Goal: Answer question/provide support

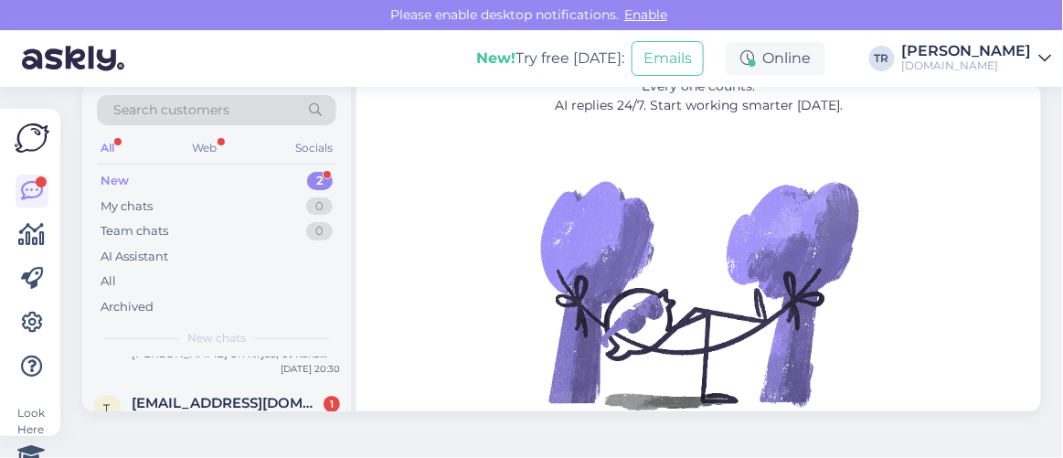
scroll to position [82, 0]
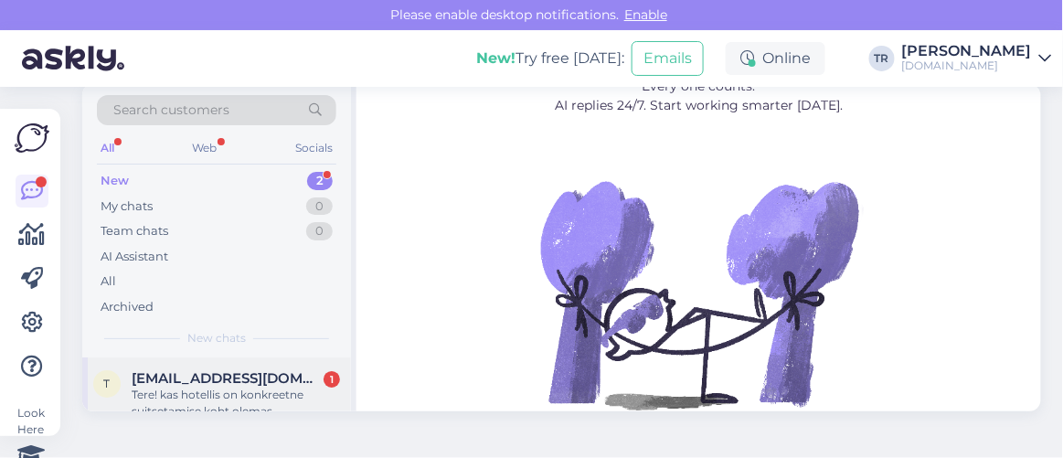
click at [240, 387] on div "Tere! kas hotellis on konkreetne suitsetamise koht olemas." at bounding box center [236, 403] width 208 height 33
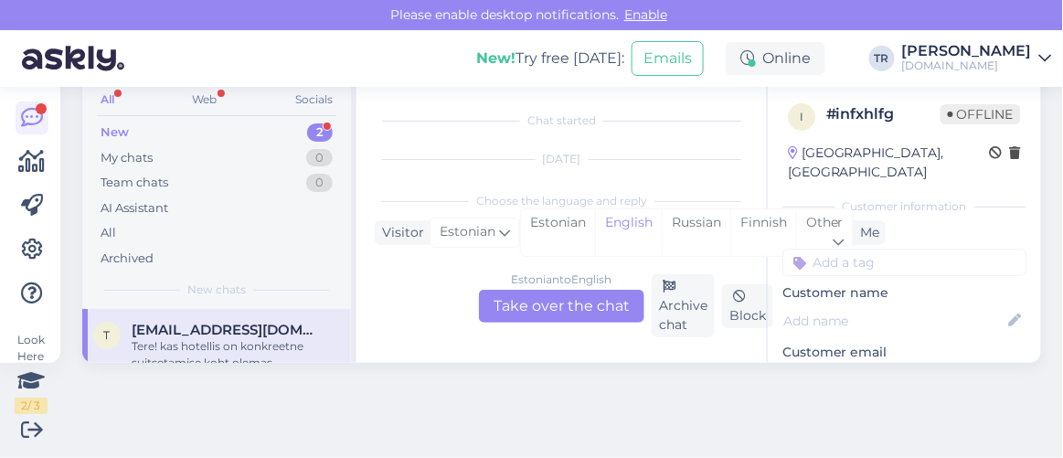
scroll to position [37, 0]
click at [569, 212] on div "Estonian" at bounding box center [558, 232] width 74 height 47
click at [584, 293] on div "Estonian to Estonian Take over the chat" at bounding box center [561, 306] width 165 height 33
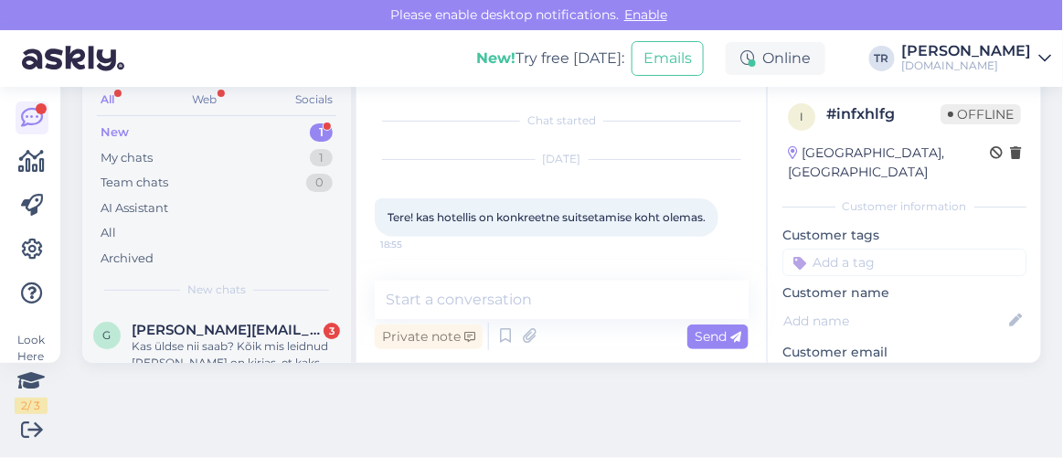
click at [519, 274] on div "Chat started Aug 26 2025 Tere! kas hotellis on konkreetne suitsetamise koht ole…" at bounding box center [562, 223] width 410 height 280
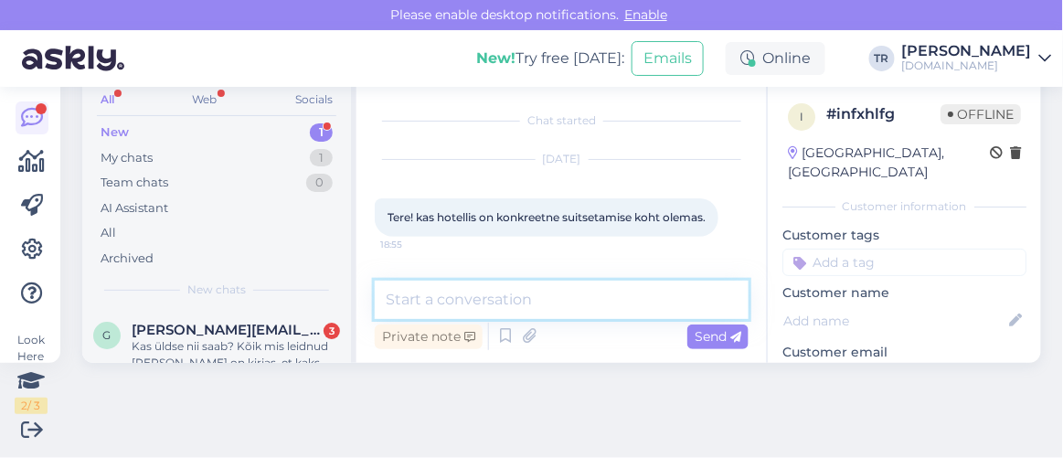
click at [523, 299] on textarea at bounding box center [562, 300] width 374 height 38
type textarea "Tere"
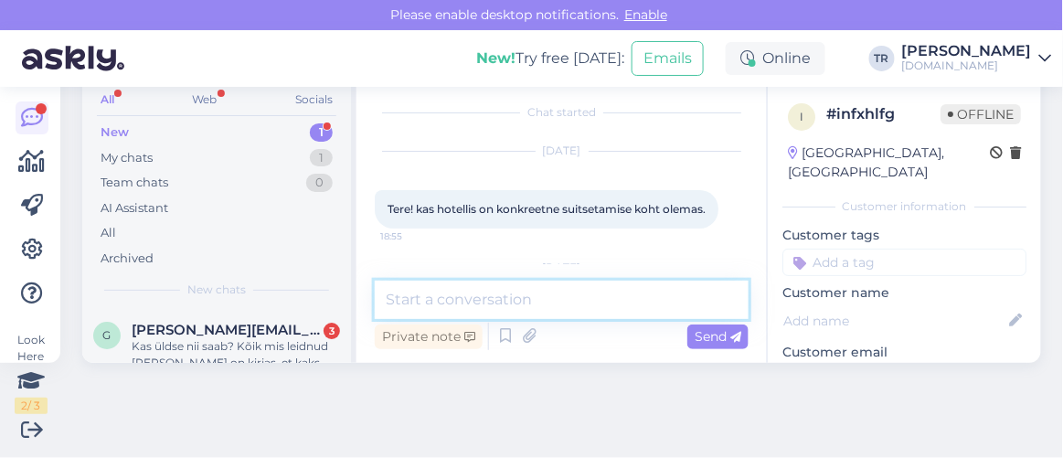
scroll to position [125, 0]
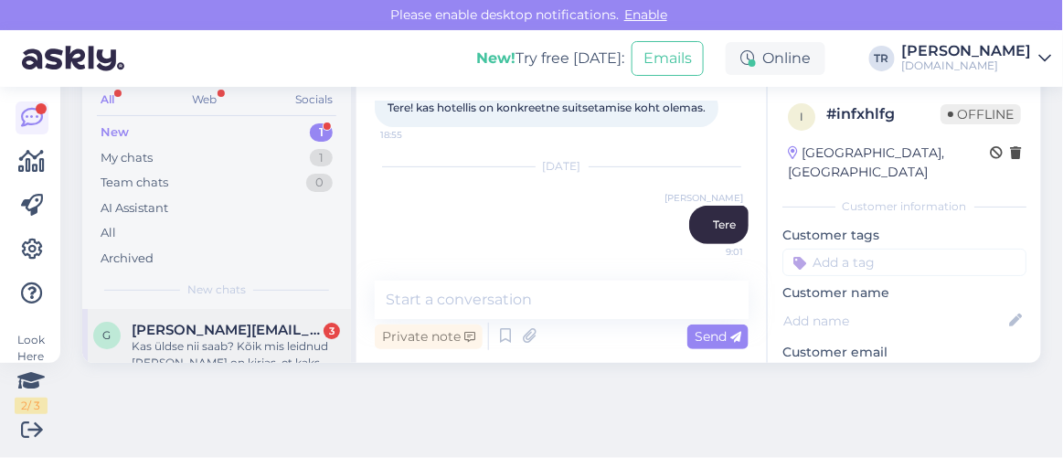
click at [224, 342] on div "Kas üldse nii saab? Kõik mis leidnud [PERSON_NAME] on kirjas, et kaks täiskasva…" at bounding box center [236, 354] width 208 height 33
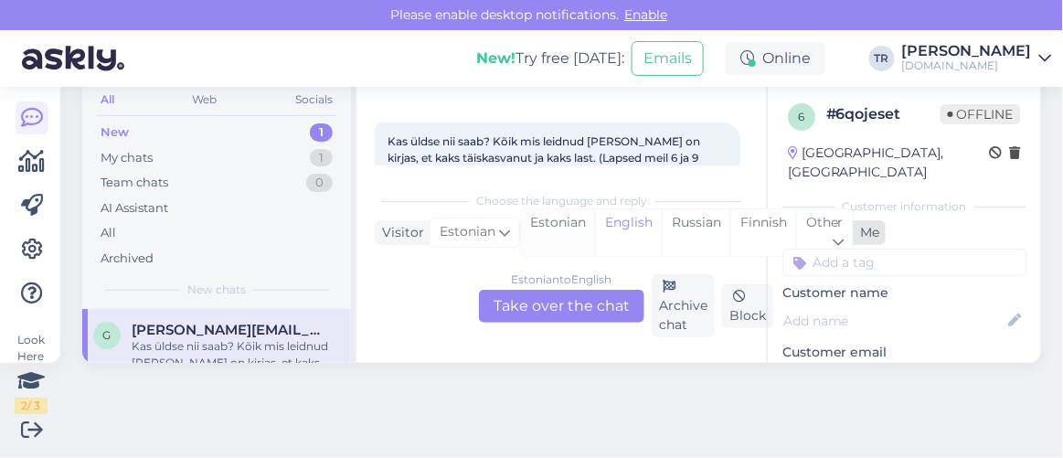
click at [560, 232] on div "Estonian" at bounding box center [558, 232] width 74 height 47
click at [552, 295] on div "Estonian to Estonian Take over the chat" at bounding box center [561, 306] width 165 height 33
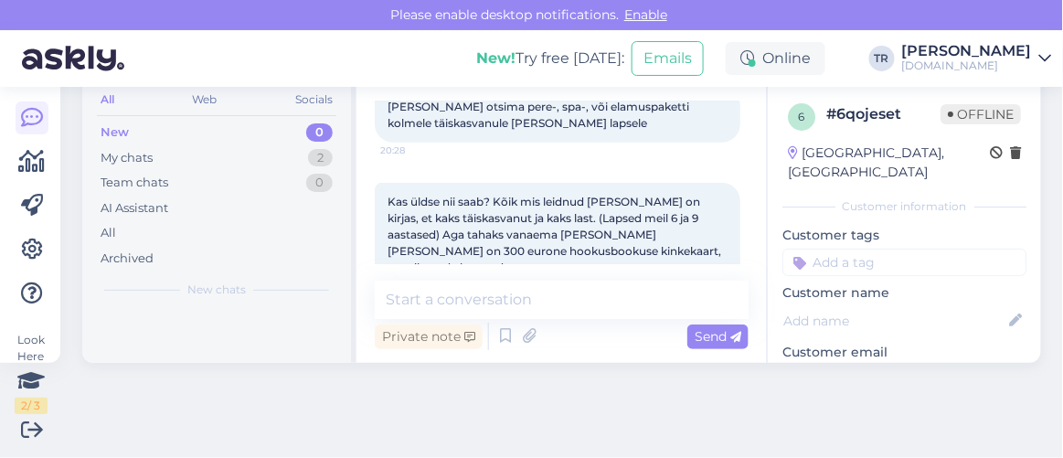
scroll to position [215, 0]
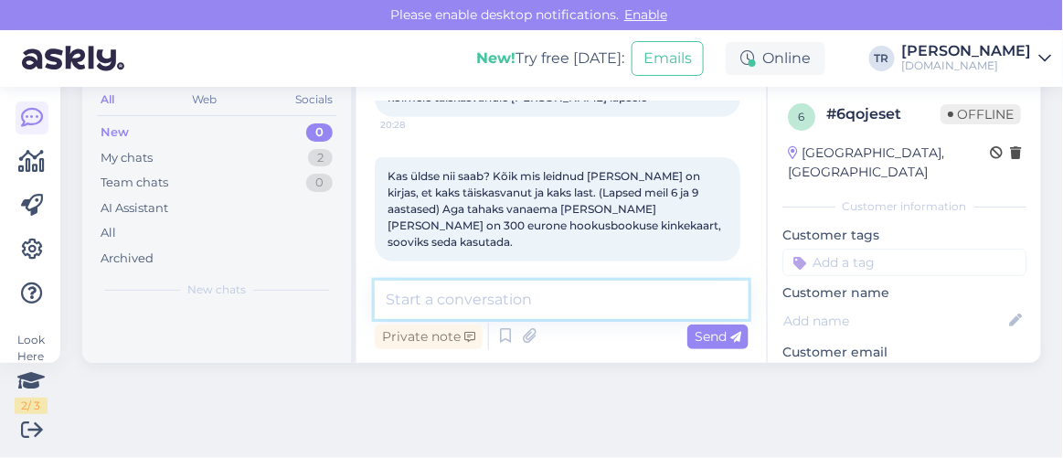
click at [591, 292] on textarea at bounding box center [562, 300] width 374 height 38
type textarea "Tere"
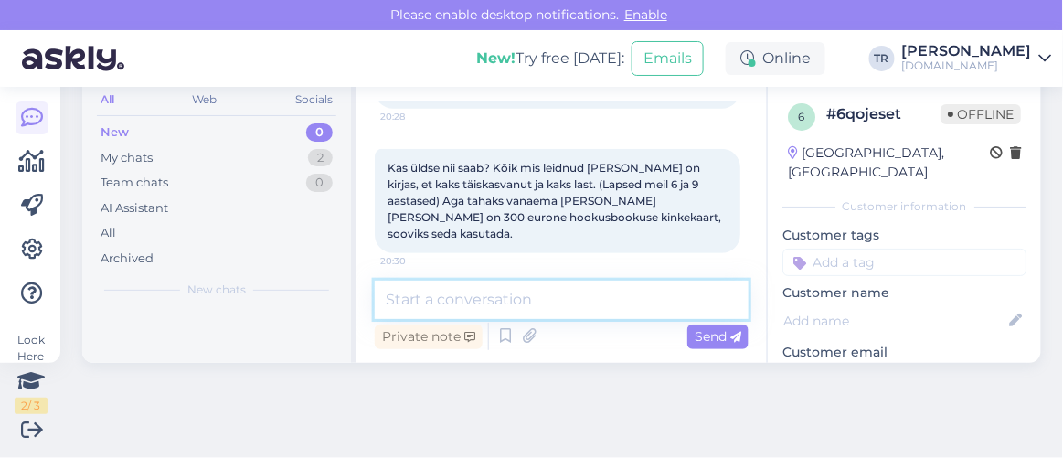
scroll to position [249, 0]
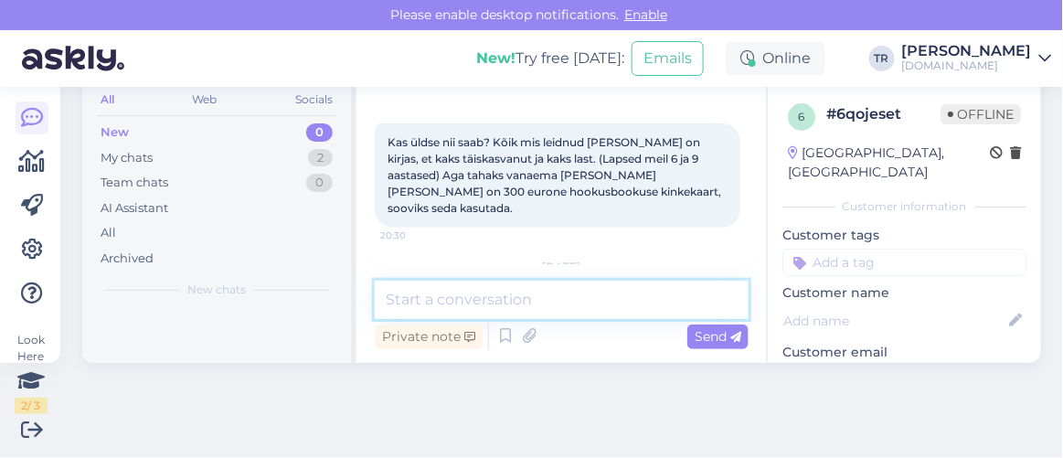
click at [550, 301] on textarea at bounding box center [562, 300] width 374 height 38
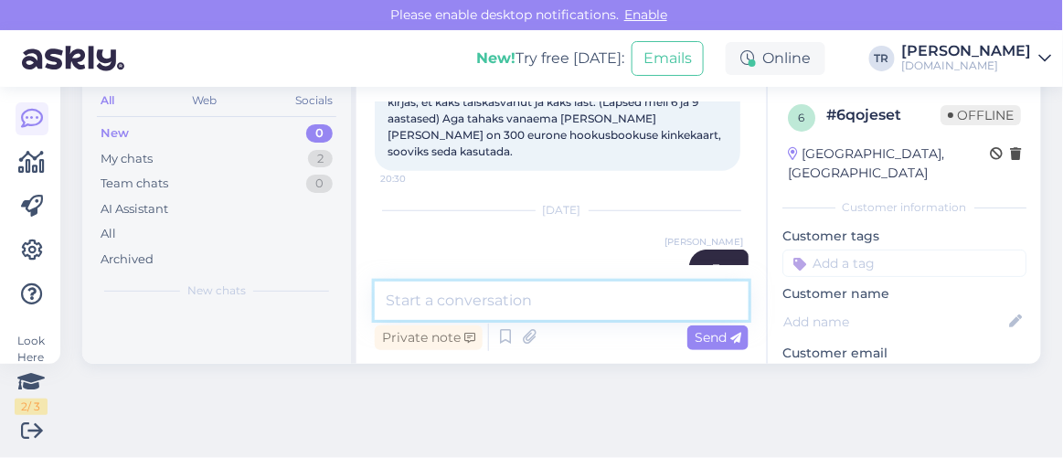
scroll to position [332, 0]
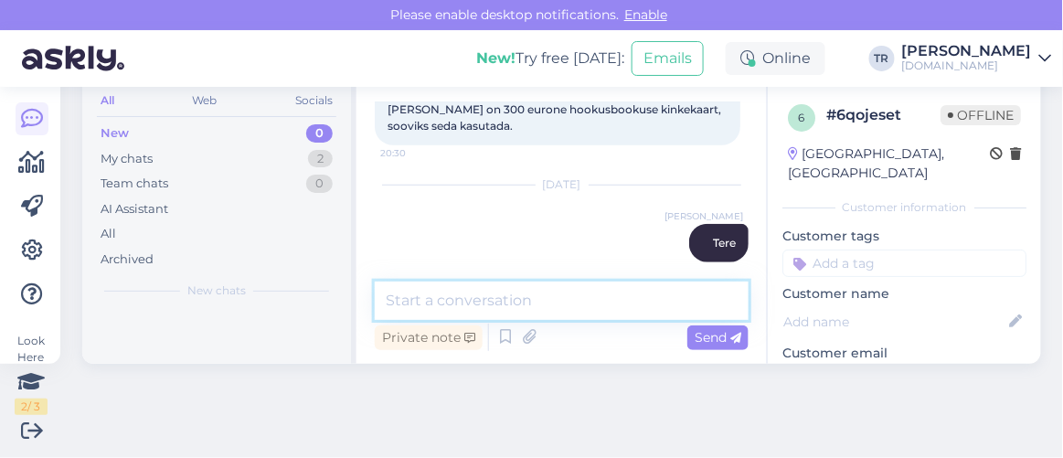
click at [568, 300] on textarea at bounding box center [562, 301] width 374 height 38
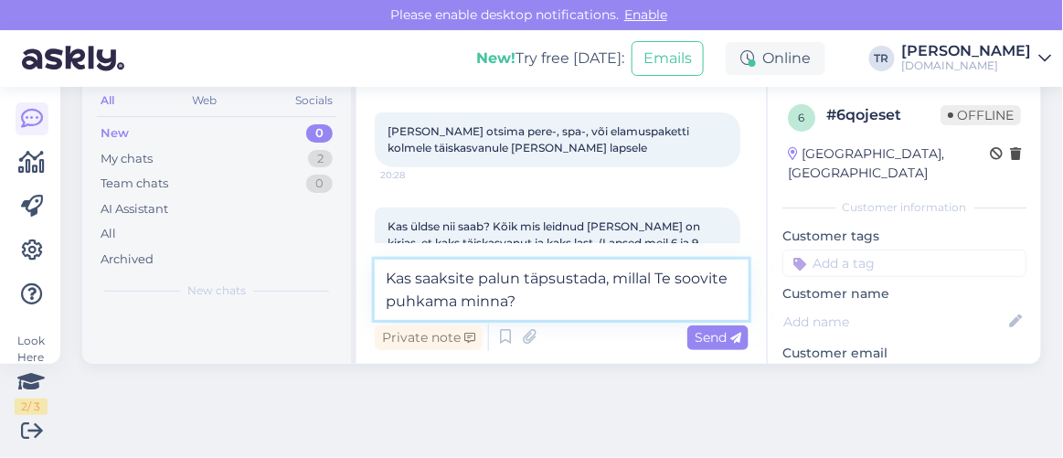
scroll to position [249, 0]
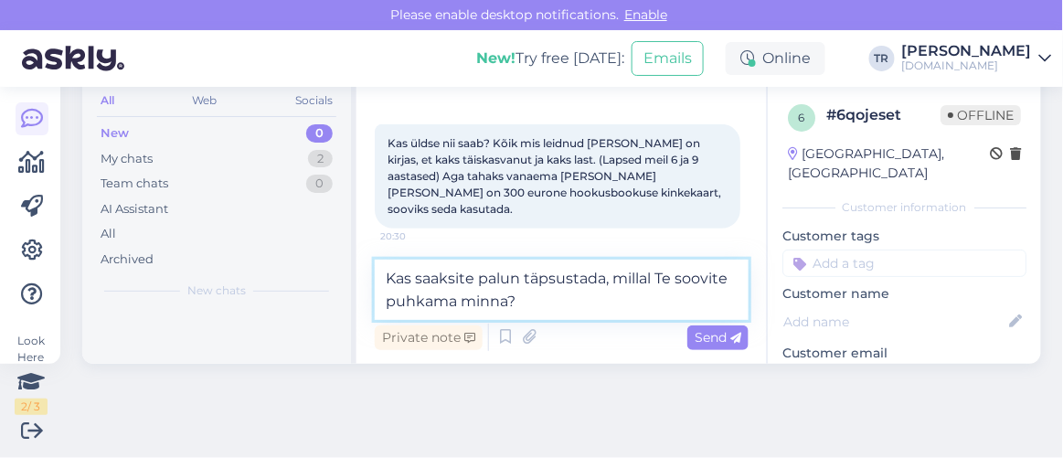
click at [589, 304] on textarea "Kas saaksite palun täpsustada, millal Te soovite puhkama minna?" at bounding box center [562, 290] width 374 height 60
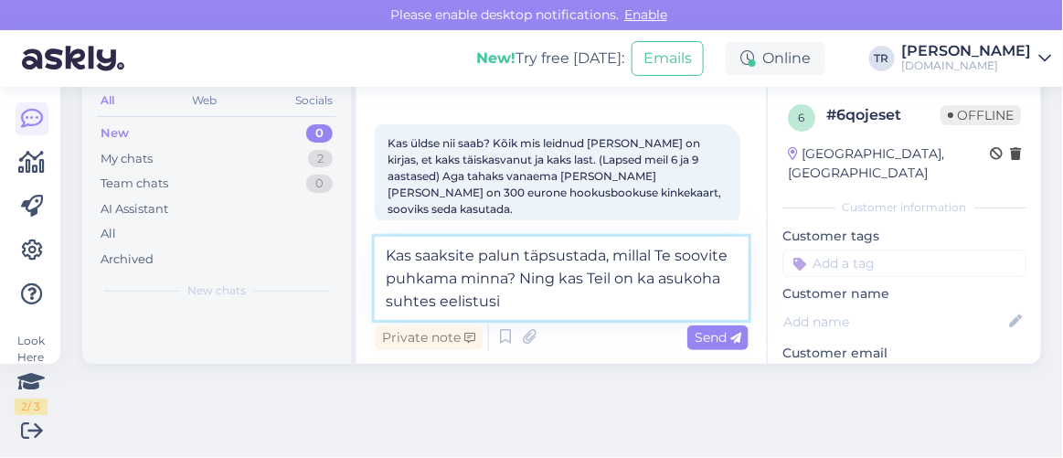
type textarea "Kas saaksite palun täpsustada, millal Te soovite puhkama minna? Ning kas Teil o…"
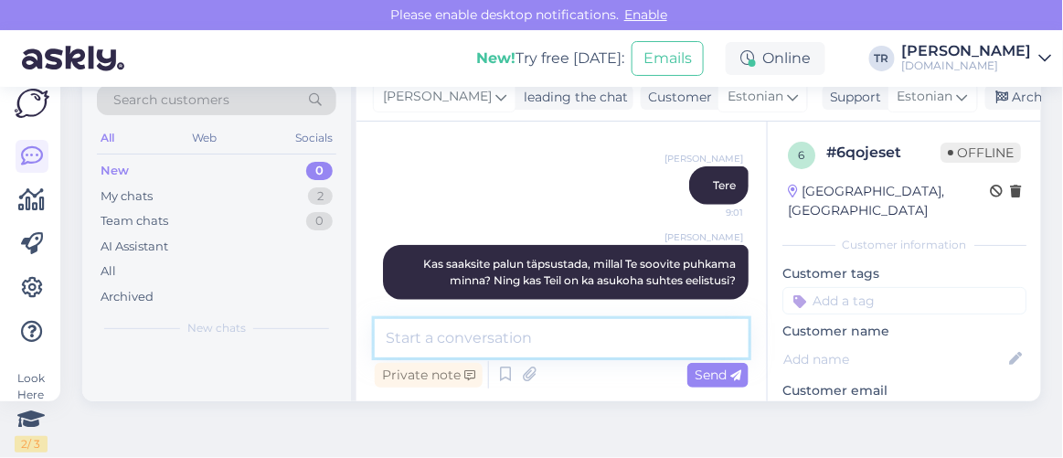
scroll to position [0, 0]
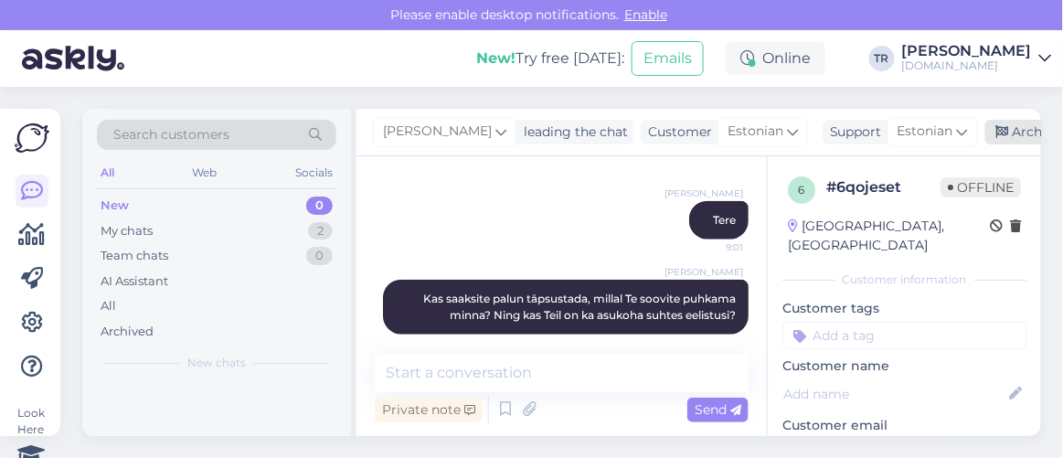
click at [1010, 135] on div "Archive chat" at bounding box center [1042, 132] width 115 height 25
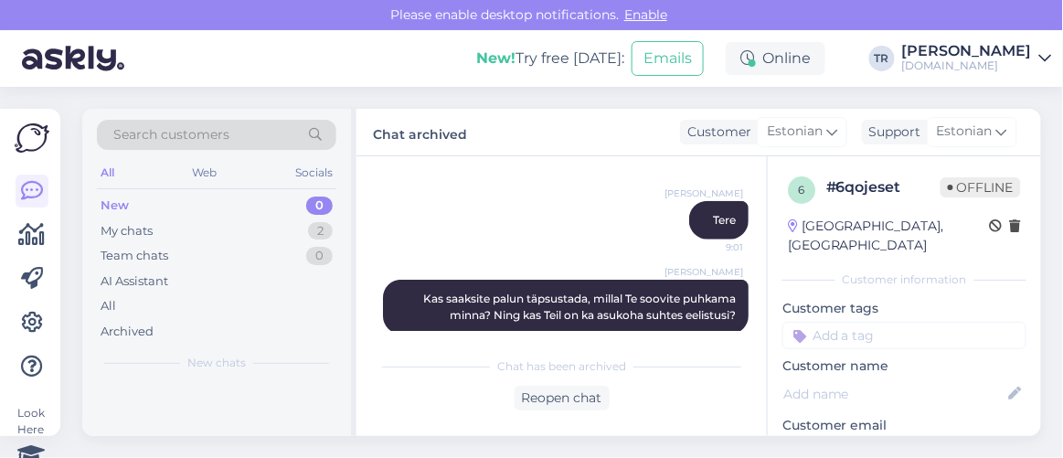
scroll to position [433, 0]
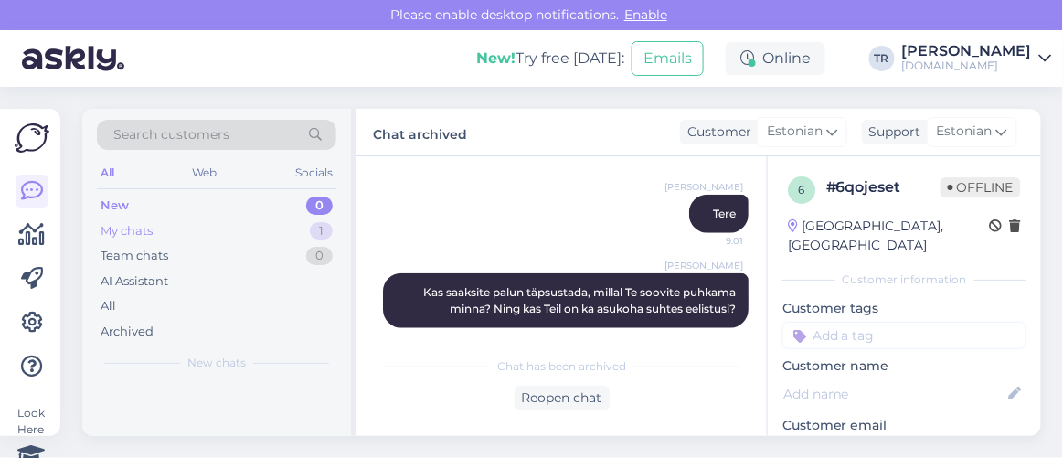
click at [176, 226] on div "My chats 1" at bounding box center [217, 231] width 240 height 26
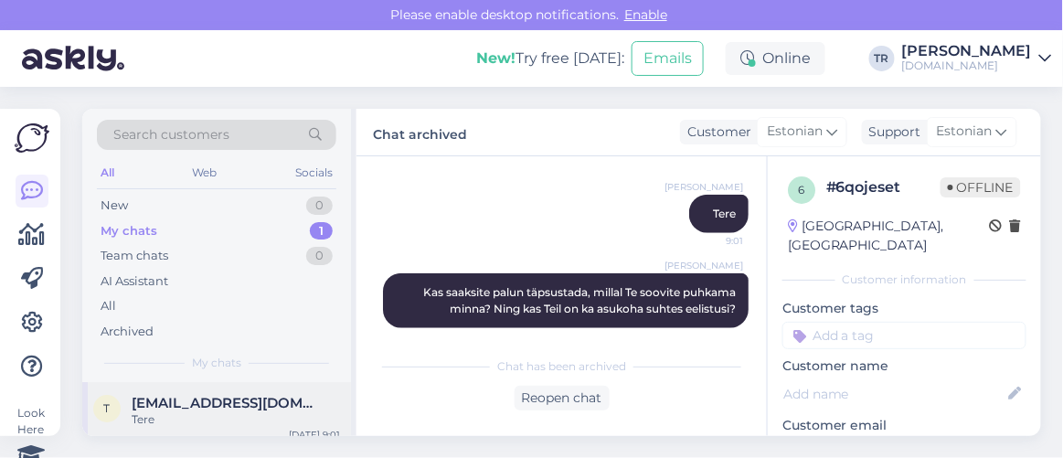
click at [207, 420] on div "Tere" at bounding box center [236, 419] width 208 height 16
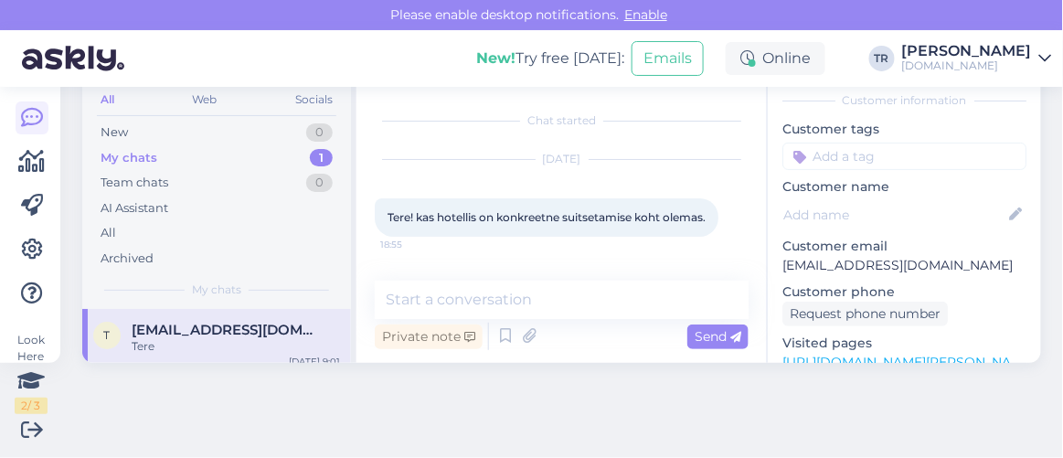
scroll to position [165, 0]
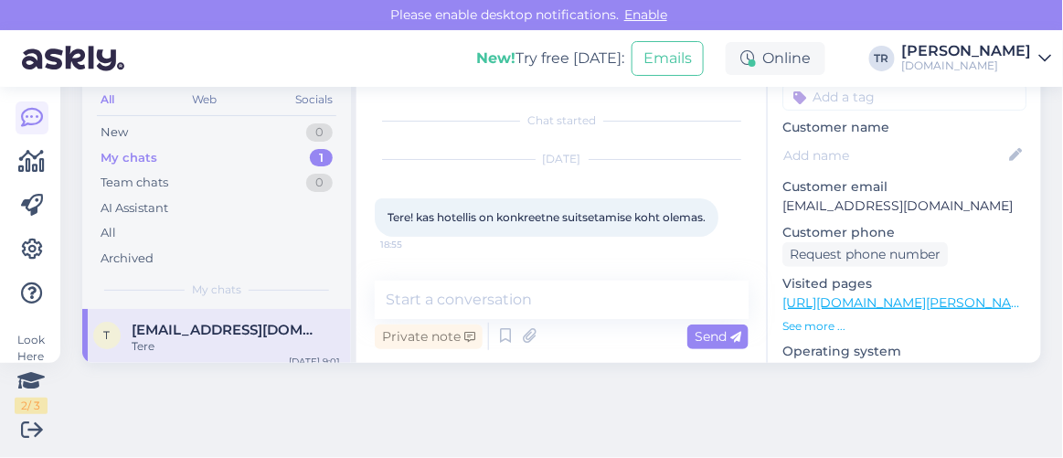
click at [902, 294] on link "https://hookusbookus.com/et/hotellid-spaad/park-inn-by-radisson-meriton-confere…" at bounding box center [951, 302] width 338 height 16
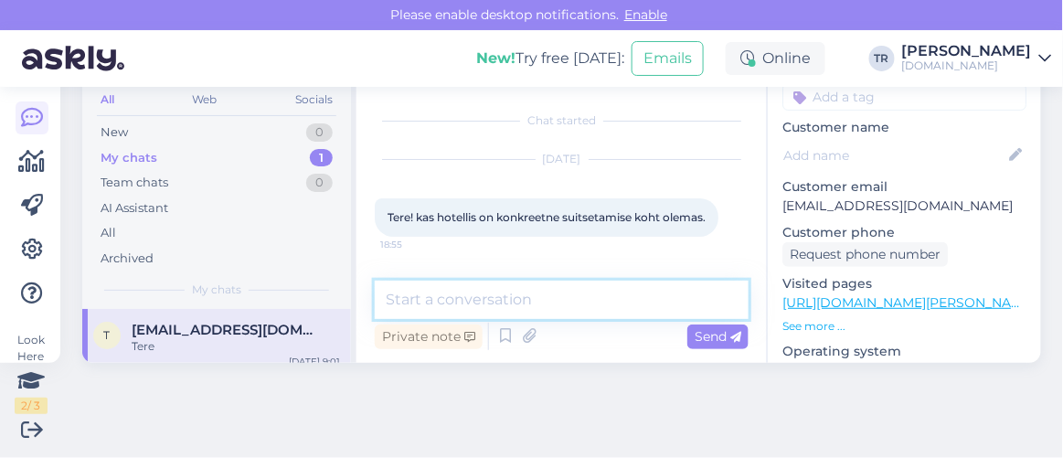
click at [506, 298] on textarea at bounding box center [562, 300] width 374 height 38
click at [506, 287] on textarea at bounding box center [562, 300] width 374 height 38
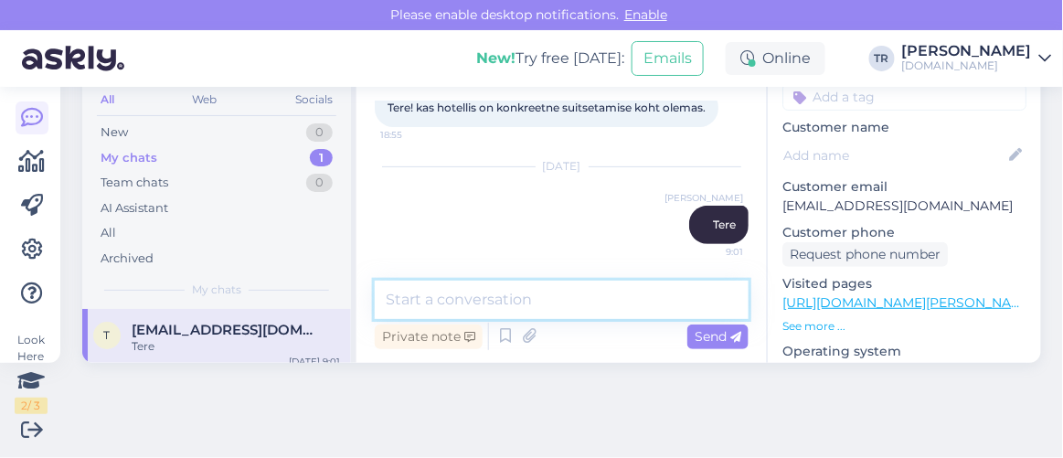
scroll to position [125, 0]
click at [510, 290] on textarea at bounding box center [562, 300] width 374 height 38
paste textarea "Park Inn by Radisson Meriton Conference & Spa Hotel Tallinn"
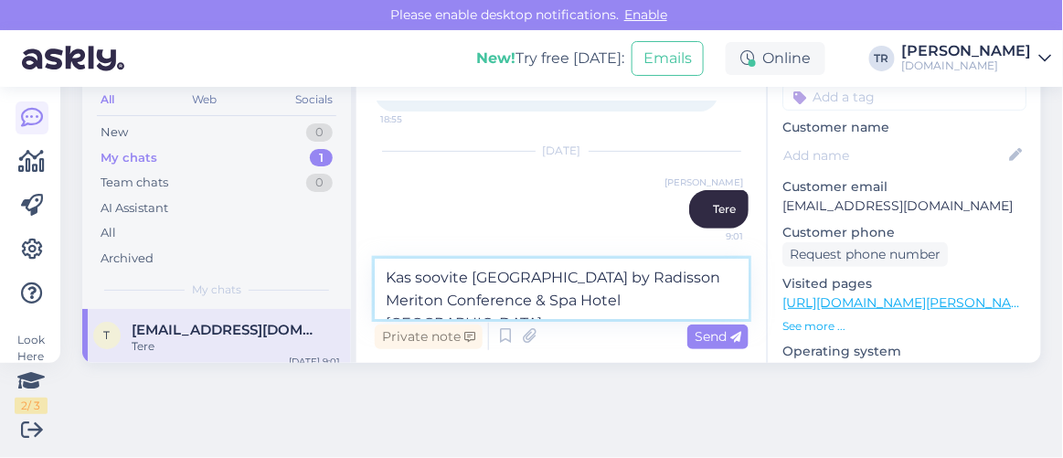
click at [675, 302] on textarea "Kas soovite minna Park Inn by Radisson Meriton Conference & Spa Hotel Tallinn" at bounding box center [562, 289] width 374 height 60
type textarea "Kas soovite minna Park Inn by Radisson Meriton Conference & Spa Hotel Tallinnas…"
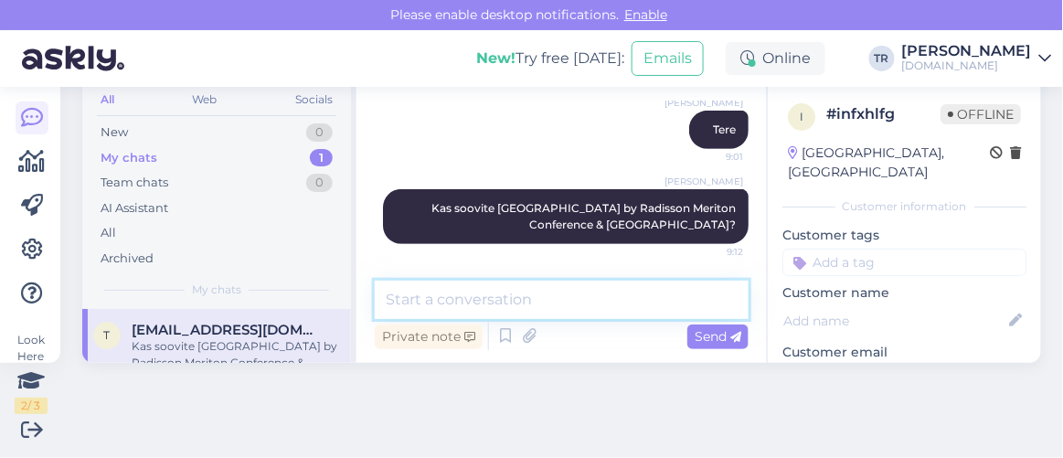
scroll to position [0, 0]
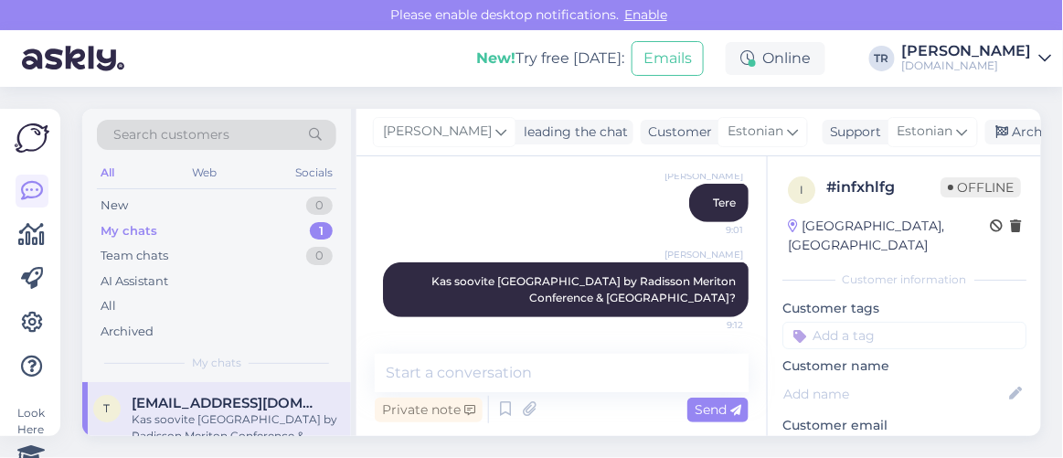
click at [996, 120] on div "Archive chat" at bounding box center [1042, 132] width 115 height 25
click at [978, 132] on div "Estonian" at bounding box center [933, 131] width 90 height 29
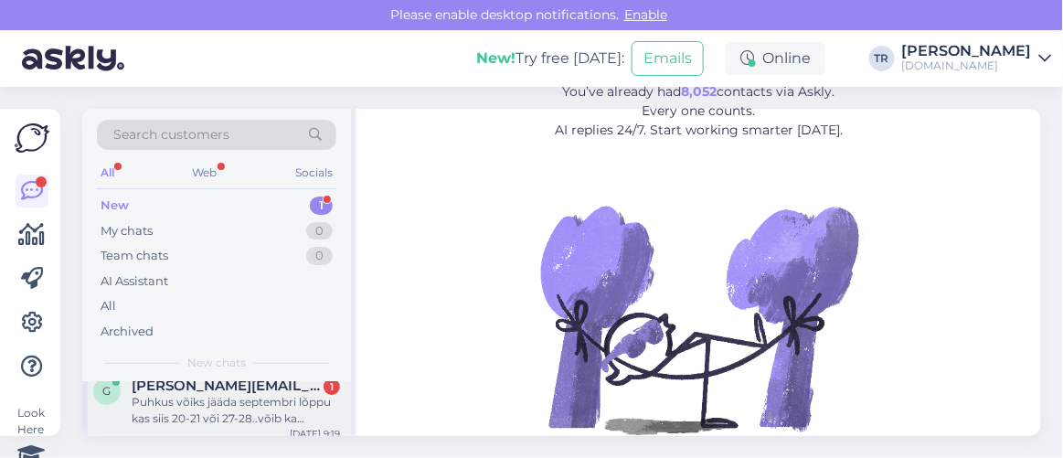
scroll to position [27, 0]
click at [283, 390] on div "Puhkus võiks jääda septembri lõppu kas siis 20-21 või 27-28..võib ka oktoobris …" at bounding box center [236, 401] width 208 height 33
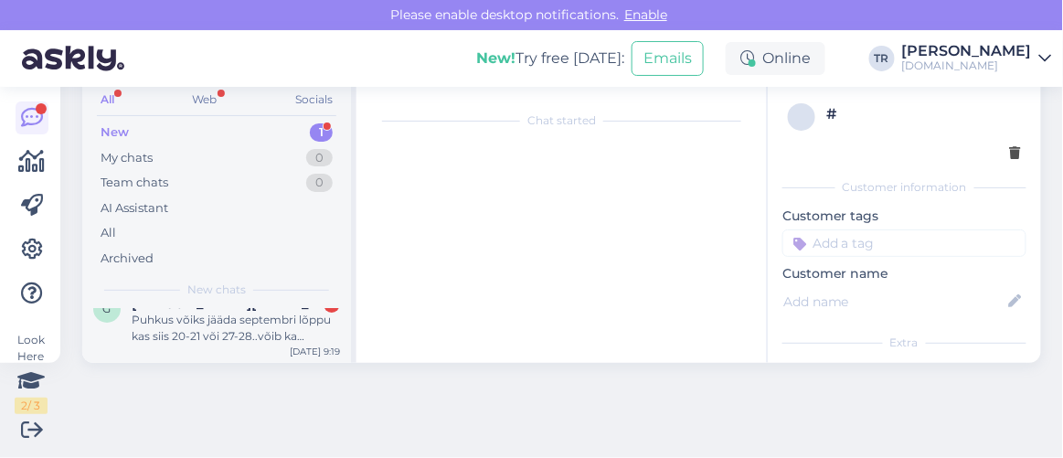
scroll to position [591, 0]
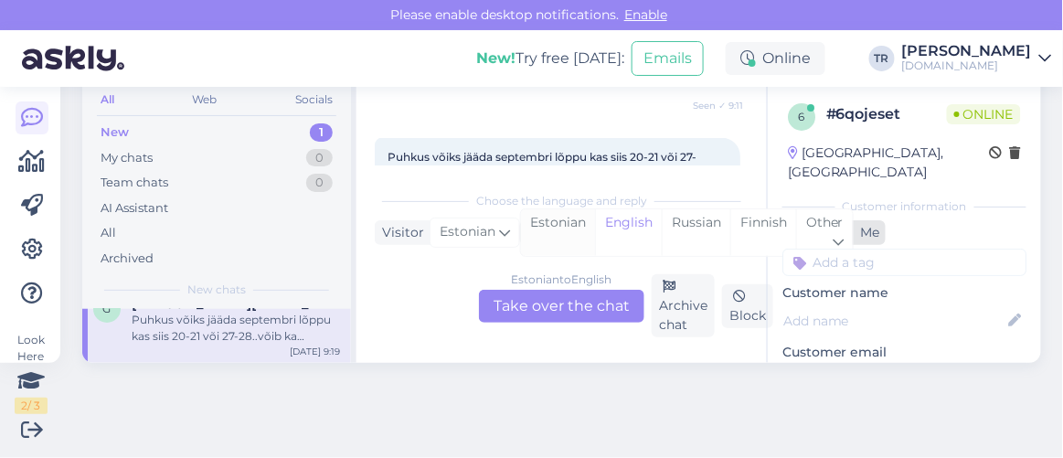
click at [567, 229] on div "Estonian" at bounding box center [558, 232] width 74 height 47
click at [575, 303] on div "Estonian to Estonian Take over the chat" at bounding box center [561, 306] width 165 height 33
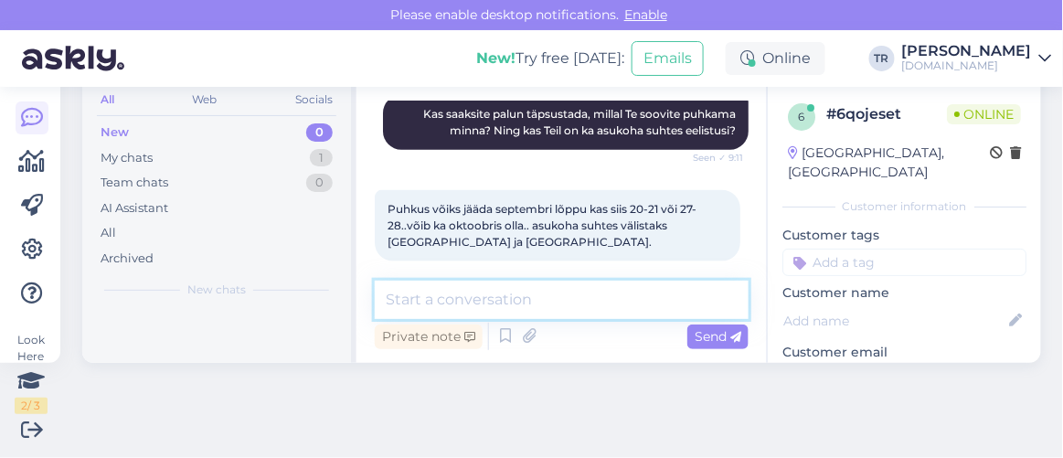
click at [555, 300] on textarea at bounding box center [562, 300] width 374 height 38
click at [654, 300] on textarea at bounding box center [562, 300] width 374 height 38
type textarea "Üks hetk palun"
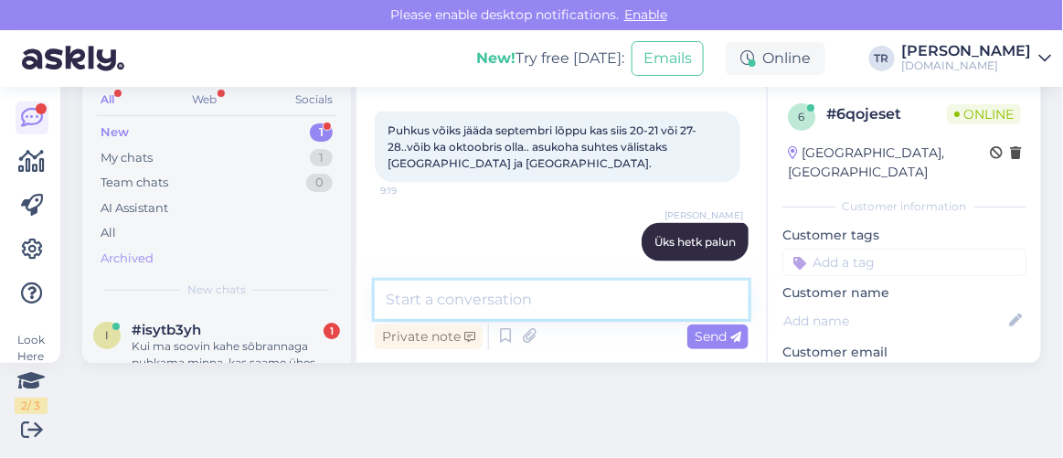
scroll to position [72, 0]
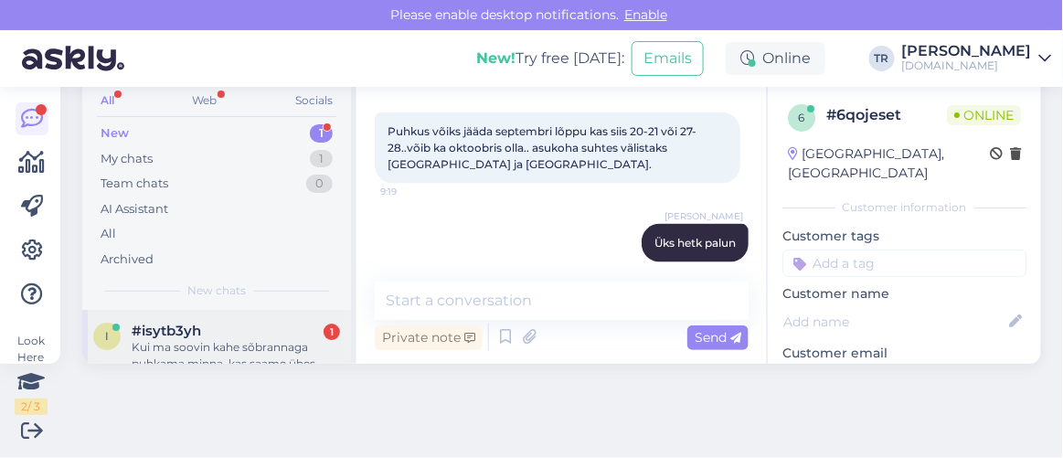
click at [222, 315] on div "i #isytb3yh 1 Kui ma soovin kahe sõbrannaga puhkama minna, kas saame ühes toas …" at bounding box center [216, 351] width 269 height 82
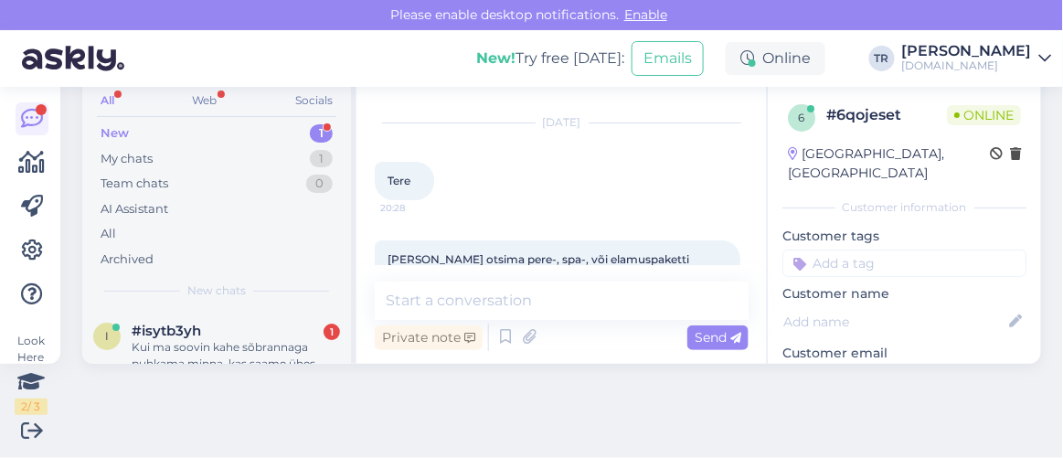
scroll to position [73, 0]
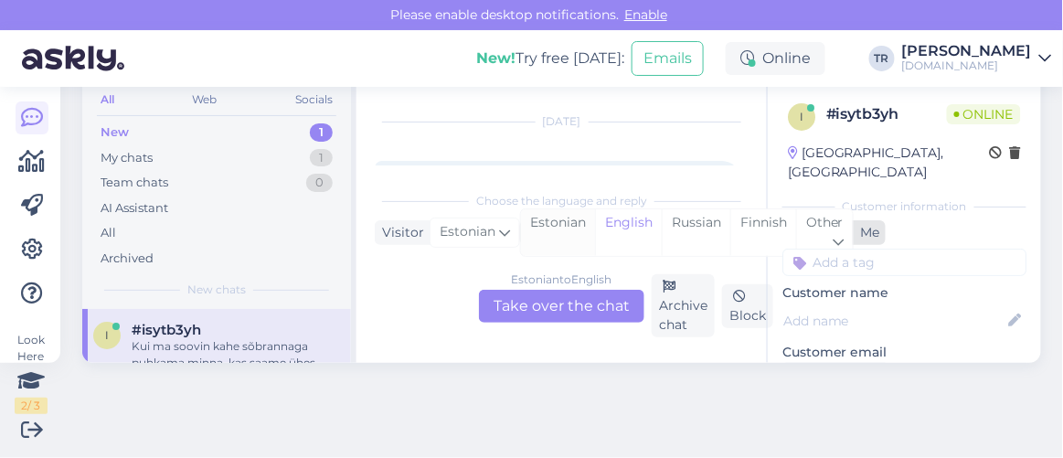
click at [588, 223] on div "Estonian" at bounding box center [558, 232] width 74 height 47
click at [584, 312] on div "Estonian to Estonian Take over the chat" at bounding box center [561, 306] width 165 height 33
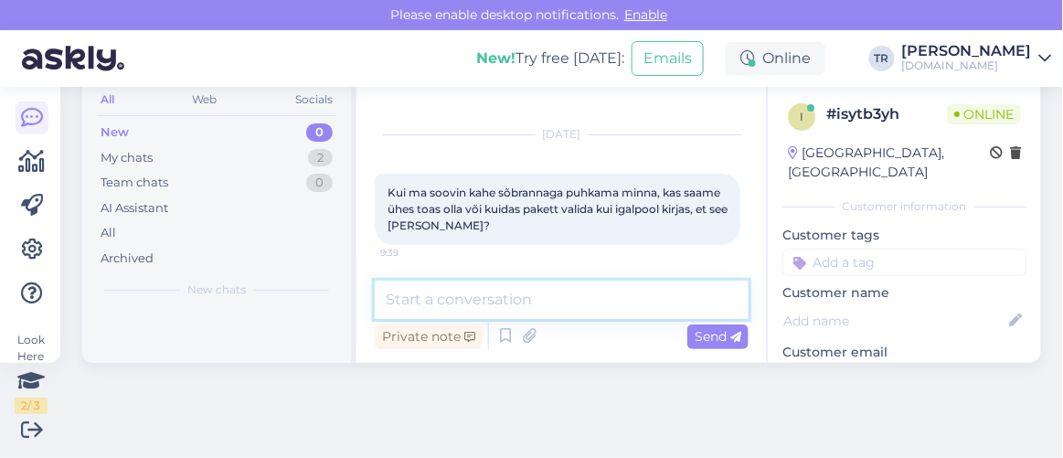
click at [585, 311] on textarea at bounding box center [562, 300] width 374 height 38
type textarea "Tere"
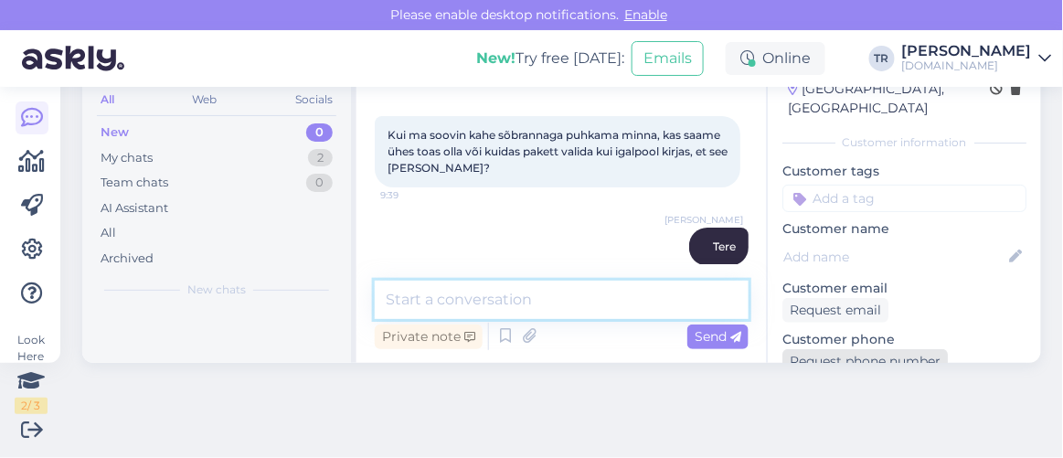
scroll to position [165, 0]
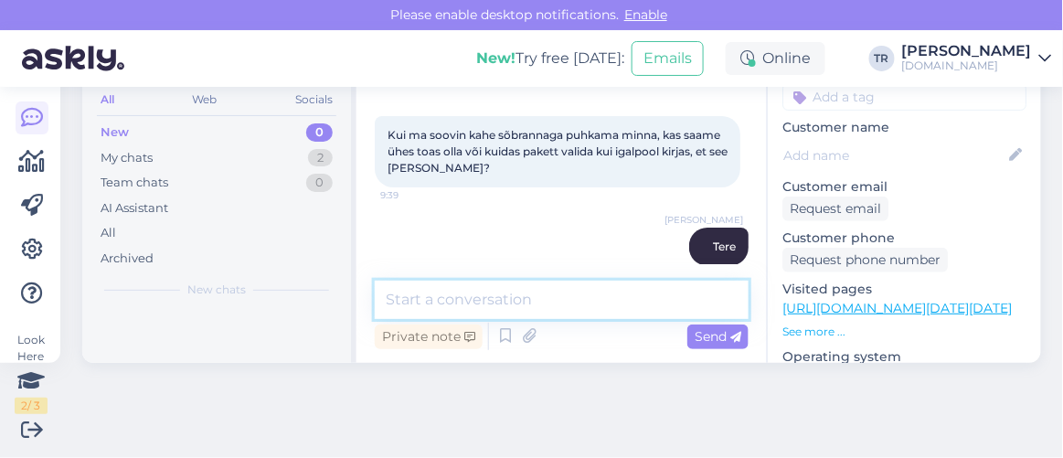
click at [625, 303] on textarea at bounding box center [562, 300] width 374 height 38
type textarea "Kas puhkama on minemas kolm täiskasvanut?"
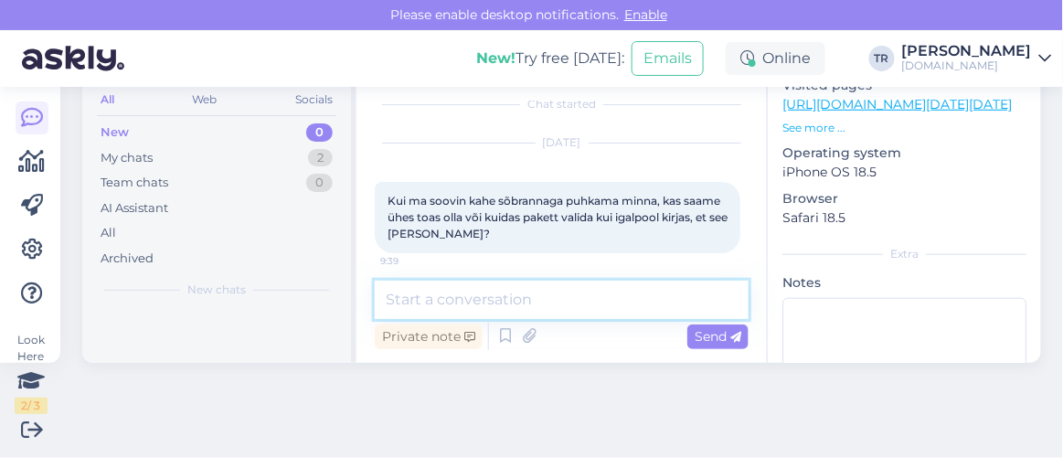
scroll to position [309, 0]
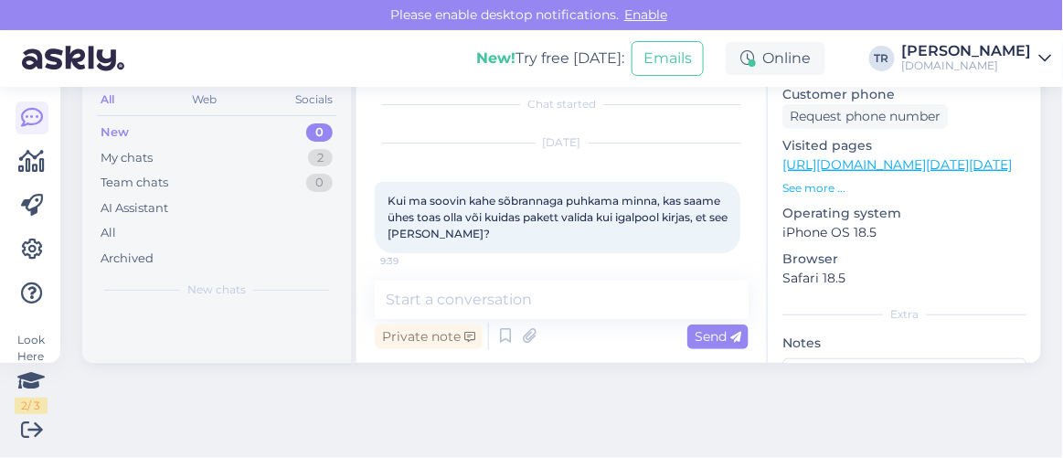
click at [912, 156] on link "https://hookusbookus.com/et/paketid;dateArrival=2025-08-27;dateDeparture=2025-0…" at bounding box center [896, 164] width 229 height 16
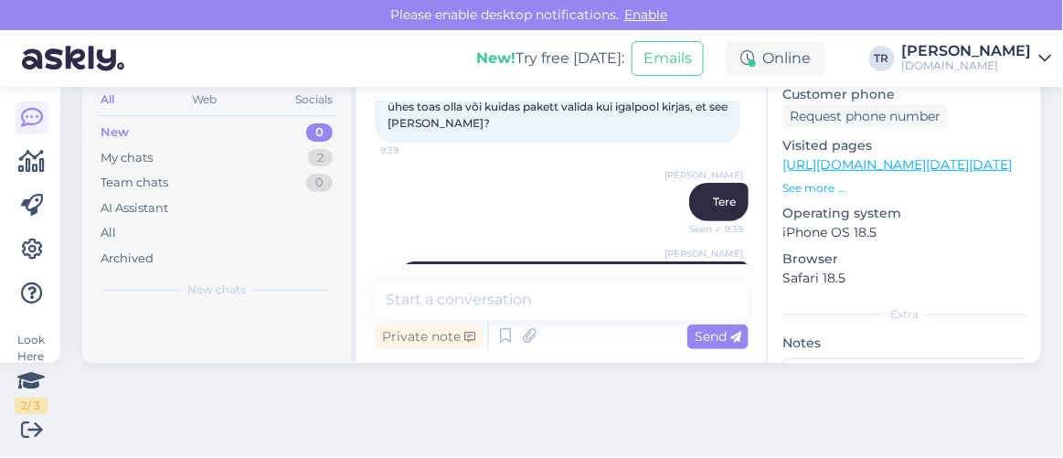
scroll to position [182, 0]
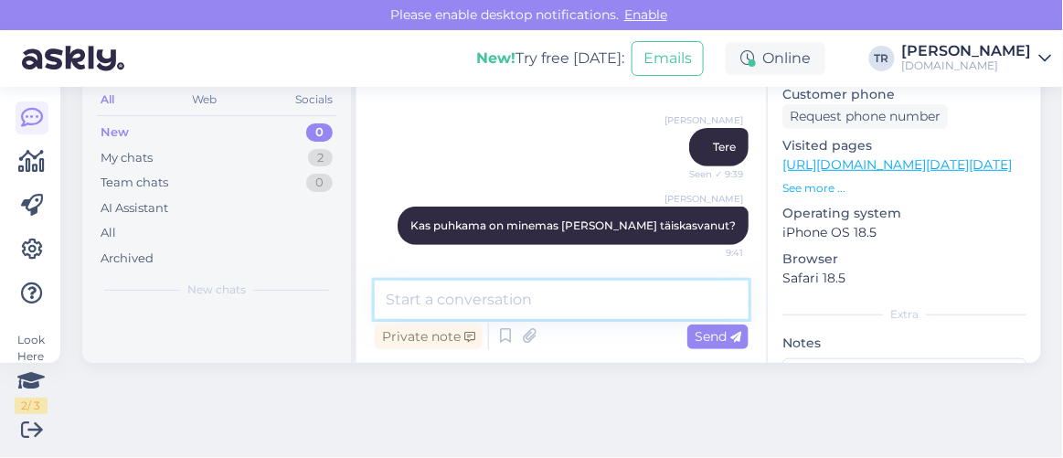
click at [576, 300] on textarea at bounding box center [562, 300] width 374 height 38
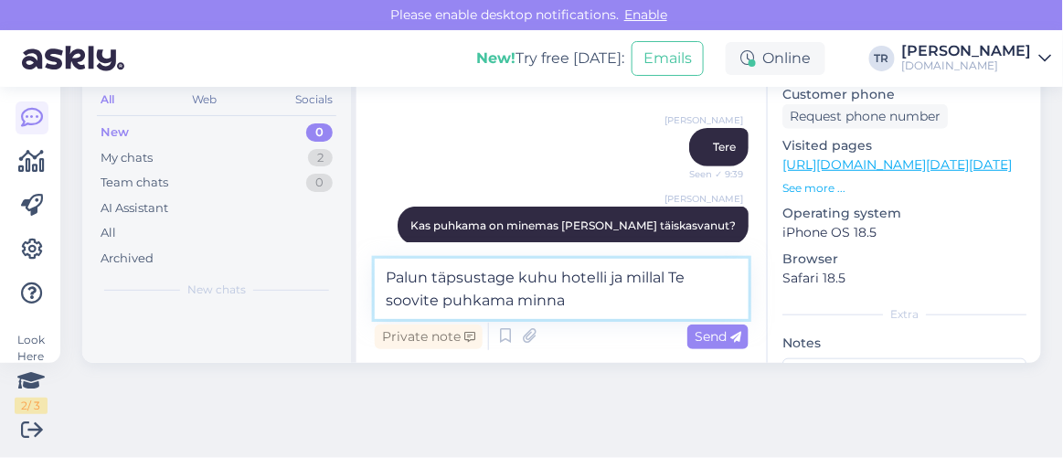
type textarea "Palun täpsustage kuhu hotelli ja millal Te soovite puhkama minna?"
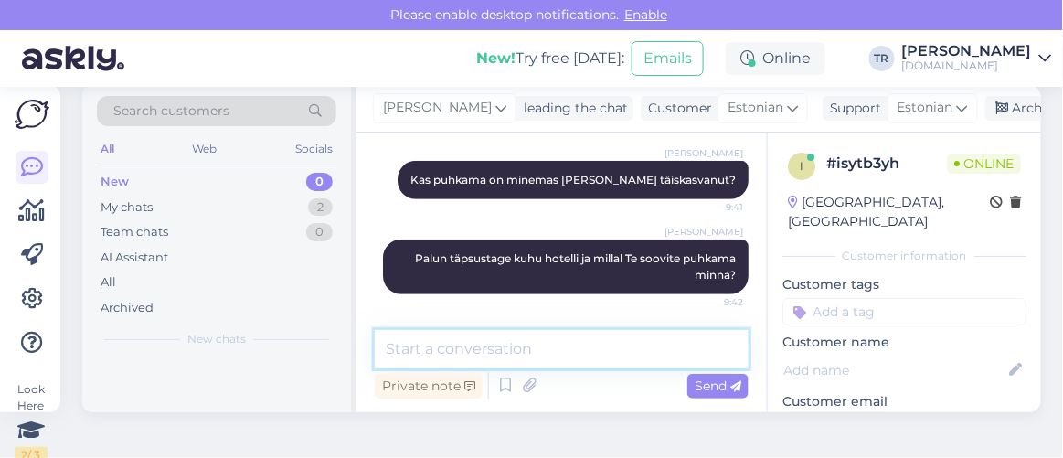
scroll to position [0, 0]
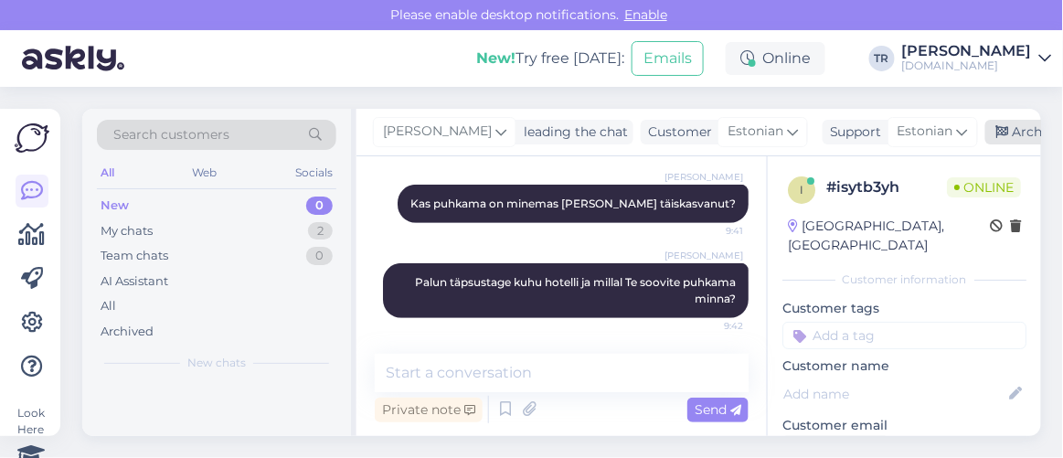
click at [995, 122] on div "Archive chat" at bounding box center [1042, 132] width 115 height 25
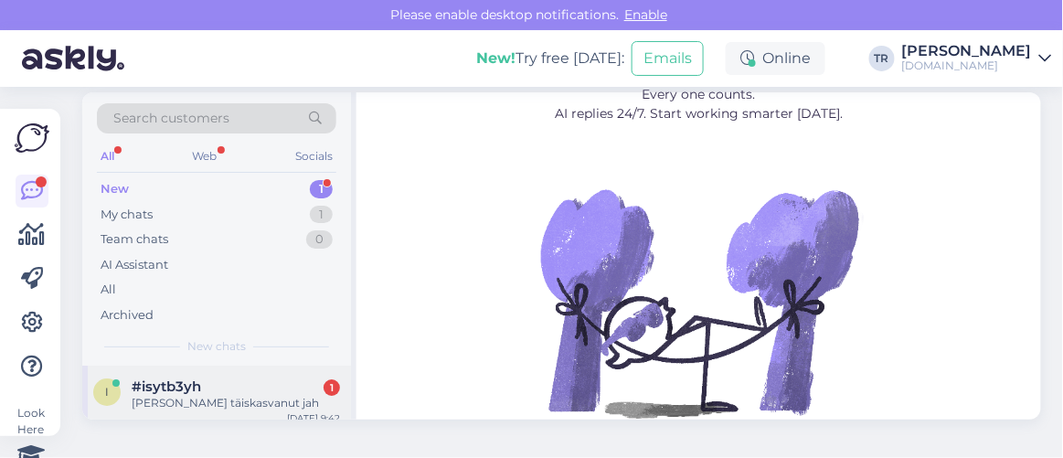
scroll to position [25, 0]
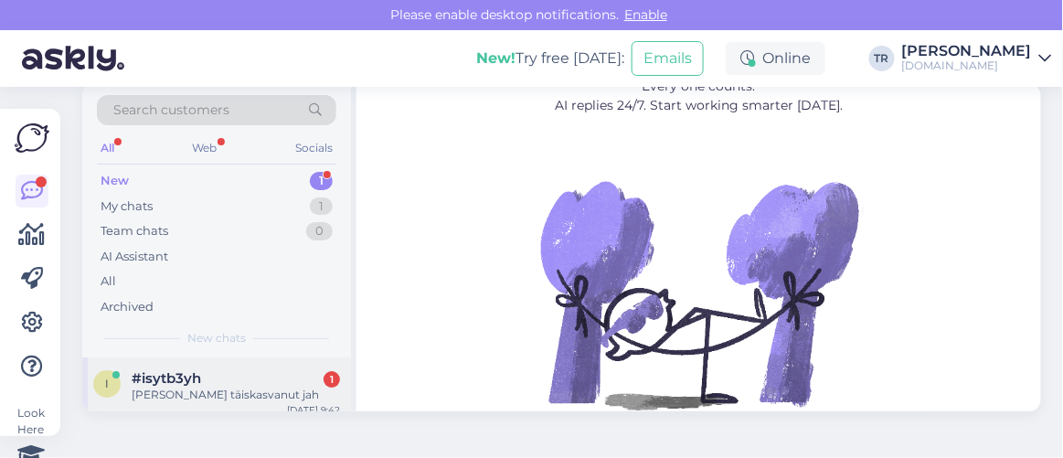
click at [229, 387] on div "Kolm täiskasvanut jah" at bounding box center [236, 395] width 208 height 16
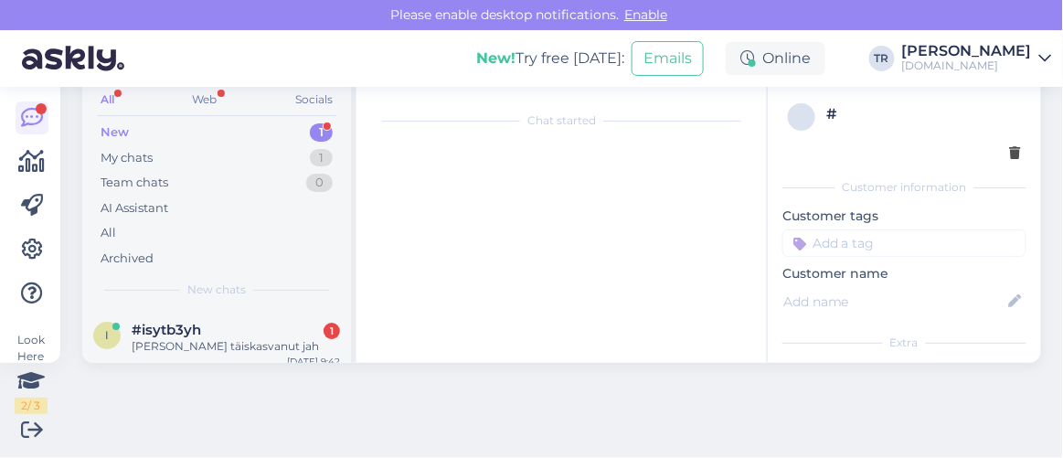
scroll to position [440, 0]
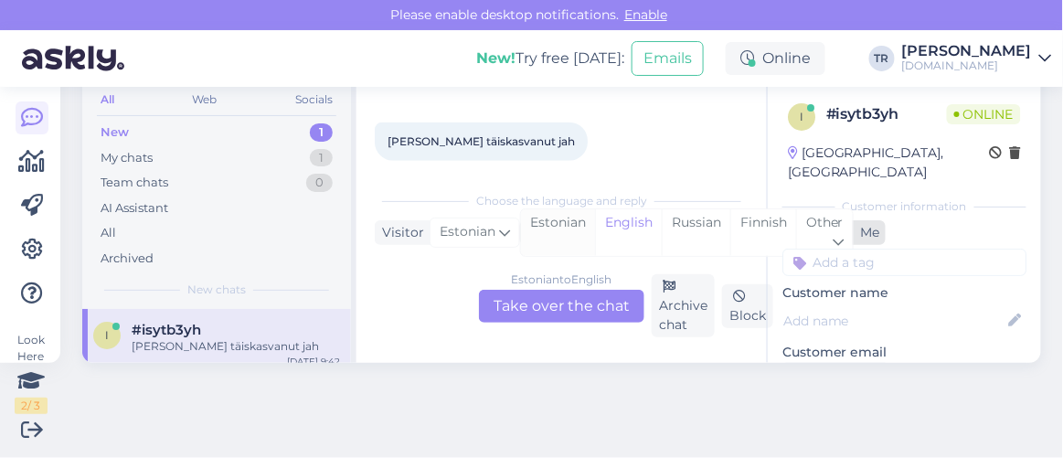
click at [542, 219] on div "Estonian" at bounding box center [558, 232] width 74 height 47
click at [554, 298] on div "Estonian to Estonian Take over the chat" at bounding box center [561, 306] width 165 height 33
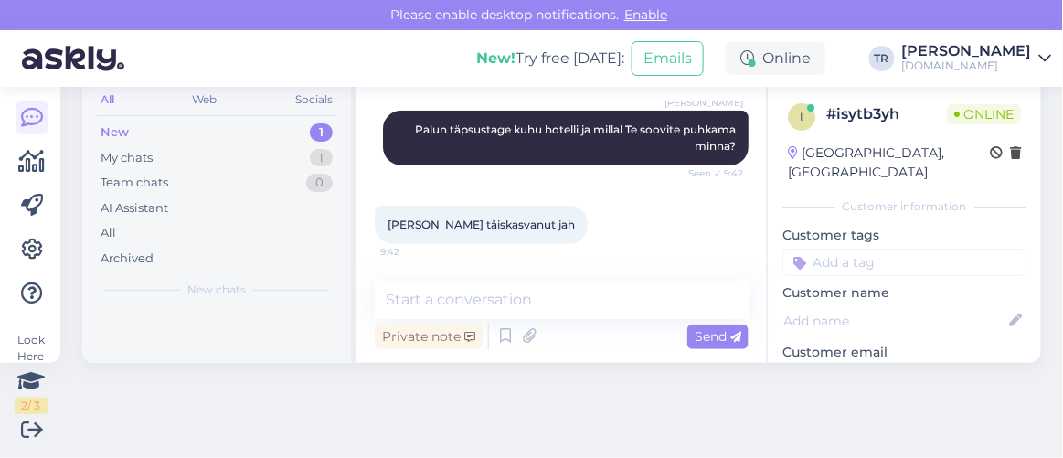
scroll to position [356, 0]
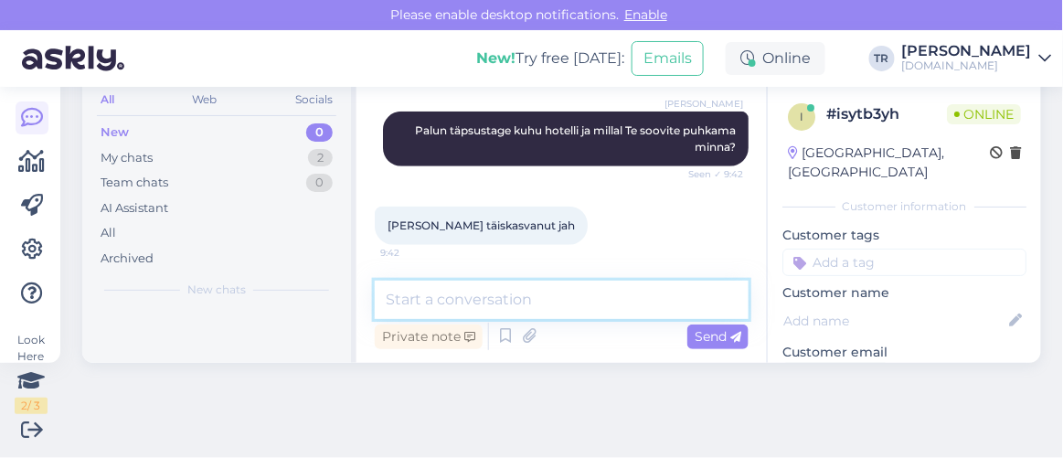
click at [562, 295] on textarea at bounding box center [562, 300] width 374 height 38
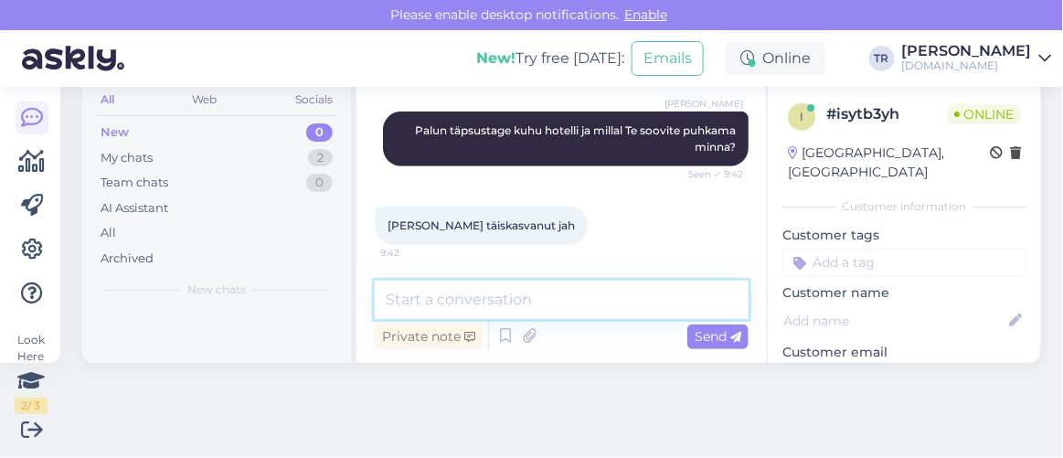
click at [562, 295] on textarea at bounding box center [562, 300] width 374 height 38
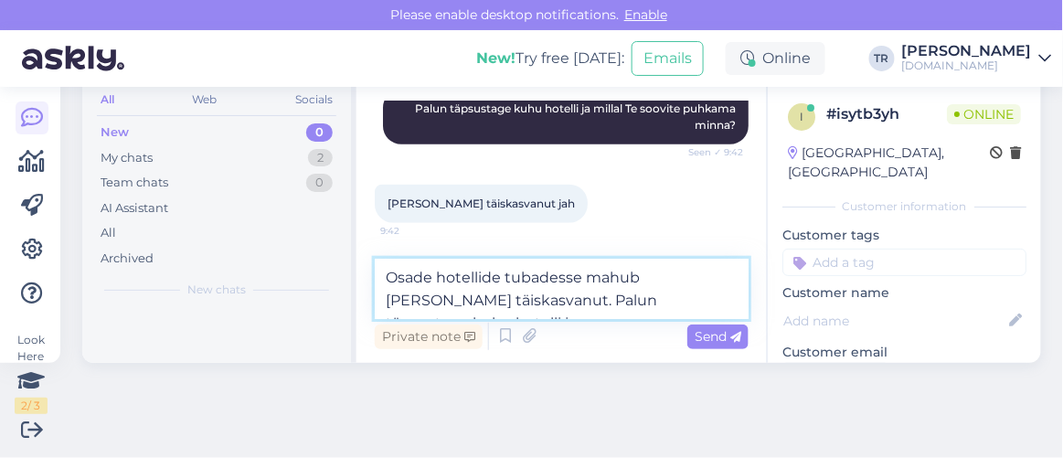
scroll to position [400, 0]
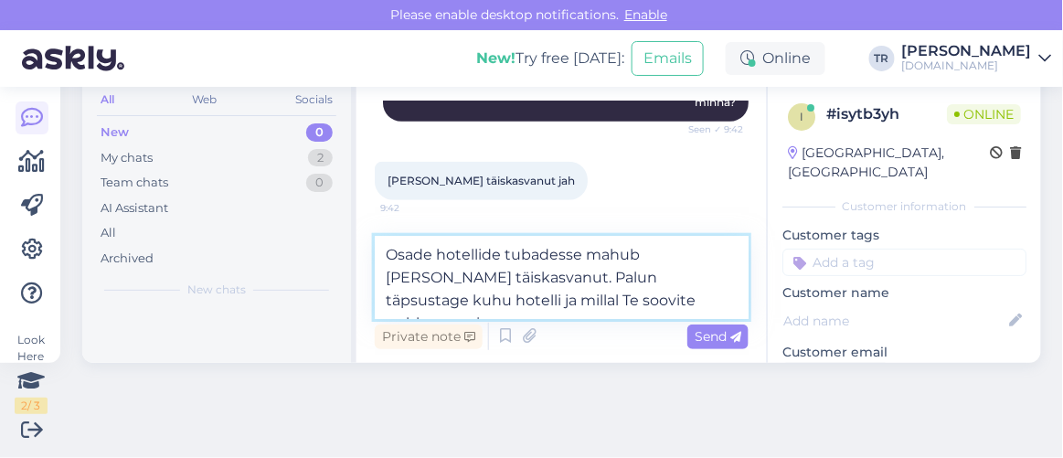
type textarea "Osade hotellide tubadesse mahub ka kolm täiskasvanut. Palun täpsustage kuhu hot…"
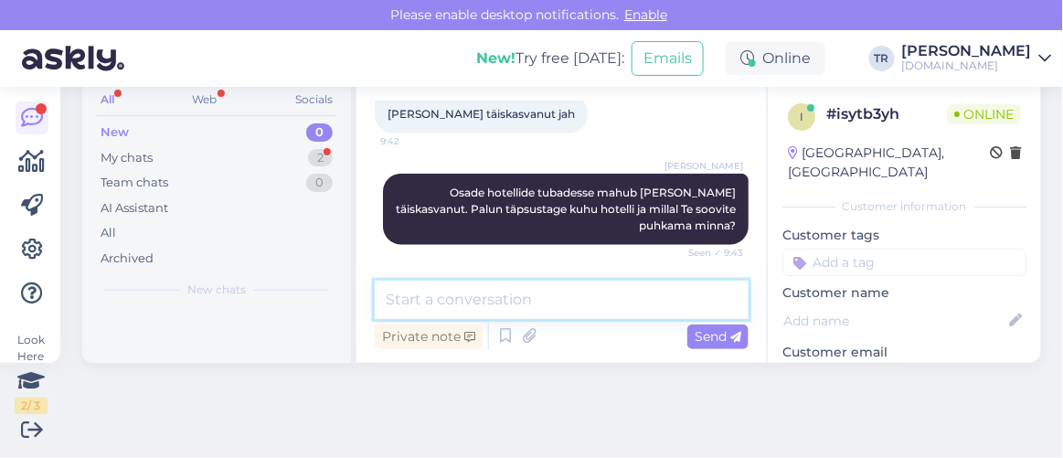
scroll to position [546, 0]
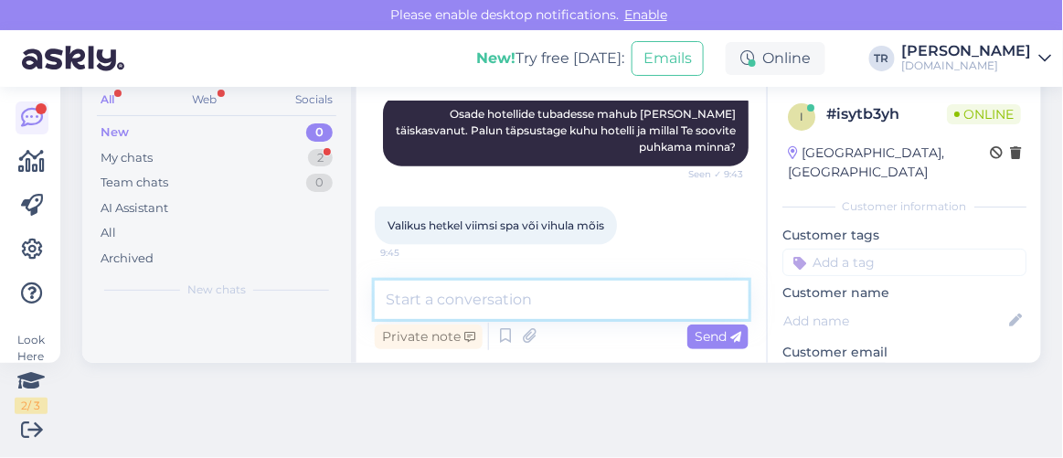
click at [558, 283] on textarea at bounding box center [562, 300] width 374 height 38
click at [559, 293] on textarea at bounding box center [562, 300] width 374 height 38
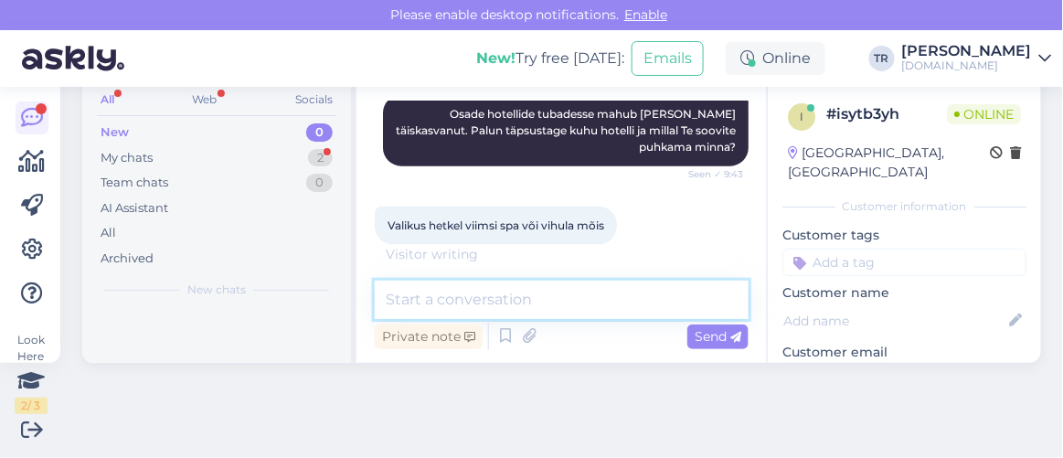
scroll to position [565, 0]
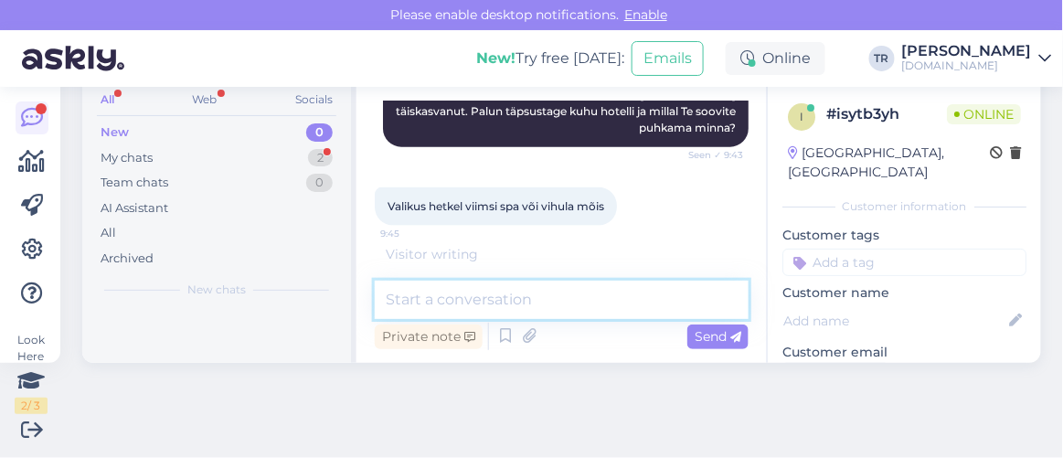
click at [559, 294] on textarea at bounding box center [562, 300] width 374 height 38
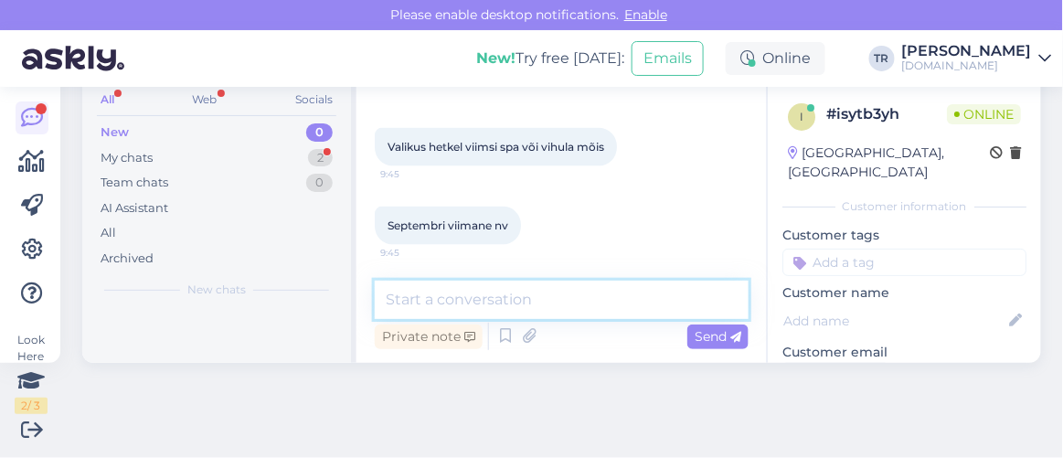
click at [520, 303] on textarea at bounding box center [562, 300] width 374 height 38
click at [599, 301] on textarea at bounding box center [562, 300] width 374 height 38
paste textarea "Viimsi SPA"
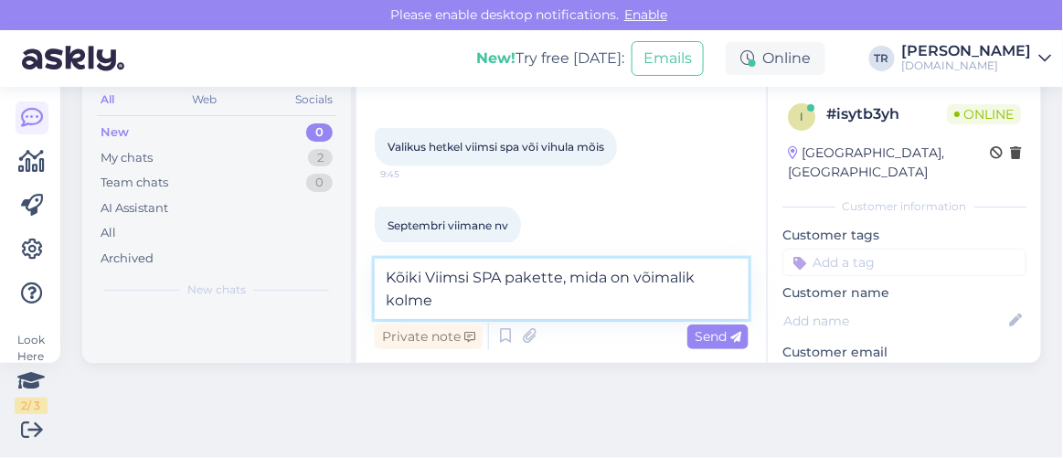
scroll to position [644, 0]
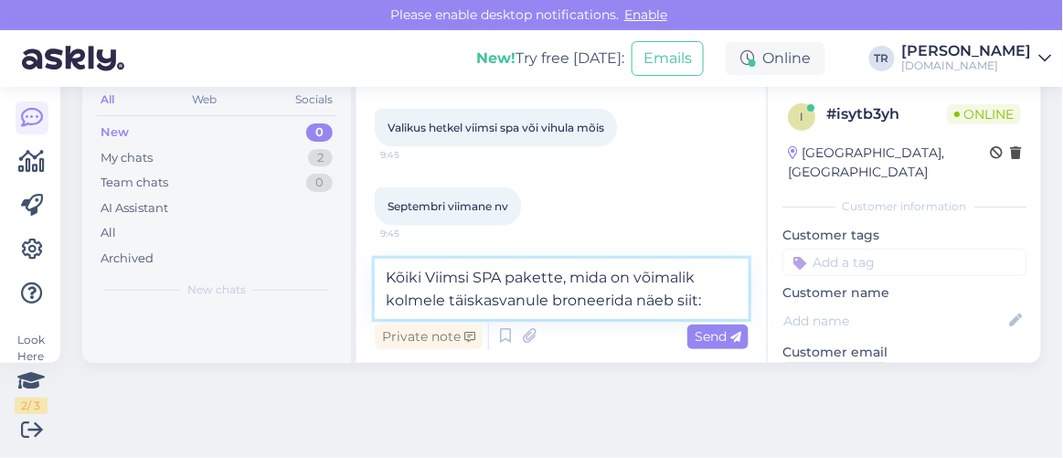
paste textarea "https://hookusbookus.com/et/hotellid-spaad/viimsi-spa;dateArrival=2025-09-27;da…"
type textarea "Kõiki Viimsi SPA pakette, mida on võimalik kolmele täiskasvanule broneerida näe…"
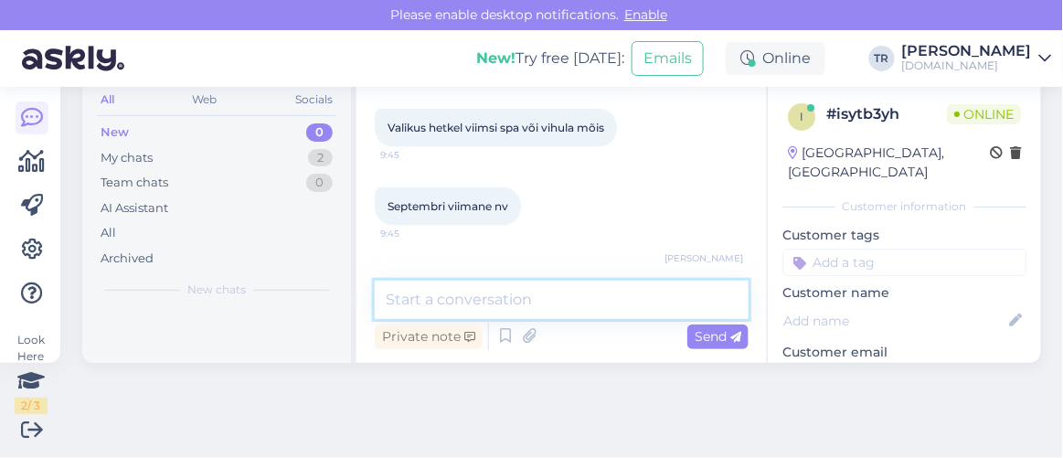
scroll to position [933, 0]
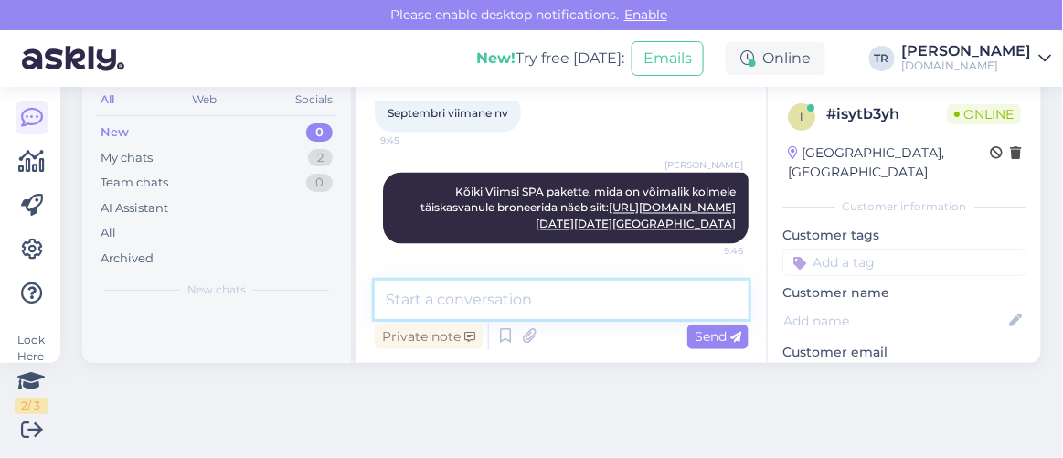
click at [663, 303] on textarea at bounding box center [562, 300] width 374 height 38
type textarea "Ööbijateks on märgitud 3 täiskasvanut"
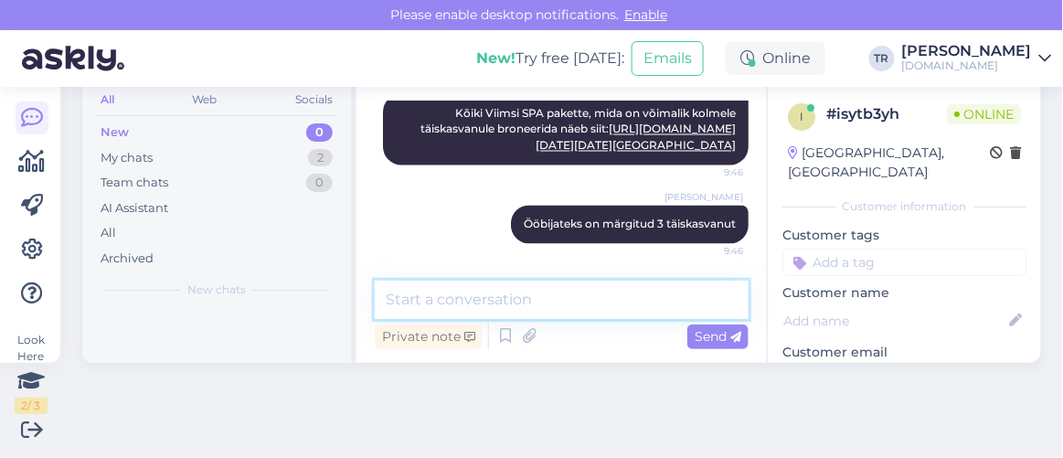
click at [614, 300] on textarea at bounding box center [562, 300] width 374 height 38
paste textarea "https://hookusbookus.com/et/hotellid-spaad/vihula-mois;dateArrival=2025-09-27;d…"
type textarea "Vihula Mõisa paketid kolmele on siin: https://hookusbookus.com/et/hotellid-spaa…"
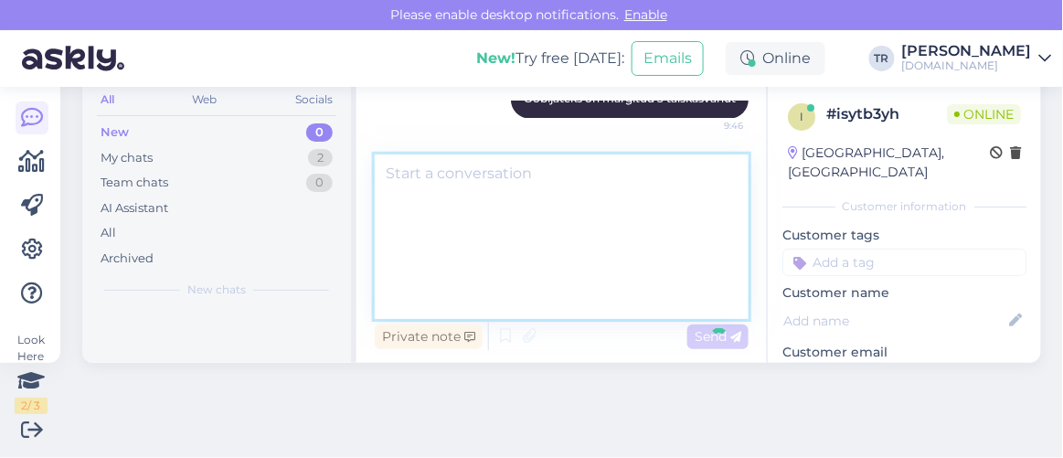
scroll to position [0, 0]
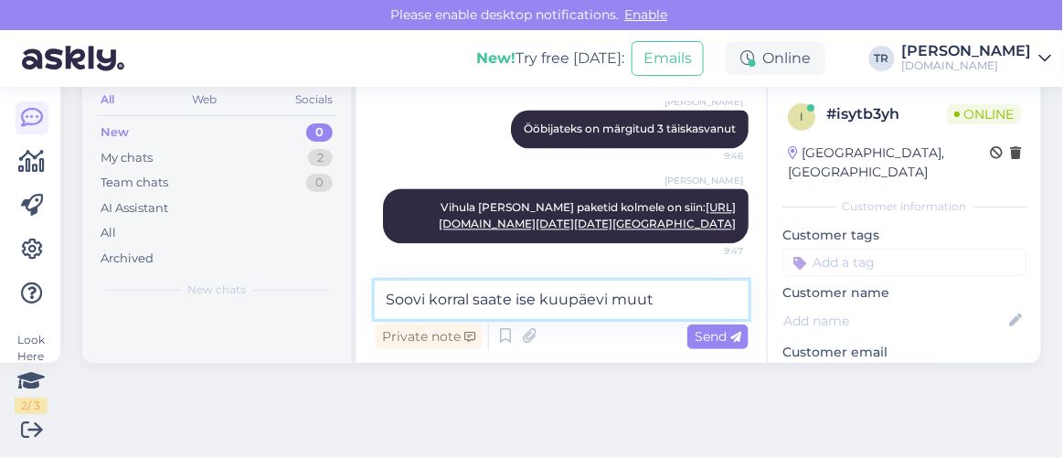
type textarea "Soovi korral saate ise kuupäevi muuta"
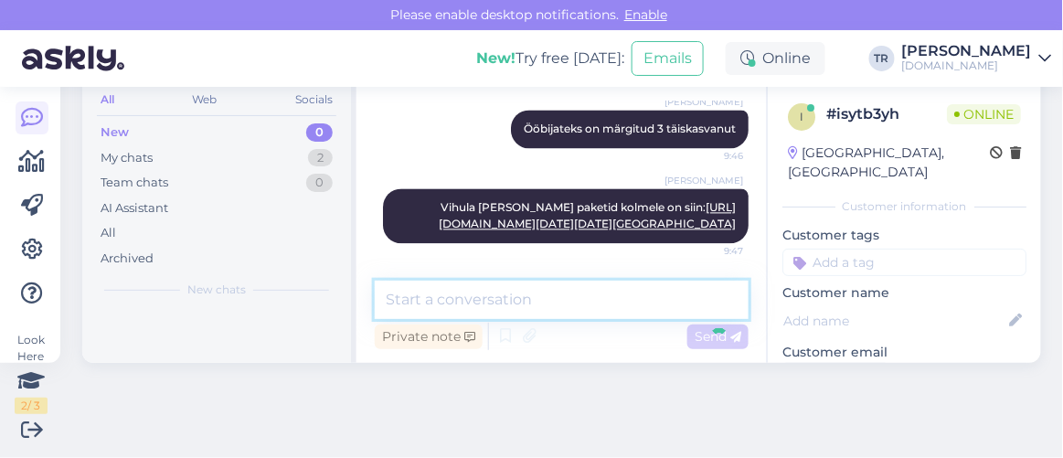
scroll to position [1400, 0]
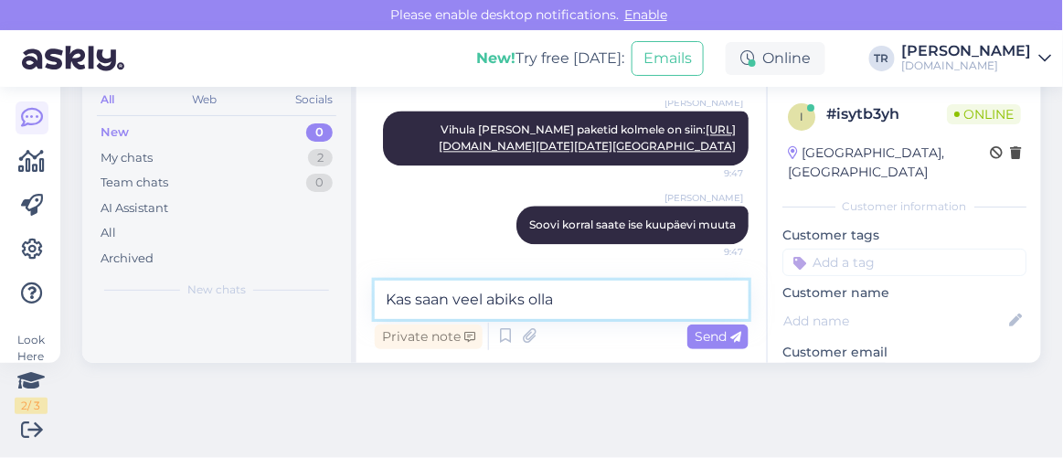
type textarea "Kas saan veel abiks olla?"
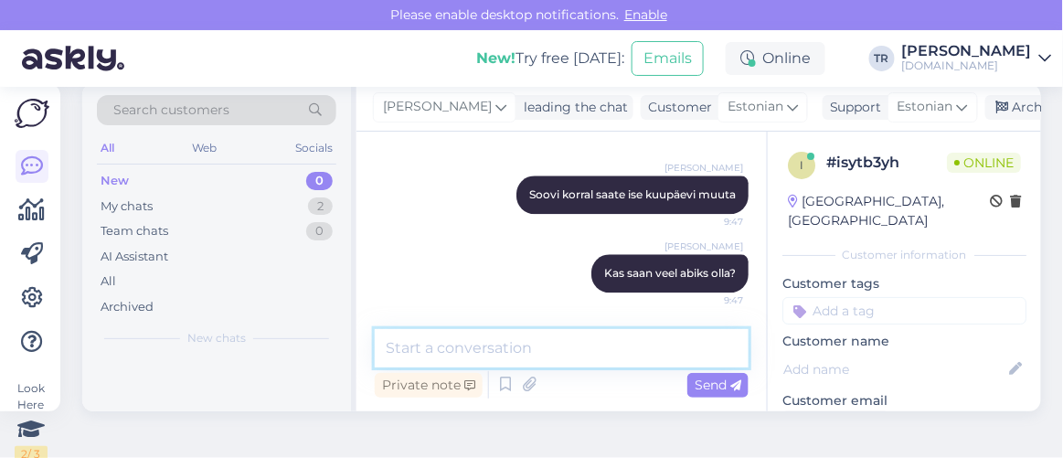
scroll to position [0, 0]
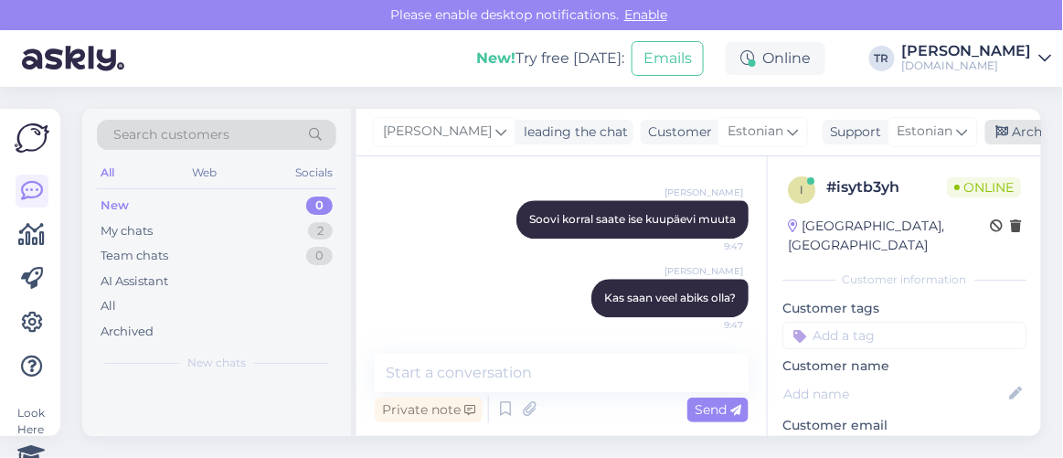
click at [989, 127] on div "Archive chat" at bounding box center [1042, 132] width 115 height 25
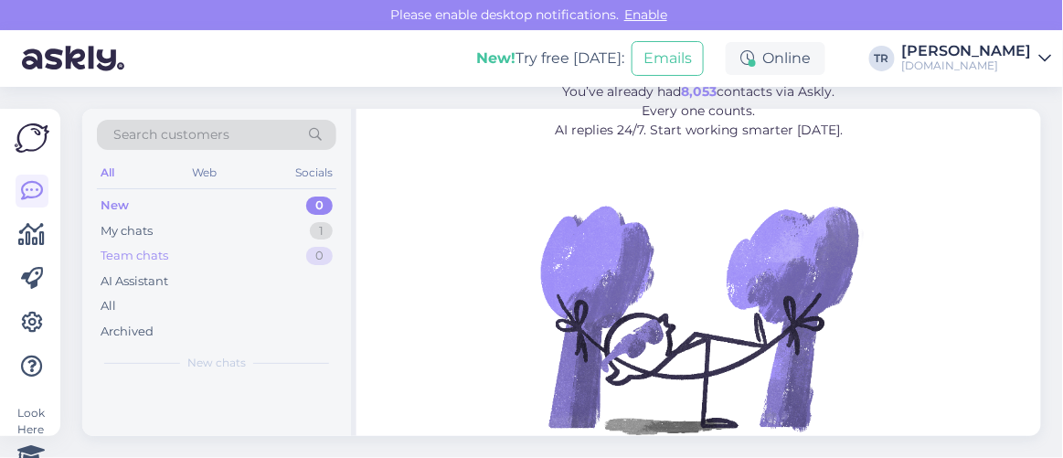
click at [158, 248] on div "Team chats" at bounding box center [135, 256] width 68 height 18
click at [162, 228] on div "My chats 1" at bounding box center [217, 231] width 240 height 26
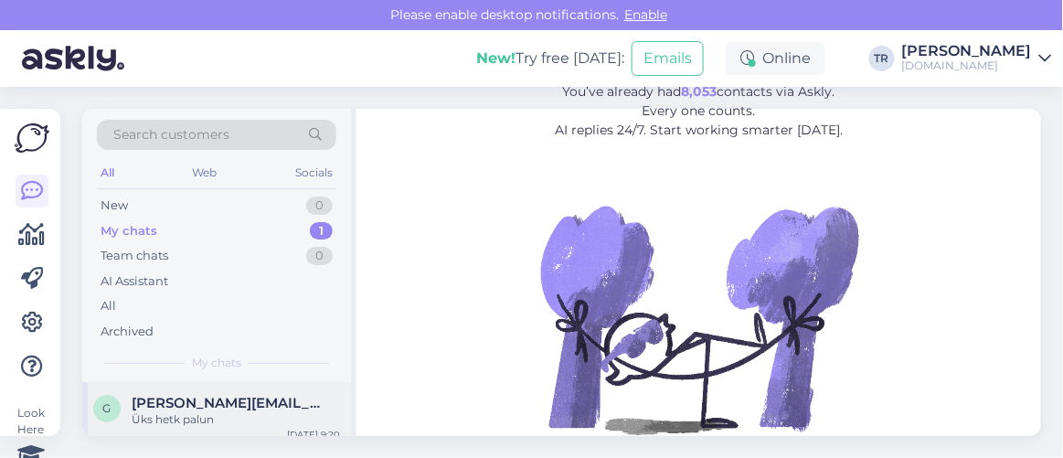
click at [287, 412] on div "Üks hetk palun" at bounding box center [236, 419] width 208 height 16
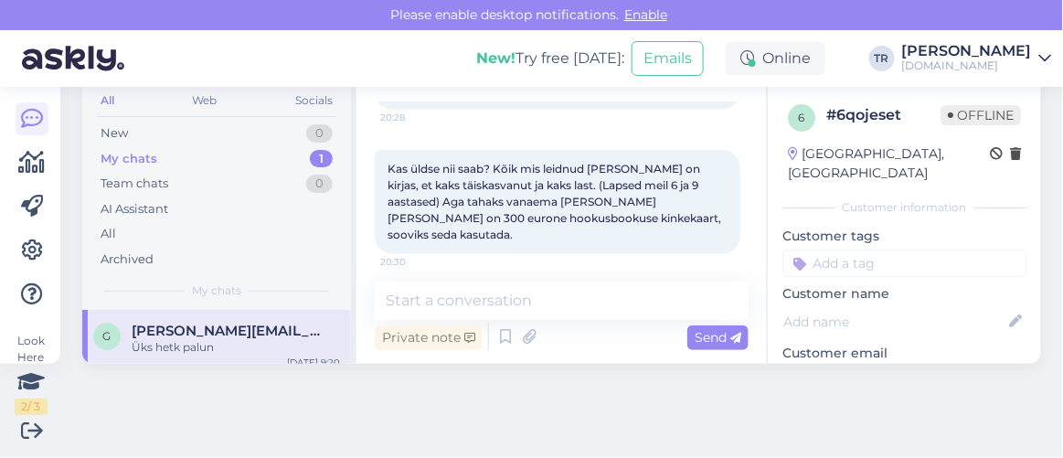
scroll to position [249, 0]
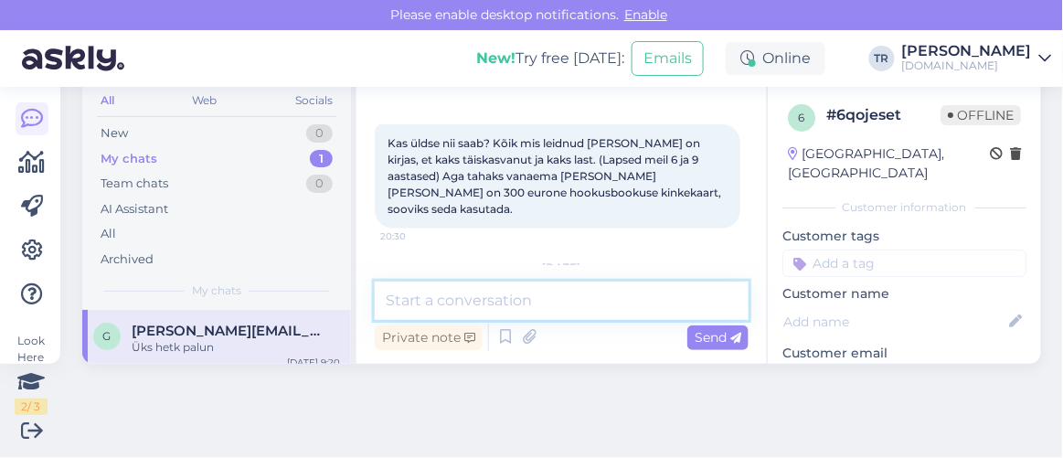
click at [505, 301] on textarea at bounding box center [562, 301] width 374 height 38
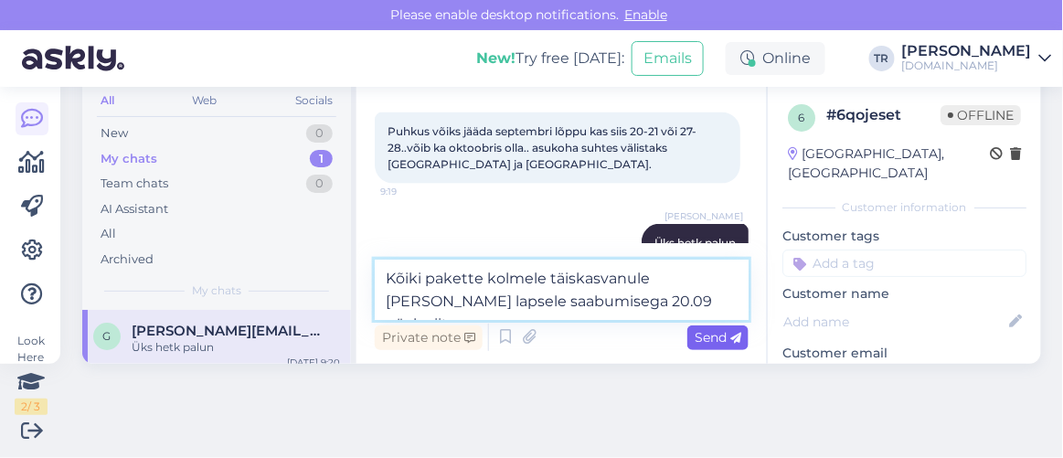
paste textarea "[URL][DOMAIN_NAME][DATE][DATE]"
type textarea "Kõiki pakette kolmele täiskasvanule [PERSON_NAME] lapsele saabumisega 20.09 näe…"
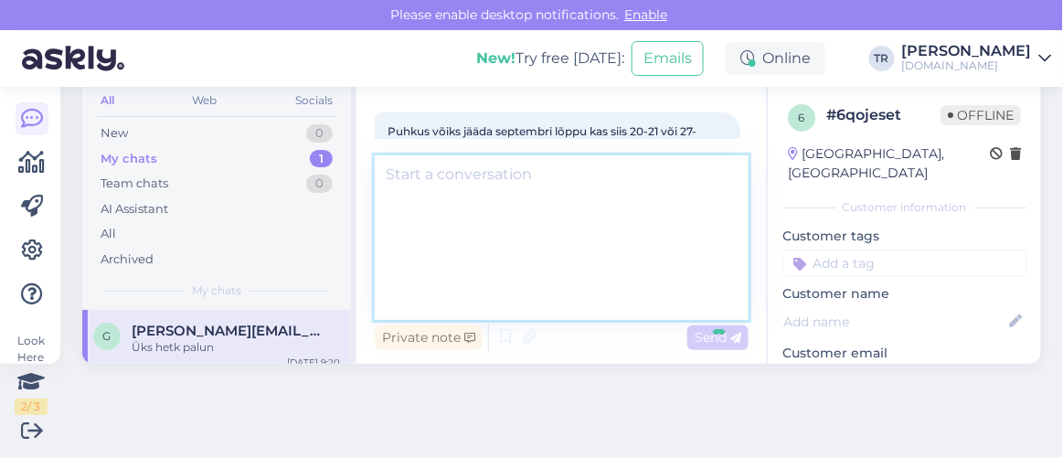
scroll to position [0, 0]
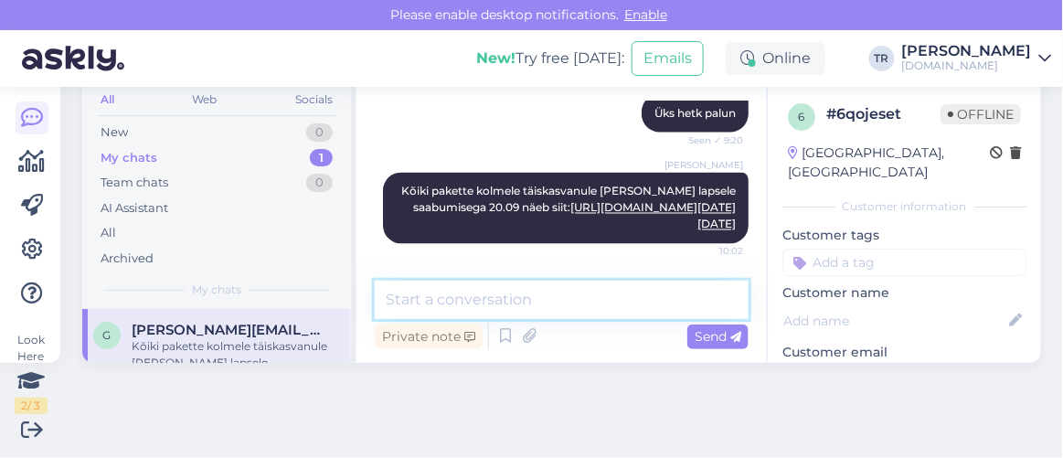
click at [600, 306] on textarea at bounding box center [562, 300] width 374 height 38
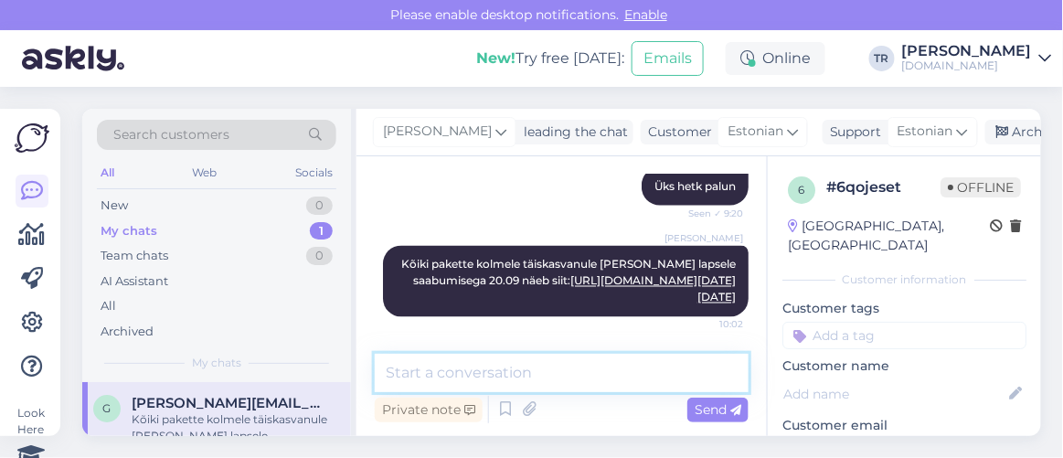
scroll to position [72, 0]
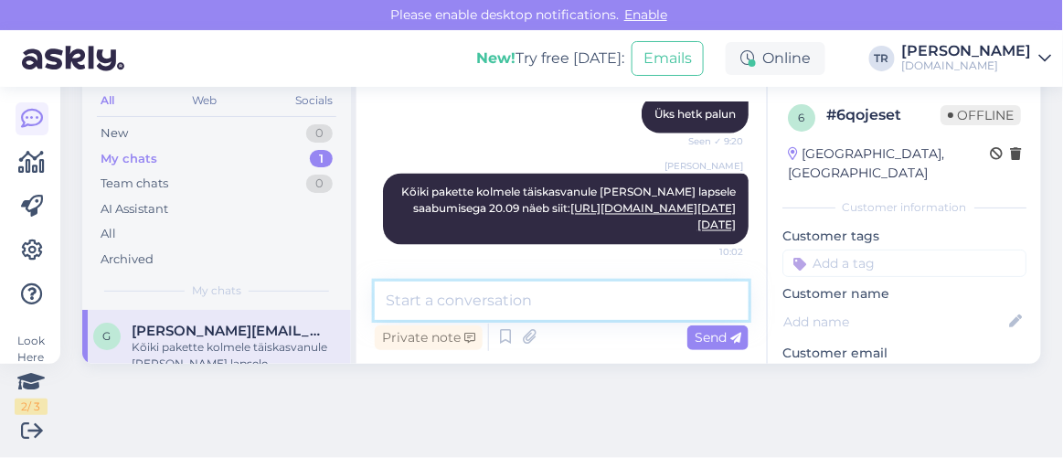
click at [636, 300] on textarea at bounding box center [562, 301] width 374 height 38
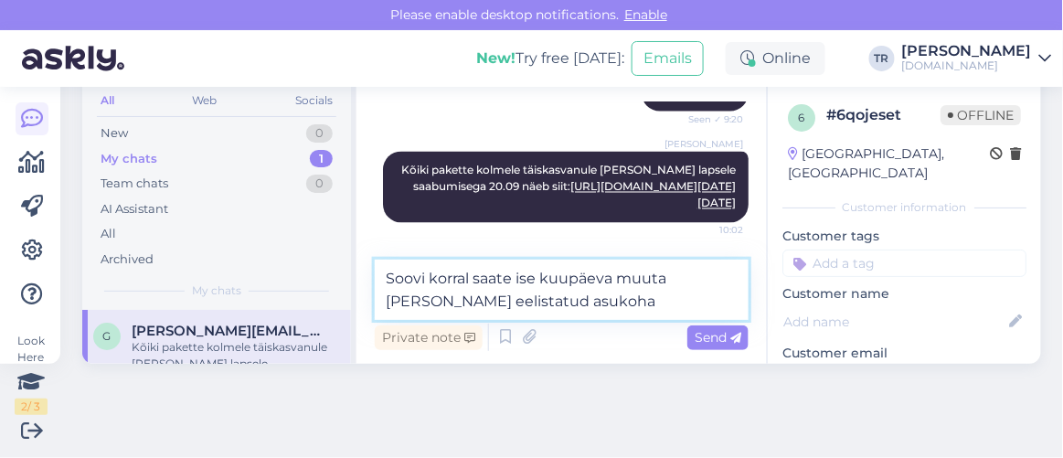
type textarea "Soovi korral saate ise kuupäeva muuta [PERSON_NAME] eelistatud asukoha."
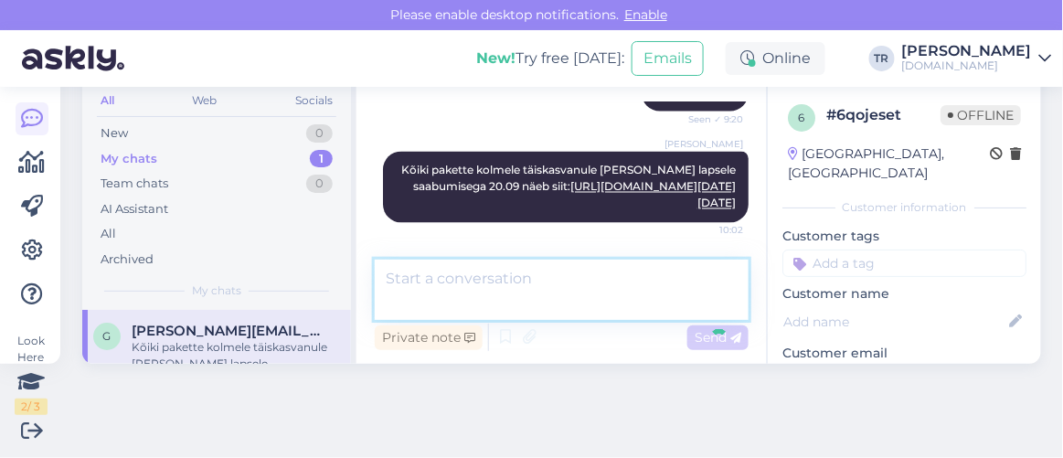
scroll to position [73, 0]
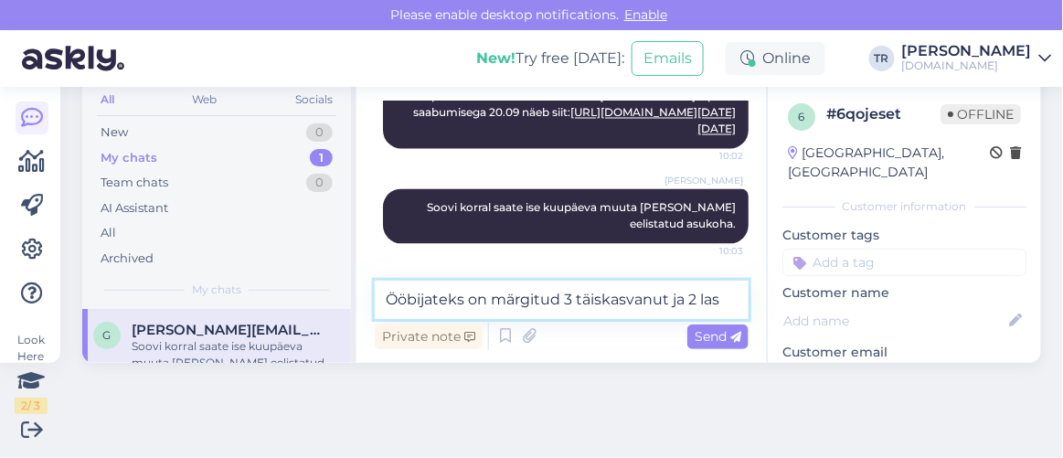
type textarea "Ööbijateks on märgitud 3 täiskasvanut ja 2 last"
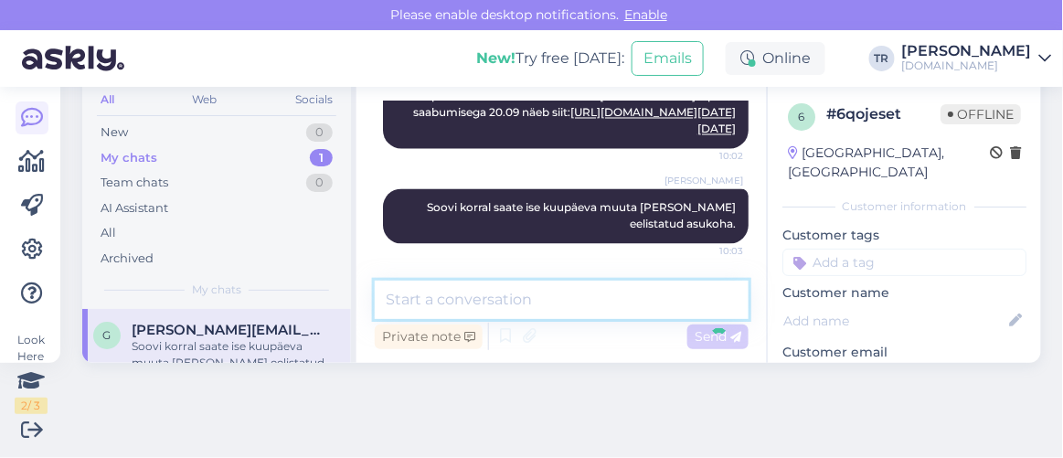
scroll to position [1050, 0]
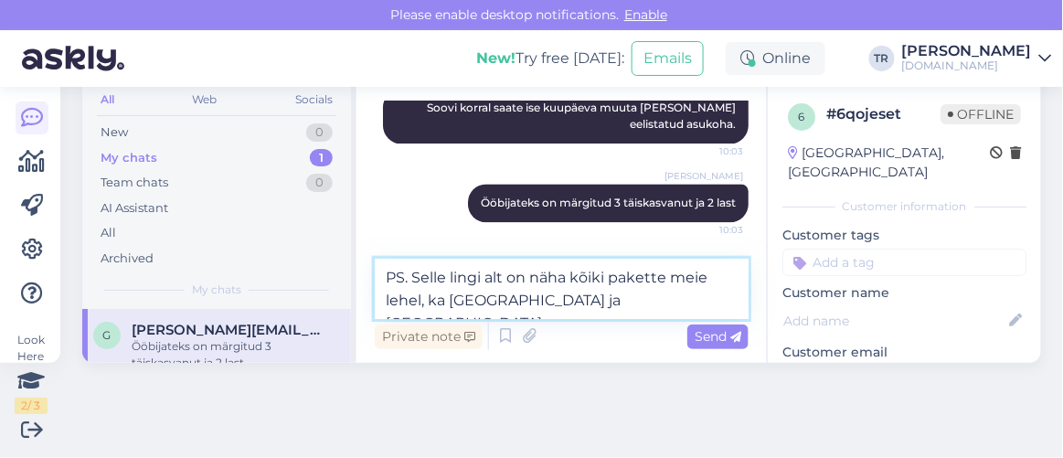
type textarea "PS. Selle lingi alt on näha kõiki pakette meie lehel, ka [GEOGRAPHIC_DATA] ja […"
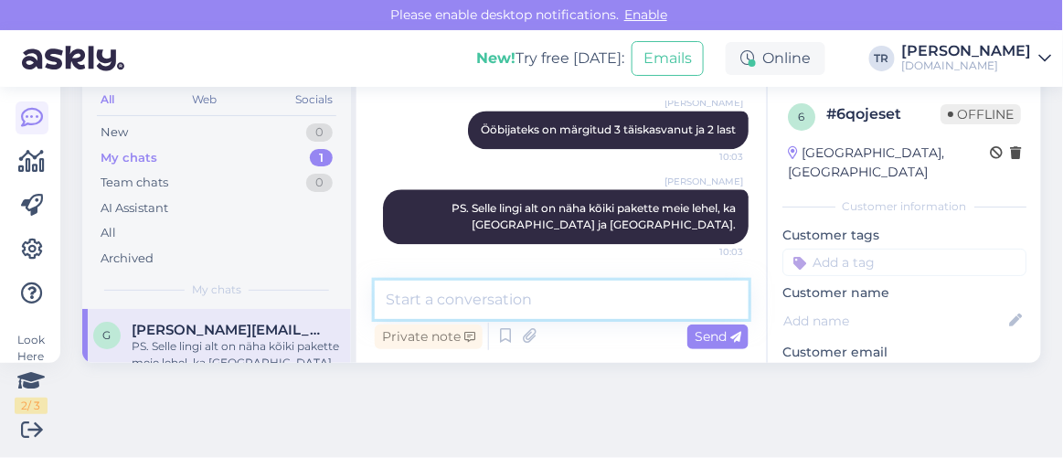
scroll to position [0, 0]
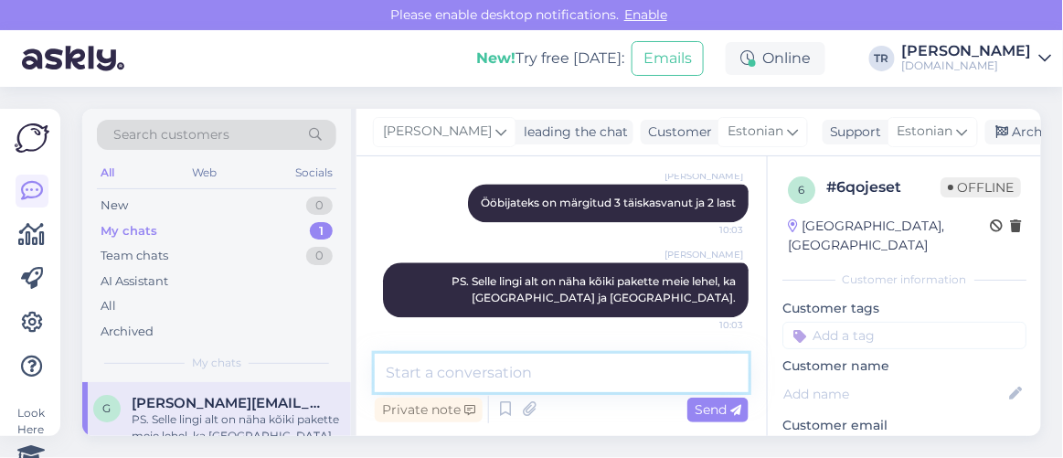
click at [565, 374] on textarea at bounding box center [562, 373] width 374 height 38
type textarea "Kas saan veel abiks olla?"
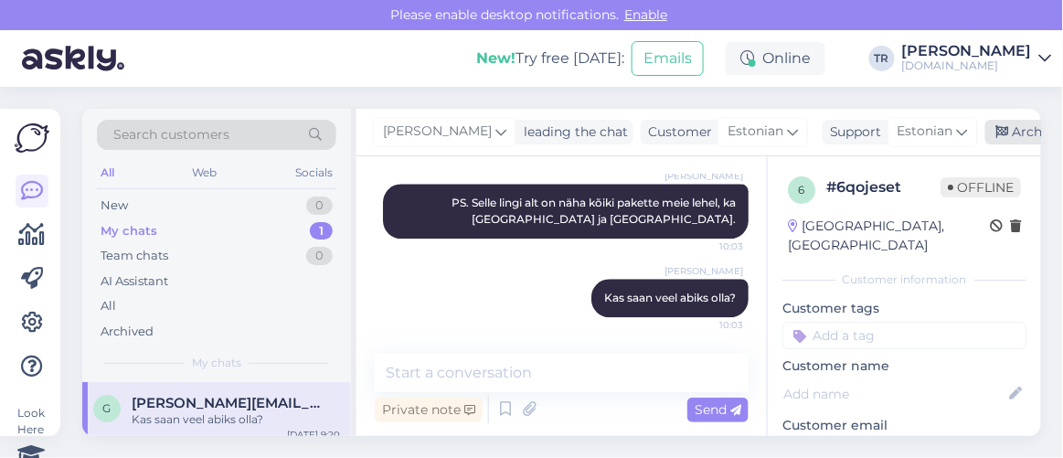
click at [996, 136] on icon at bounding box center [1002, 132] width 13 height 13
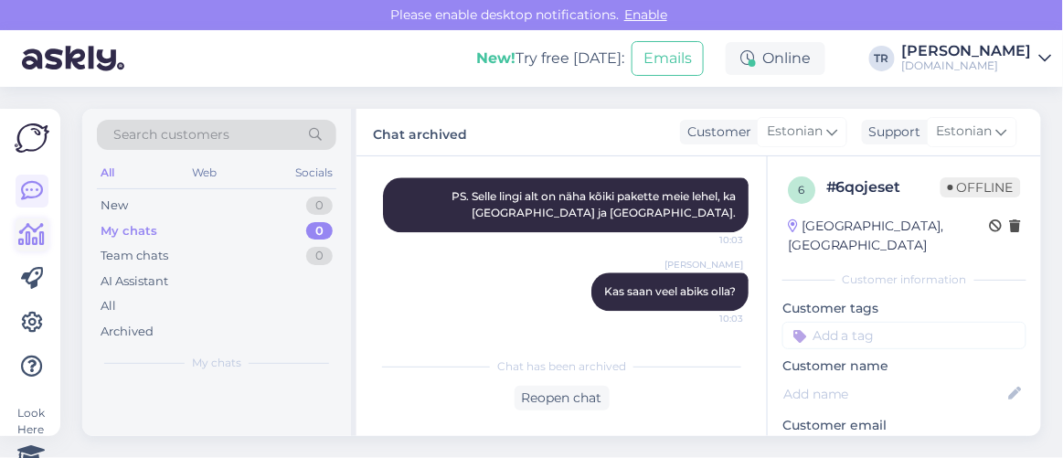
click at [38, 224] on icon at bounding box center [32, 235] width 27 height 22
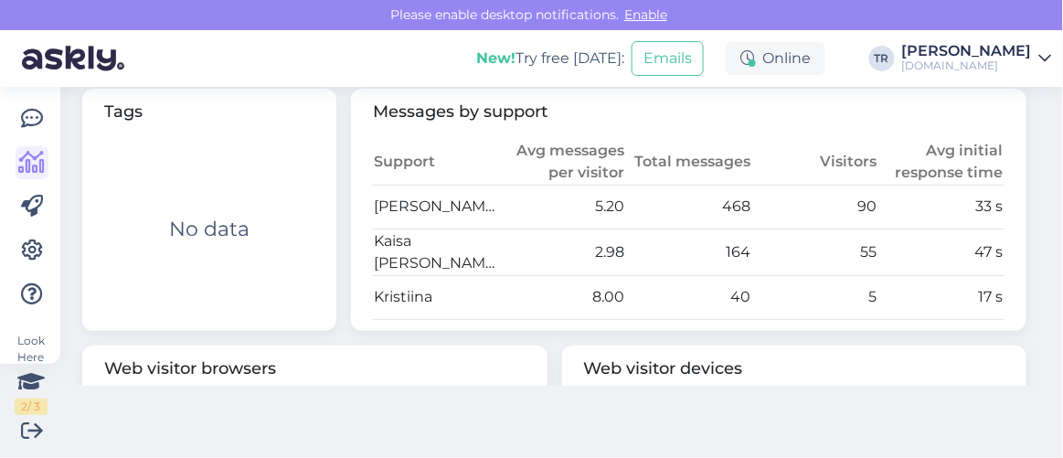
scroll to position [913, 0]
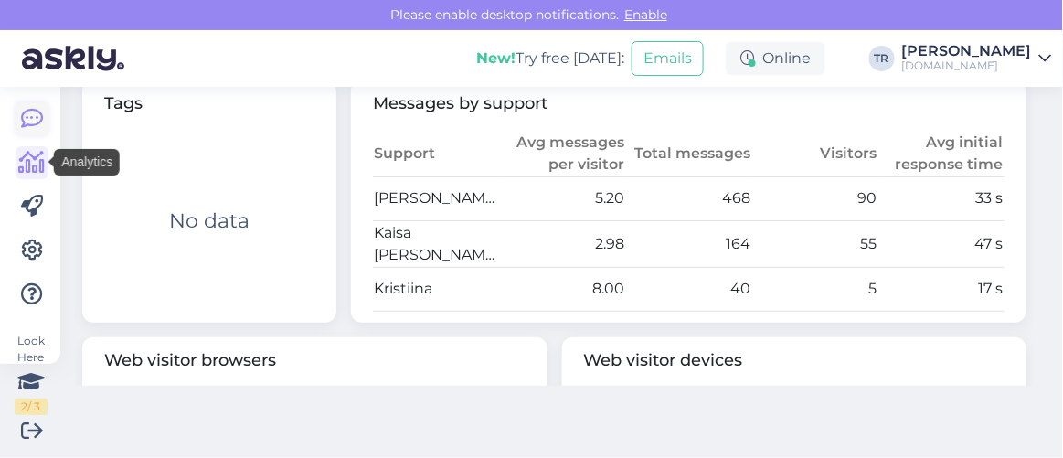
click at [35, 122] on icon at bounding box center [32, 119] width 22 height 22
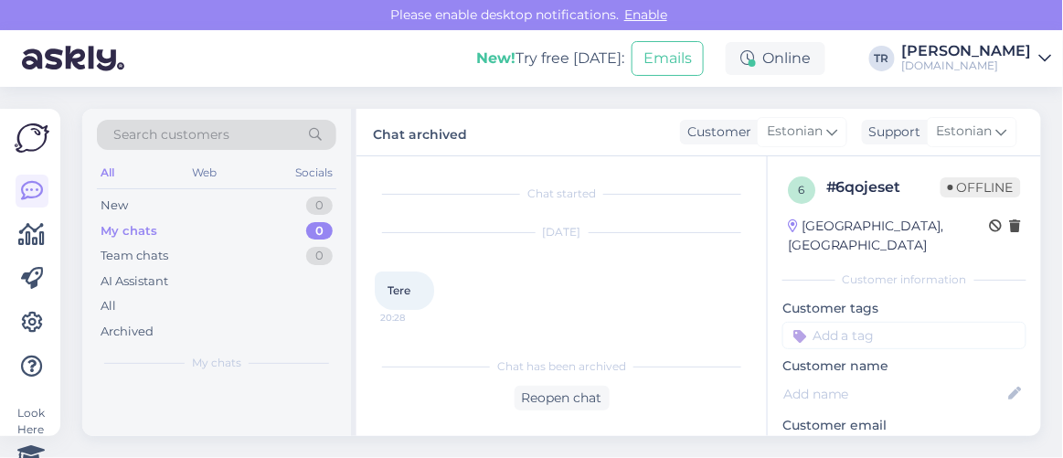
scroll to position [701, 0]
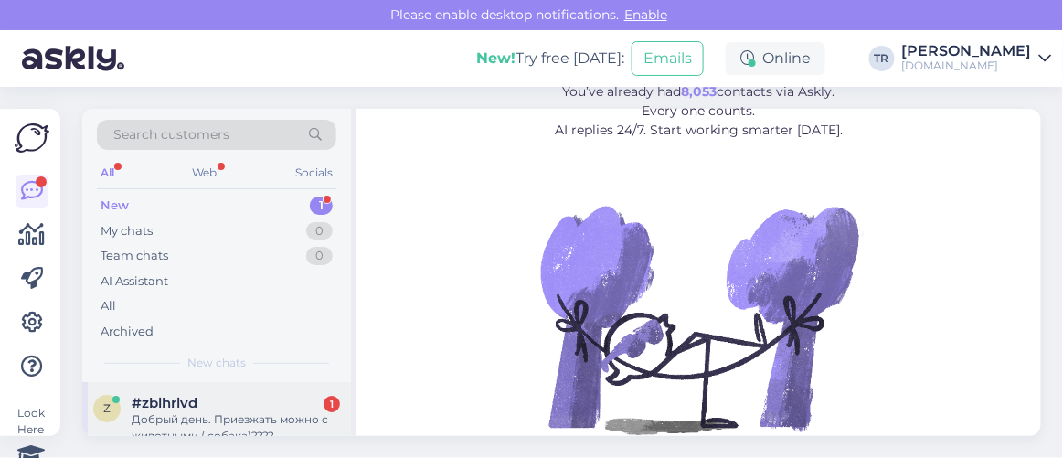
scroll to position [25, 0]
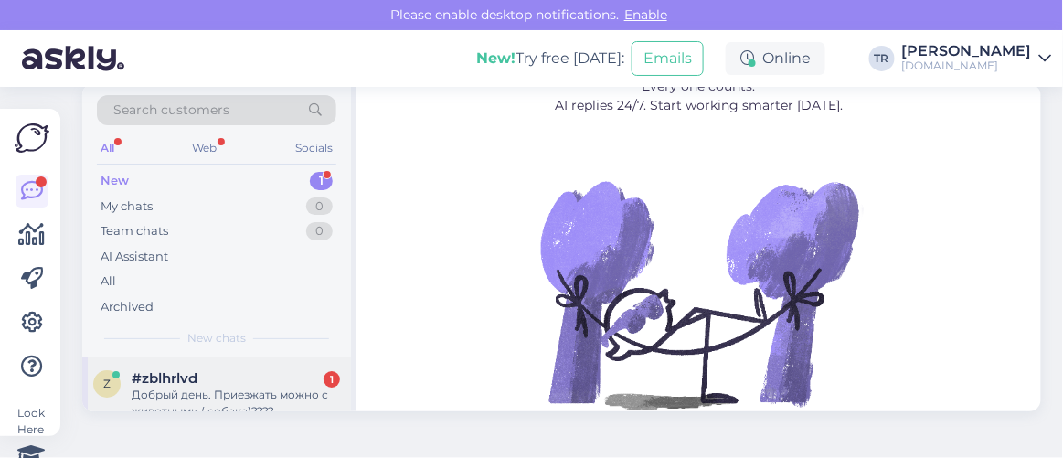
click at [268, 378] on div "#zblhrlvd 1" at bounding box center [236, 378] width 208 height 16
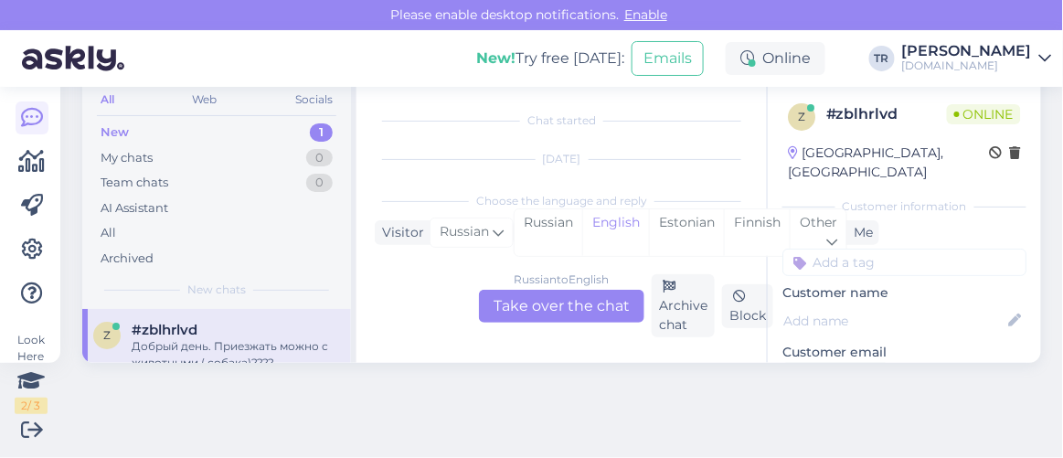
scroll to position [37, 0]
click at [676, 221] on div "Estonian" at bounding box center [686, 232] width 75 height 47
click at [550, 304] on div "Russian to Estonian Take over the chat" at bounding box center [561, 306] width 165 height 33
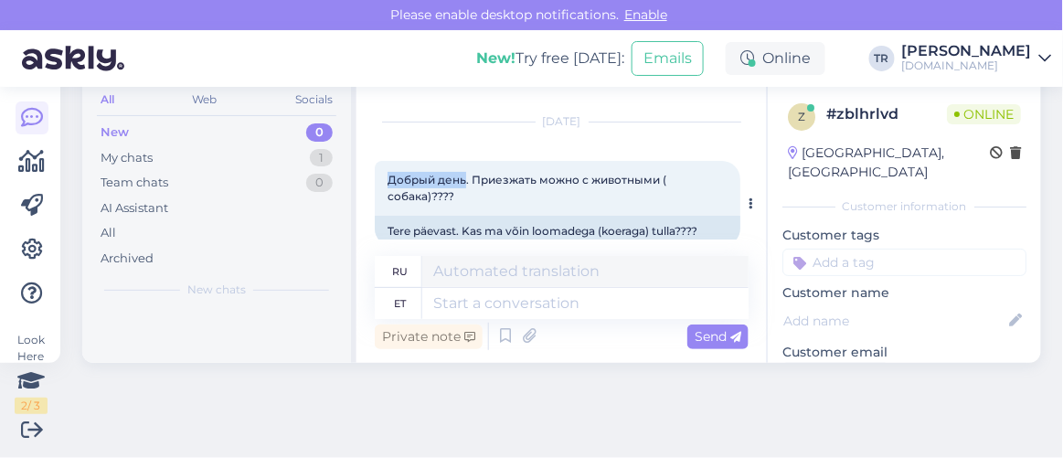
drag, startPoint x: 389, startPoint y: 179, endPoint x: 465, endPoint y: 183, distance: 76.9
click at [465, 183] on span "Добрый день. Приезжать можно с животными ( собака)????" at bounding box center [529, 188] width 282 height 30
copy span "Добрый день"
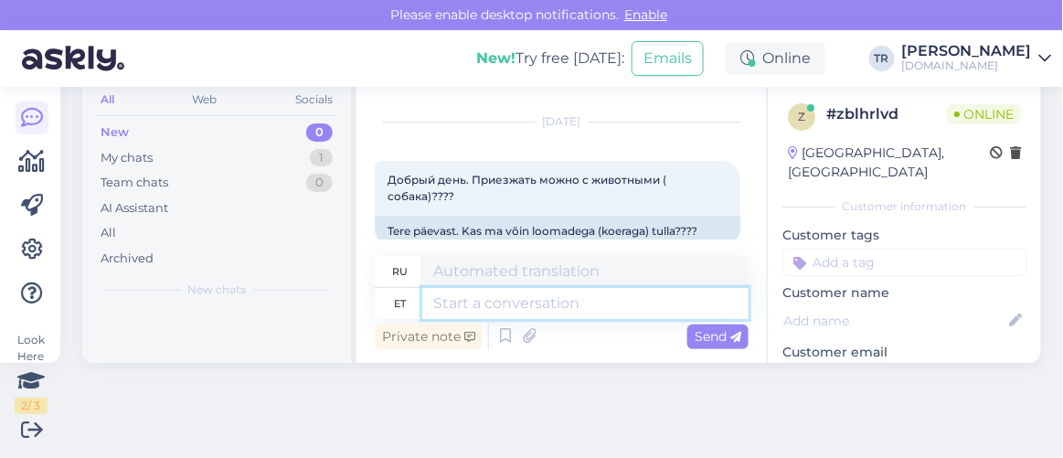
click at [484, 311] on textarea at bounding box center [585, 303] width 326 height 31
paste textarea "Добрый день"
type textarea "Добрый день"
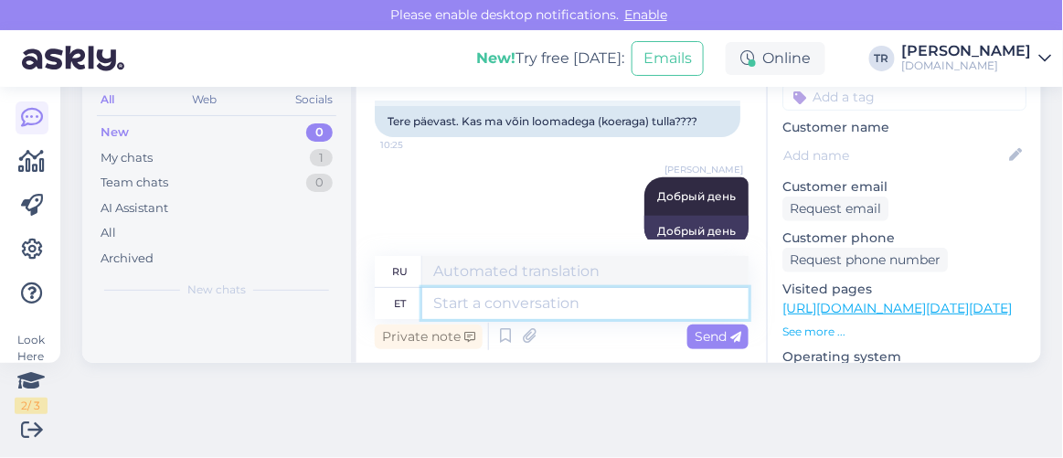
scroll to position [174, 0]
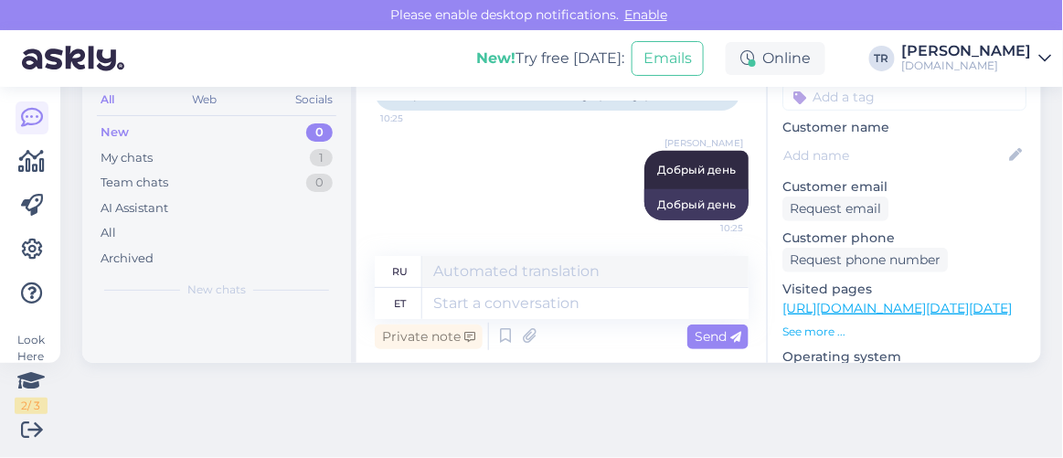
click at [871, 300] on link "[URL][DOMAIN_NAME][DATE][DATE]" at bounding box center [896, 308] width 229 height 16
click at [840, 300] on link "https://hookusbookus.com/ru/hotellid-spaad/noorus-spa-hotel/spaapuhkus-noorus-s…" at bounding box center [896, 308] width 229 height 16
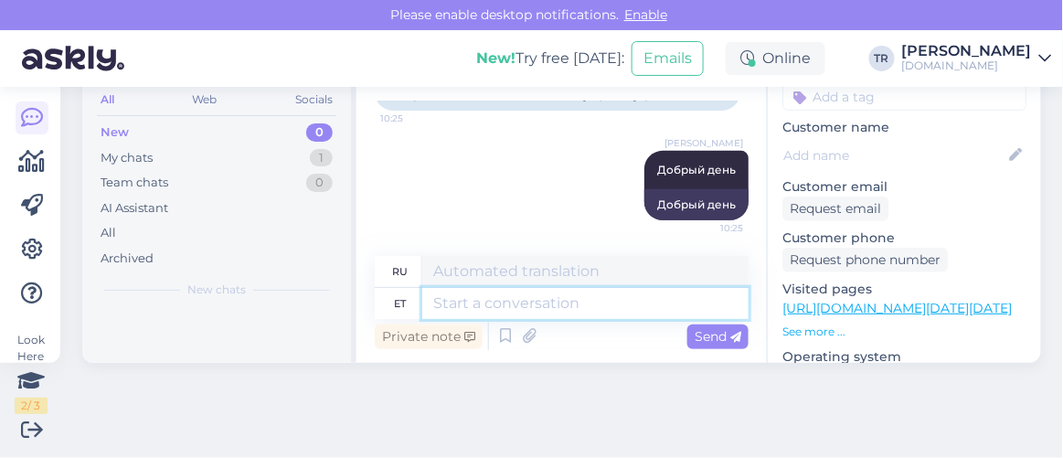
click at [502, 318] on textarea at bounding box center [585, 303] width 326 height 31
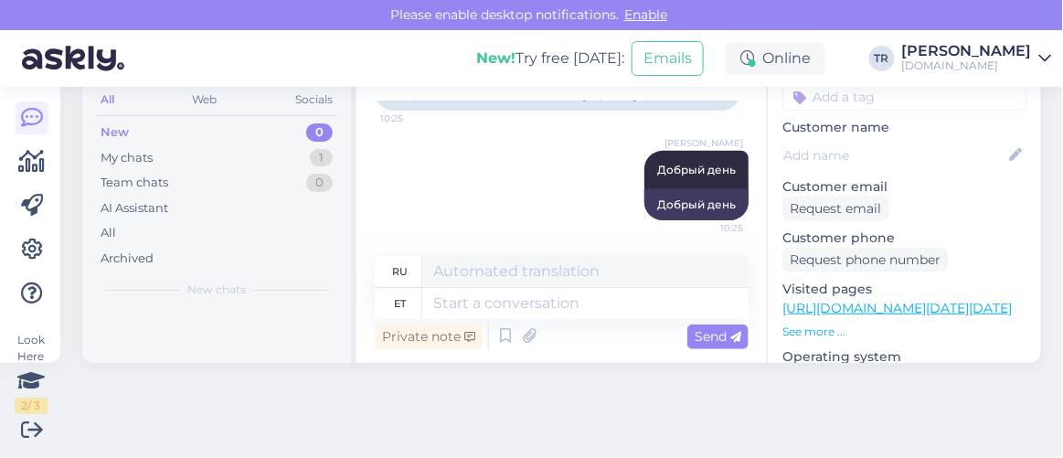
drag, startPoint x: 502, startPoint y: 318, endPoint x: 506, endPoint y: 307, distance: 11.6
click at [506, 307] on div "ru et Private note Send" at bounding box center [562, 305] width 374 height 98
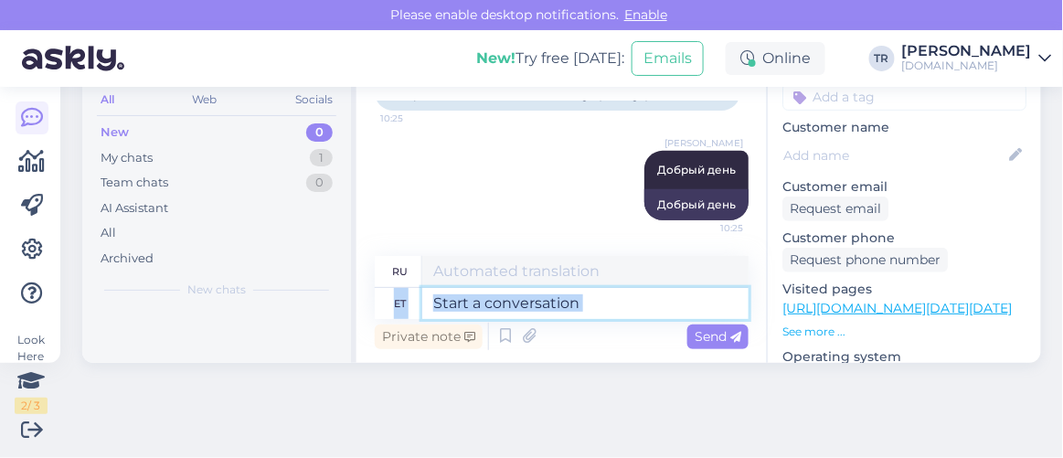
click at [512, 298] on textarea at bounding box center [585, 303] width 326 height 31
click at [612, 297] on textarea at bounding box center [585, 303] width 326 height 31
paste textarea "Noorus SPA Hotel"
type textarea "Noorus SPA Hotel"
type textarea "Молодежный СПА-отель"
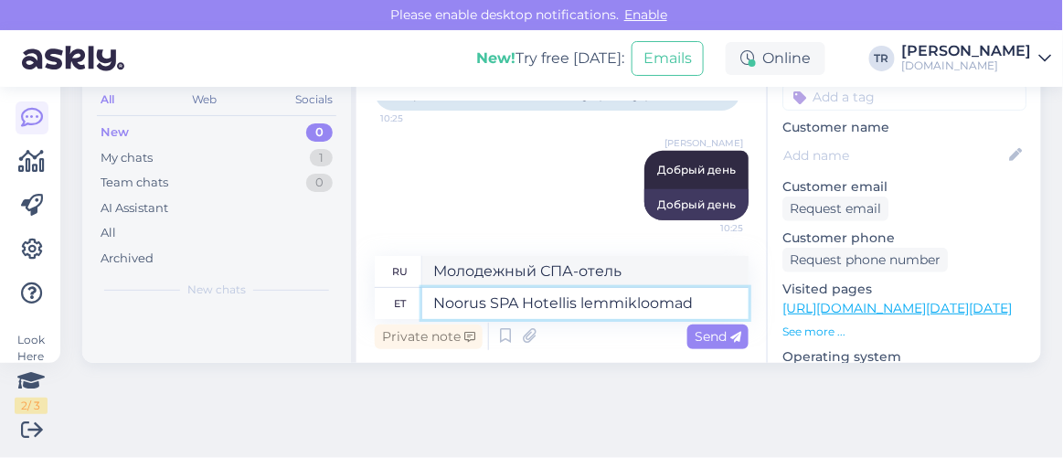
type textarea "Noorus SPA Hotellis lemmikloomad"
type textarea "Размещение с домашними животными разрешено в СПА-отеле «Ноорус»"
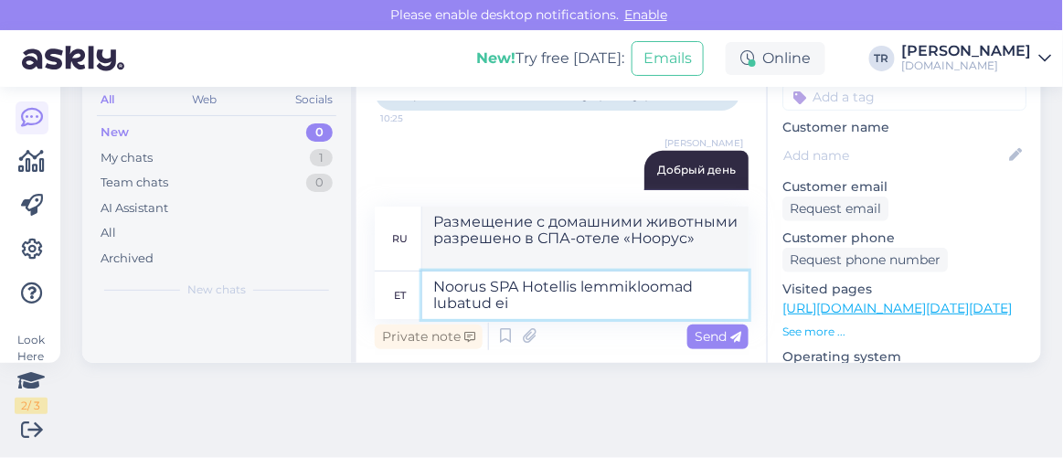
type textarea "Noorus SPA Hotellis lemmikloomad lubatud ei o"
type textarea "Размещение домашних животных в отеле Noorus SPA не допускается."
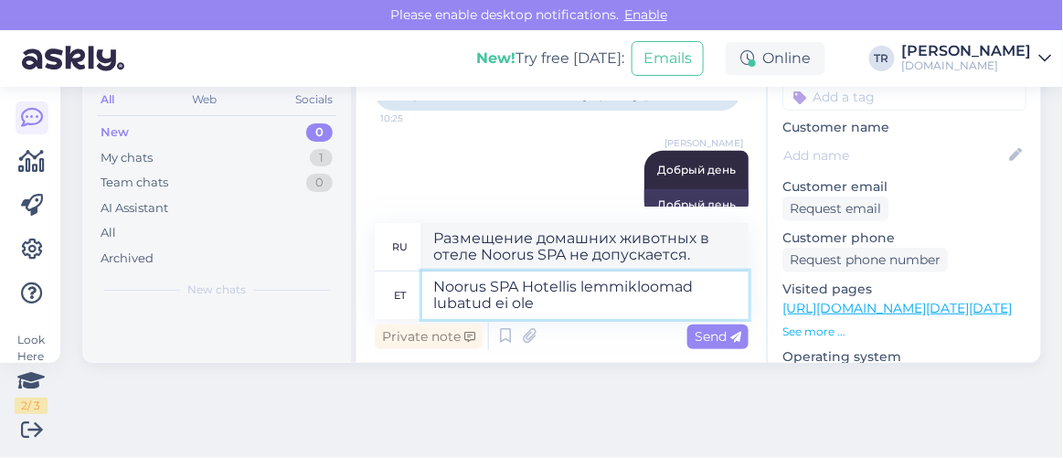
type textarea "Noorus SPA Hotellis lemmikloomad lubatud ei ole."
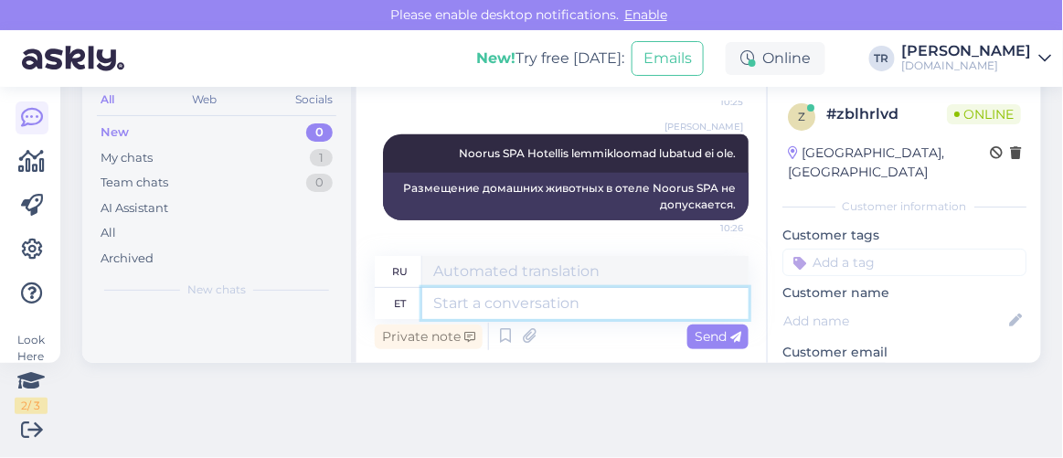
scroll to position [0, 0]
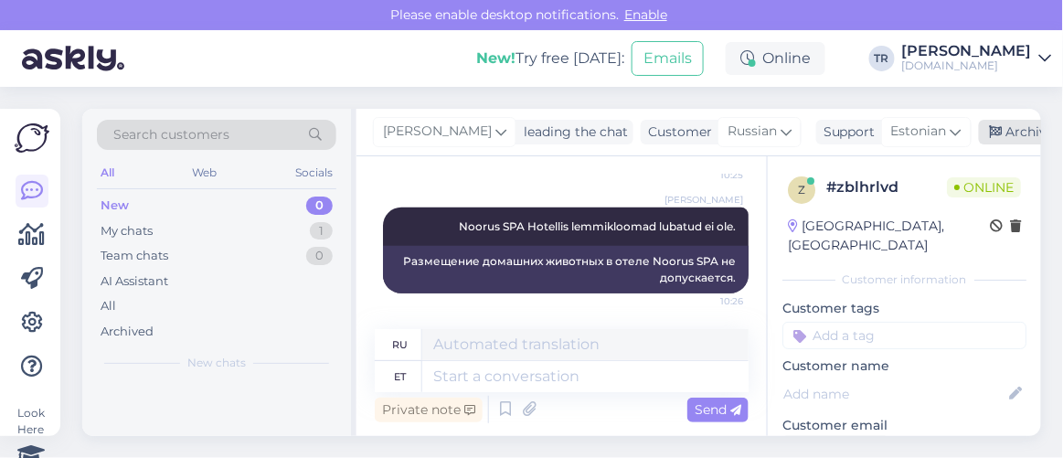
click at [1002, 128] on div "Archive chat" at bounding box center [1036, 132] width 115 height 25
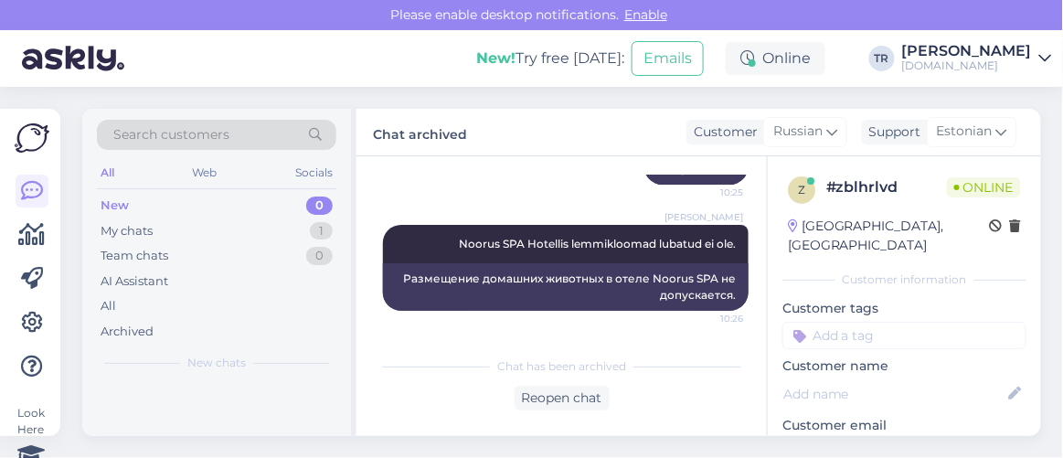
scroll to position [282, 0]
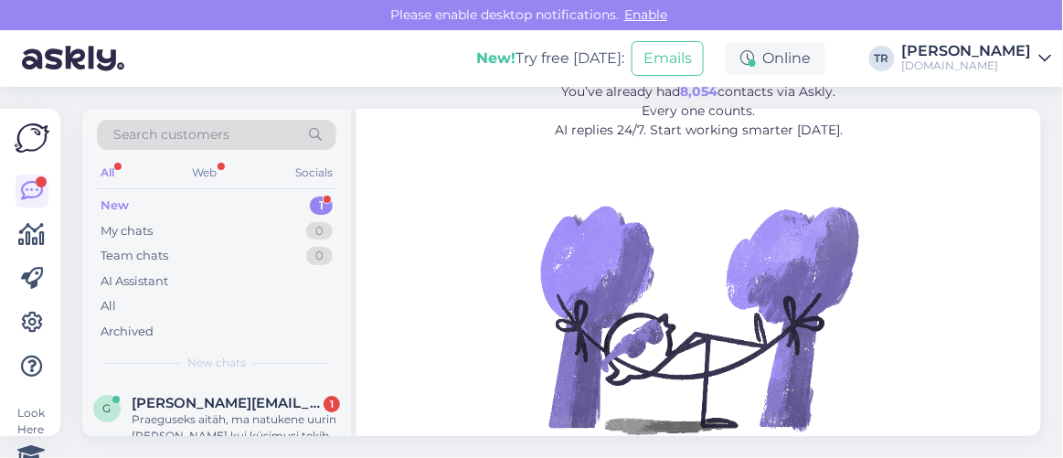
drag, startPoint x: 264, startPoint y: 420, endPoint x: 310, endPoint y: 408, distance: 47.2
click at [264, 421] on div "Praeguseks aitäh, ma natukene uurin [PERSON_NAME] kui küsimusi tekib siis pöörd…" at bounding box center [236, 427] width 208 height 33
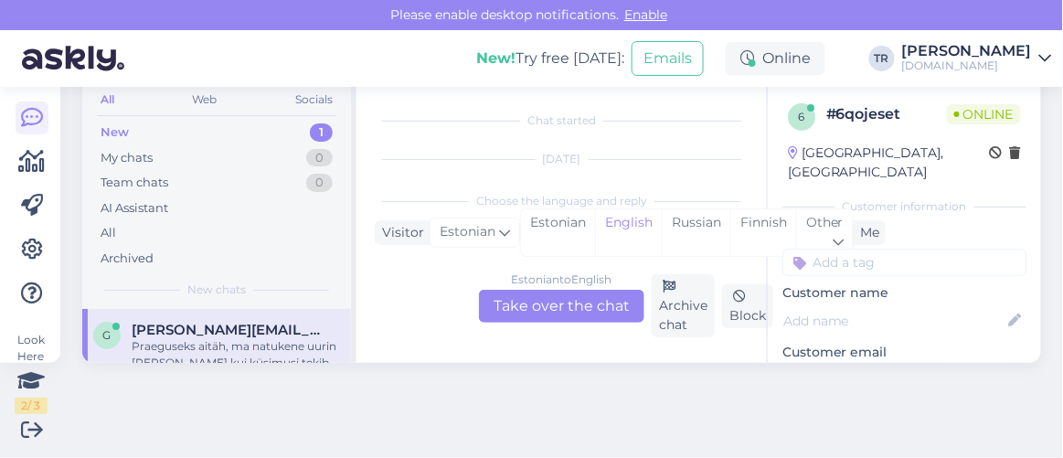
scroll to position [1387, 0]
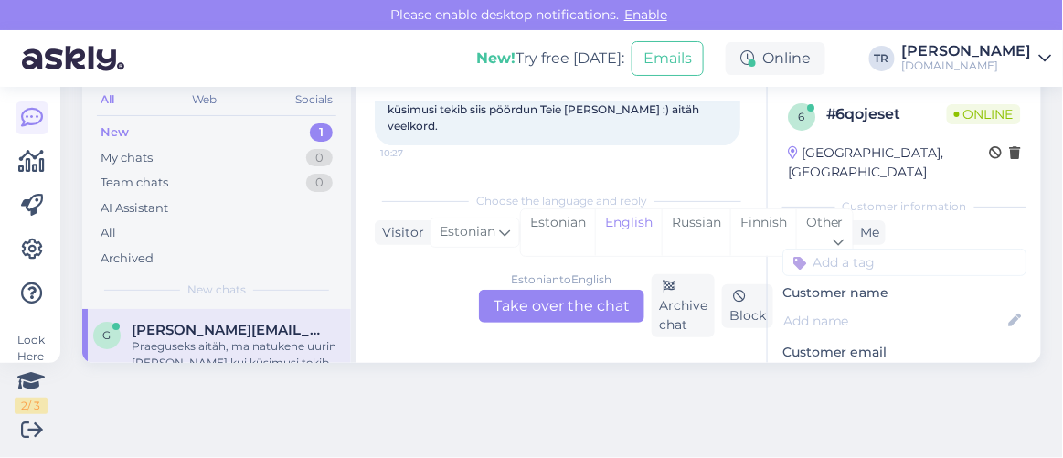
drag, startPoint x: 575, startPoint y: 226, endPoint x: 566, endPoint y: 282, distance: 56.5
click at [575, 227] on div "Estonian" at bounding box center [558, 232] width 74 height 47
click at [563, 302] on div "Estonian to Estonian Take over the chat" at bounding box center [561, 306] width 165 height 33
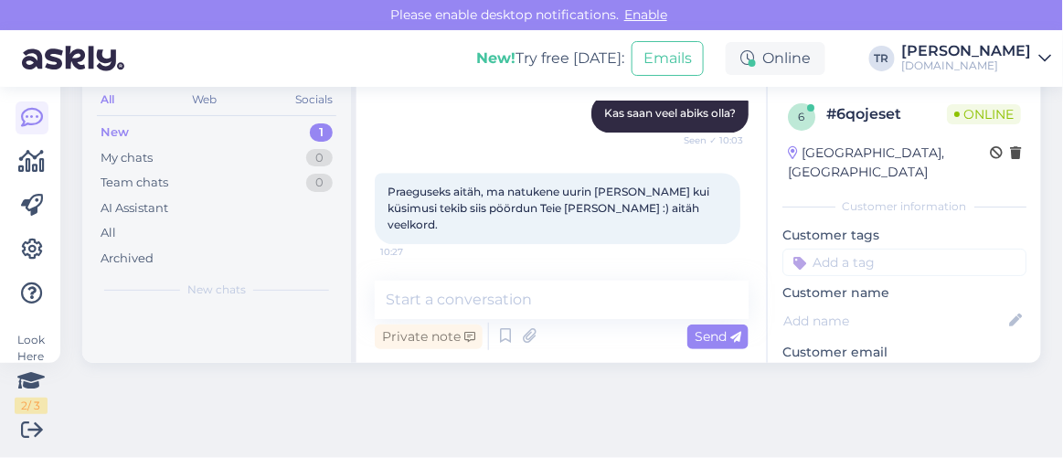
scroll to position [1319, 0]
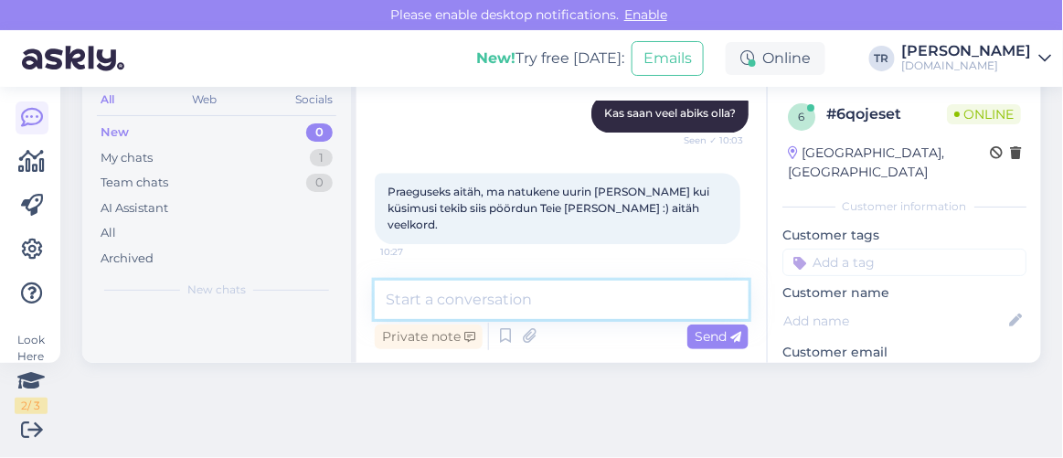
click at [601, 308] on textarea at bounding box center [562, 300] width 374 height 38
type textarea "Teeme nii! :)"
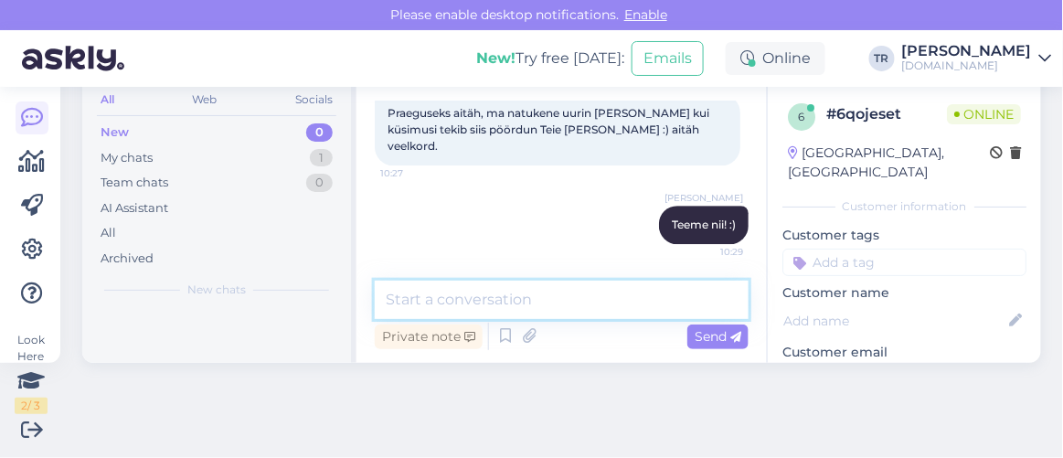
scroll to position [0, 0]
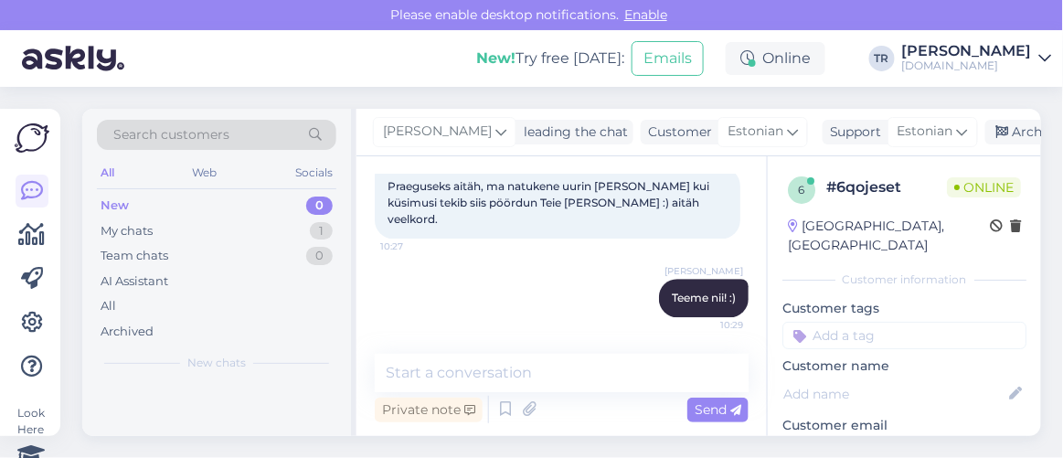
click at [1001, 145] on div "Triin Raudtamm leading the chat Customer Estonian Support Estonian Archive chat" at bounding box center [699, 133] width 685 height 48
click at [1007, 134] on div "Archive chat" at bounding box center [1042, 132] width 115 height 25
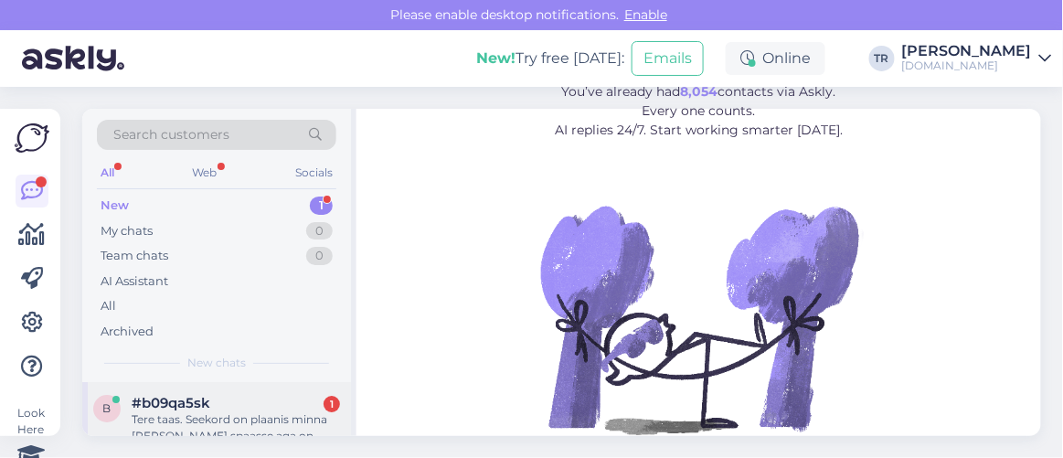
click at [227, 402] on div "#b09qa5sk 1" at bounding box center [236, 403] width 208 height 16
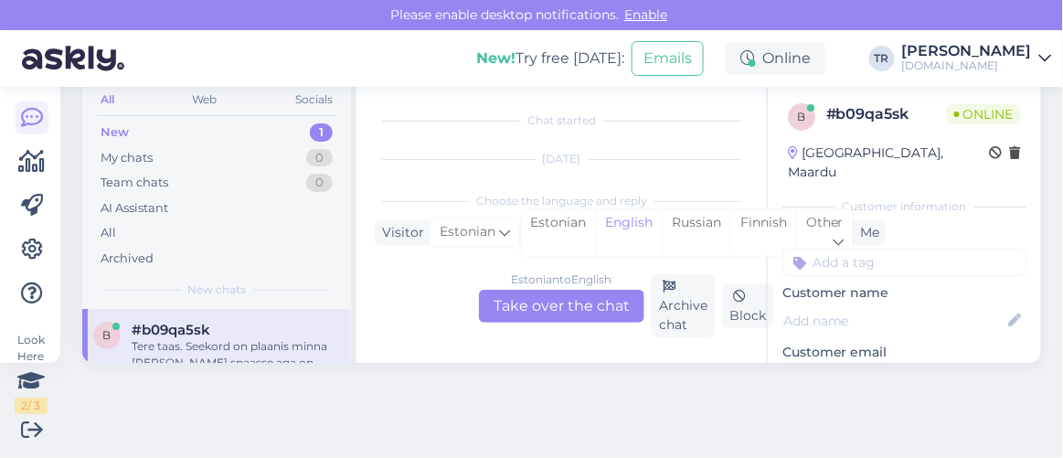
scroll to position [853, 0]
click at [578, 224] on div "Estonian" at bounding box center [558, 232] width 74 height 47
click at [580, 293] on div "Estonian to Estonian Take over the chat" at bounding box center [561, 306] width 165 height 33
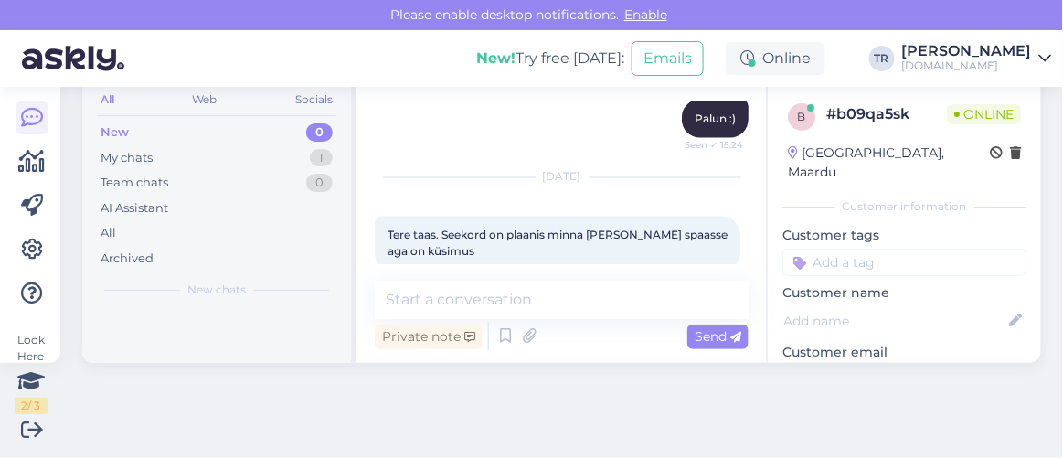
scroll to position [823, 0]
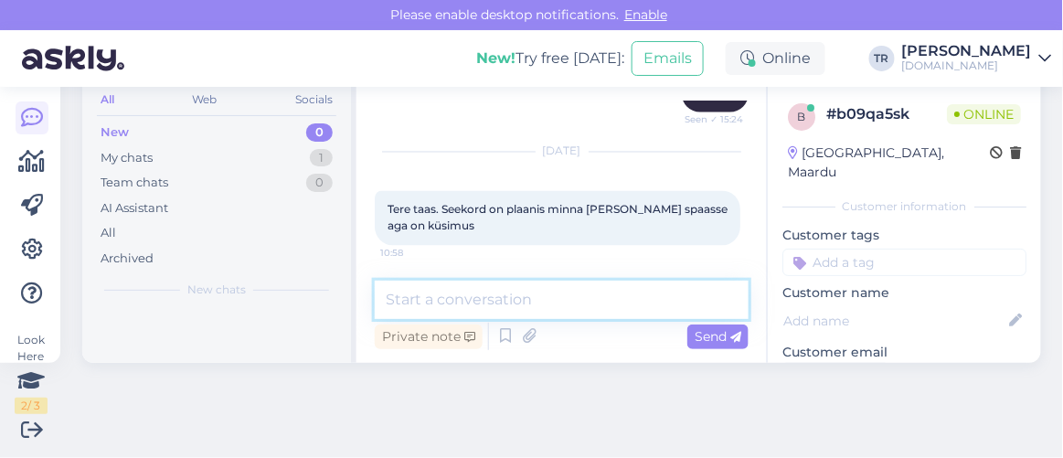
click at [609, 293] on textarea at bounding box center [562, 300] width 374 height 38
type textarea "Tere"
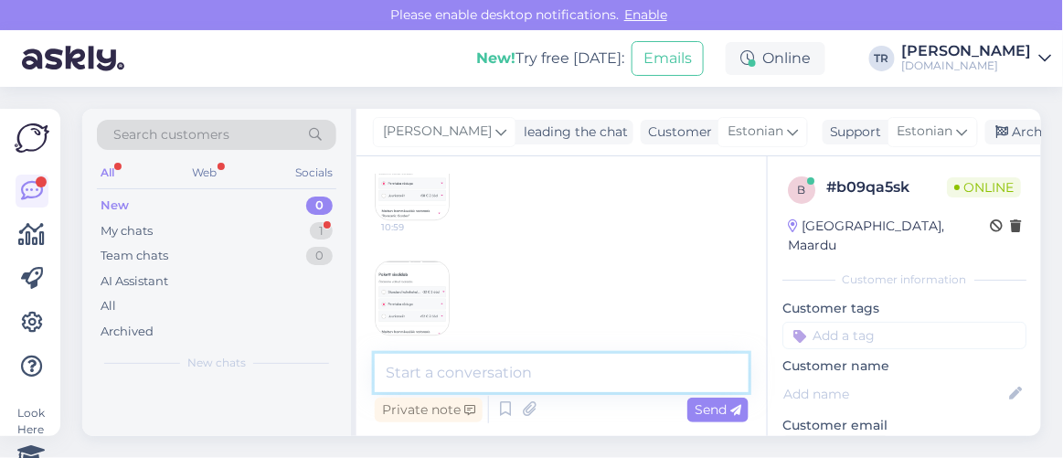
scroll to position [1209, 0]
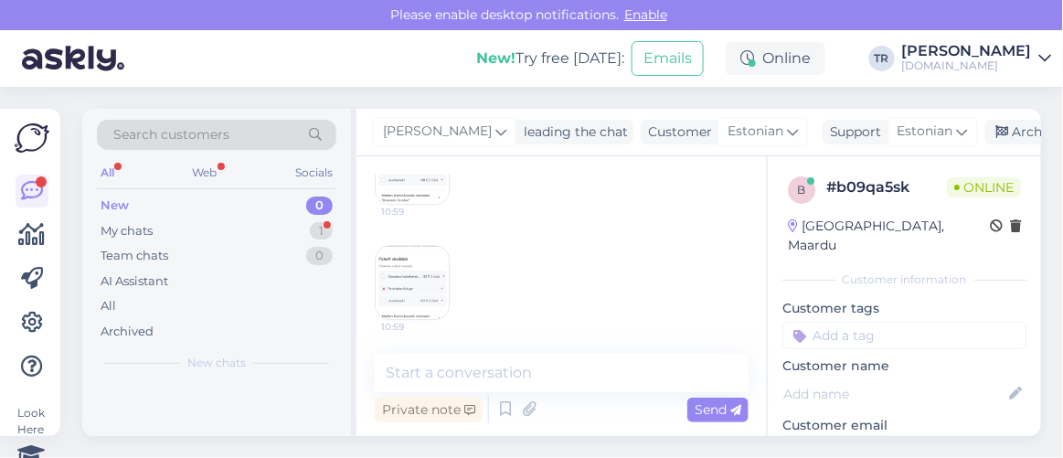
click at [423, 215] on span "10:59" at bounding box center [415, 212] width 69 height 14
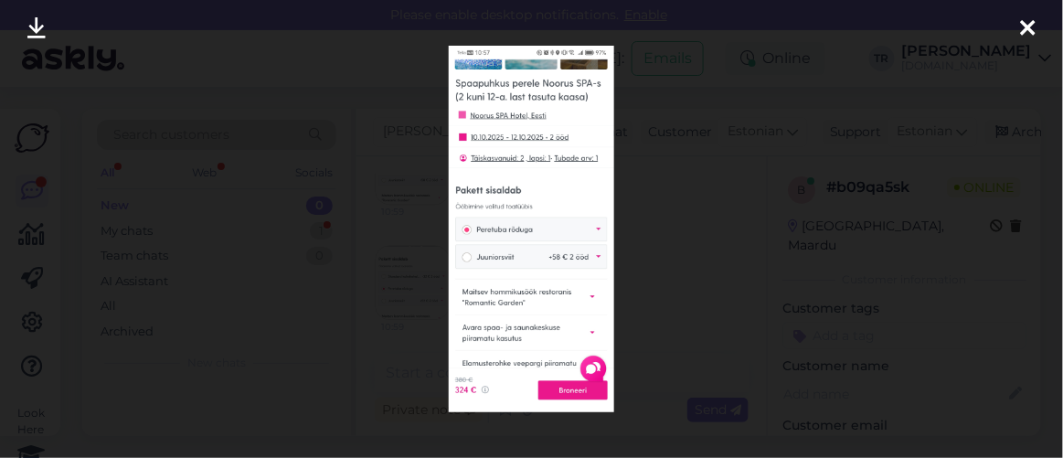
click at [1033, 22] on icon at bounding box center [1028, 29] width 15 height 24
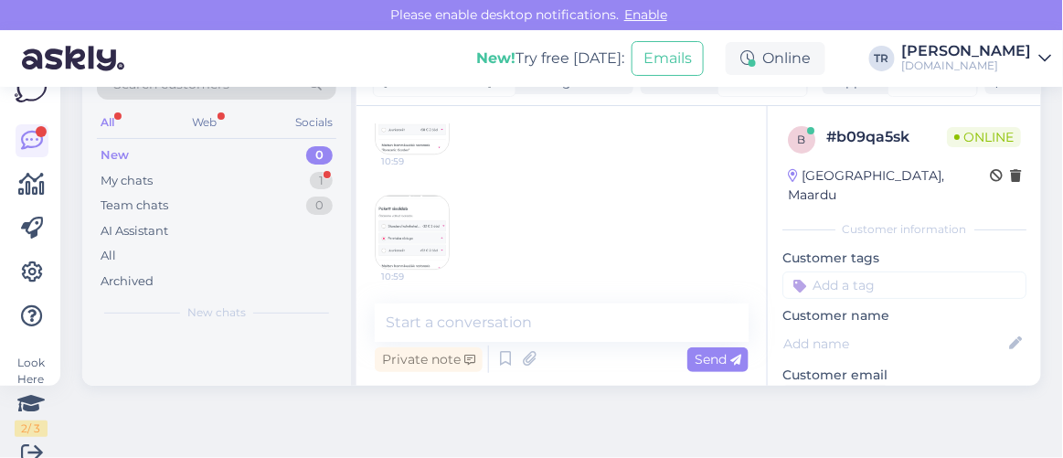
scroll to position [72, 0]
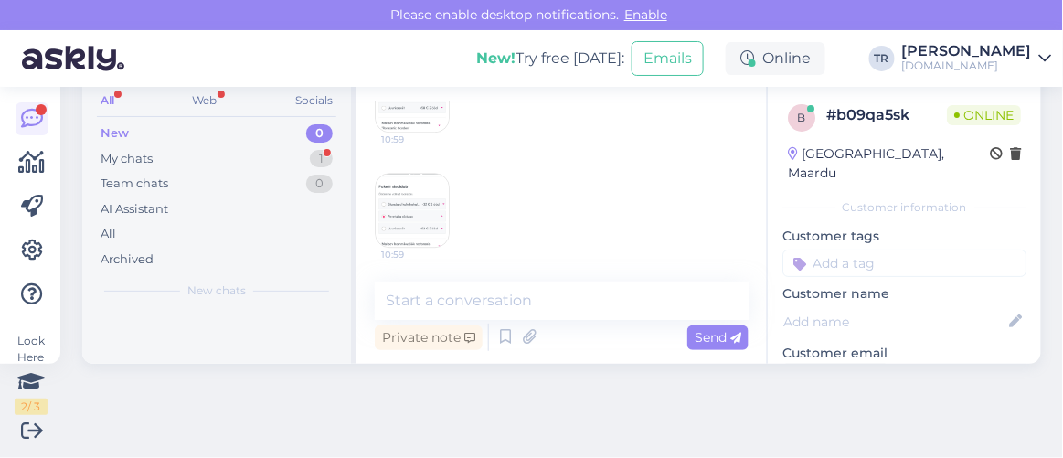
click at [420, 194] on img at bounding box center [412, 210] width 73 height 73
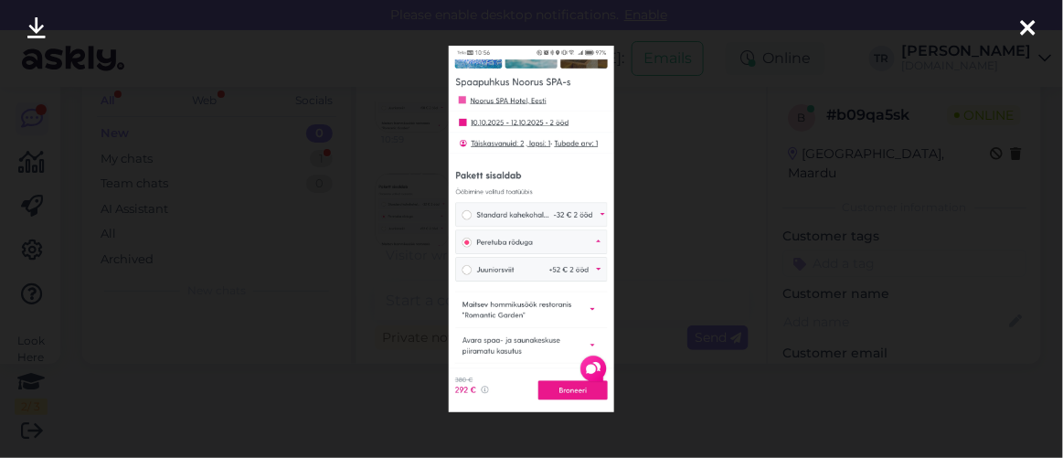
click at [1036, 24] on icon at bounding box center [1028, 29] width 15 height 24
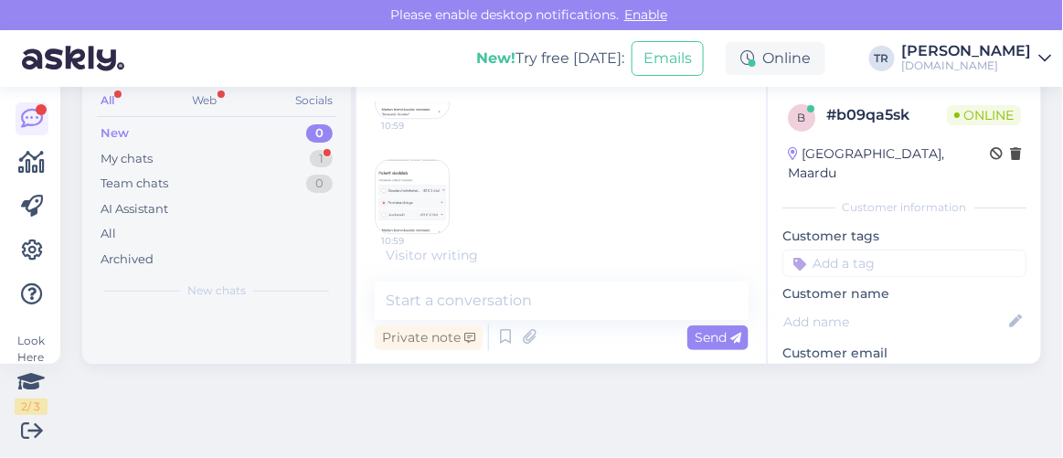
scroll to position [1228, 0]
click at [606, 303] on textarea at bounding box center [562, 301] width 374 height 38
click at [583, 293] on textarea at bounding box center [562, 301] width 374 height 38
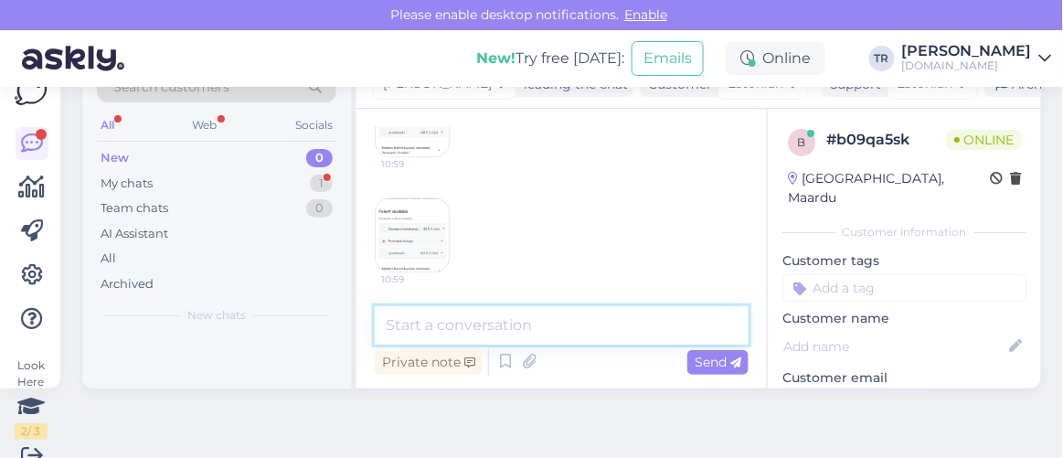
scroll to position [72, 0]
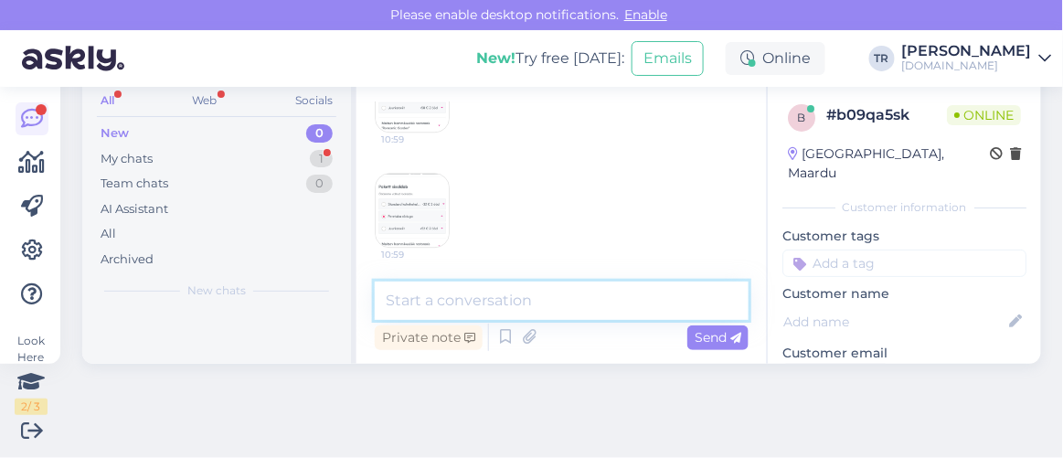
click at [566, 299] on textarea at bounding box center [562, 301] width 374 height 38
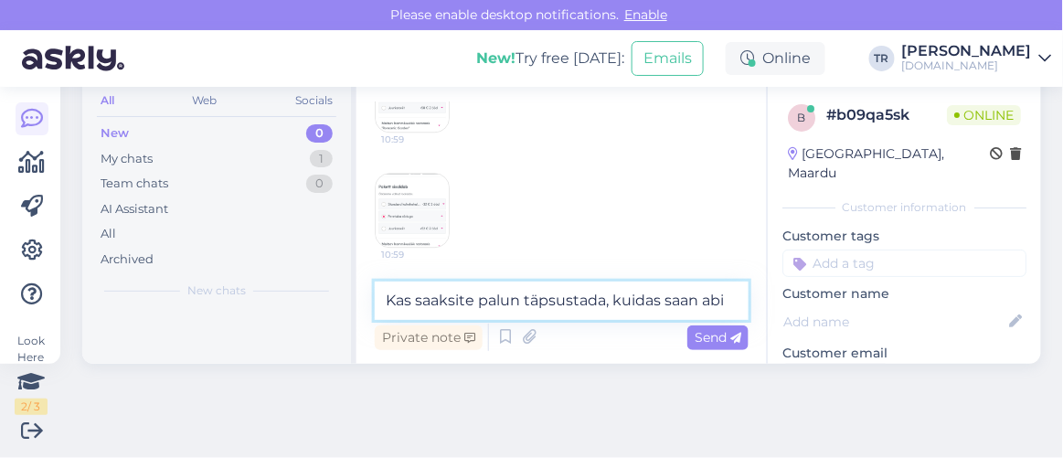
scroll to position [73, 0]
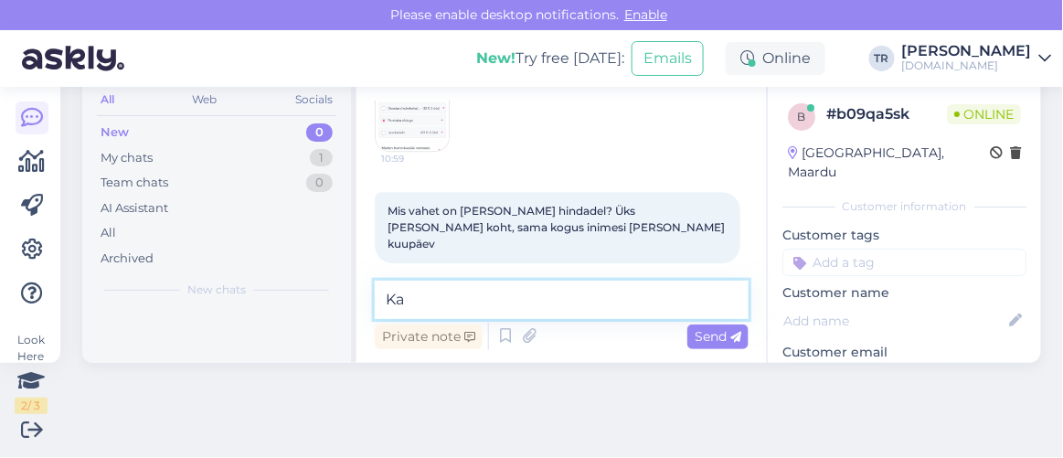
type textarea "K"
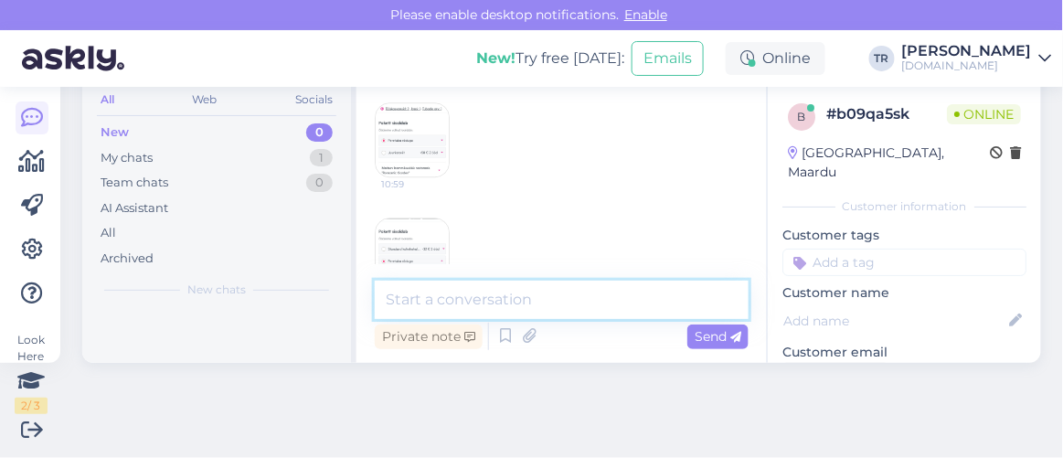
scroll to position [1138, 0]
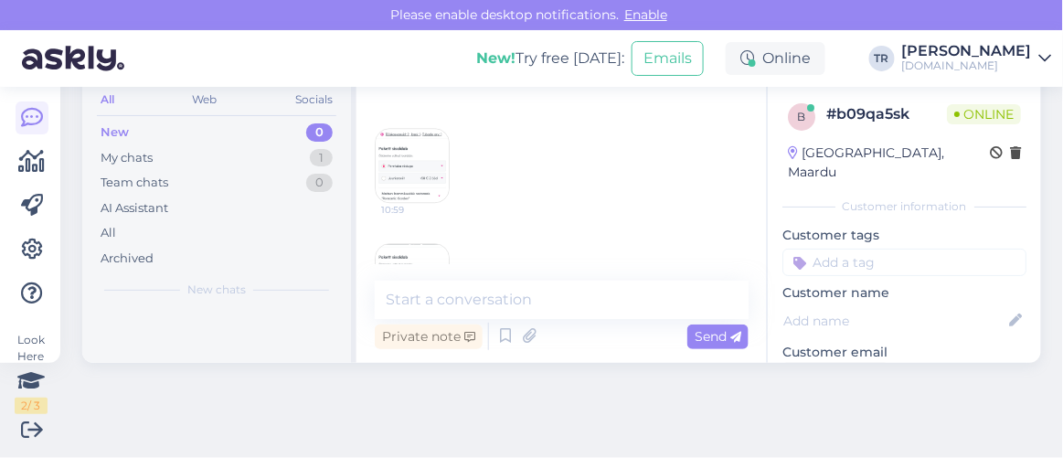
click at [419, 167] on img at bounding box center [412, 165] width 73 height 73
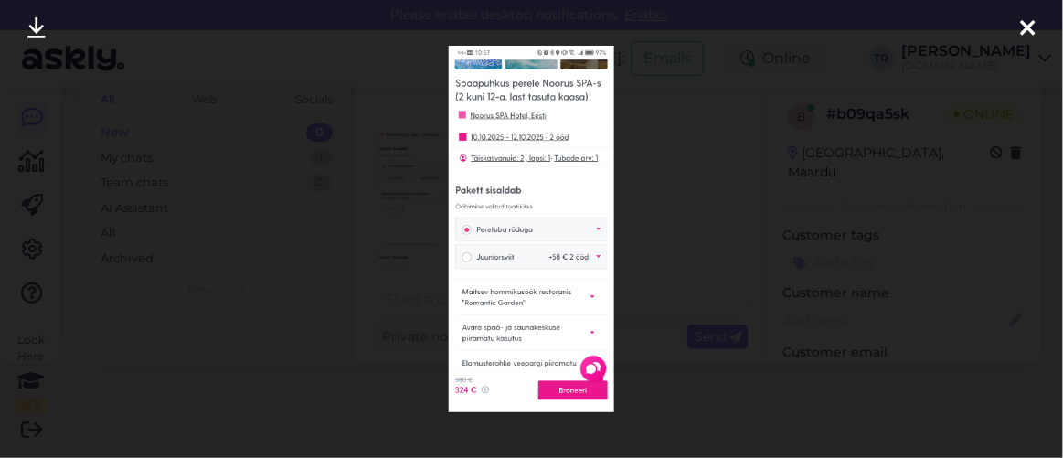
click at [1036, 30] on icon at bounding box center [1028, 29] width 15 height 24
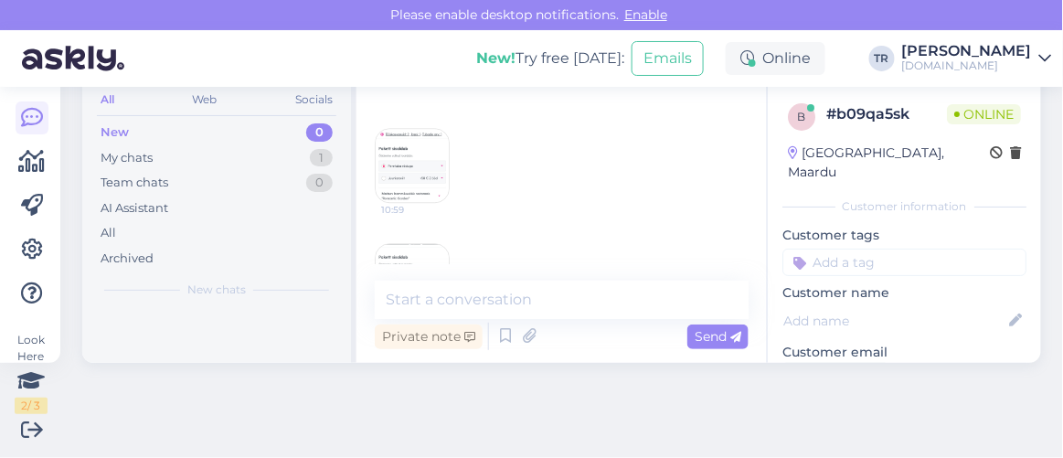
click at [390, 252] on img at bounding box center [412, 280] width 73 height 73
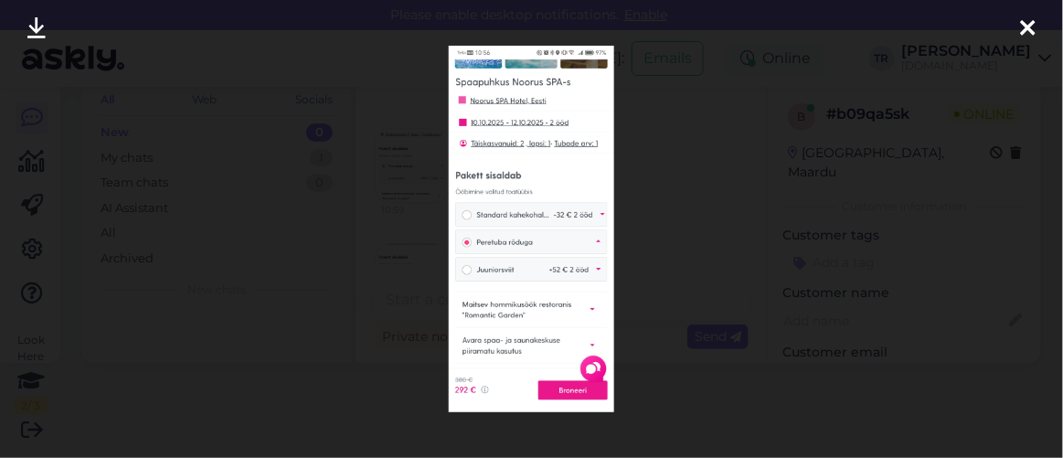
click at [1025, 27] on icon at bounding box center [1028, 29] width 15 height 24
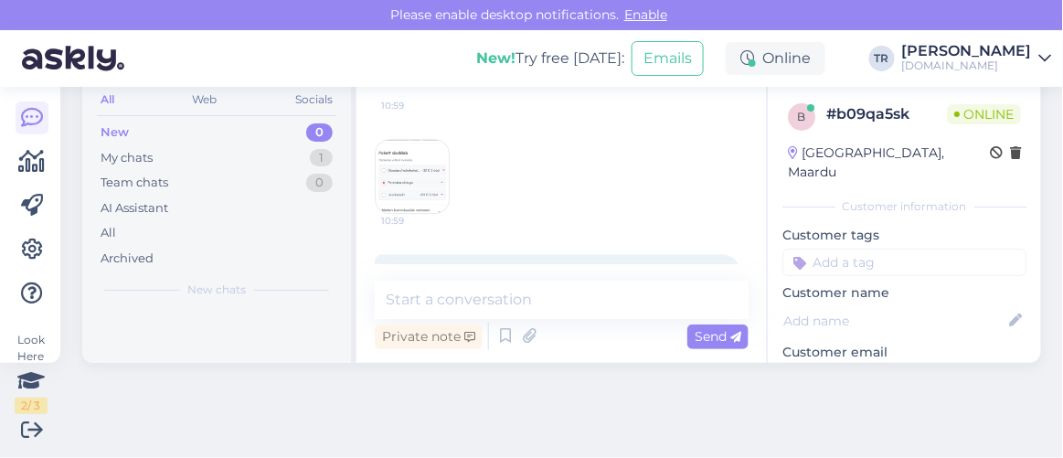
scroll to position [1304, 0]
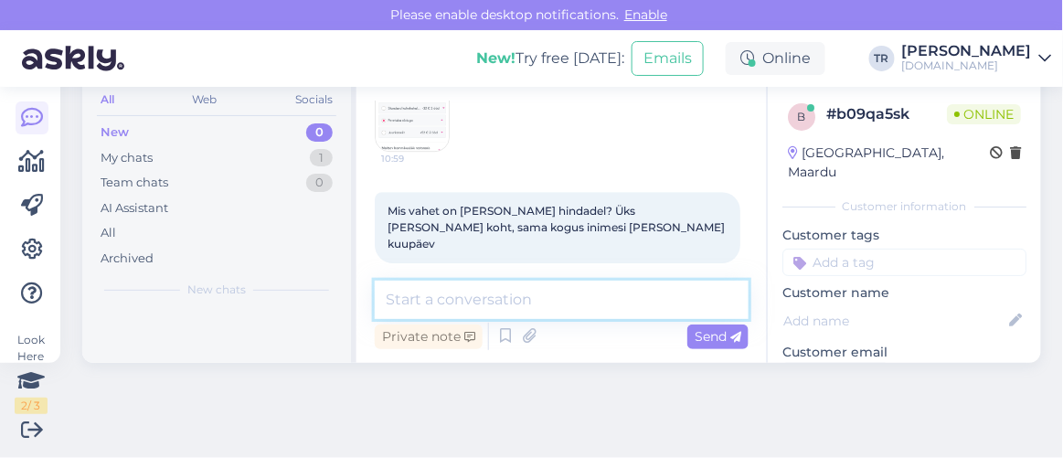
click at [543, 284] on textarea at bounding box center [562, 300] width 374 height 38
type textarea "Ü"
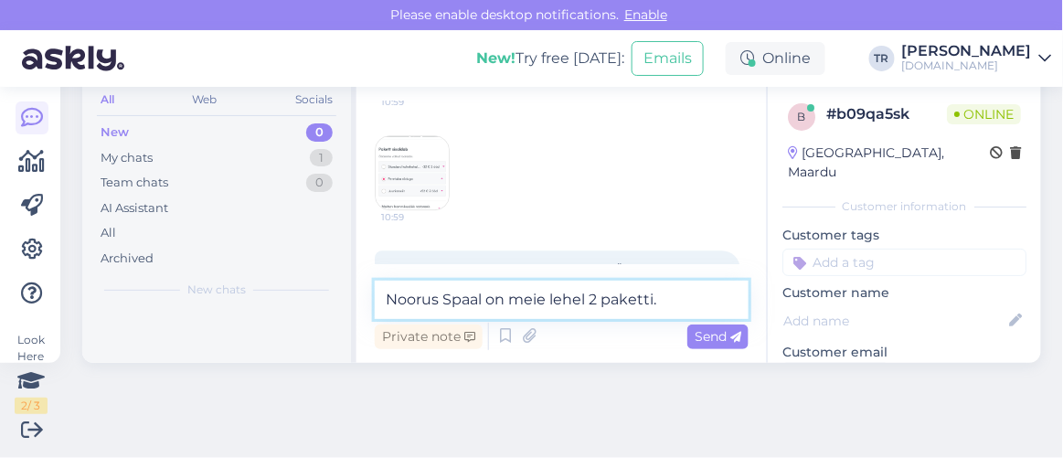
scroll to position [1221, 0]
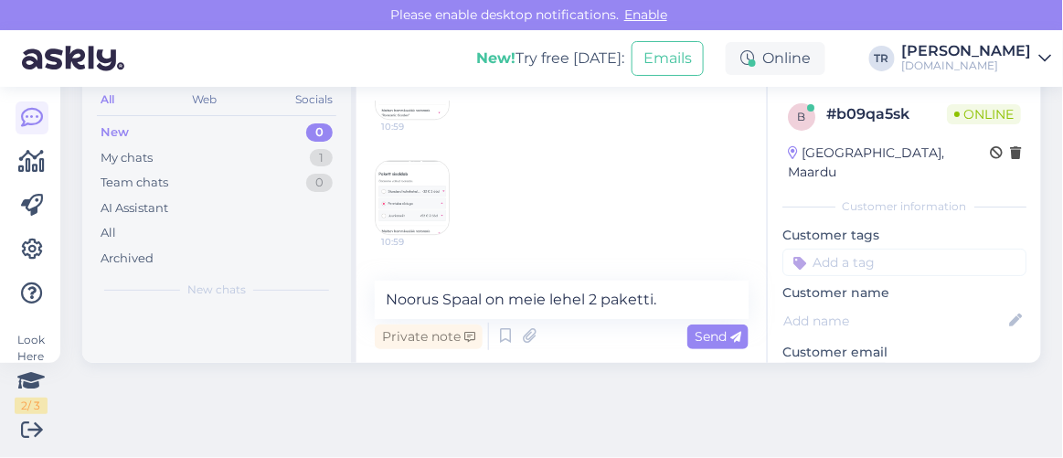
click at [429, 188] on img at bounding box center [412, 197] width 73 height 73
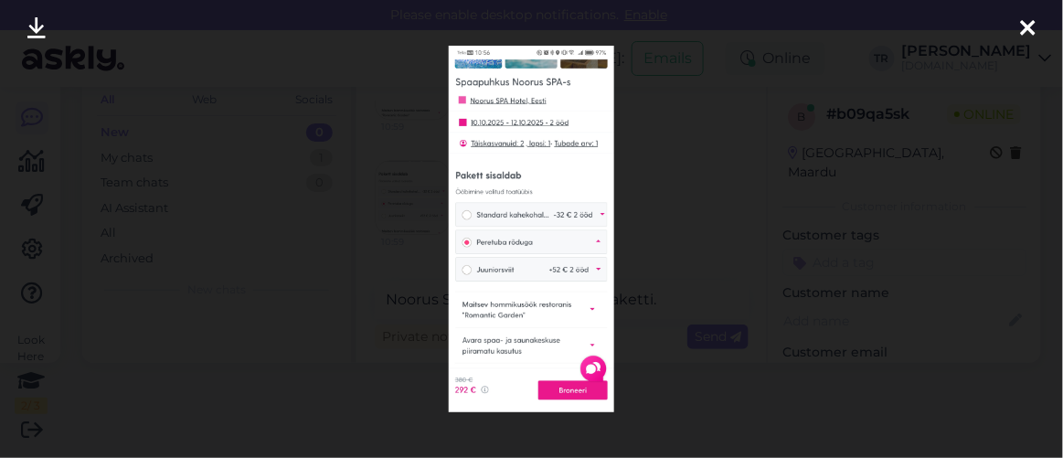
click at [1040, 28] on div at bounding box center [1028, 29] width 37 height 58
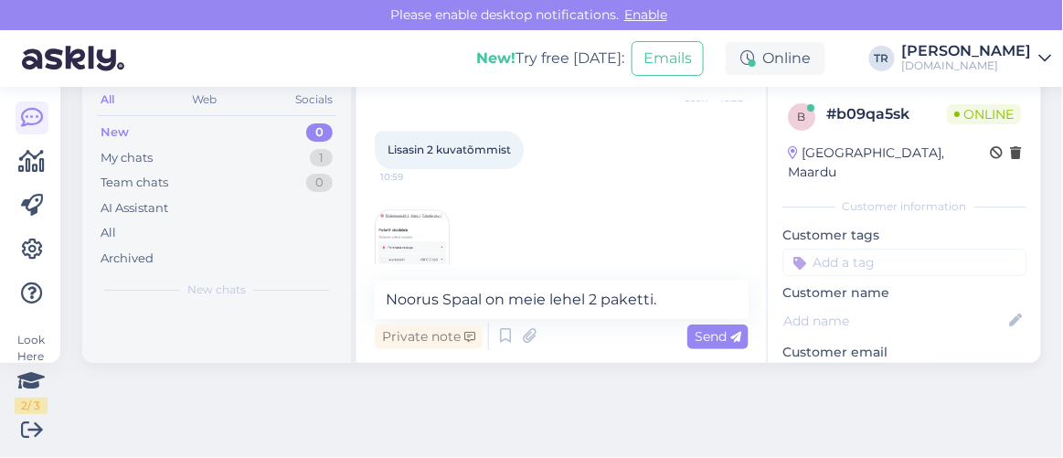
scroll to position [1055, 0]
click at [421, 236] on img at bounding box center [412, 248] width 73 height 73
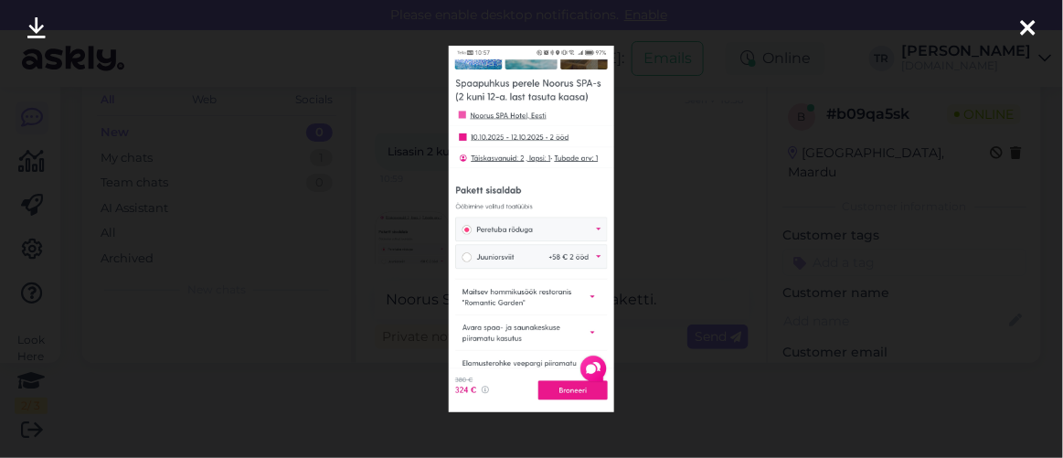
click at [1029, 17] on icon at bounding box center [1028, 29] width 15 height 24
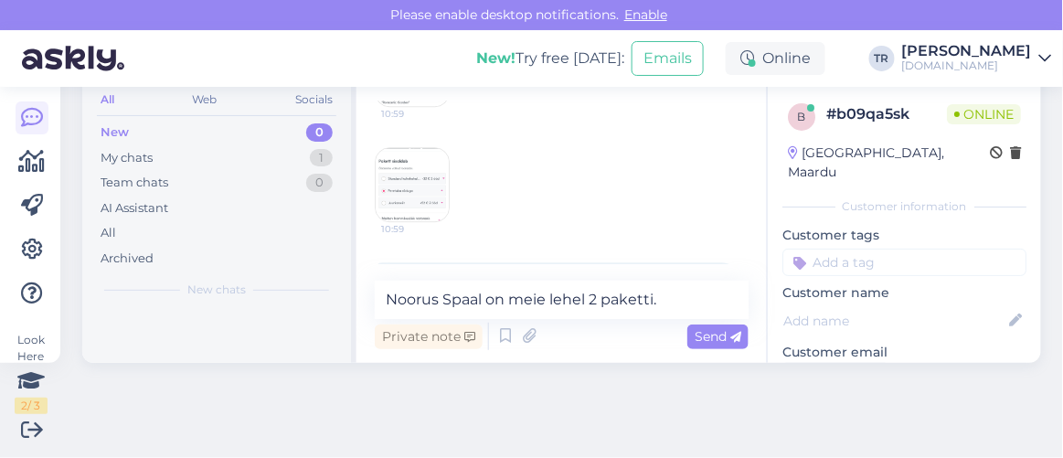
scroll to position [1304, 0]
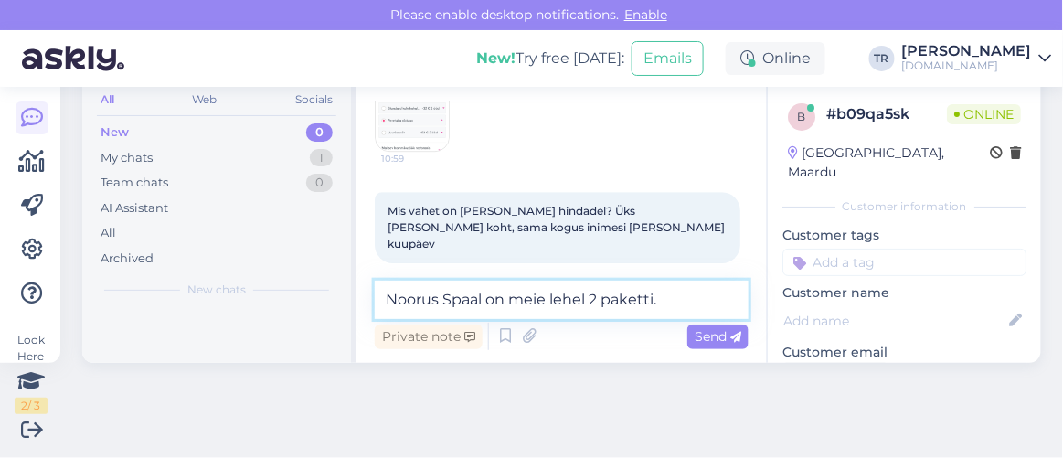
click at [669, 300] on textarea "Noorus Spaal on meie lehel 2 paketti." at bounding box center [562, 300] width 374 height 38
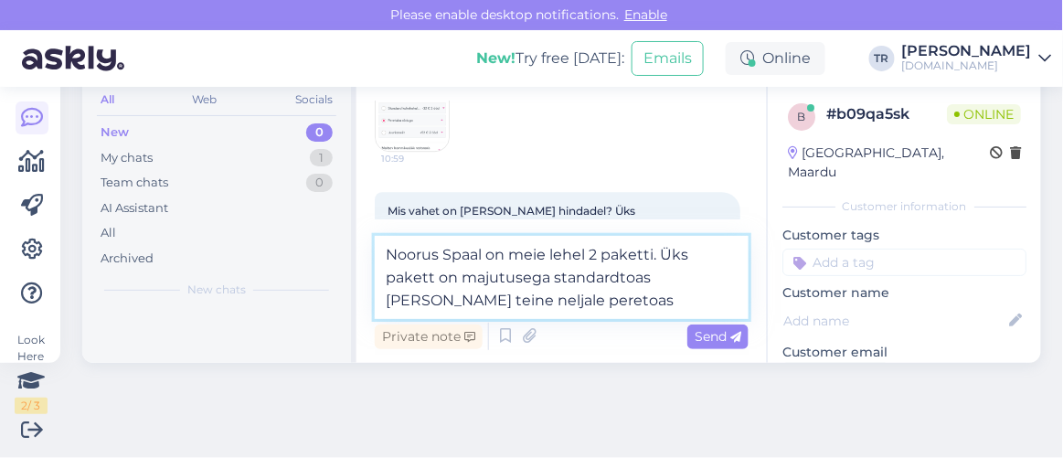
type textarea "Noorus Spaal on meie lehel 2 paketti. Üks pakett on majutusega standardtoas kah…"
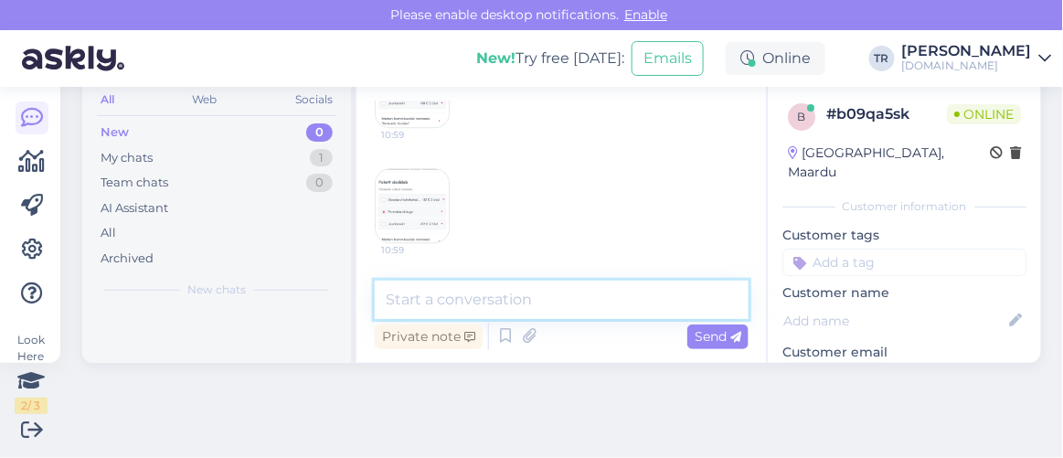
scroll to position [1150, 0]
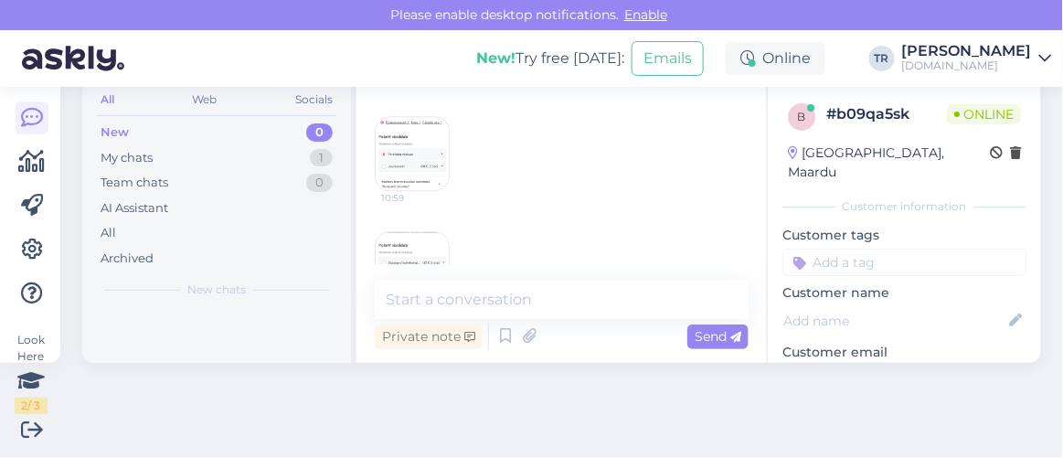
click at [433, 164] on img at bounding box center [412, 153] width 73 height 73
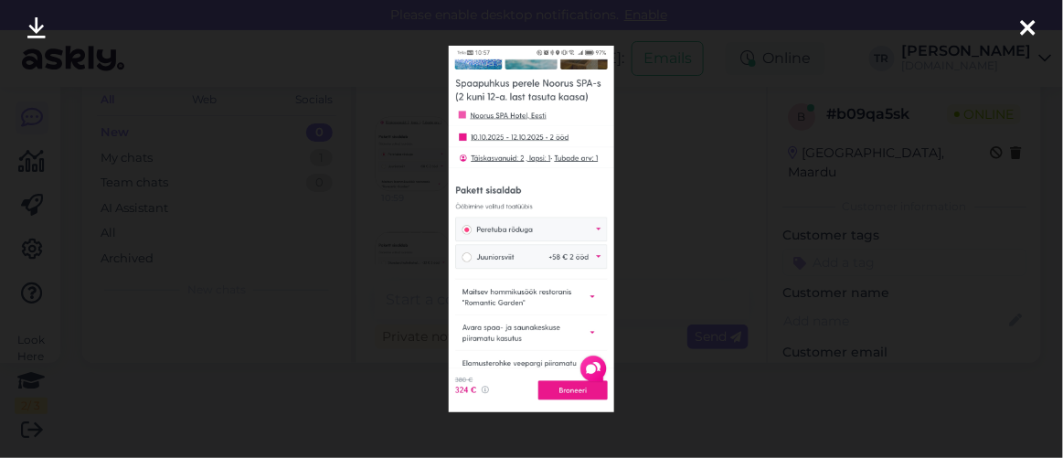
click at [1023, 31] on icon at bounding box center [1028, 29] width 15 height 24
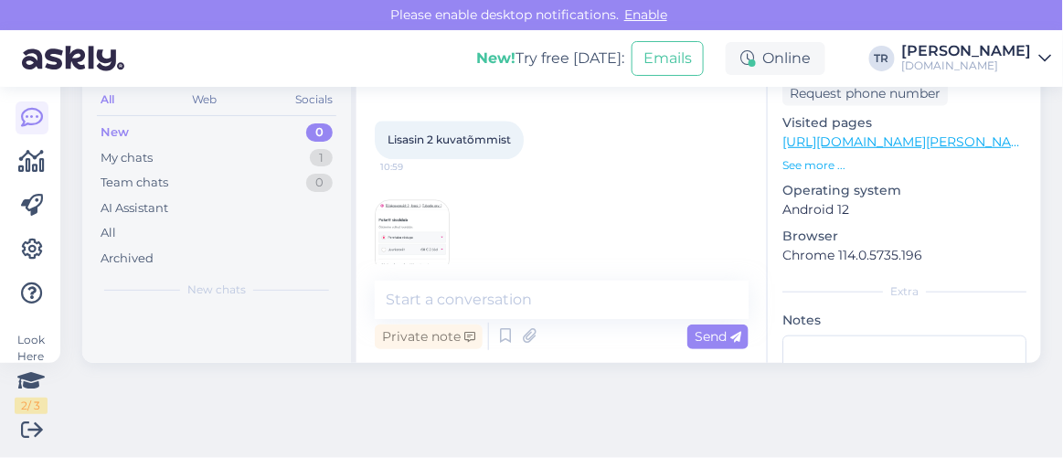
scroll to position [1233, 0]
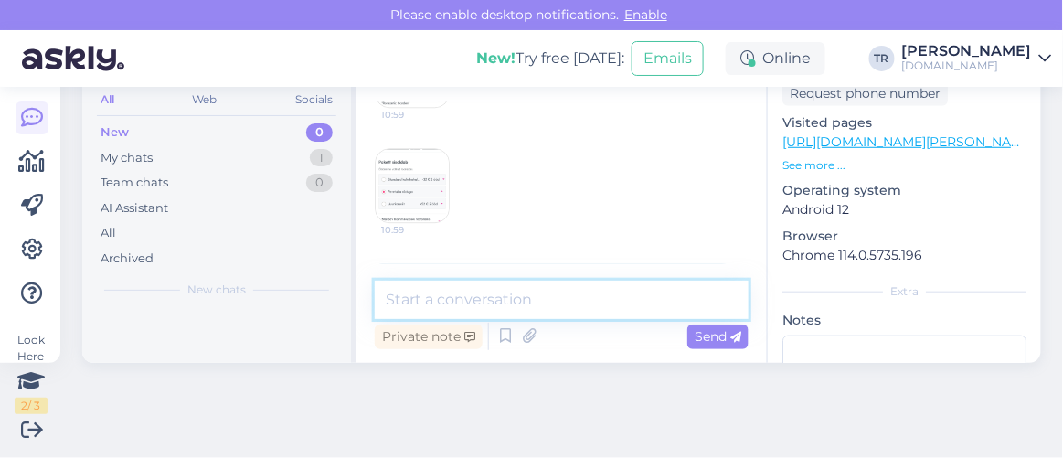
click at [580, 301] on textarea at bounding box center [562, 300] width 374 height 38
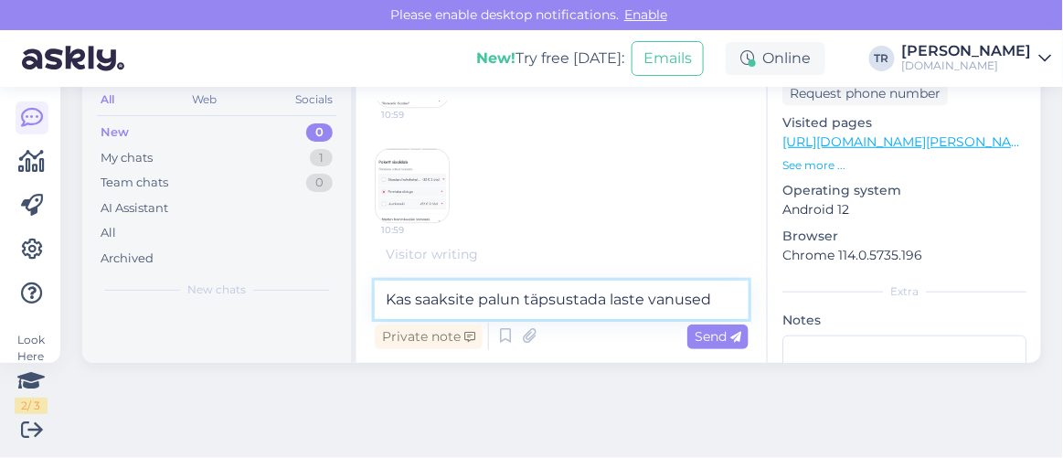
type textarea "Kas saaksite palun täpsustada laste vanused?"
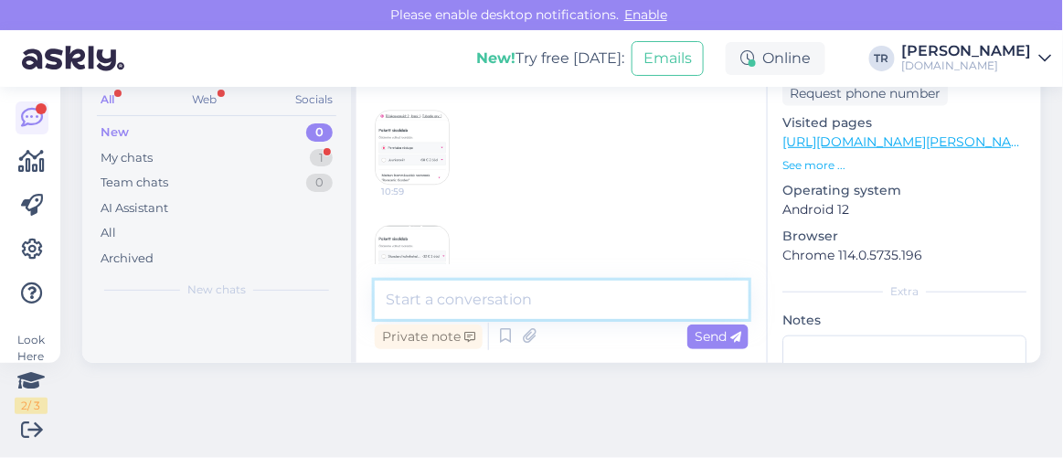
scroll to position [1058, 0]
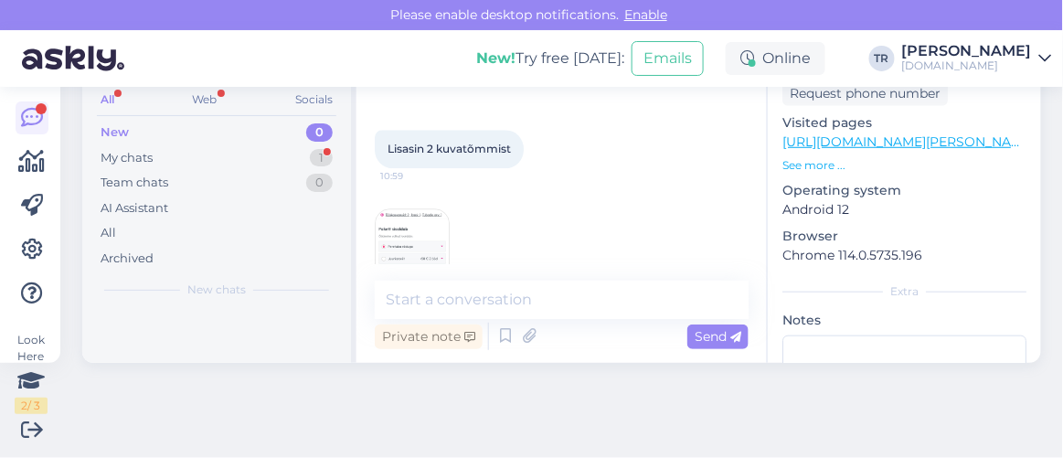
click at [427, 221] on img at bounding box center [412, 245] width 73 height 73
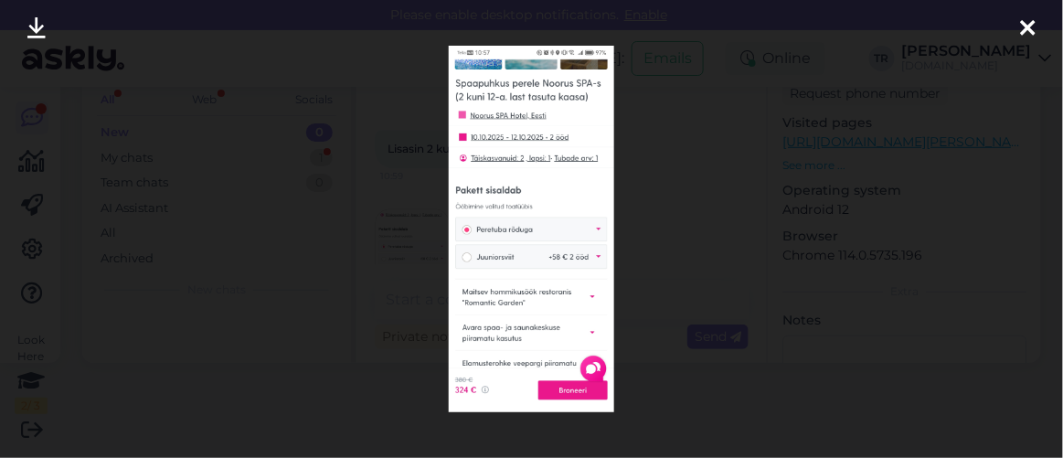
scroll to position [1635, 0]
click at [1029, 32] on icon at bounding box center [1028, 29] width 15 height 24
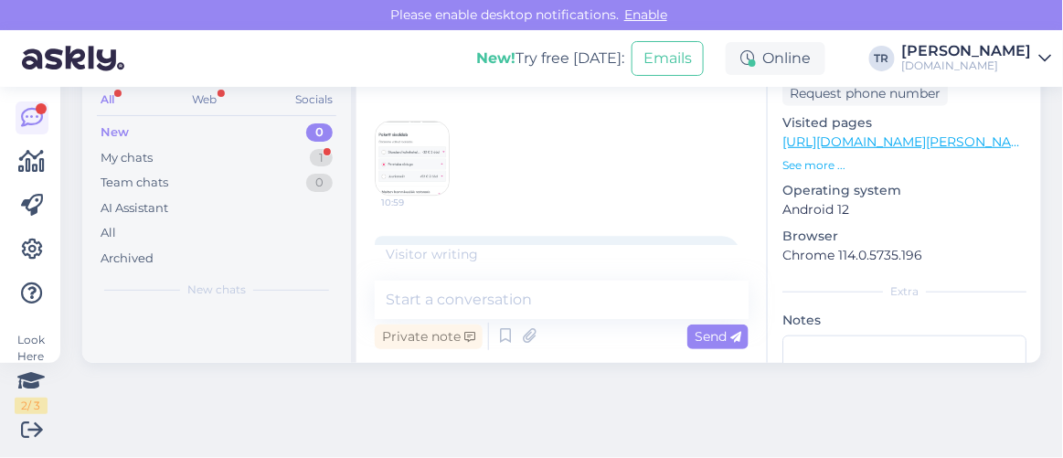
scroll to position [1219, 0]
click at [417, 189] on img at bounding box center [412, 199] width 73 height 73
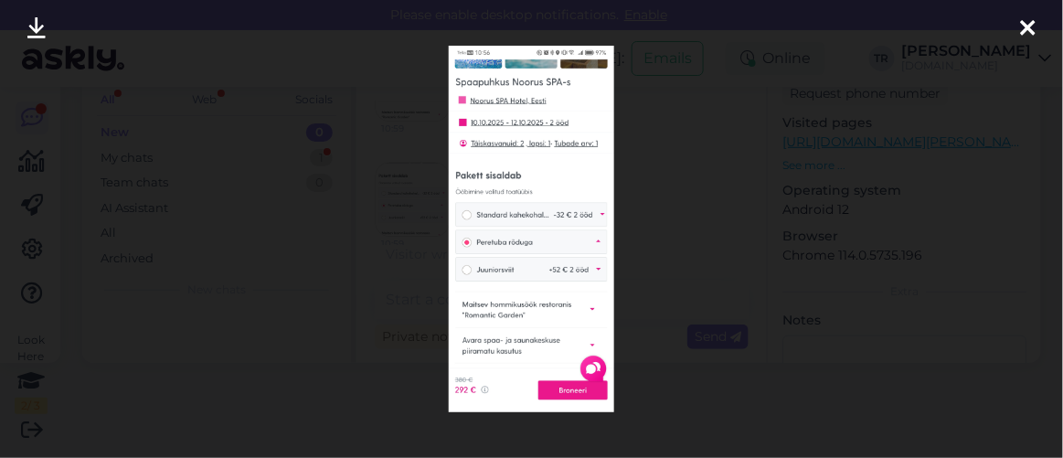
scroll to position [1714, 0]
click at [1032, 31] on icon at bounding box center [1028, 29] width 15 height 24
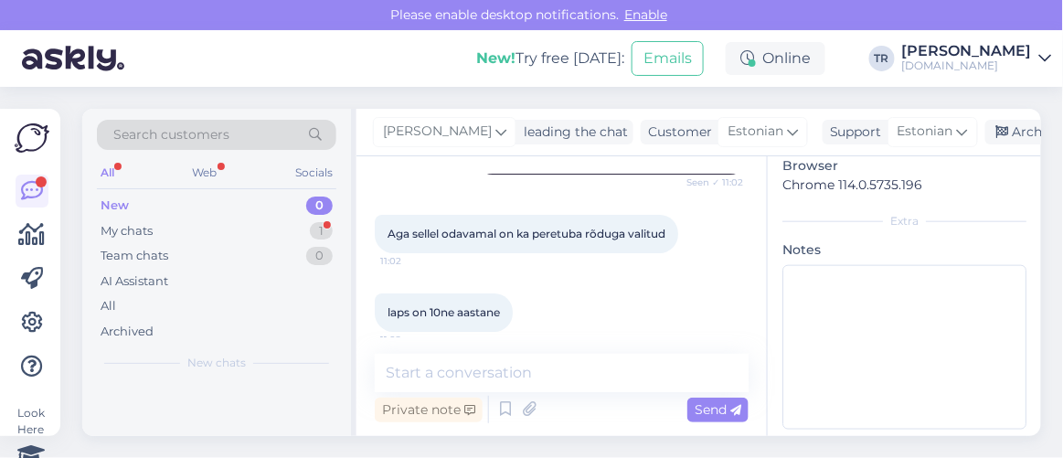
scroll to position [1631, 0]
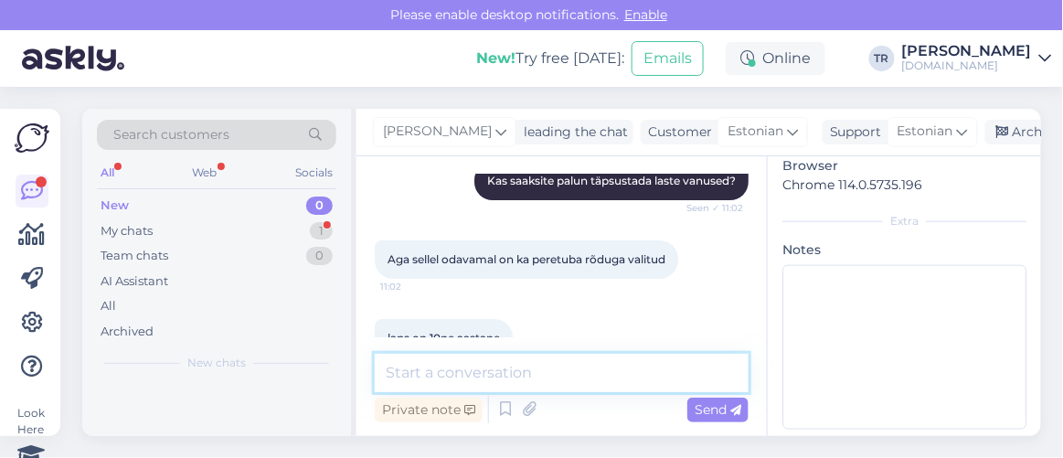
click at [535, 374] on textarea at bounding box center [562, 373] width 374 height 38
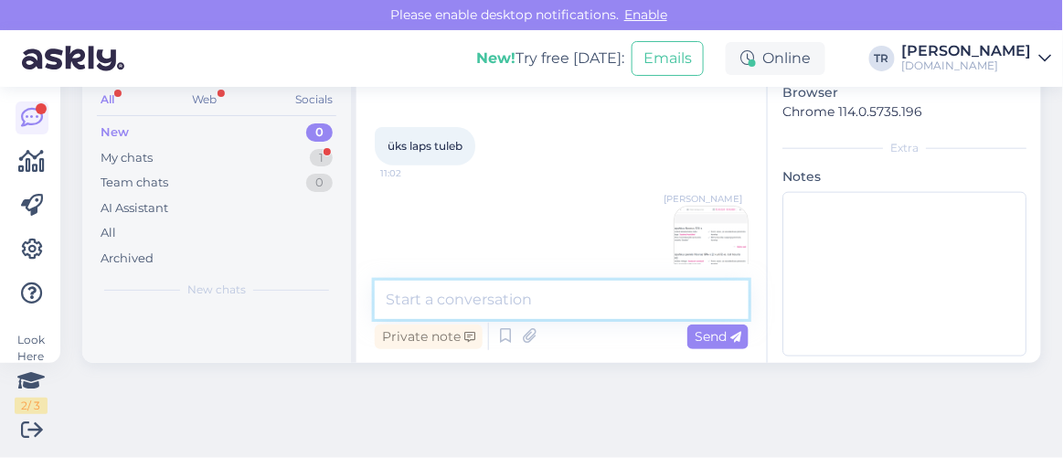
click at [585, 295] on textarea at bounding box center [562, 300] width 374 height 38
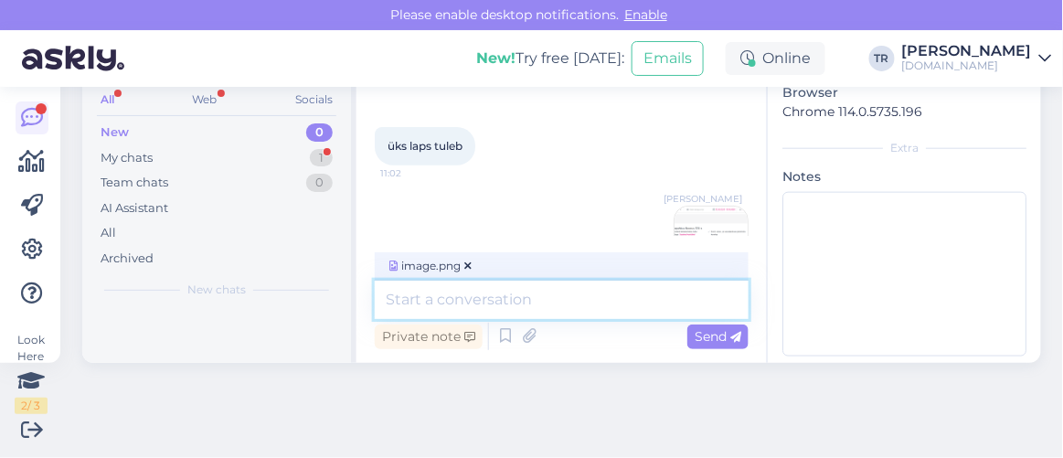
click at [585, 295] on textarea at bounding box center [562, 300] width 374 height 38
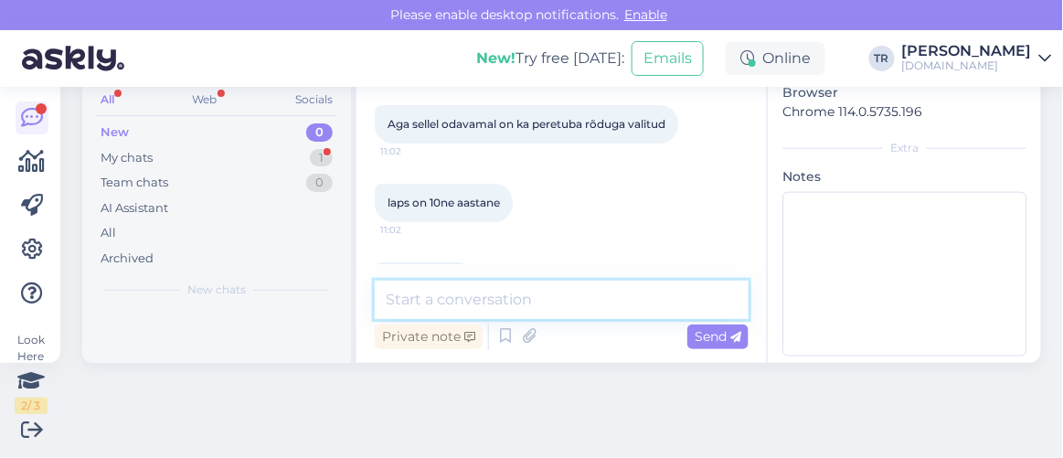
scroll to position [72, 0]
click at [552, 294] on textarea at bounding box center [562, 301] width 374 height 38
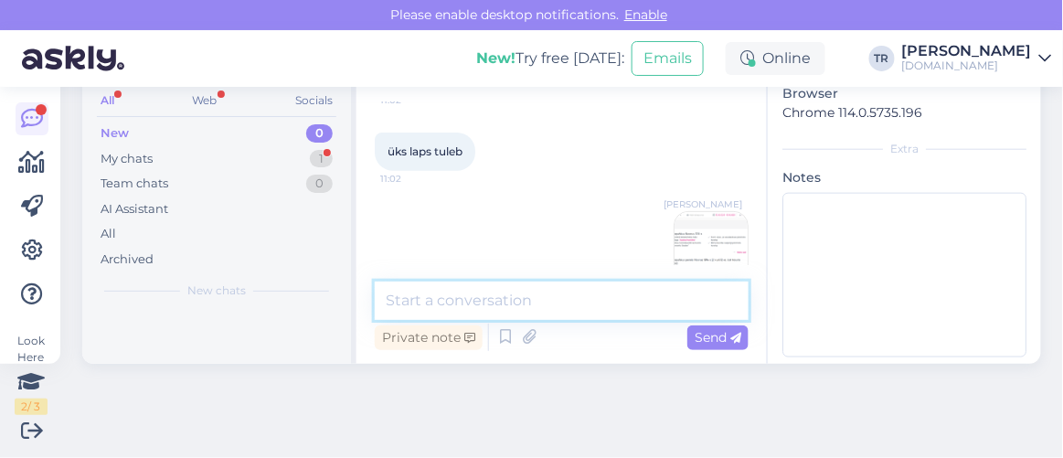
scroll to position [1943, 0]
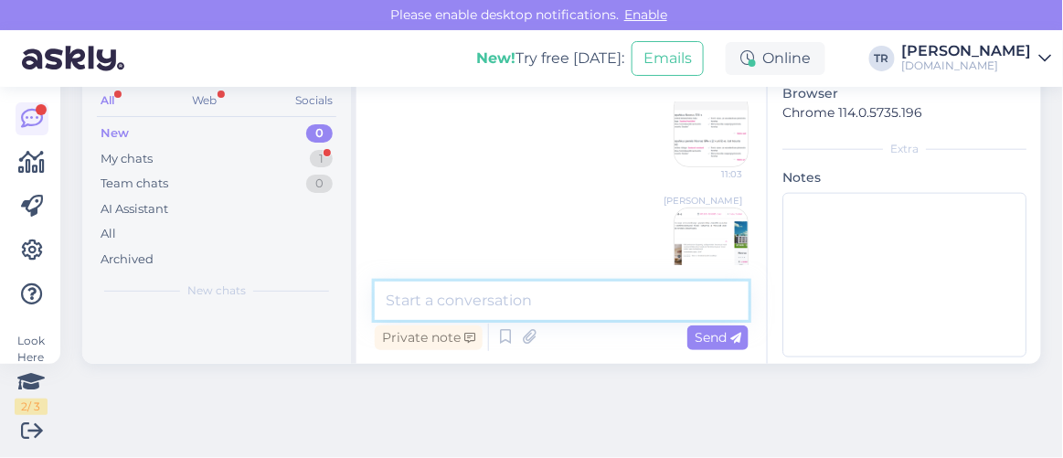
click at [578, 297] on textarea at bounding box center [562, 301] width 374 height 38
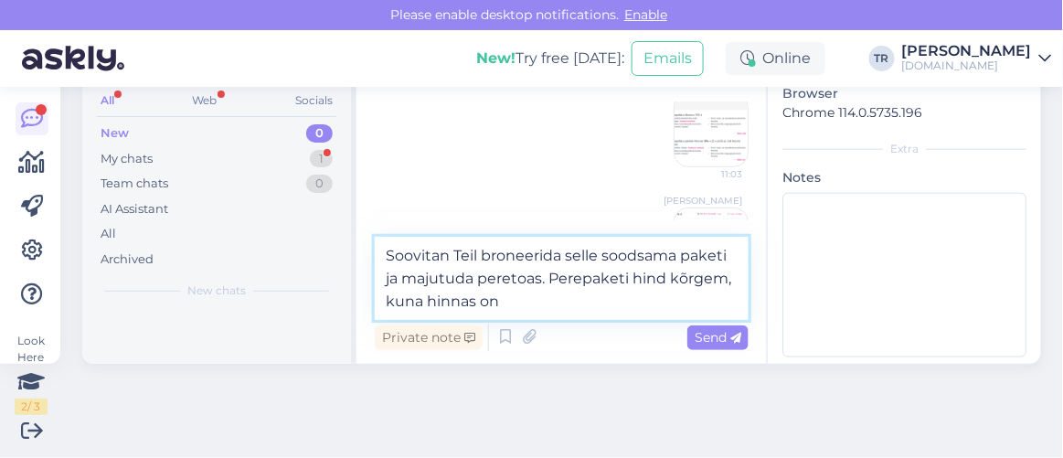
click at [631, 302] on textarea "Soovitan Teil broneerida selle soodsama paketi ja majutuda peretoas. Perepaketi…" at bounding box center [562, 278] width 374 height 83
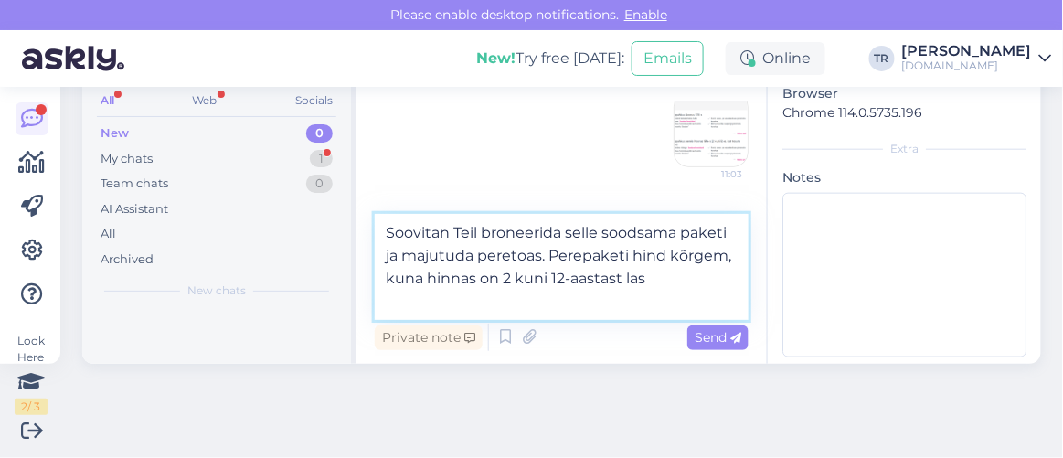
type textarea "Soovitan Teil broneerida selle soodsama paketi ja majutuda peretoas. Perepaketi…"
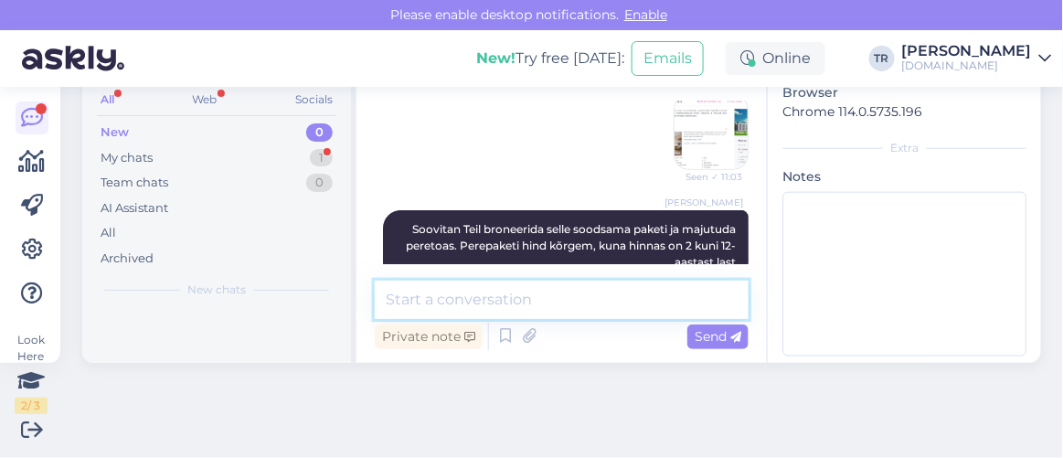
scroll to position [2149, 0]
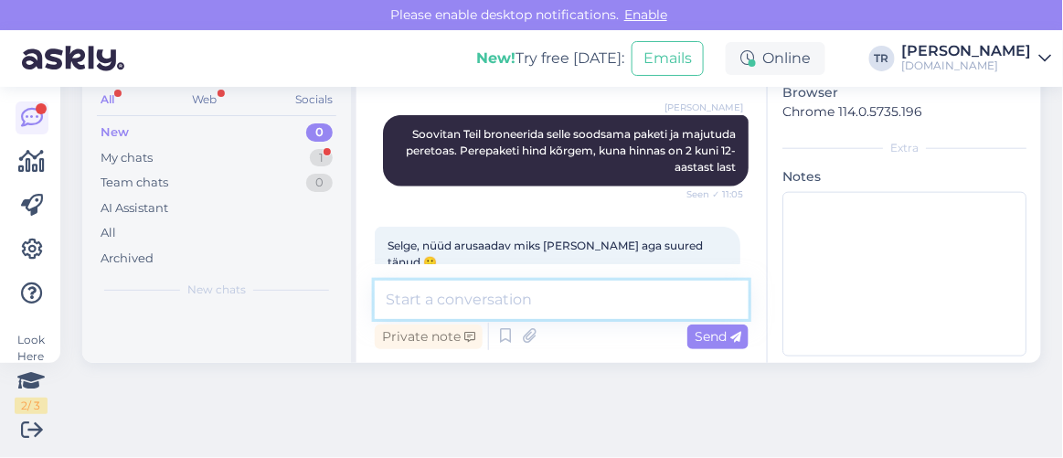
click at [631, 302] on textarea at bounding box center [562, 300] width 374 height 38
type textarea "Palun! :)"
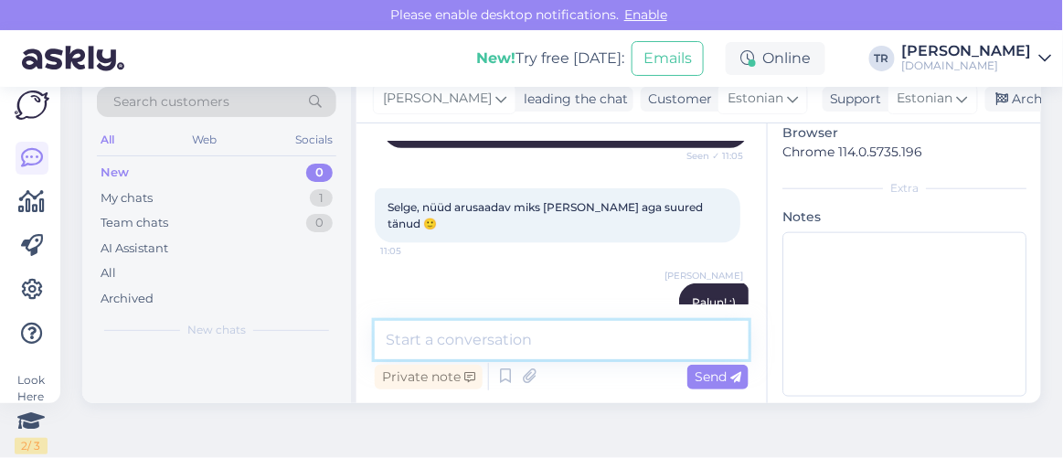
scroll to position [0, 0]
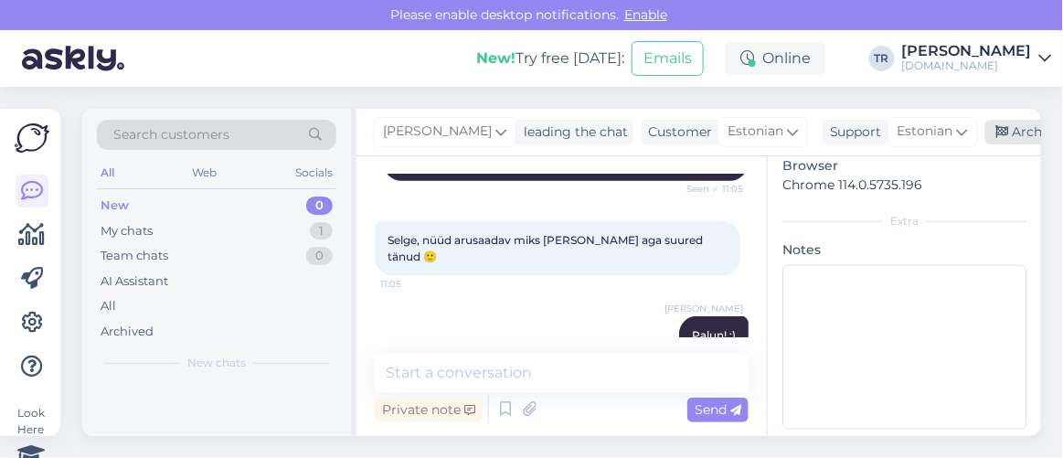
click at [1014, 127] on div "Archive chat" at bounding box center [1042, 132] width 115 height 25
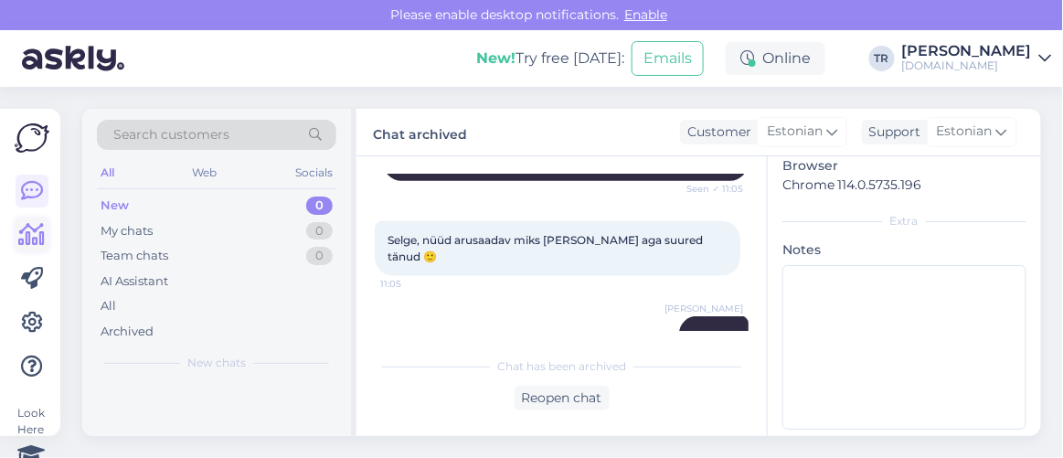
click at [43, 232] on icon at bounding box center [32, 235] width 27 height 22
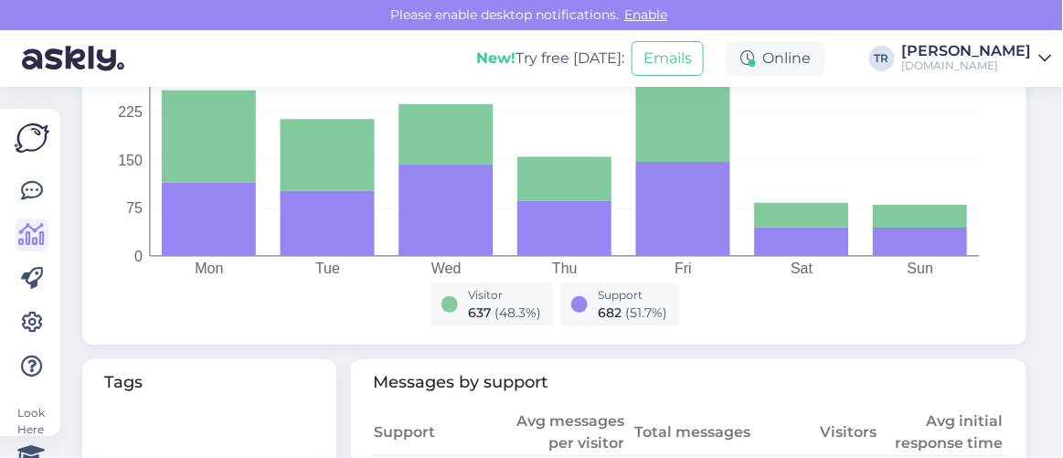
scroll to position [913, 0]
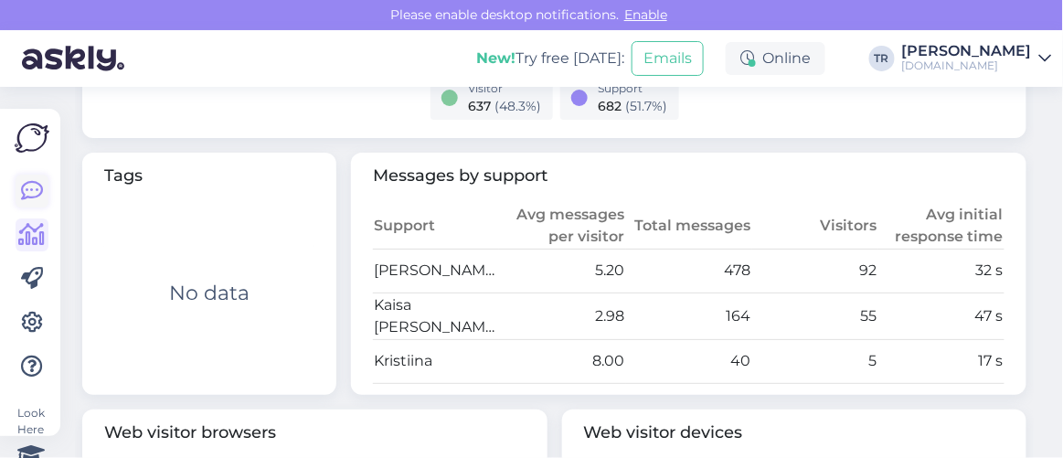
click at [39, 182] on icon at bounding box center [32, 191] width 22 height 22
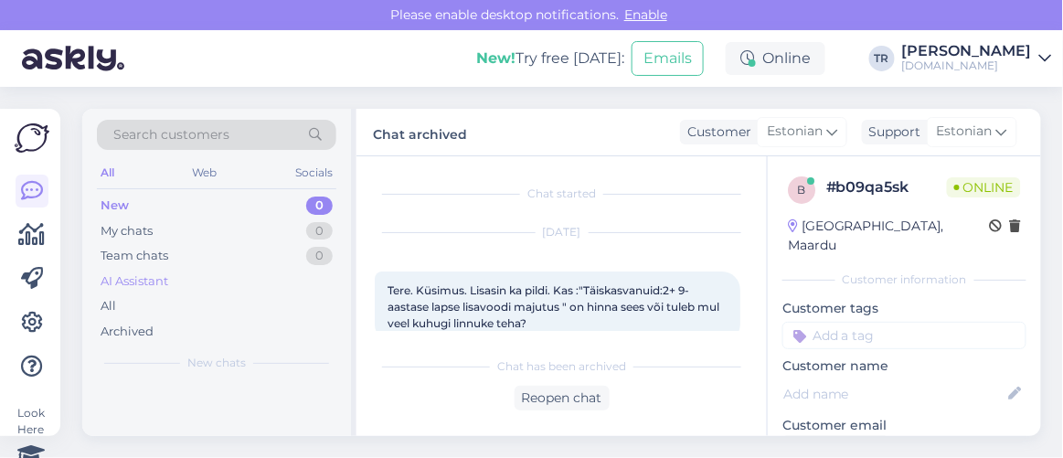
scroll to position [853, 0]
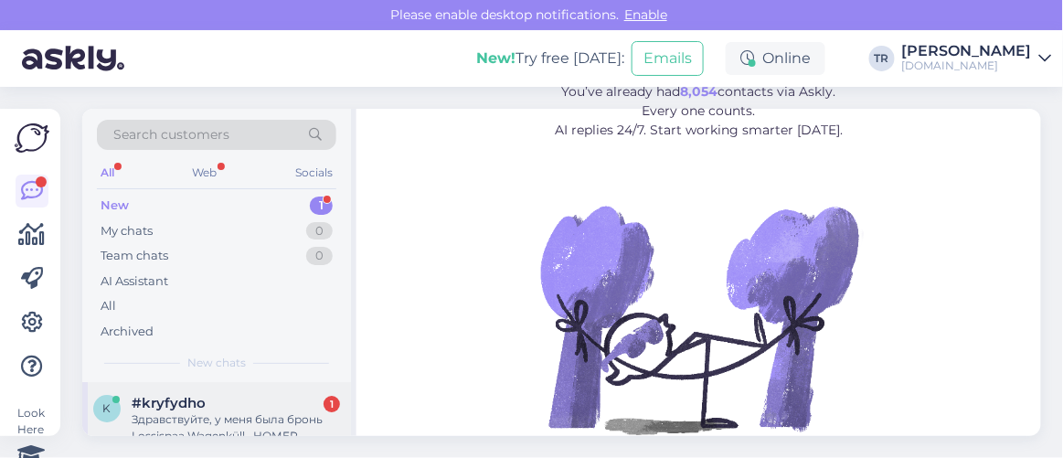
click at [265, 395] on div "#kryfydho 1" at bounding box center [236, 403] width 208 height 16
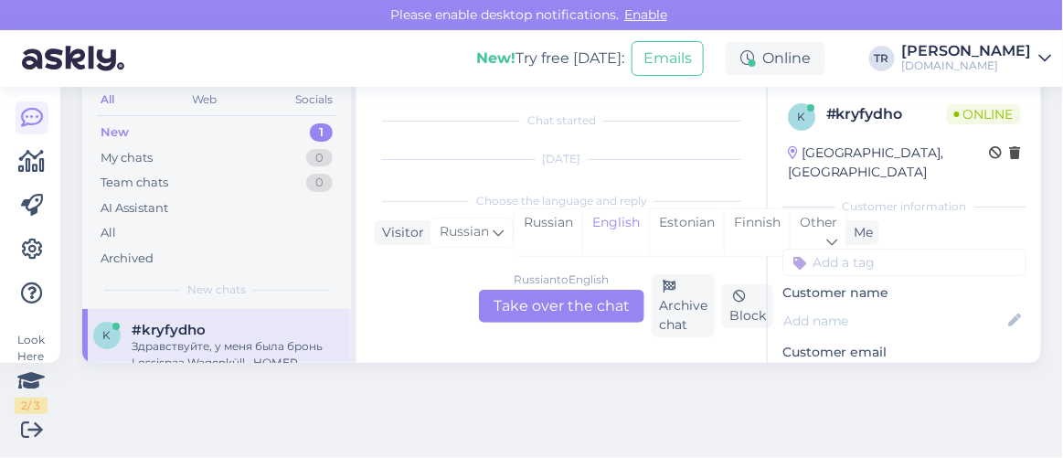
scroll to position [37, 0]
click at [707, 219] on div "Estonian" at bounding box center [686, 232] width 75 height 47
click at [555, 311] on div "Russian to Estonian Take over the chat" at bounding box center [561, 306] width 165 height 33
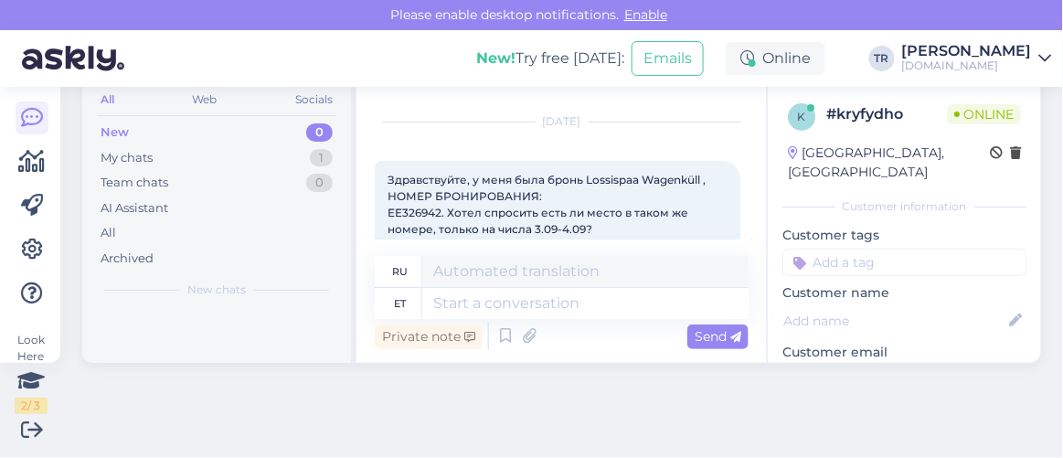
click at [386, 177] on div "Здравствуйте, у меня была бронь Lossispaa Wagenküll , НОМЕР БРОНИРОВАНИЯ: EE326…" at bounding box center [558, 205] width 366 height 88
click at [390, 178] on span "Здравствуйте, у меня была бронь Lossispaa Wagenküll , НОМЕР БРОНИРОВАНИЯ: EE326…" at bounding box center [548, 204] width 321 height 63
drag, startPoint x: 389, startPoint y: 176, endPoint x: 465, endPoint y: 177, distance: 76.8
click at [465, 177] on span "Здравствуйте, у меня была бронь Lossispaa Wagenküll , НОМЕР БРОНИРОВАНИЯ: EE326…" at bounding box center [548, 204] width 321 height 63
copy span "Здравствуйте"
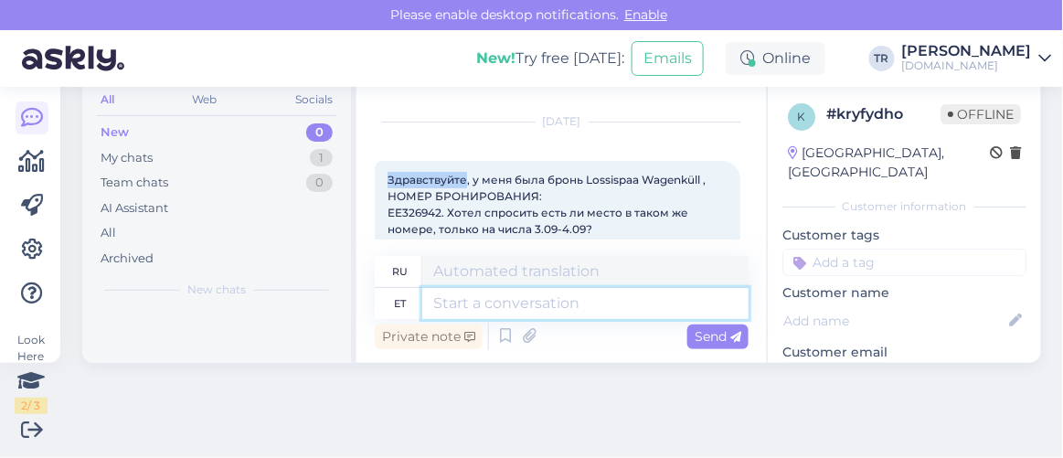
click at [552, 300] on textarea at bounding box center [585, 303] width 326 height 31
paste textarea "Здравствуйте"
type textarea "Здравствуйте"
type textarea "Привет"
type textarea "Здравствуйте"
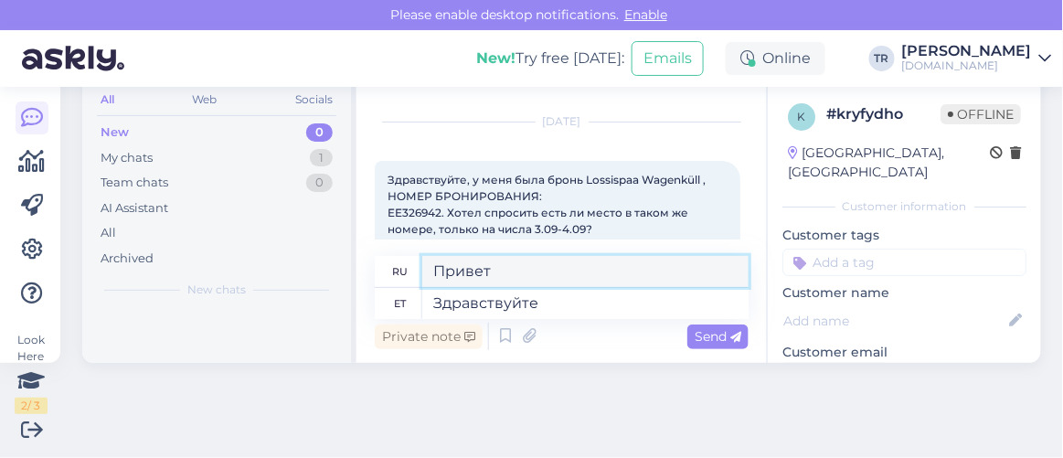
drag, startPoint x: 623, startPoint y: 285, endPoint x: 375, endPoint y: 292, distance: 248.7
click at [375, 292] on div "ru Привет et Здравствуйте" at bounding box center [562, 287] width 374 height 63
paste textarea "дравствуйте"
type textarea "Здравствуйте"
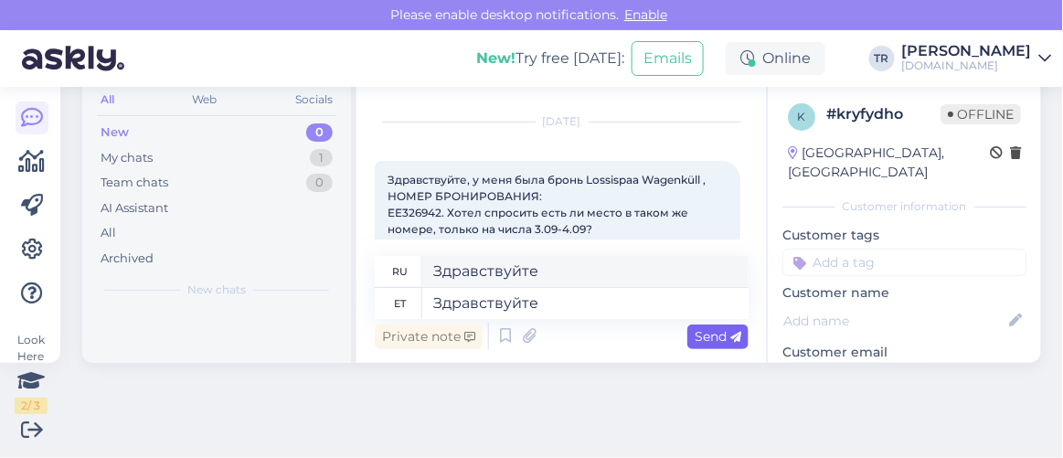
click at [719, 343] on span "Send" at bounding box center [718, 336] width 47 height 16
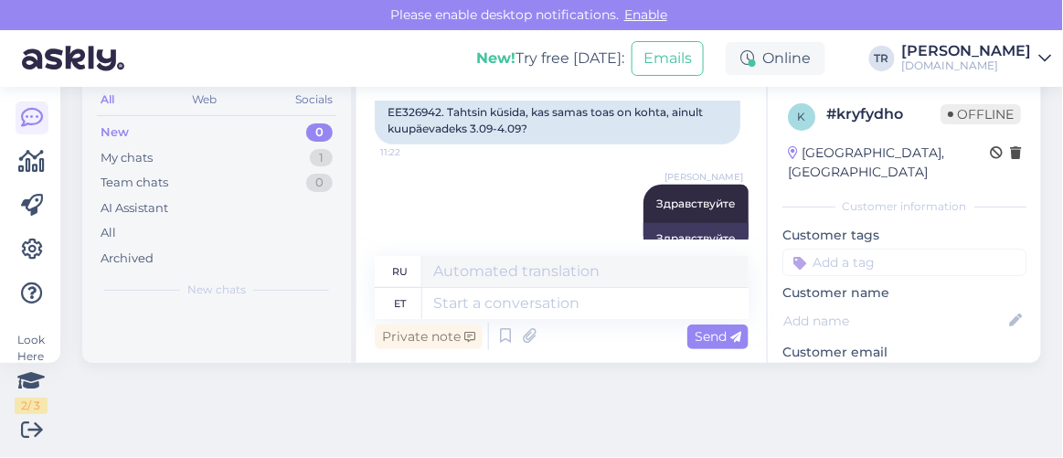
scroll to position [256, 0]
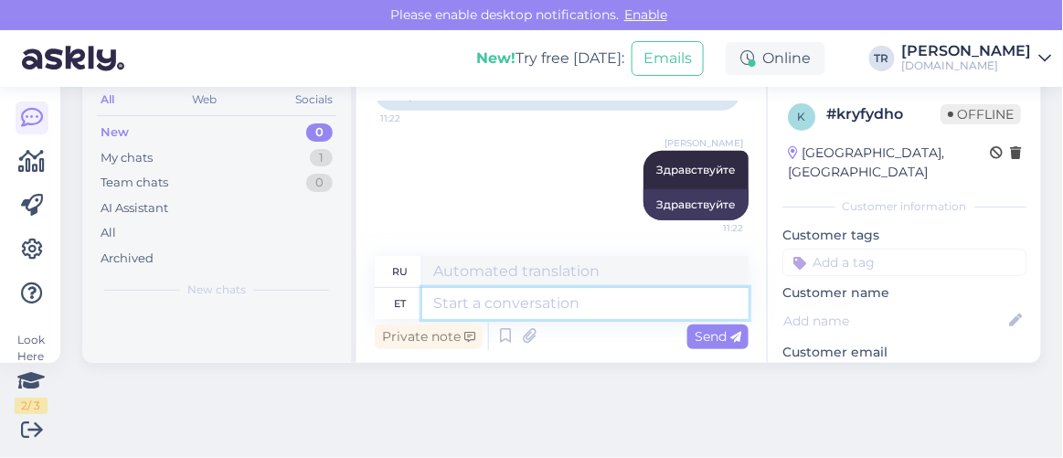
click at [596, 309] on textarea at bounding box center [585, 303] width 326 height 31
type textarea "Ka"
type textarea "Также"
type textarea "Kas s"
type textarea "Является"
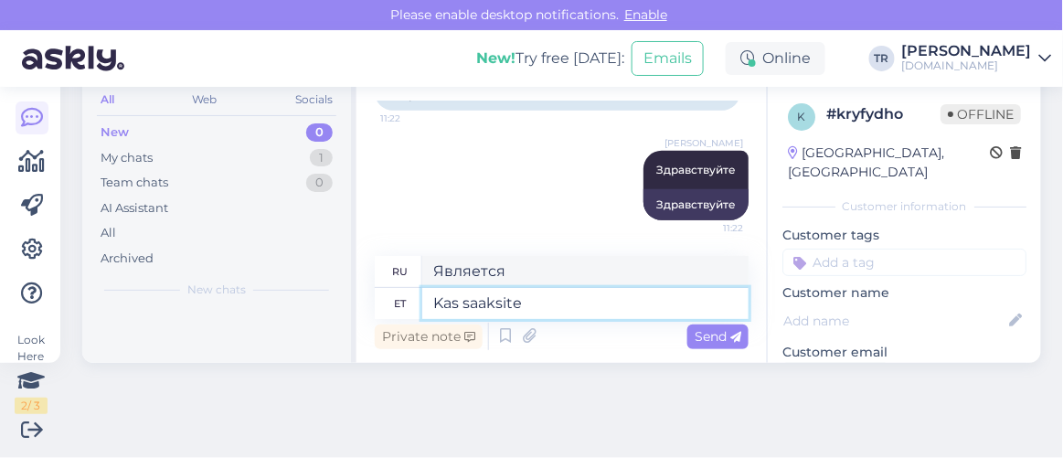
type textarea "Kas saaksite"
type textarea "Не могли бы вы"
type textarea "Kas saaksite palun t"
type textarea "Не могли бы Вы"
type textarea "Kas saaksite palun täpsustada"
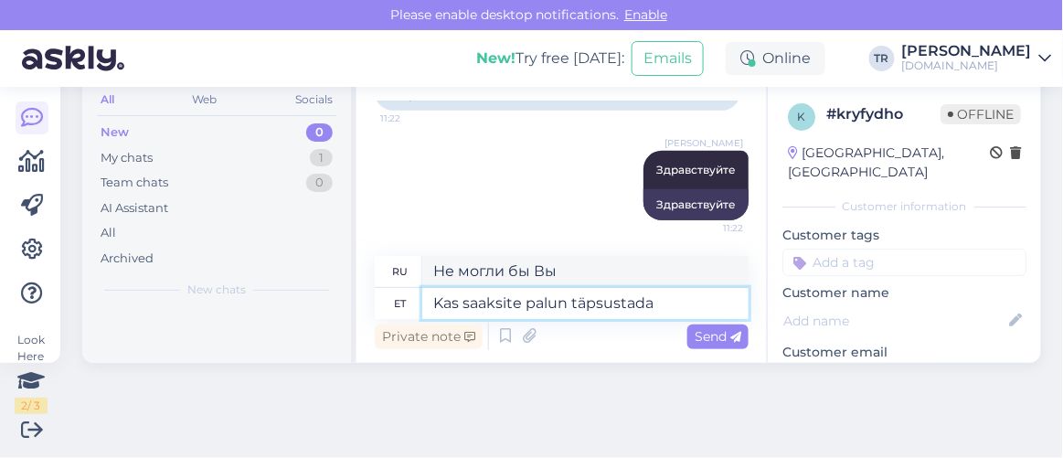
type textarea "Не могли бы вы пояснить?"
type textarea "Kas saaksite palun täpsustada,"
type textarea "Не могли бы вы пояснить,"
type textarea "Kas saaksite palun täpsustada, kuidas s"
type textarea "Не могли бы вы пояснить, как это сделать?"
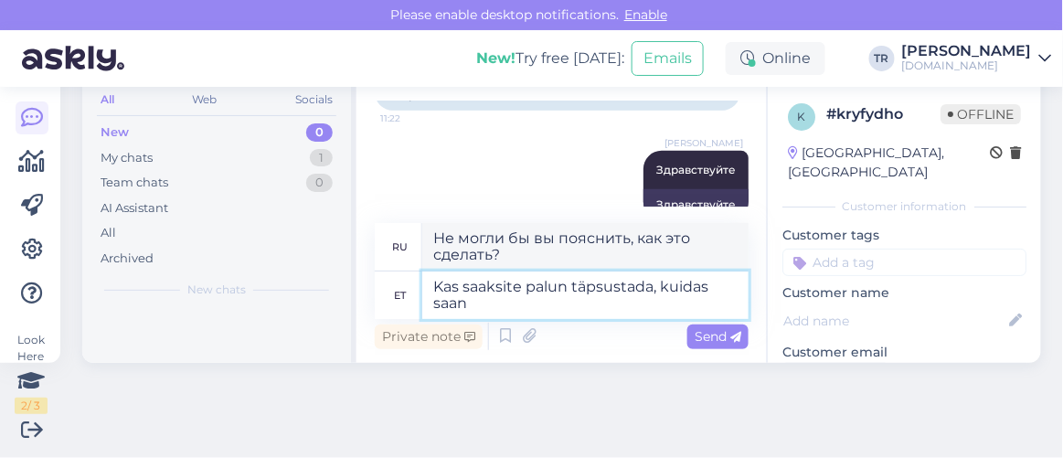
type textarea "Kas saaksite palun täpsustada, kuidas saan"
type textarea "Не могли бы вы объяснить, как я могу"
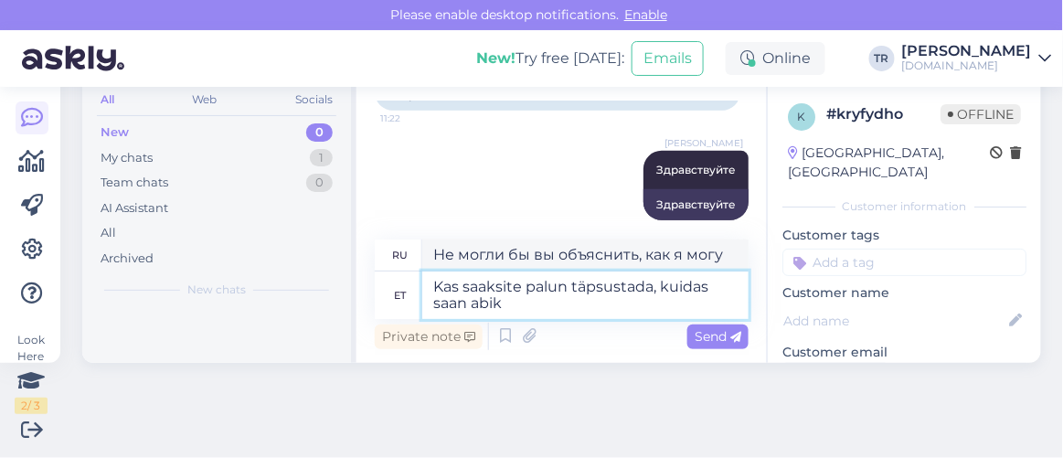
type textarea "Kas saaksite palun täpsustada, kuidas saan abik s"
type textarea "Не могли бы вы пояснить, как я могу получить помощь?"
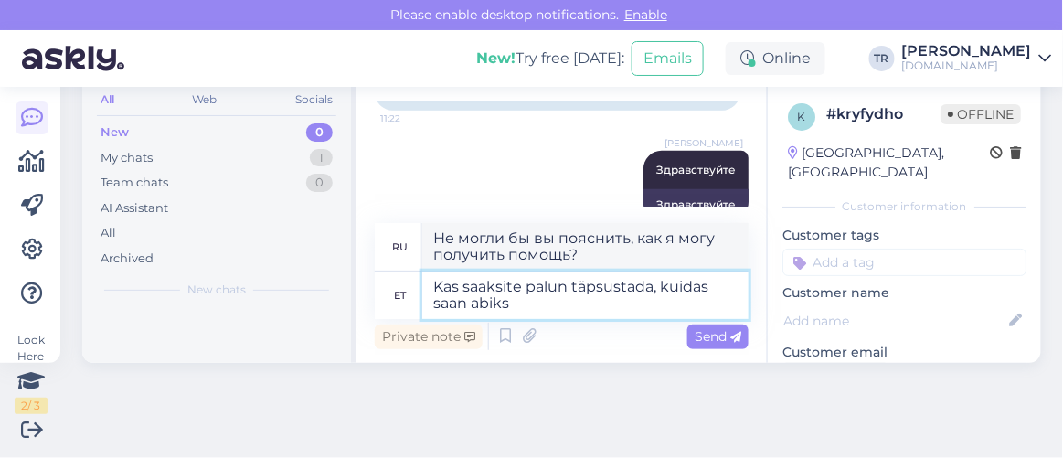
type textarea "Kas saaksite palun täpsustada, kuidas saan abiks o"
type textarea "Не могли бы вы пояснить, как я могу вам помочь?"
type textarea "Kas saaksite palun täpsustada, kuidas saan abiks olla?"
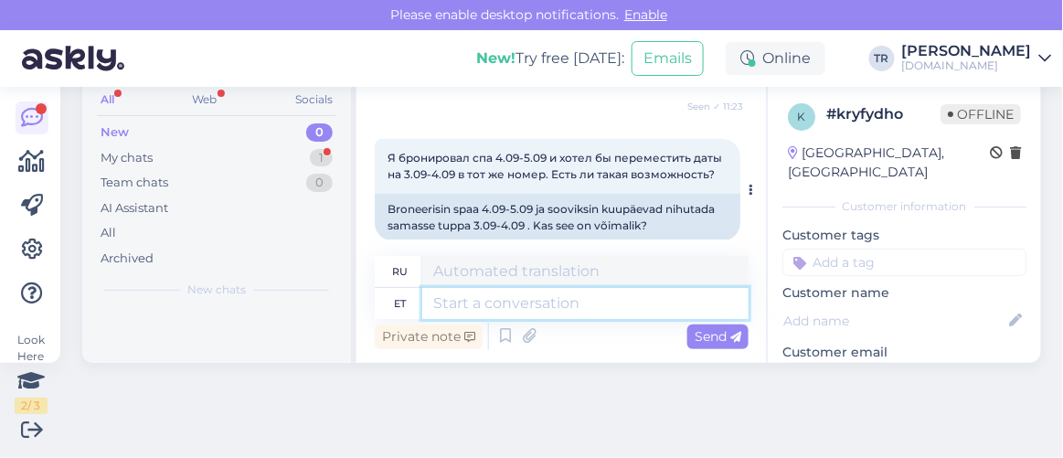
scroll to position [525, 0]
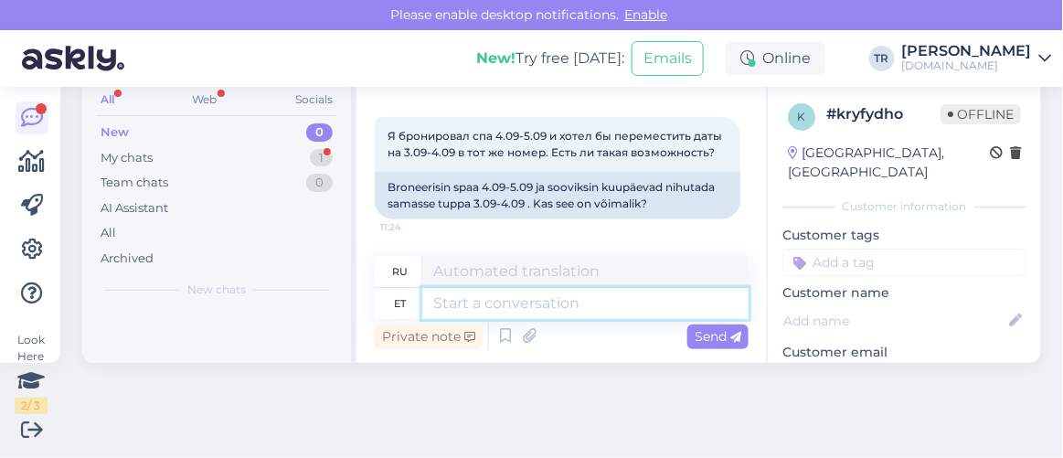
click at [518, 300] on textarea at bounding box center [585, 303] width 326 height 31
type textarea "Üks h"
type textarea "Один"
type textarea "Üks hetk"
type textarea "Один момент"
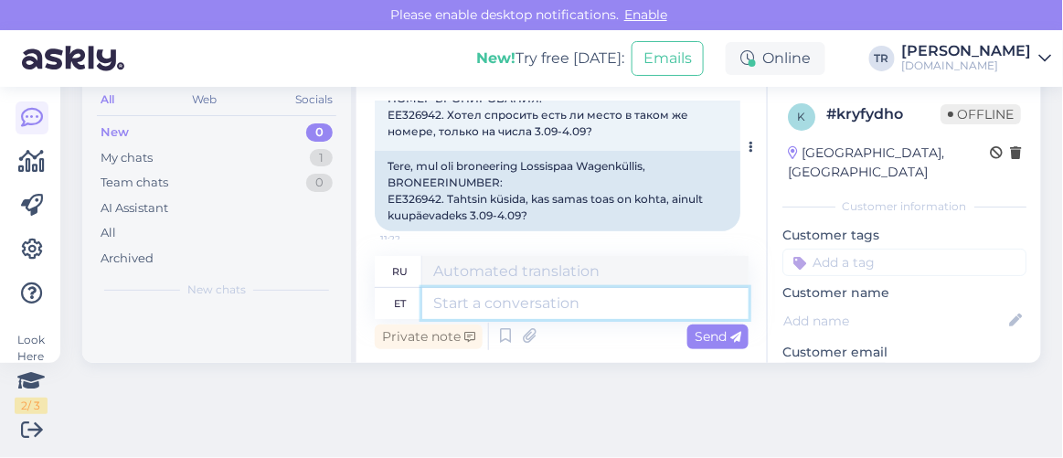
scroll to position [52, 0]
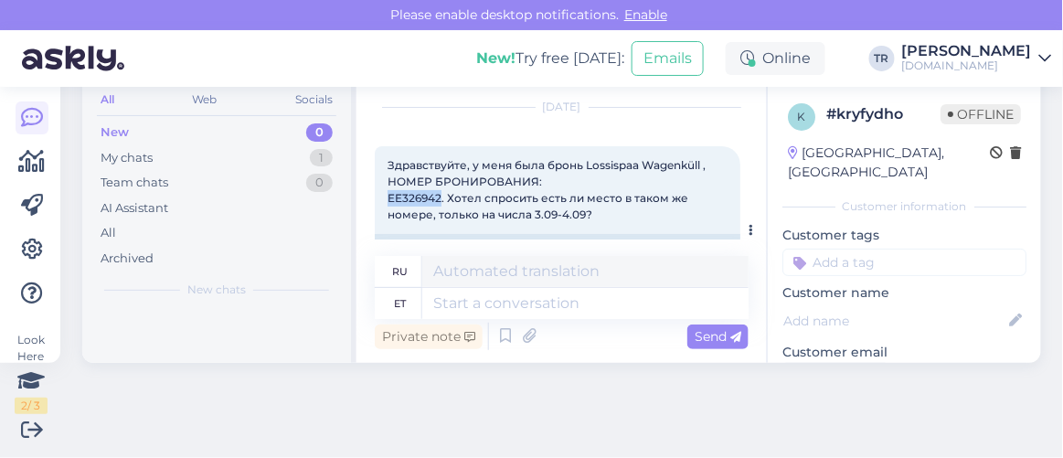
drag, startPoint x: 440, startPoint y: 195, endPoint x: 388, endPoint y: 198, distance: 52.2
click at [388, 198] on span "Здравствуйте, у меня была бронь Lossispaa Wagenküll , НОМЕР БРОНИРОВАНИЯ: EE326…" at bounding box center [548, 189] width 321 height 63
copy span "EE326942"
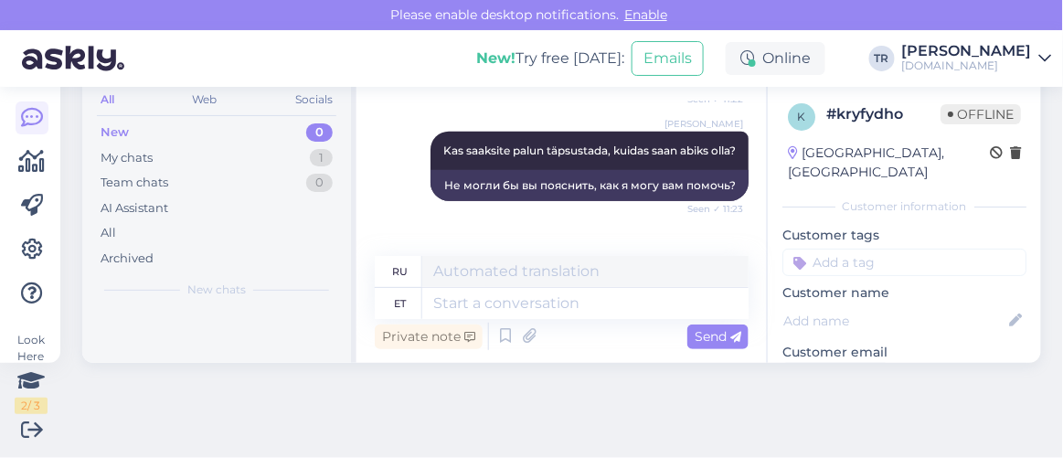
scroll to position [72, 0]
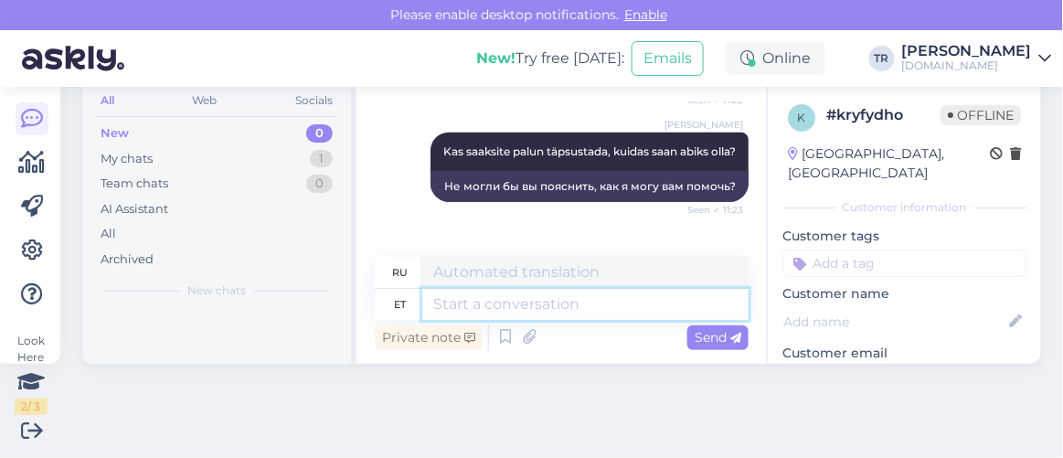
click at [588, 306] on textarea at bounding box center [585, 304] width 326 height 31
type textarea "Kahjuks"
type textarea "К сожалению"
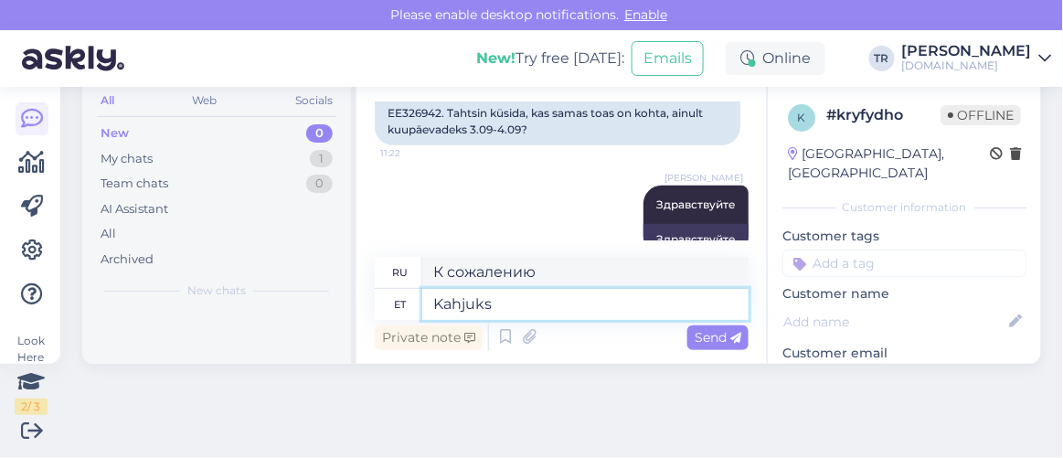
scroll to position [218, 0]
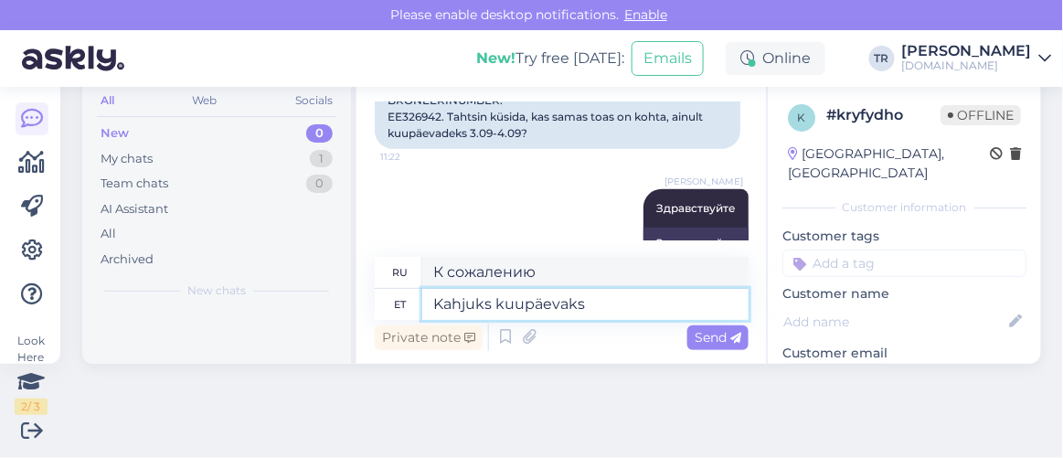
type textarea "Kahjuks kuupäevaks"
type textarea "К сожалению, по дате"
type textarea "Kahjuks kuupäevaks 3."
type textarea "К сожалению, дата — 3."
type textarea "Kahjuks kuupäevaks 3.09"
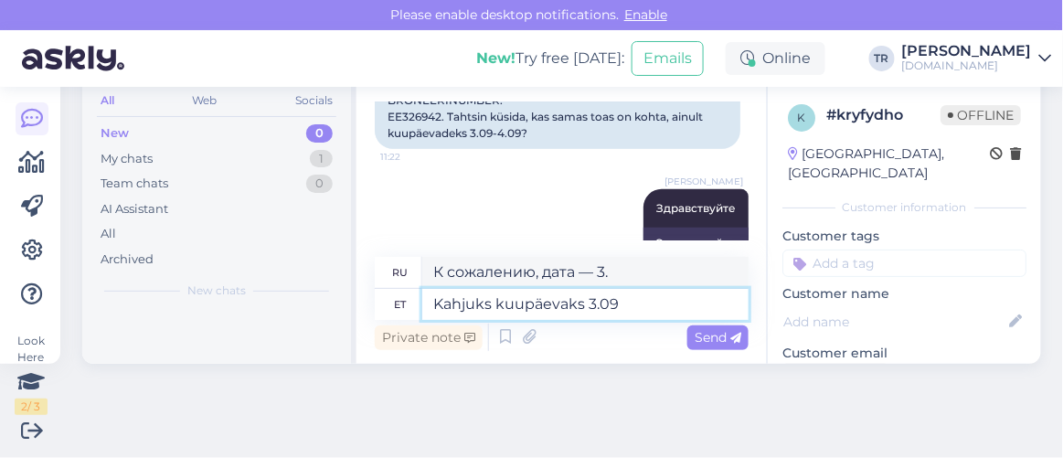
type textarea "К сожалению, дата — 3.09"
type textarea "Kahjuks kuupäevaks 3.09 ei o"
type textarea "К сожалению, к 3.09 нет"
type textarea "Kahjuks kuupäevaks 3.09 ei ole l"
type textarea "К сожалению, дата 3.09"
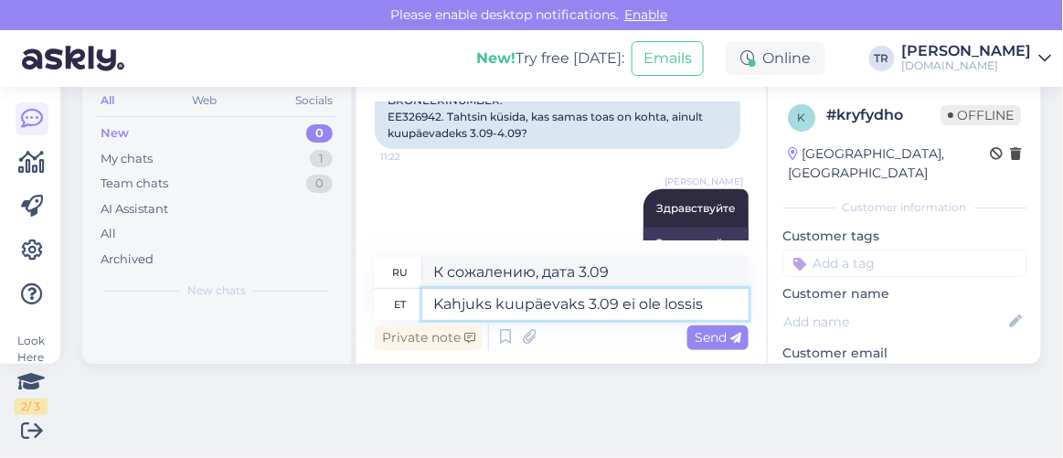
type textarea "Kahjuks kuupäevaks 3.09 ei ole lossis s"
type textarea "К сожалению, на дату 3.09"
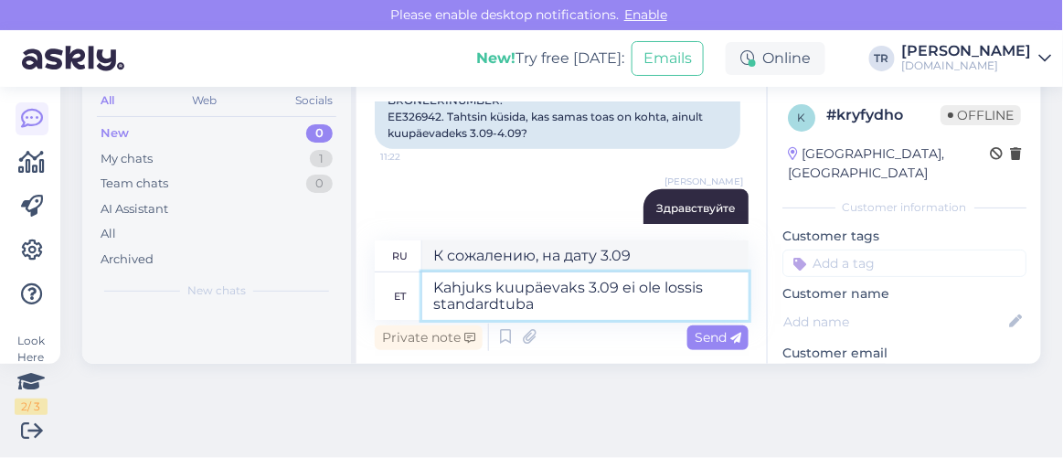
type textarea "Kahjuks kuupäevaks 3.09 ei ole lossis standardtuba s"
type textarea "К сожалению, на 3.09"
type textarea "Kahjuks kuupäevaks 3.09 ei ole lossis standardtuba saadaval."
type textarea "К сожалению, на 3.09 в замке нет свободных стандартных номеров."
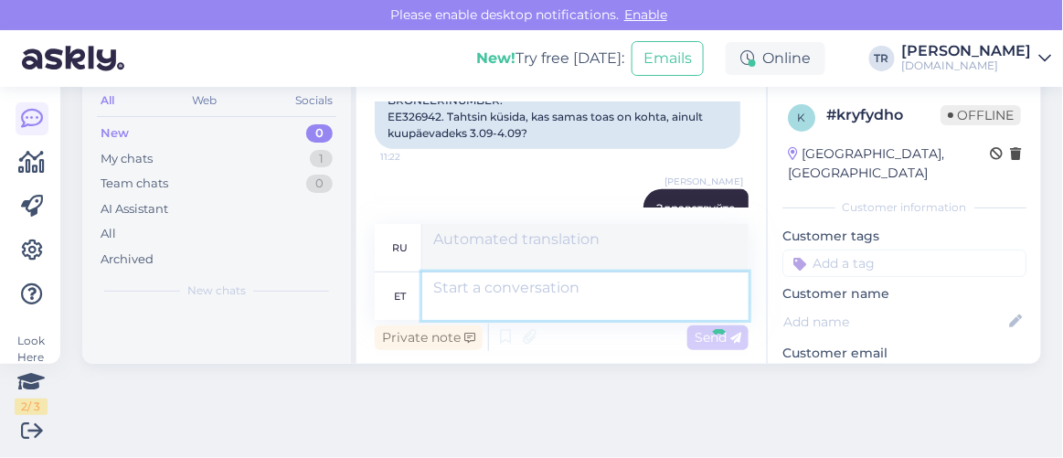
scroll to position [73, 0]
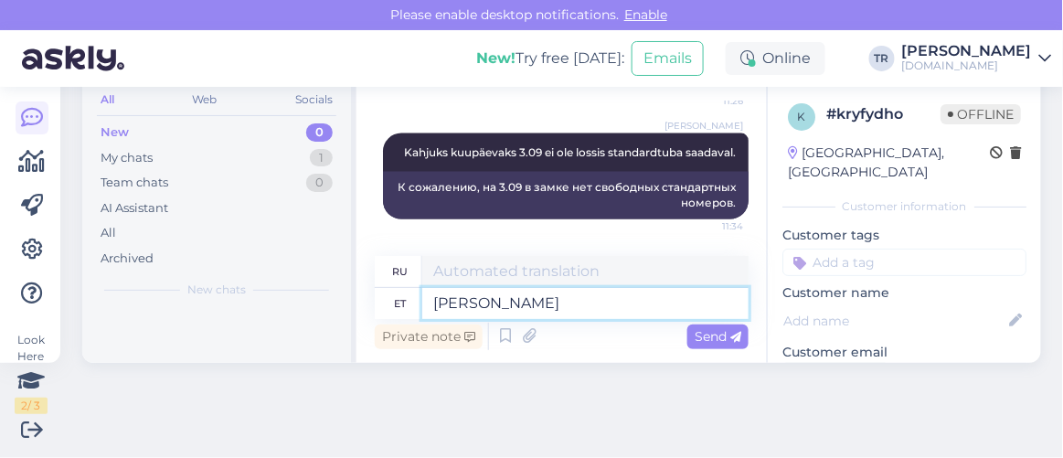
type textarea "[PERSON_NAME]"
type textarea "Если"
type textarea "Kui Teile"
type textarea "Если ты"
type textarea "Kui Teile võiks h"
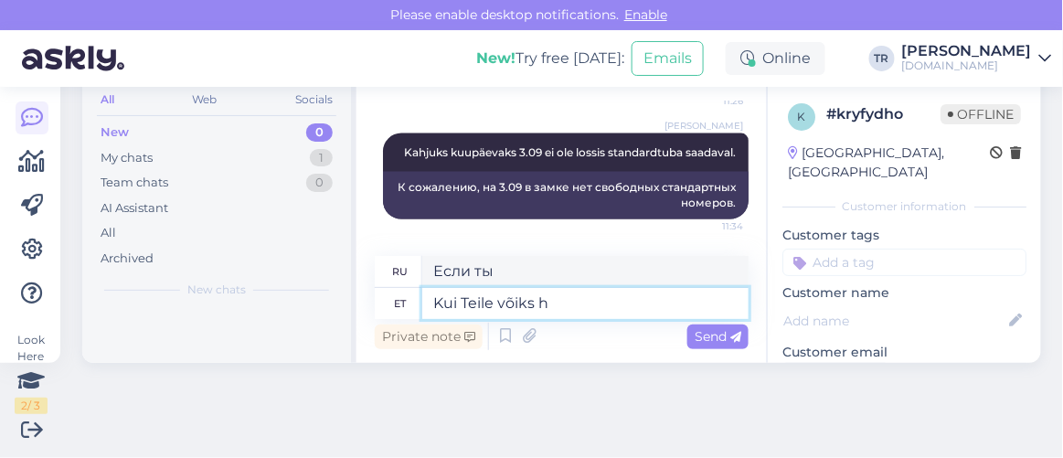
type textarea "Если бы ты мог"
type textarea "Kui Teile võiks huvi p"
type textarea "Если вам может быть интересно"
type textarea "Kui Teile võiks huvi pakkuda ka m"
type textarea "Если вам также может быть интересно"
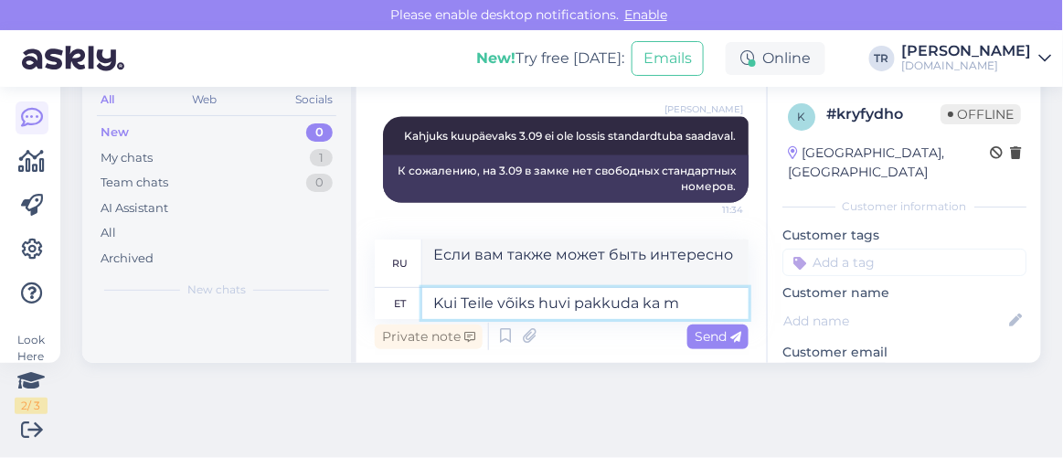
scroll to position [793, 0]
type textarea "Kui Teile võiks huvi pakkuda ka mõni m"
type textarea "Если вам может быть интересно что-то"
type textarea "Kui Teile võiks huvi pakkuda ka mõni muu"
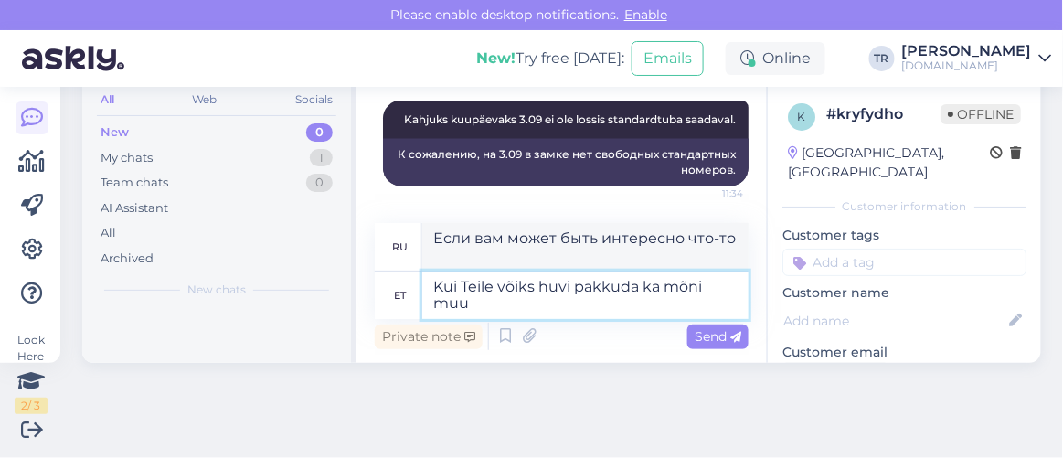
type textarea "Если вас может заинтересовать что-то еще"
type textarea "Kui Teile võiks huvi pakkuda ka mõni muu kuu"
type textarea "Если вам может быть интересно узнать о другом месяце"
type textarea "Kui Teile võiks huvi pakkuda ka mõni muu kuupäev"
type textarea "Если вас может заинтересовать другая дата"
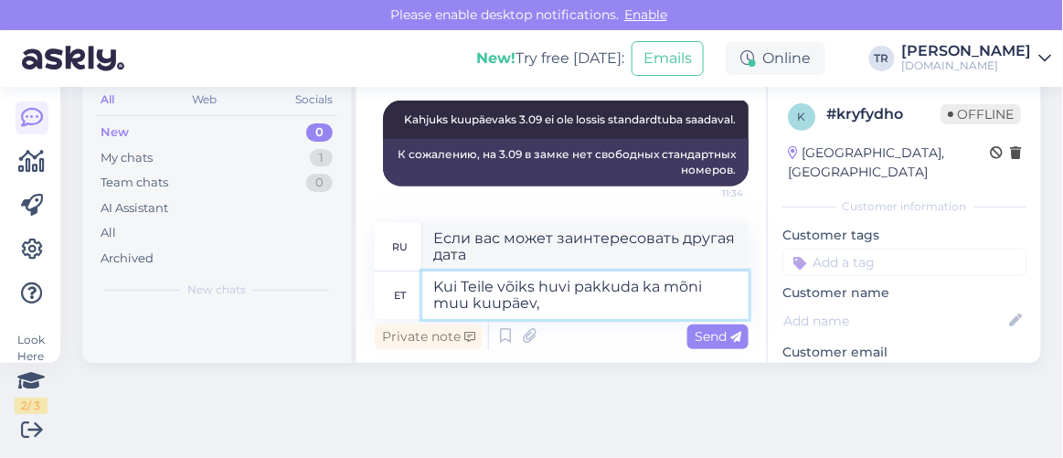
type textarea "Kui Teile võiks huvi pakkuda ka mõni muu kuupäev,"
type textarea "Если вас может заинтересовать другая дата,"
type textarea "Kui Teile võiks huvi pakkuda ka mõni muu kuupäev, siis o"
type textarea "Если вас интересует другая дата,"
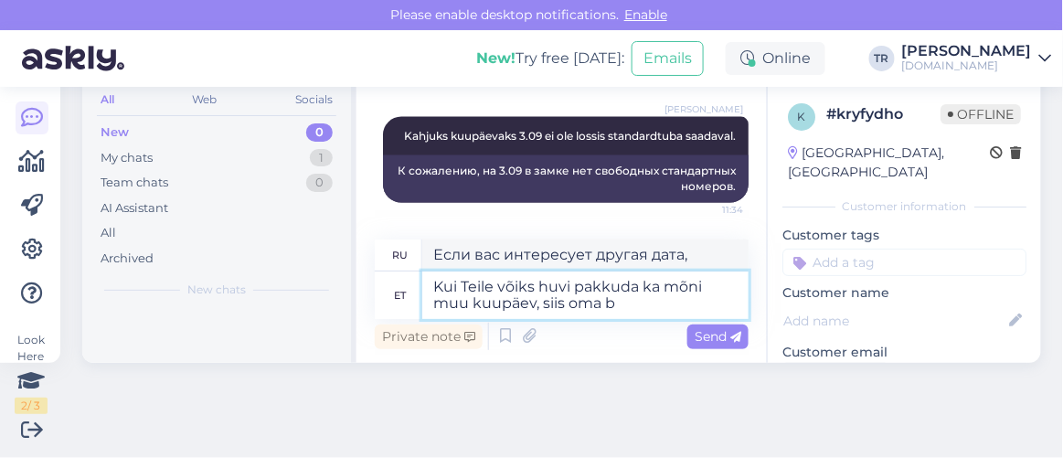
type textarea "Kui Teile võiks huvi pakkuda ka mõni muu kuupäev, siis oma br"
type textarea "Если вас интересует другая дата, пожалуйста, дайте нам знать."
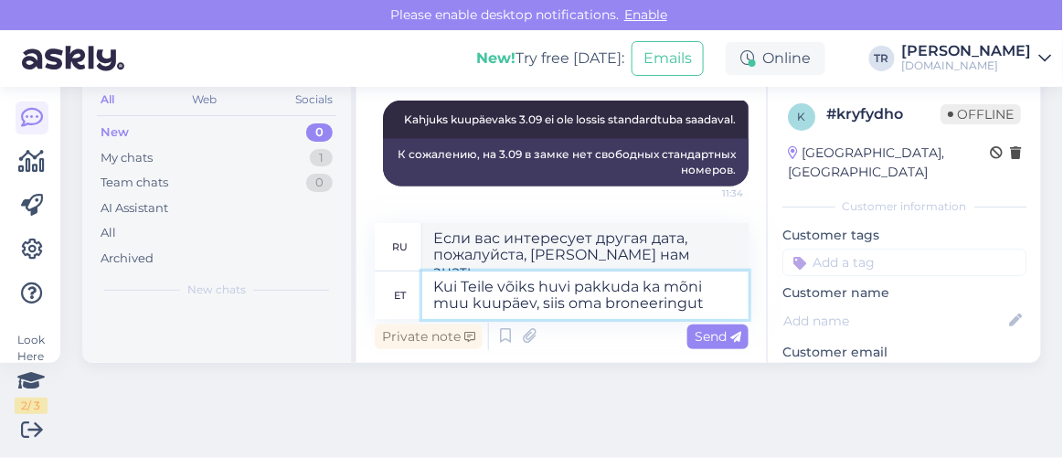
type textarea "Kui Teile võiks huvi pakkuda ka mõni muu kuupäev, siis oma broneeringut s"
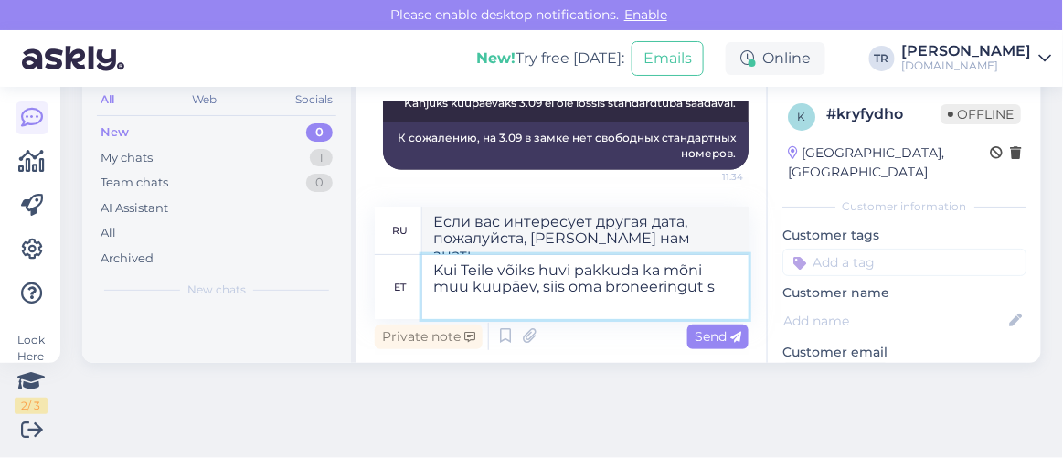
type textarea "Если вас интересует другая дата, пожалуйста, забронируйте."
type textarea "Kui Teile võiks huvi pakkuda ka mõni muu kuupäev, siis oma broneeringut saate m"
type textarea "Если вас интересует другая дата, вы можете забронировать место здесь."
type textarea "Kui Teile võiks huvi pakkuda ka mõni muu kuupäev, siis oma broneeringut saate m…"
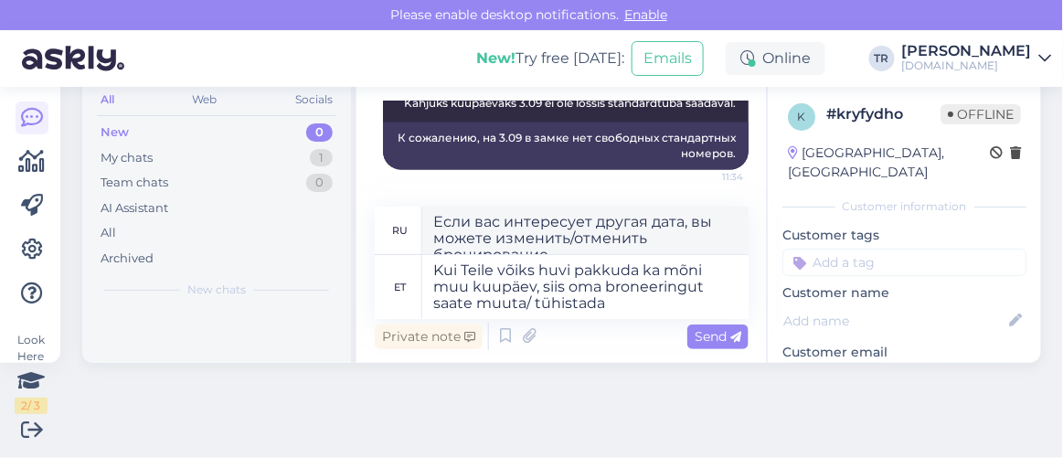
type textarea "Если вас интересует другая дата, вы можете изменить свое бронирование."
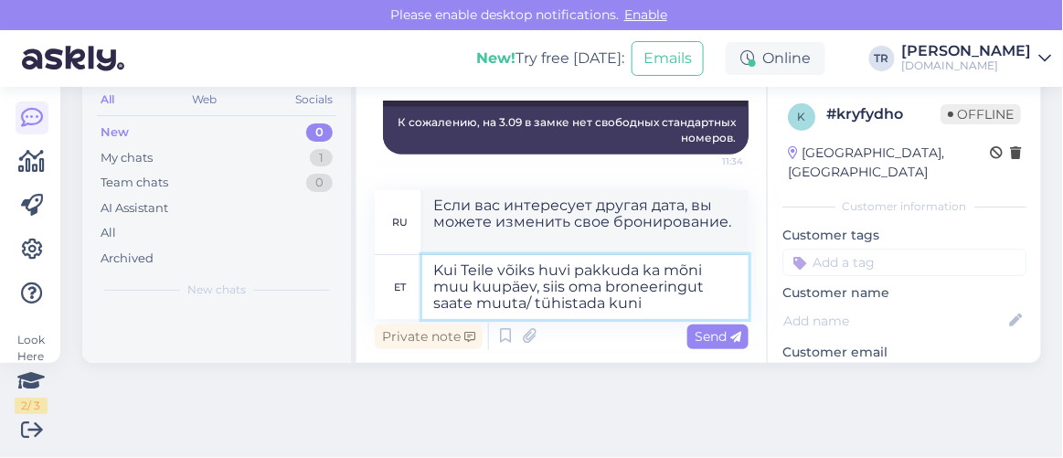
paste textarea "02.09.2025"
type textarea "Kui Teile võiks huvi pakkuda ka mõni muu kuupäev, siis oma broneeringut saate m…"
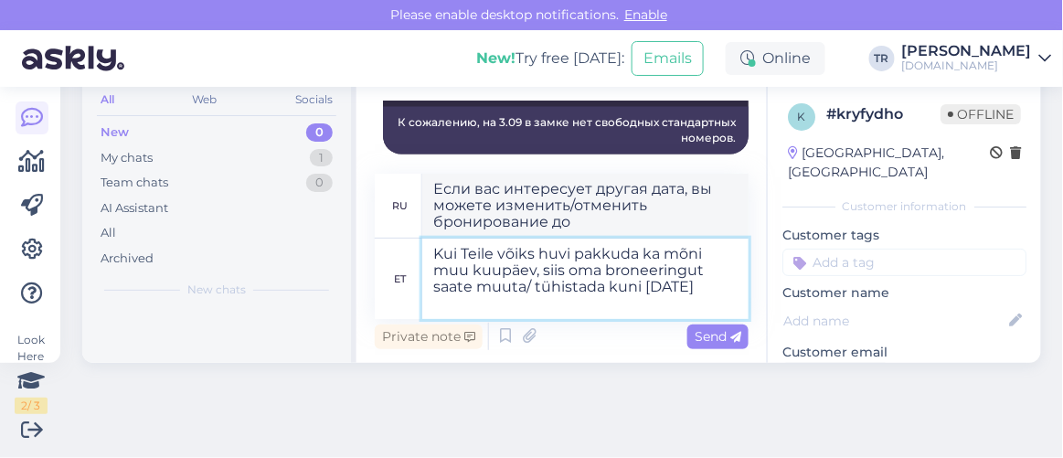
type textarea "Если вас интересует другая дата, вы можете изменить/отменить бронирование до 02…"
type textarea "Kui Teile võiks huvi pakkuda ka mõni muu kuupäev, siis oma broneeringut saate m…"
type textarea "Если вас интересует другая дата, вы можете изменить/отменить бронирование до 02…"
type textarea "Kui Teile võiks huvi pakkuda ka mõni muu kuupäev, siis oma broneeringut saate m…"
type textarea "Если вас интересует другая дата, вы можете изменить/отменить бронирование до 02…"
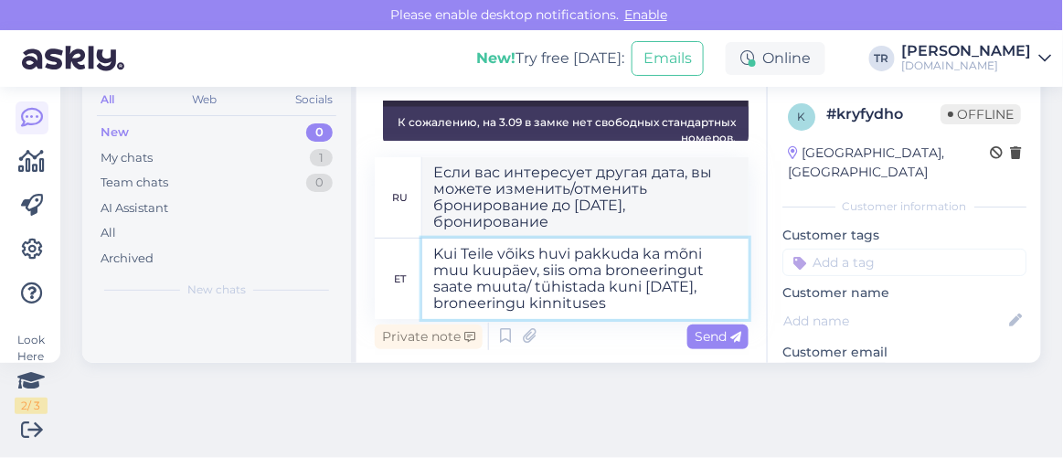
type textarea "Kui Teile võiks huvi pakkuda ka mõni muu kuupäev, siis oma broneeringut saate m…"
type textarea "Если вас интересует другая дата, вы можете изменить/отменить бронирование до 02…"
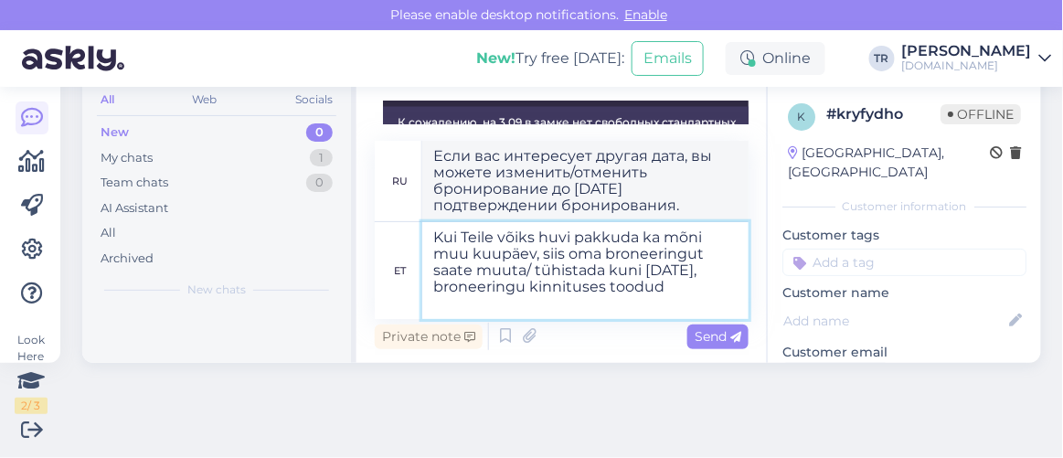
type textarea "Kui Teile võiks huvi pakkuda ka mõni muu kuupäev, siis oma broneeringut saate m…"
type textarea "Если вас интересует другая дата, вы можете изменить/отменить бронирование до 02…"
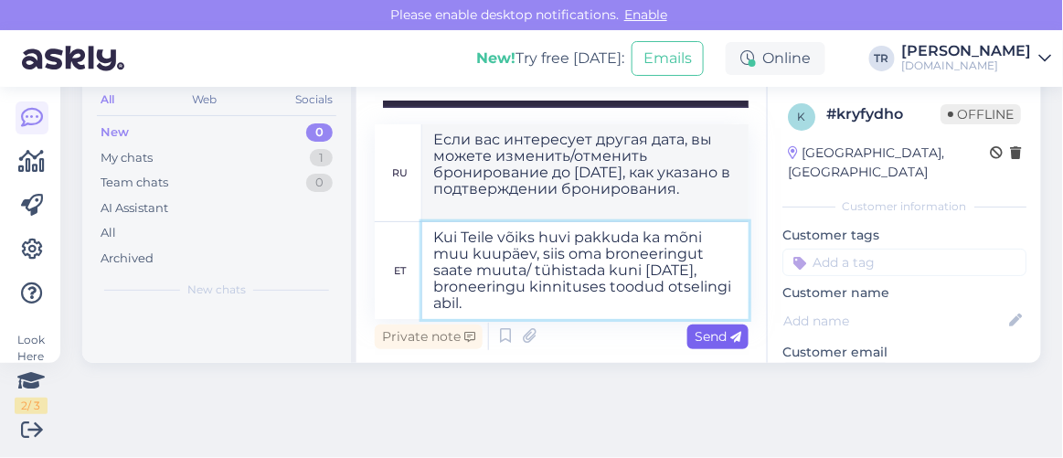
type textarea "Kui Teile võiks huvi pakkuda ka mõni muu kuupäev, siis oma broneeringut saate m…"
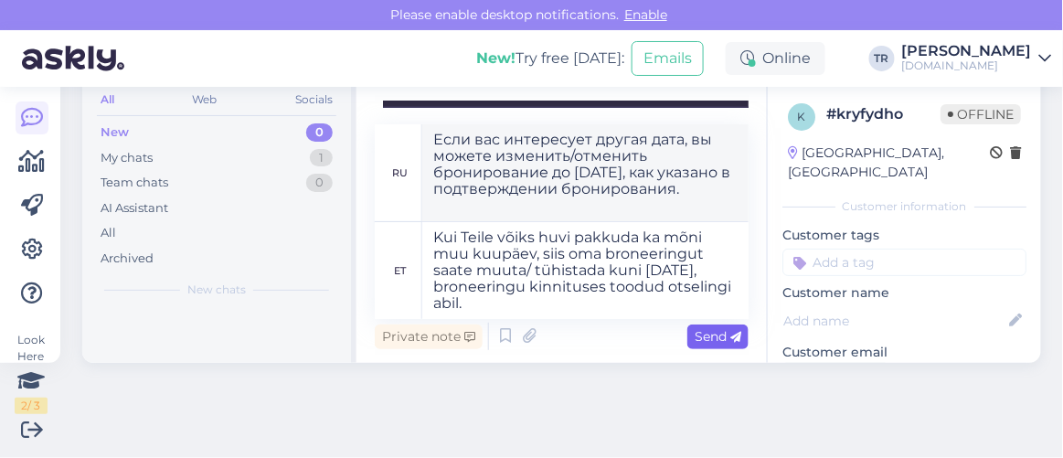
click at [716, 341] on span "Send" at bounding box center [718, 336] width 47 height 16
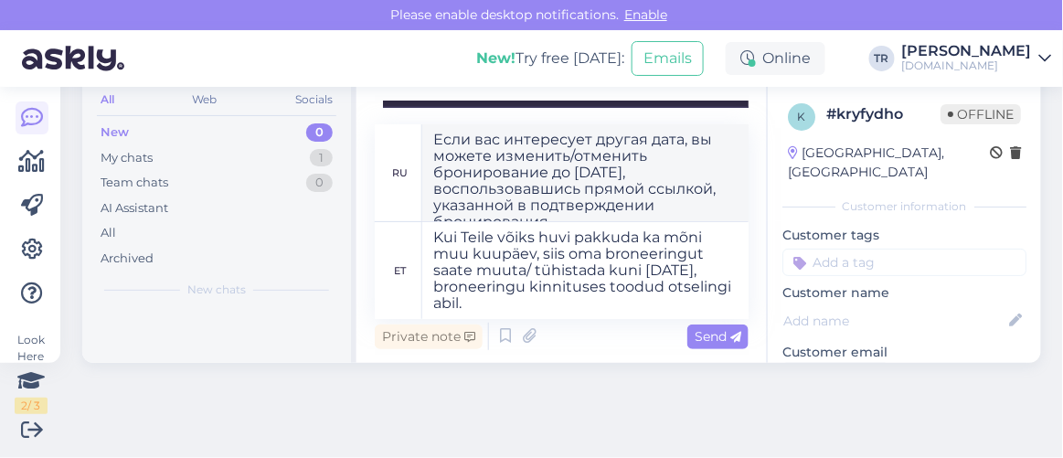
type textarea "Если вас интересует другая дата, вы можете изменить/отменить бронирование до 02…"
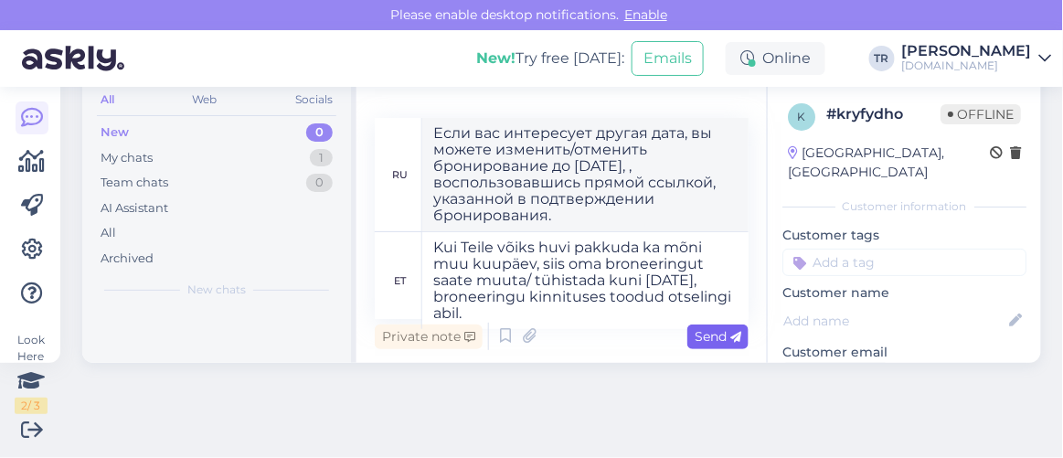
click at [695, 337] on span "Send" at bounding box center [718, 336] width 47 height 16
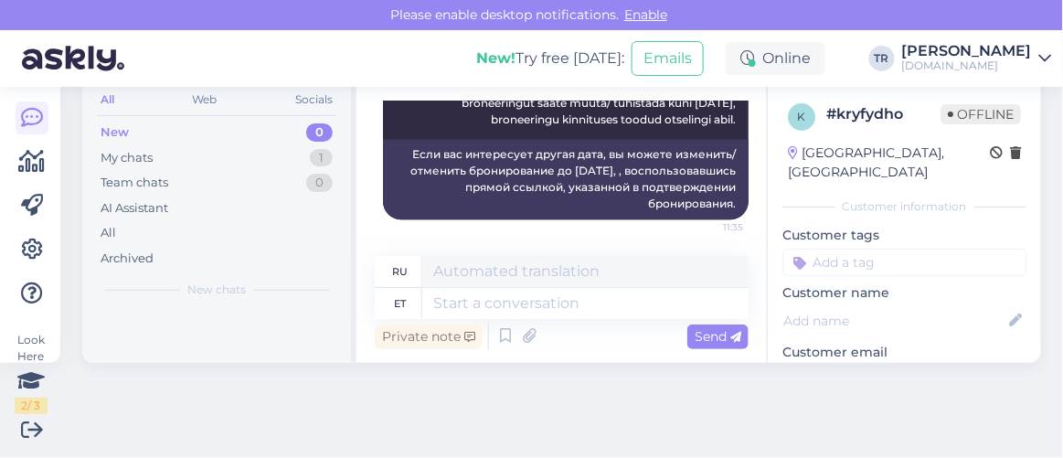
scroll to position [72, 0]
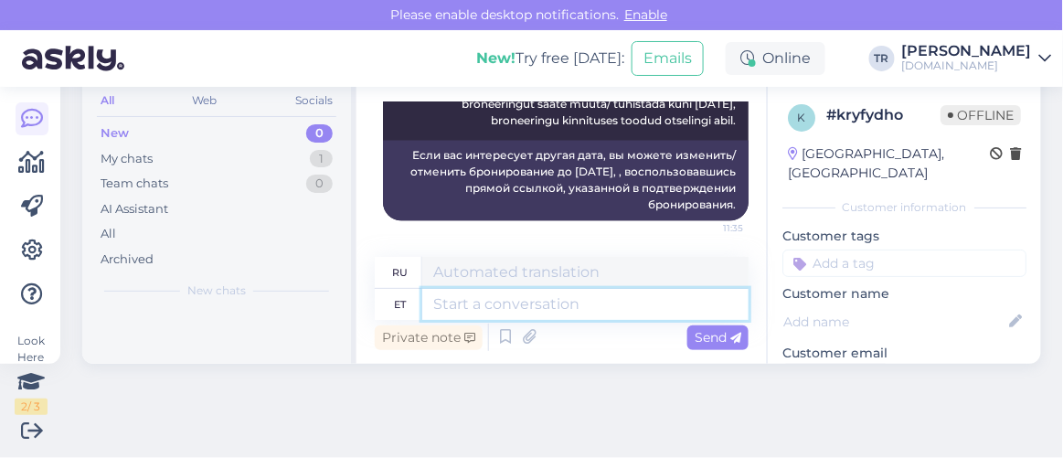
click at [630, 299] on textarea at bounding box center [585, 304] width 326 height 31
type textarea "Kas s"
type textarea "Является"
type textarea "Kas saan v"
type textarea "Могу ли я"
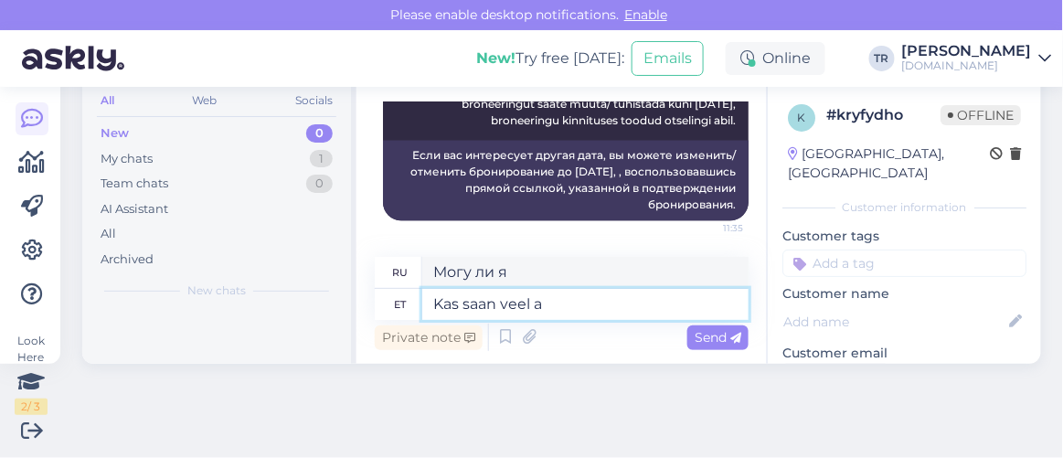
type textarea "Kas saan veel ab"
type textarea "Можно мне еще?"
type textarea "Kas saan veel abiks o"
type textarea "Могу ли я еще помочь?"
type textarea "Kas saan veel abiks olla?"
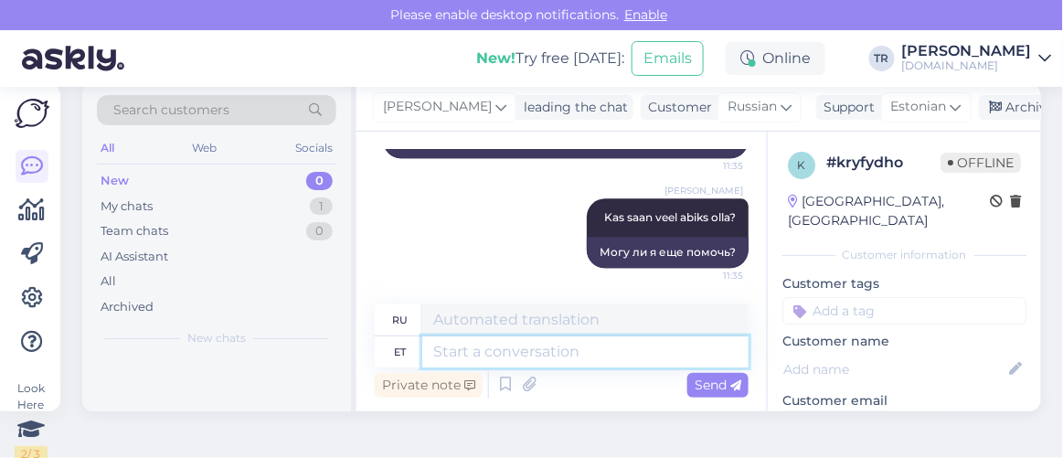
scroll to position [0, 0]
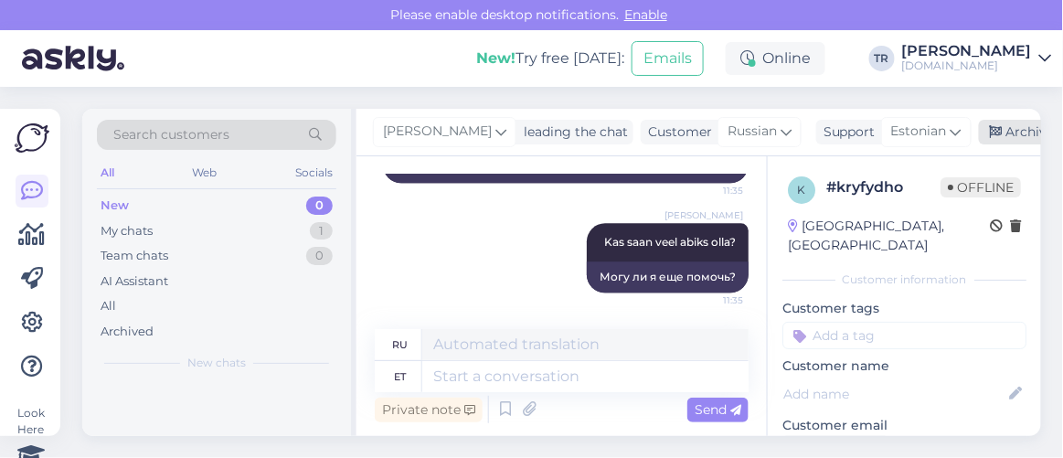
click at [991, 135] on icon at bounding box center [996, 132] width 13 height 13
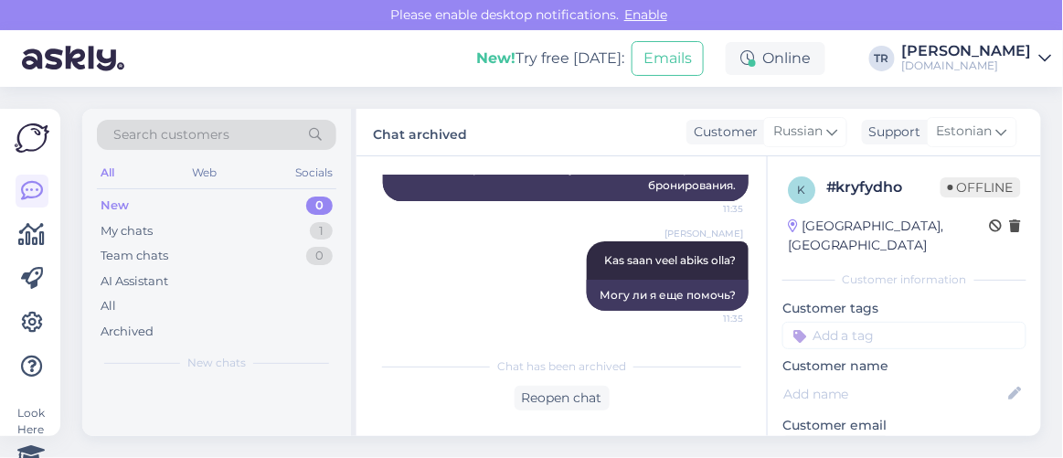
scroll to position [1059, 0]
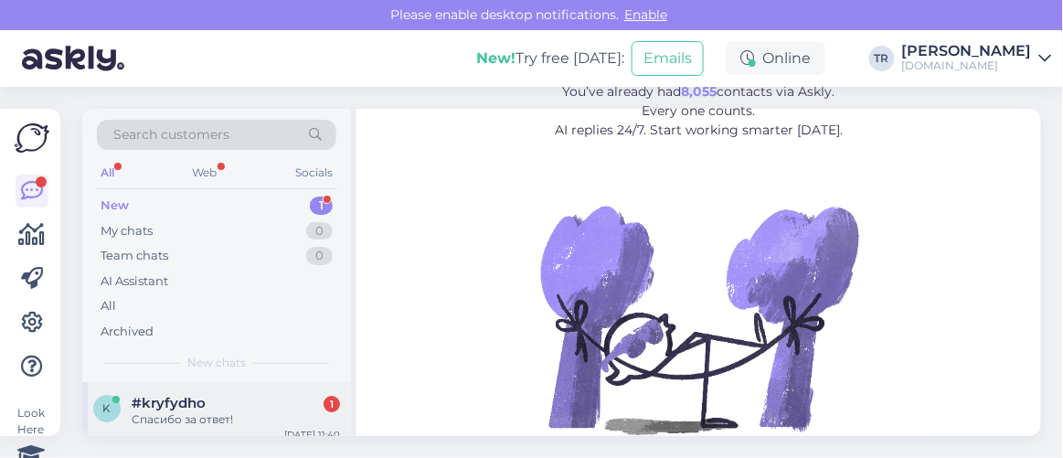
click at [202, 389] on div "k #kryfydho 1 Спасибо за ответ! [DATE] 11:40" at bounding box center [216, 415] width 269 height 66
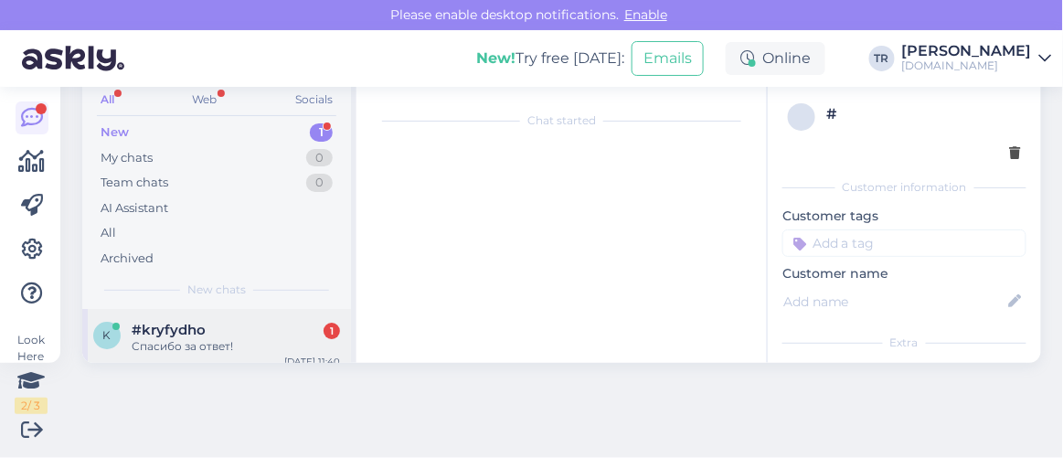
scroll to position [1217, 0]
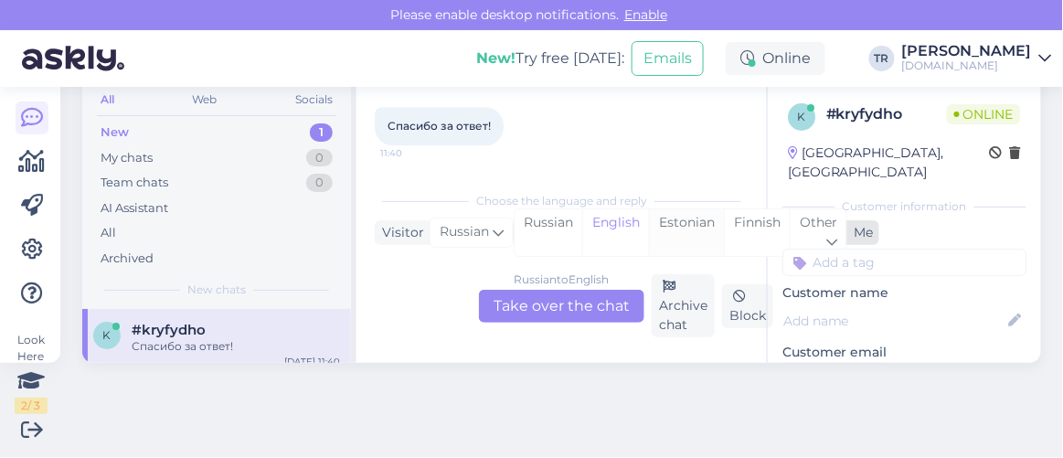
click at [695, 229] on div "Estonian" at bounding box center [686, 232] width 75 height 47
click at [575, 294] on div "Russian to Estonian Take over the chat" at bounding box center [561, 306] width 165 height 33
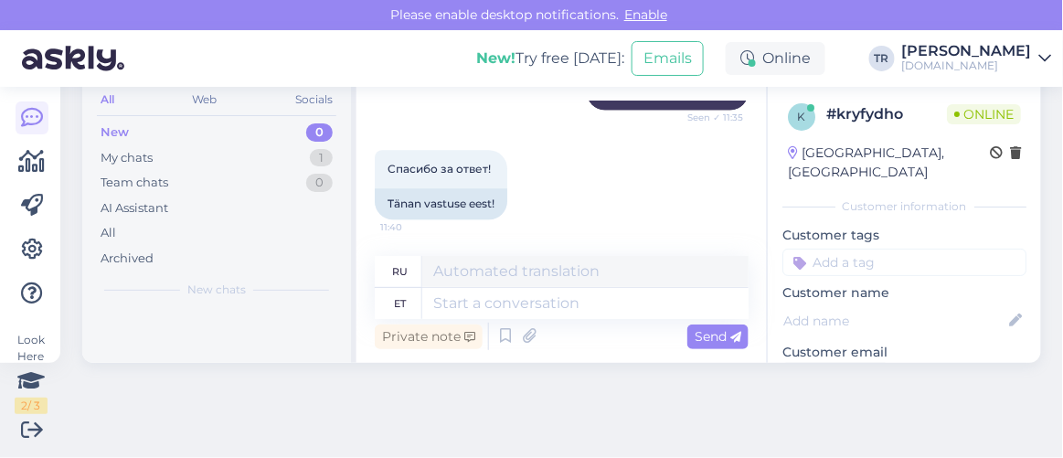
scroll to position [1187, 0]
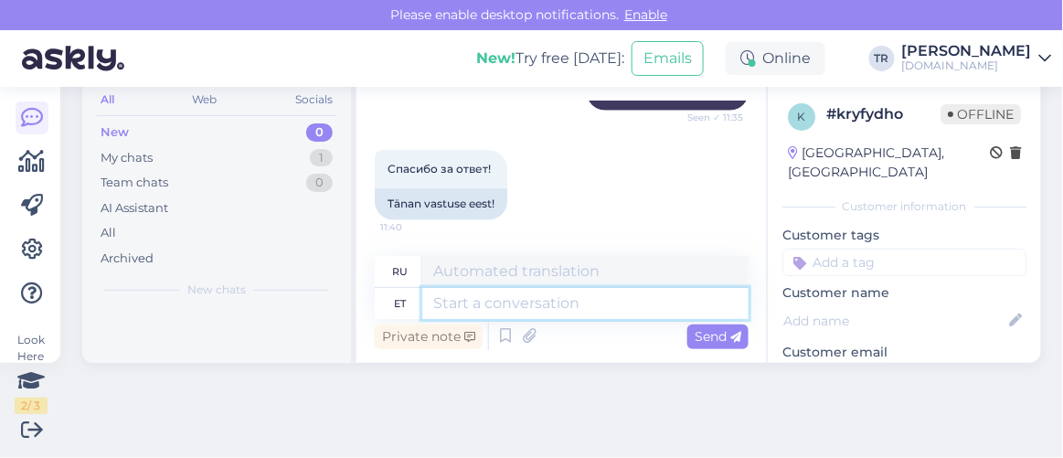
click at [565, 291] on textarea at bounding box center [585, 303] width 326 height 31
type textarea "Palun"
type textarea "Пожалуйста"
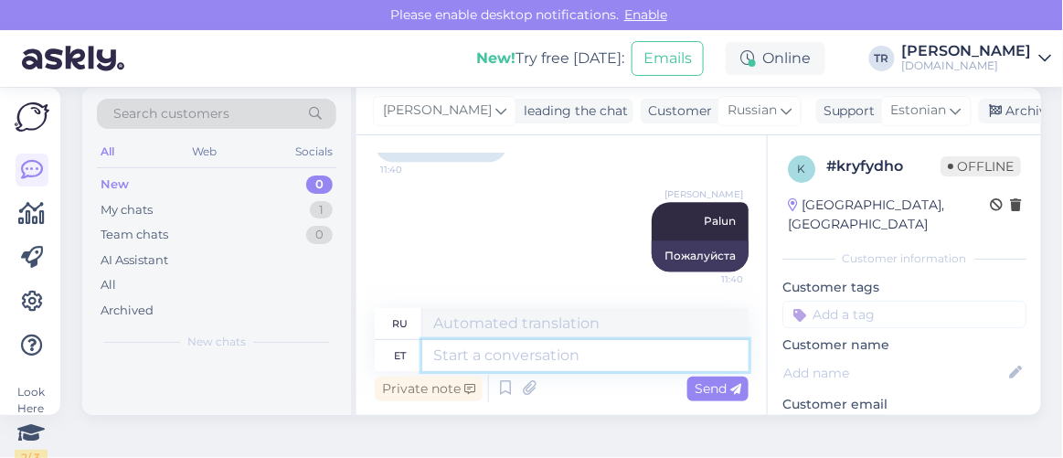
scroll to position [0, 0]
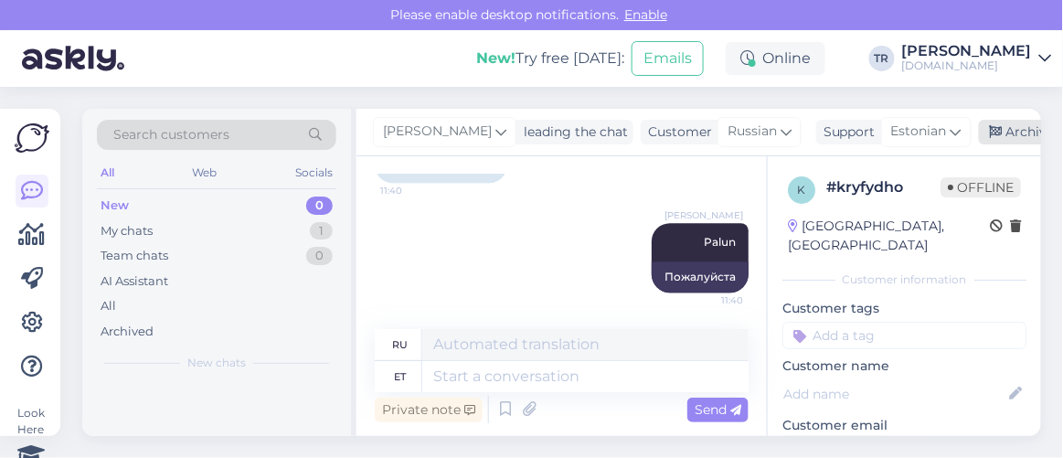
click at [999, 143] on div "Archive chat" at bounding box center [1036, 132] width 115 height 25
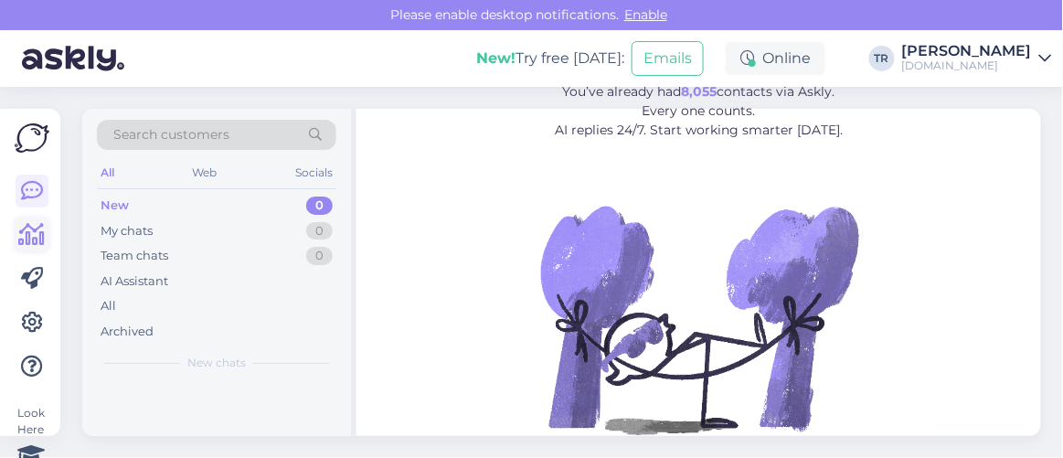
click at [38, 245] on icon at bounding box center [32, 235] width 27 height 22
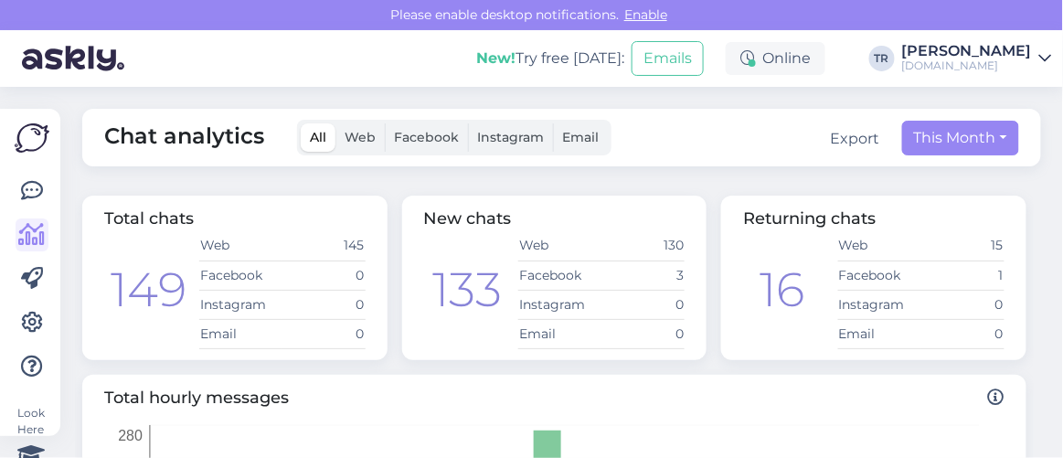
click at [267, 179] on div "Chat analytics All Web Facebook Instagram Email Export This Month Total chats 1…" at bounding box center [567, 272] width 992 height 371
click at [31, 197] on icon at bounding box center [32, 191] width 22 height 22
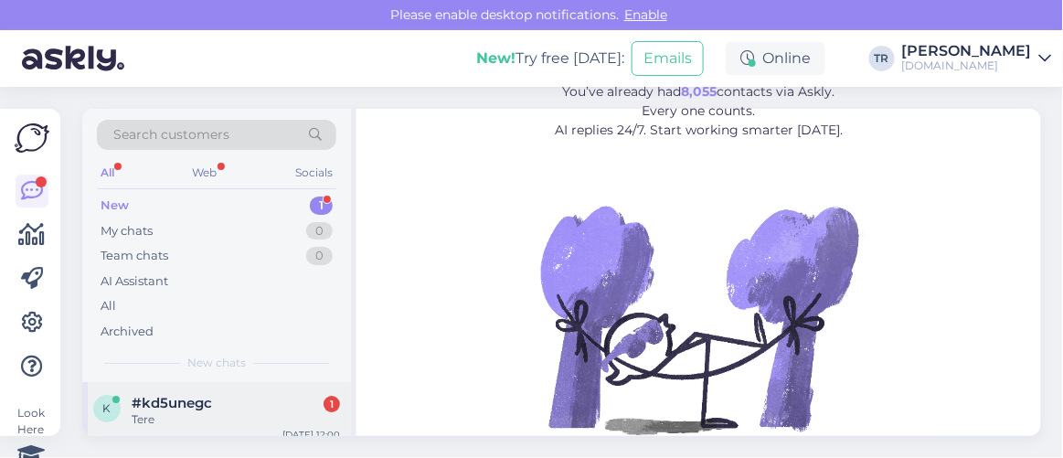
click at [207, 414] on div "Tere" at bounding box center [236, 419] width 208 height 16
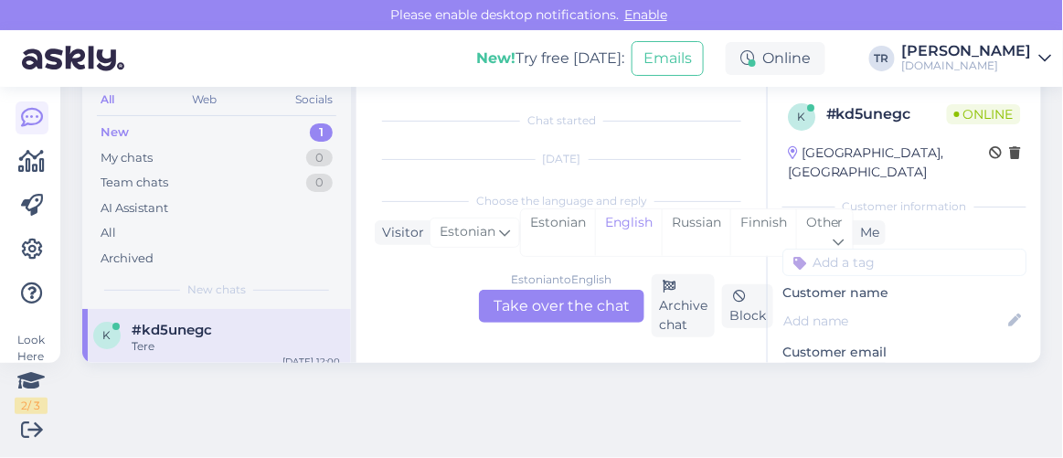
scroll to position [37, 0]
click at [577, 224] on div "Estonian" at bounding box center [558, 232] width 74 height 47
click at [580, 298] on div "Estonian to Estonian Take over the chat" at bounding box center [561, 306] width 165 height 33
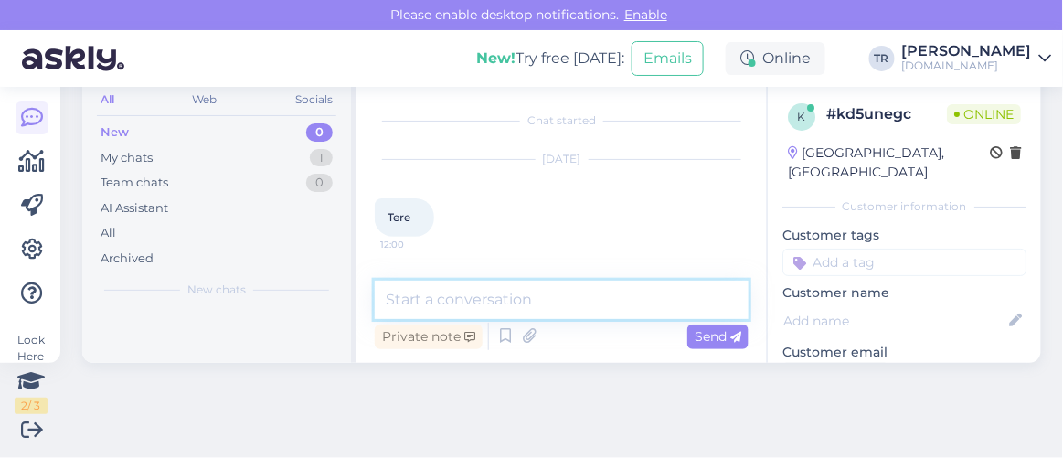
click at [580, 298] on textarea at bounding box center [562, 300] width 374 height 38
type textarea "Tere"
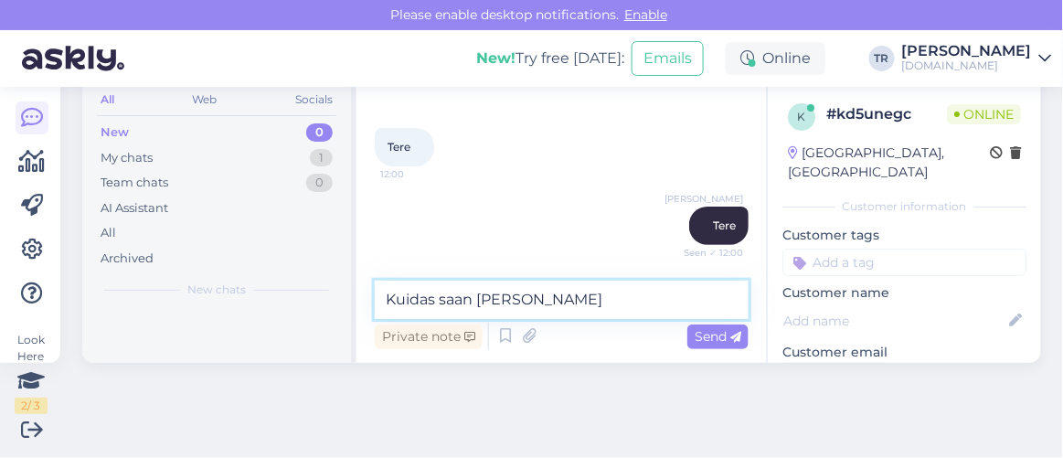
scroll to position [149, 0]
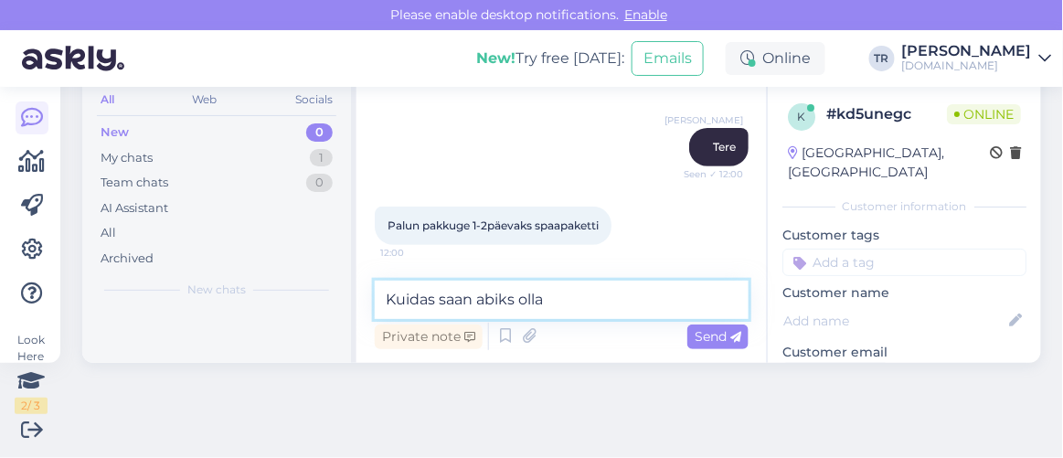
type textarea "Kuidas saan abiks olla?"
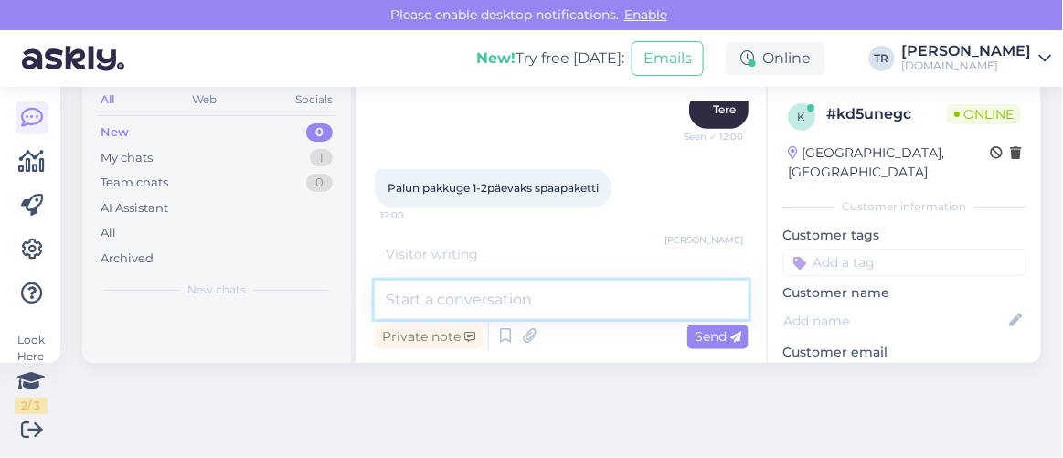
scroll to position [247, 0]
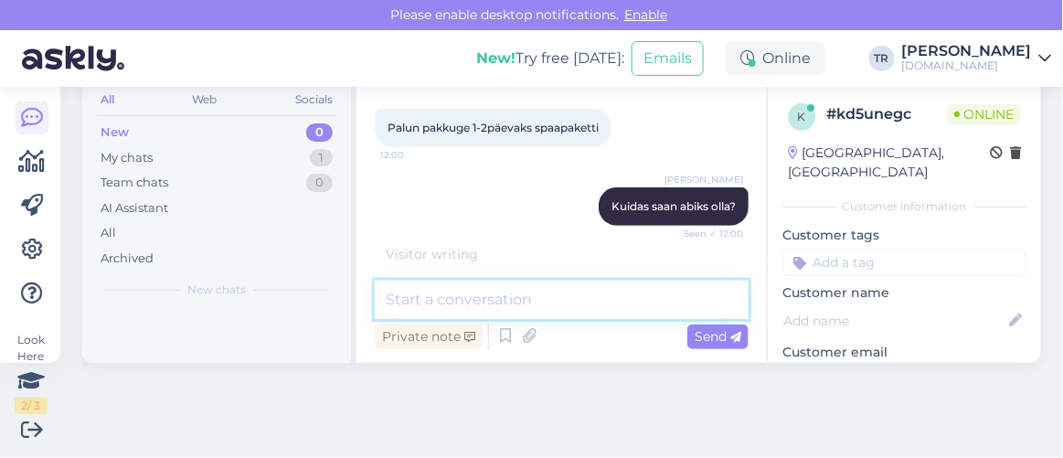
click at [596, 304] on textarea at bounding box center [562, 300] width 374 height 38
click at [596, 307] on textarea at bounding box center [562, 300] width 374 height 38
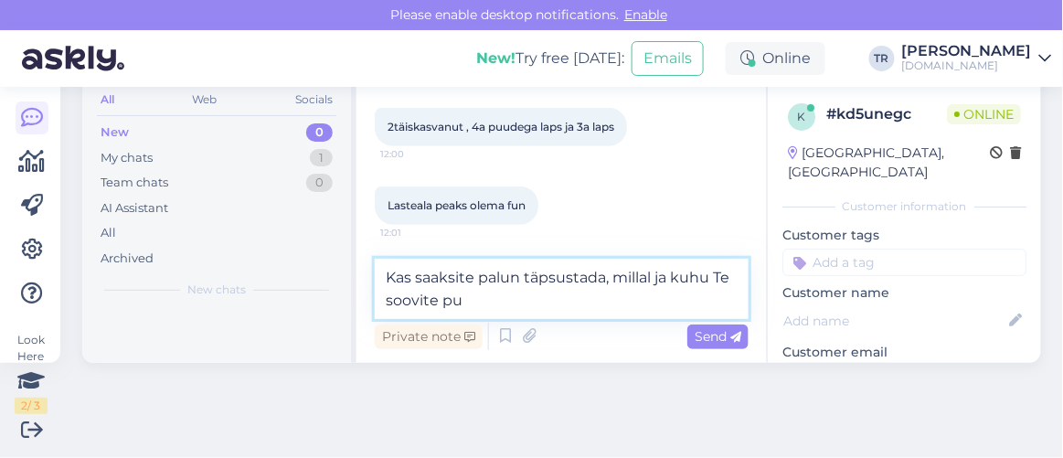
scroll to position [485, 0]
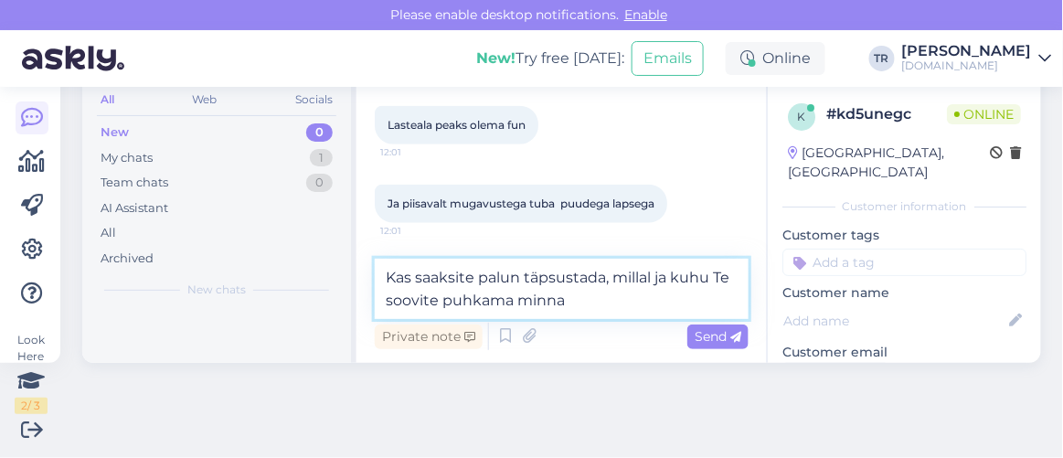
type textarea "Kas saaksite palun täpsustada, millal ja kuhu Te soovite puhkama minna?"
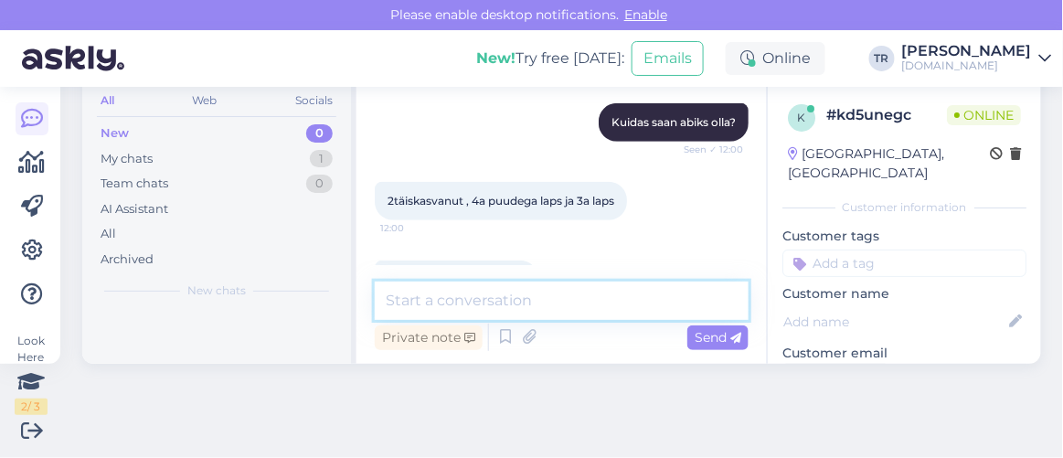
scroll to position [73, 0]
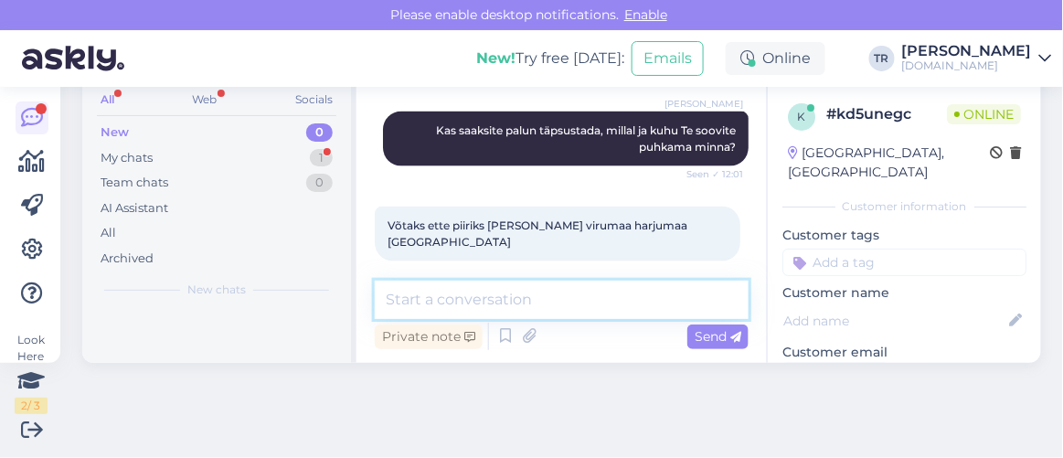
click at [606, 283] on textarea at bounding box center [562, 300] width 374 height 38
type textarea "Üks hetk palun"
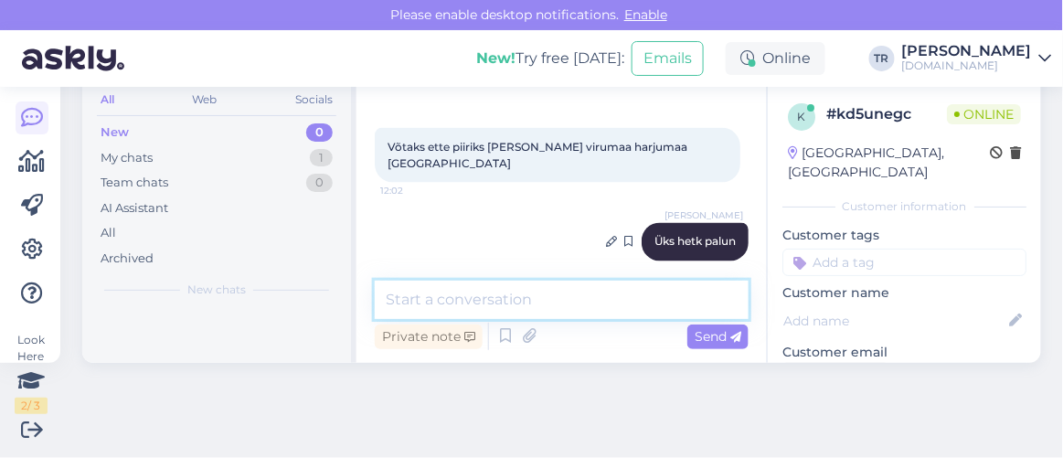
scroll to position [72, 0]
click at [641, 300] on textarea at bounding box center [562, 301] width 374 height 38
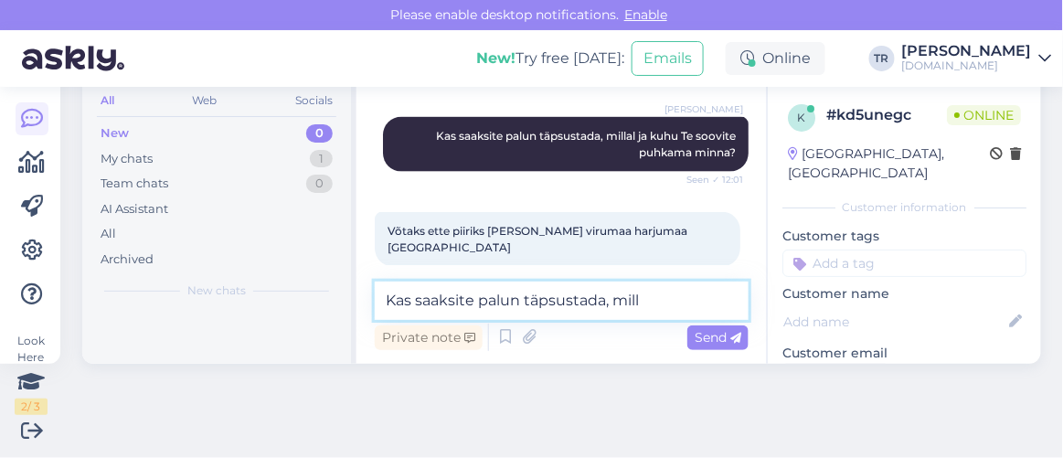
scroll to position [716, 0]
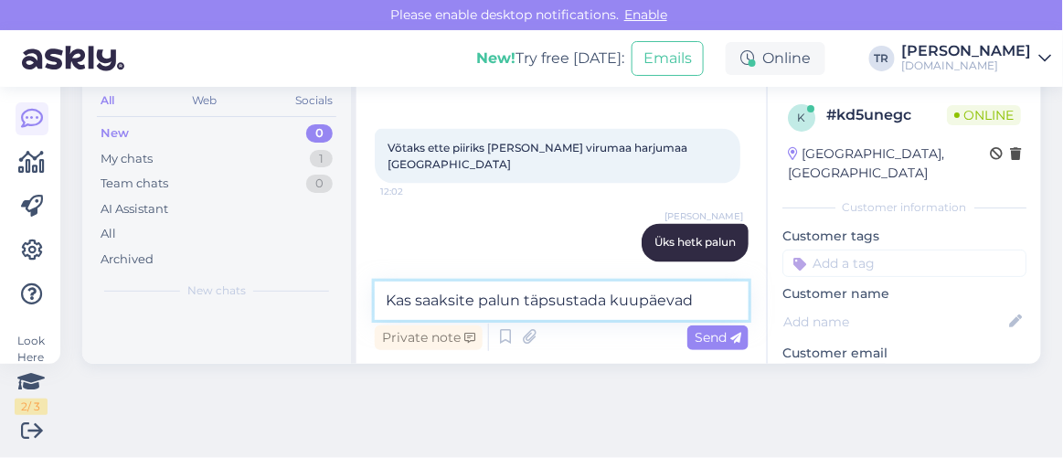
type textarea "Kas saaksite palun täpsustada kuupäevad?"
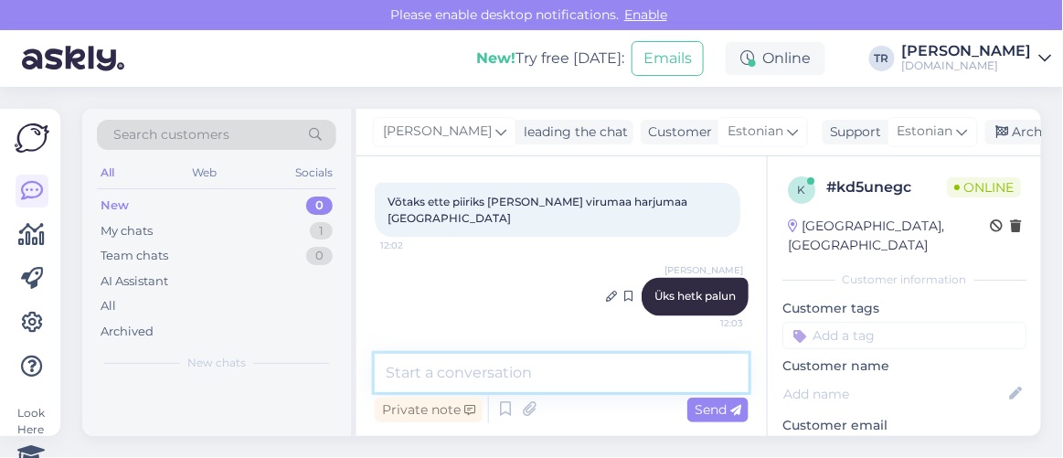
scroll to position [794, 0]
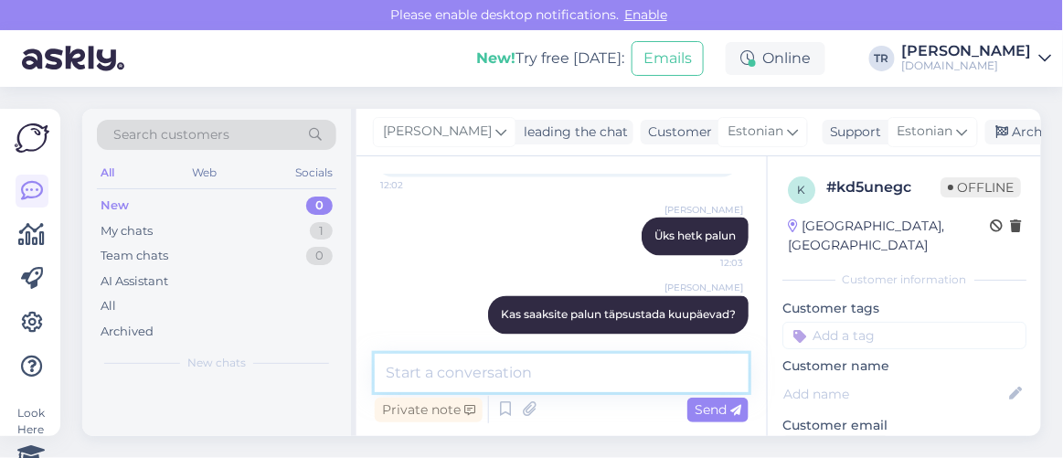
click at [644, 366] on textarea at bounding box center [562, 373] width 374 height 38
type textarea "k"
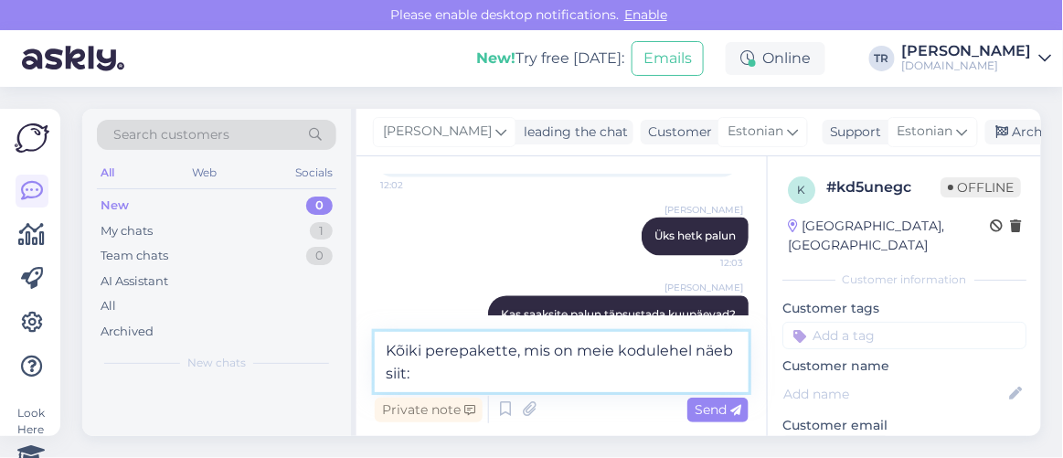
paste textarea "https://hookusbookus.com/et/paketid;dateArrival=2025-09-20;dateDeparture=2025-0…"
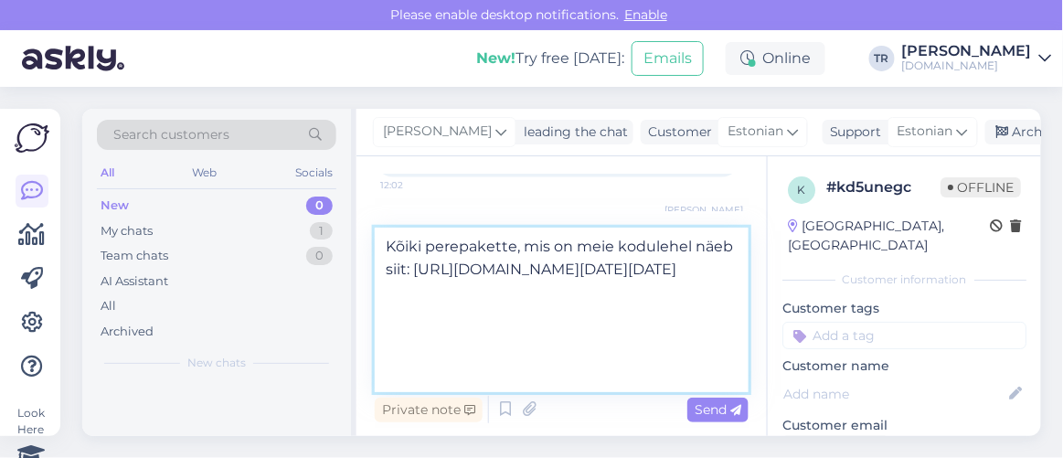
type textarea "Kõiki perepakette, mis on meie kodulehel näeb siit: https://hookusbookus.com/et…"
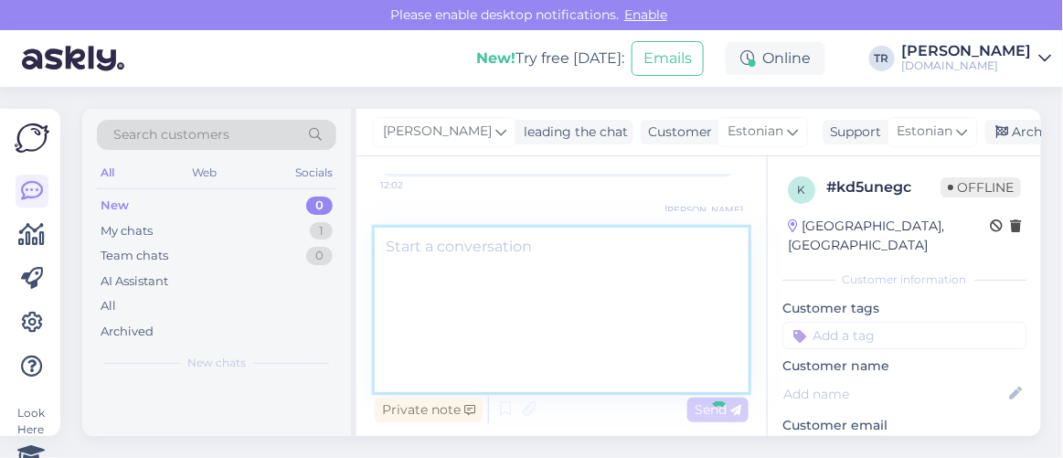
scroll to position [0, 0]
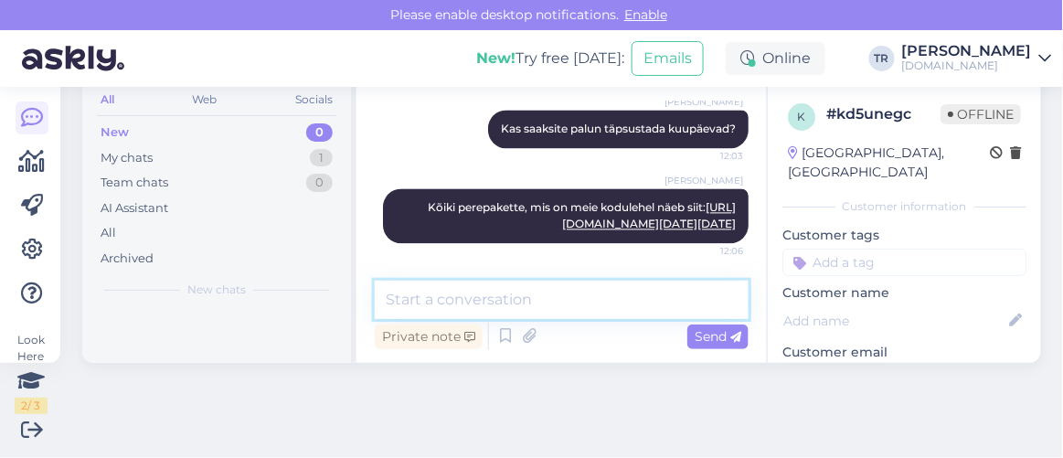
click at [610, 297] on textarea at bounding box center [562, 300] width 374 height 38
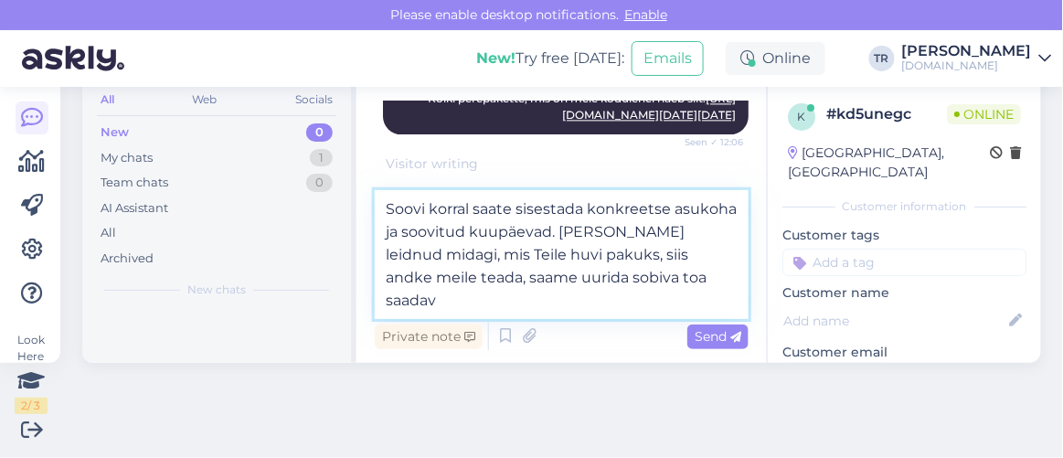
scroll to position [1223, 0]
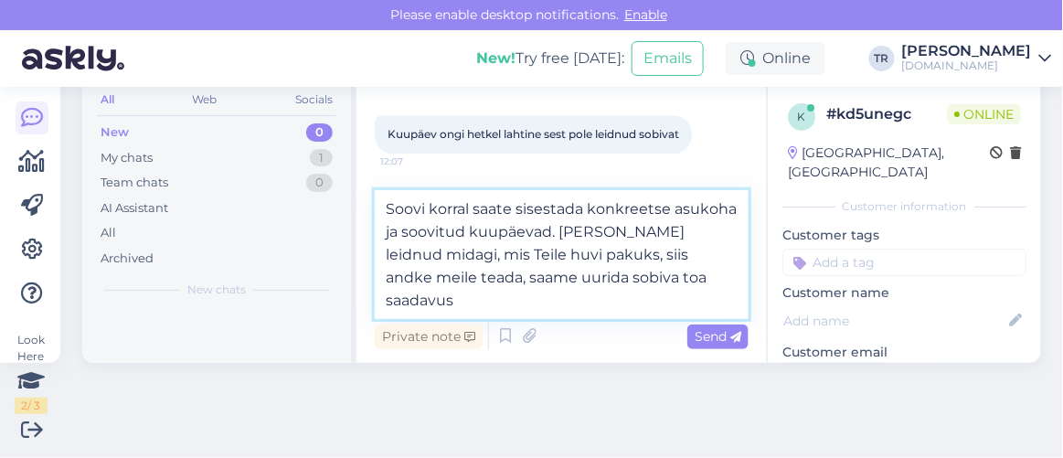
type textarea "Soovi korral saate sisestada konkreetse asukoha ja soovitud kuupäevad. Kui olet…"
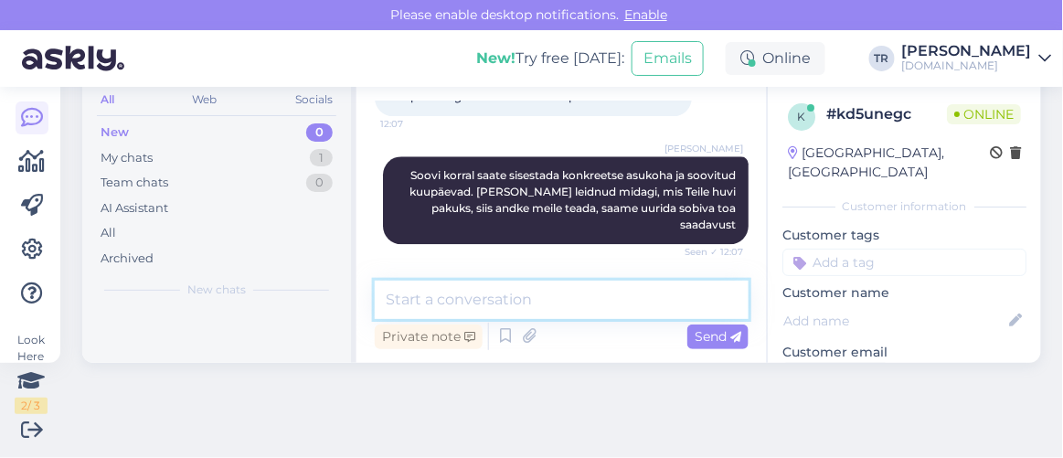
scroll to position [72, 0]
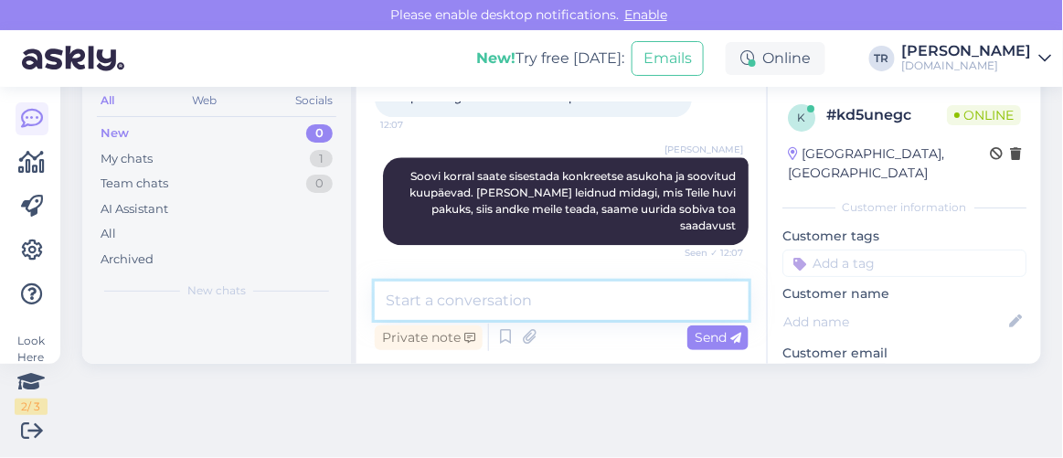
click at [579, 301] on textarea at bounding box center [562, 301] width 374 height 38
click at [596, 308] on textarea at bounding box center [562, 301] width 374 height 38
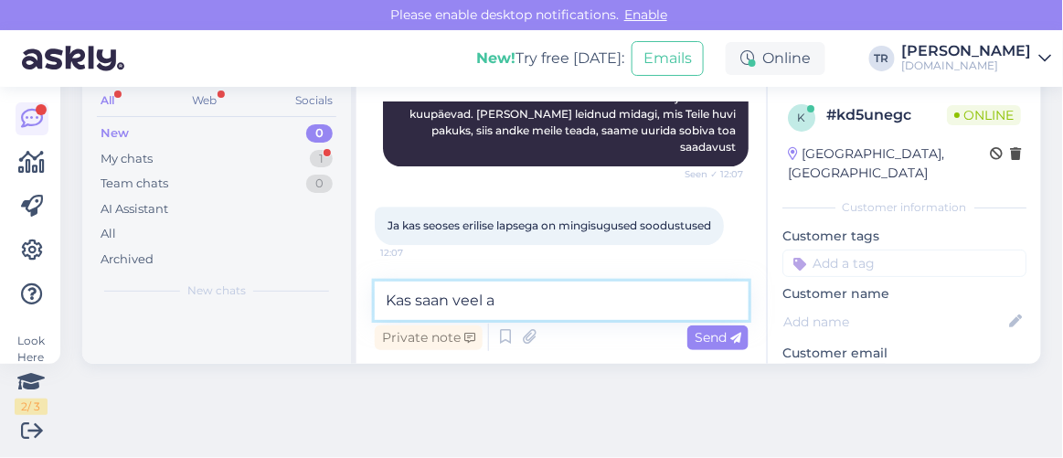
scroll to position [73, 0]
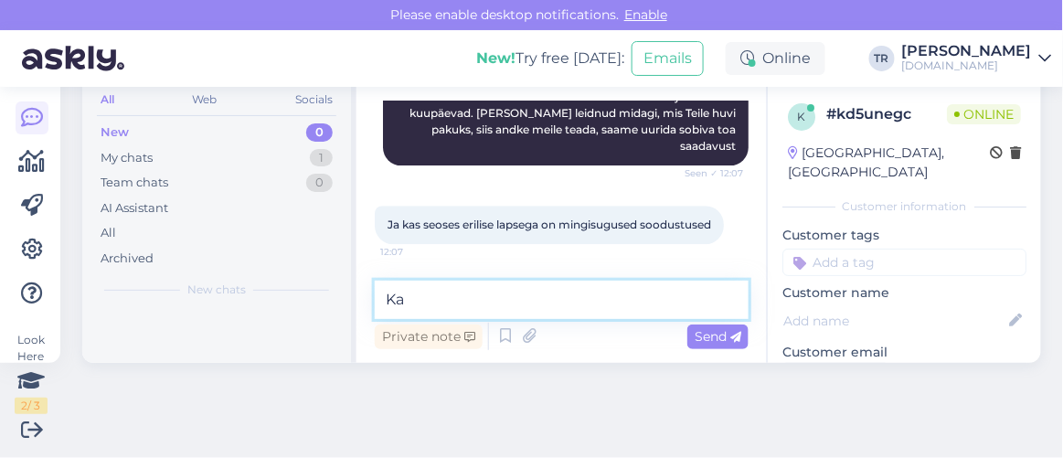
type textarea "K"
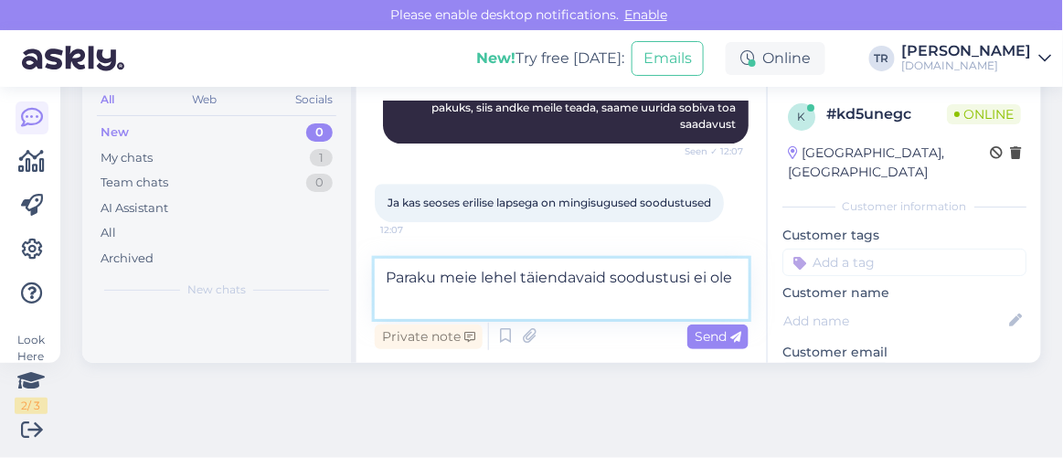
type textarea "Paraku meie lehel täiendavaid soodustusi ei ole."
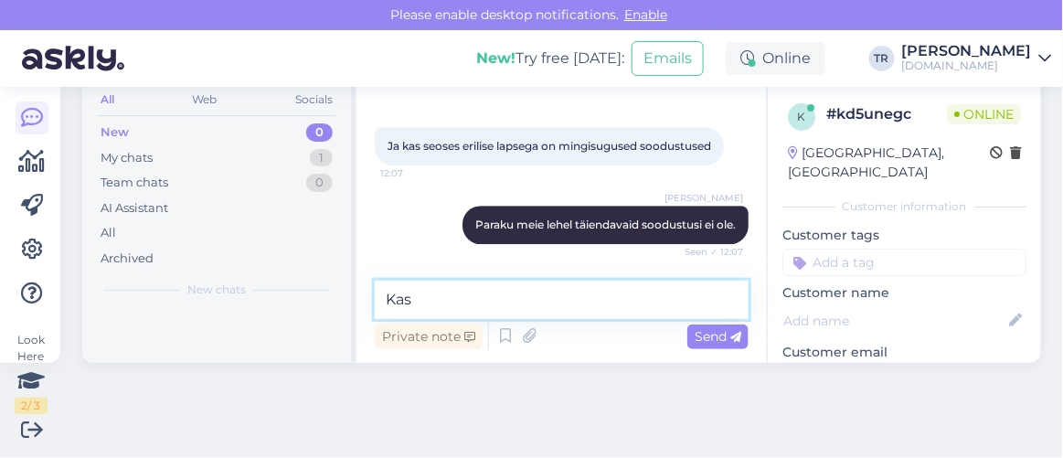
scroll to position [1434, 0]
type textarea "Kas saan veel abiks olla?"
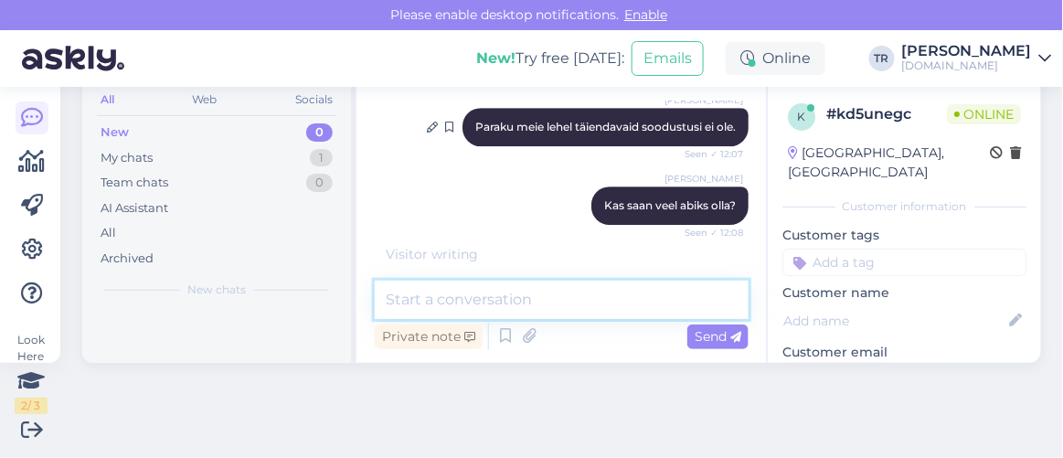
scroll to position [1608, 0]
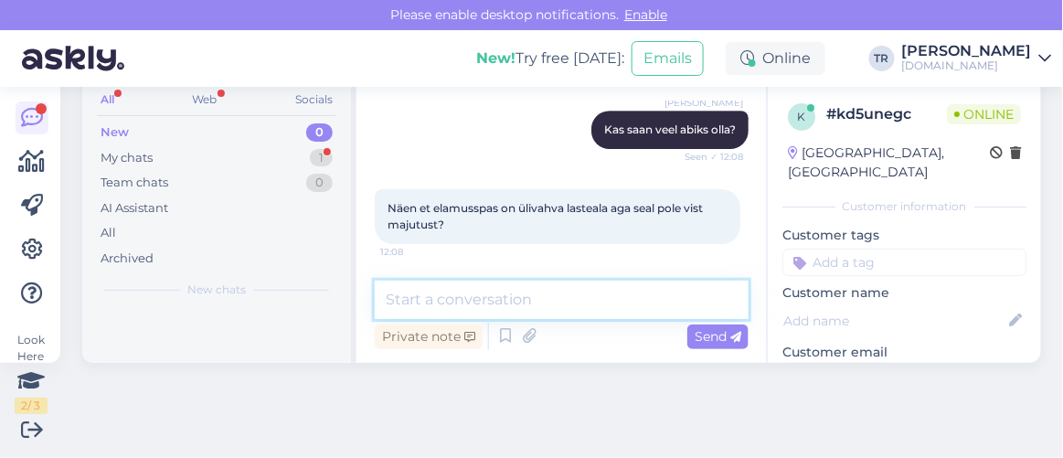
click at [568, 305] on textarea at bounding box center [562, 300] width 374 height 38
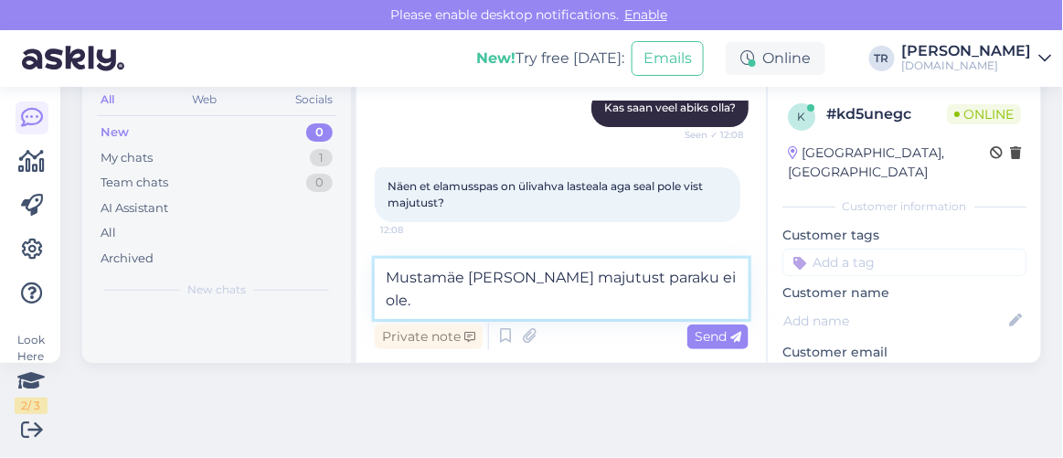
type textarea "Mustamäe Elamus Spaas majutust paraku ei ole.'"
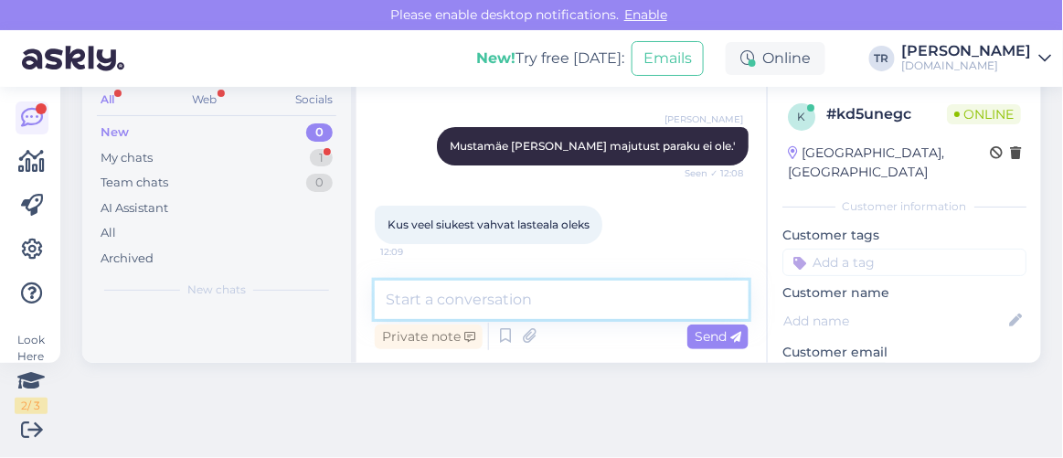
scroll to position [1765, 0]
click at [551, 302] on textarea at bounding box center [562, 300] width 374 height 38
click at [568, 289] on textarea at bounding box center [562, 300] width 374 height 38
click at [572, 289] on textarea at bounding box center [562, 300] width 374 height 38
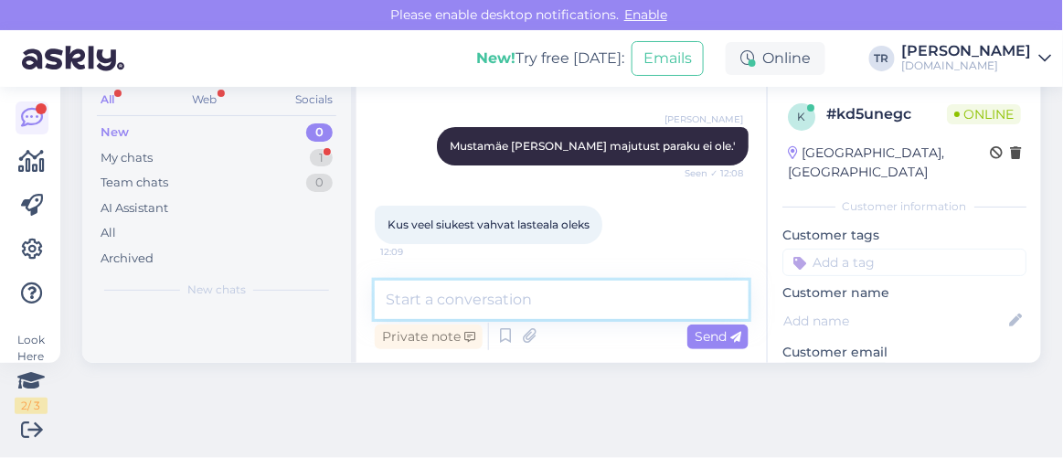
click at [572, 289] on textarea at bounding box center [562, 300] width 374 height 38
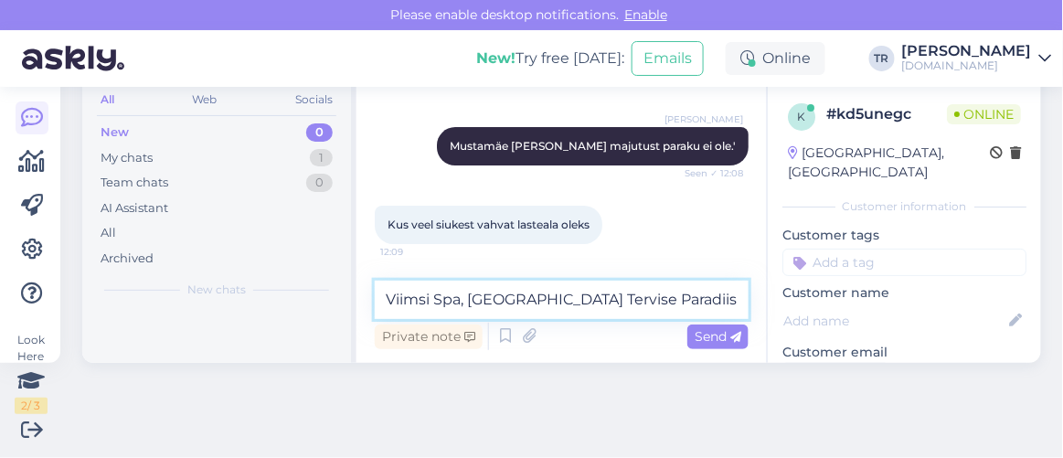
type textarea "Viimsi Spa, Pärnu Tervise Paradiis"
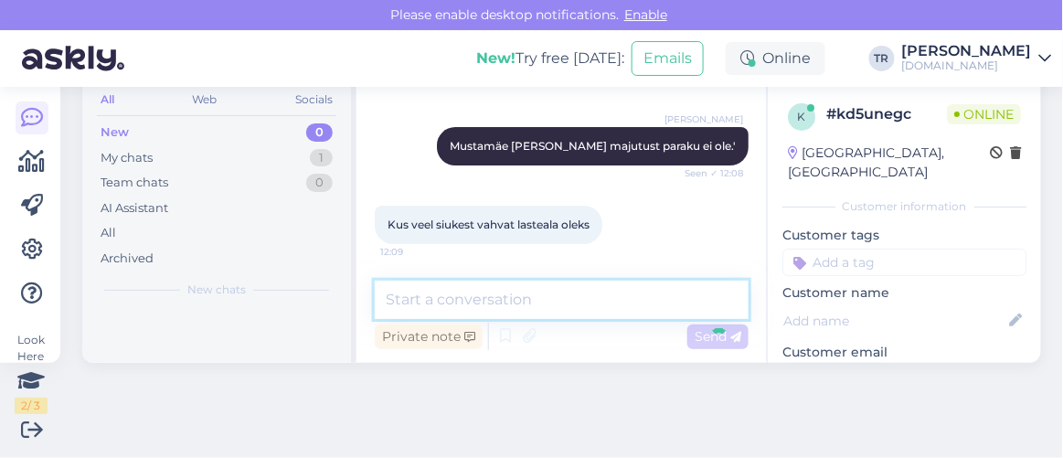
scroll to position [1844, 0]
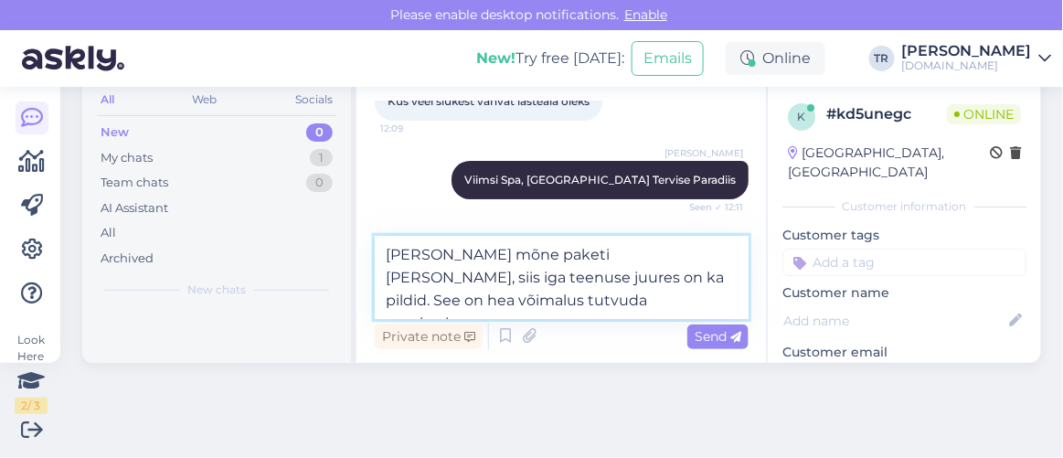
type textarea "Kui teete mõne paketi lahti, siis iga teenuse juures on ka pildid. See on hea v…"
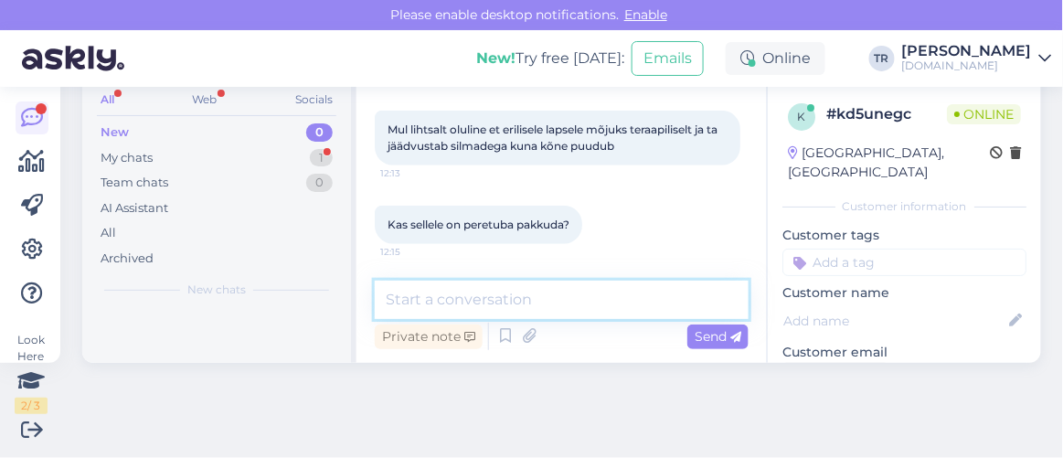
scroll to position [2191, 0]
click at [528, 282] on textarea at bounding box center [562, 300] width 374 height 38
click at [529, 287] on textarea at bounding box center [562, 300] width 374 height 38
click at [527, 295] on textarea at bounding box center [562, 300] width 374 height 38
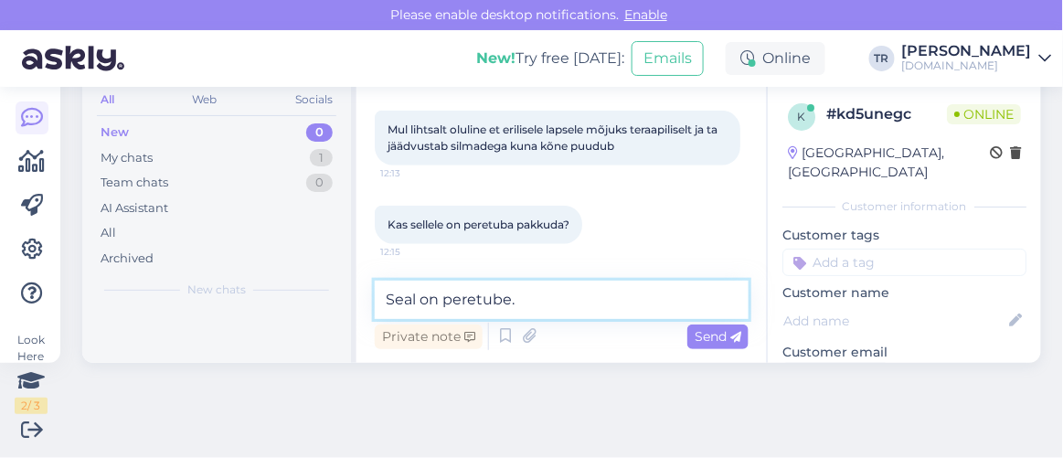
type textarea "Seal on peretube"
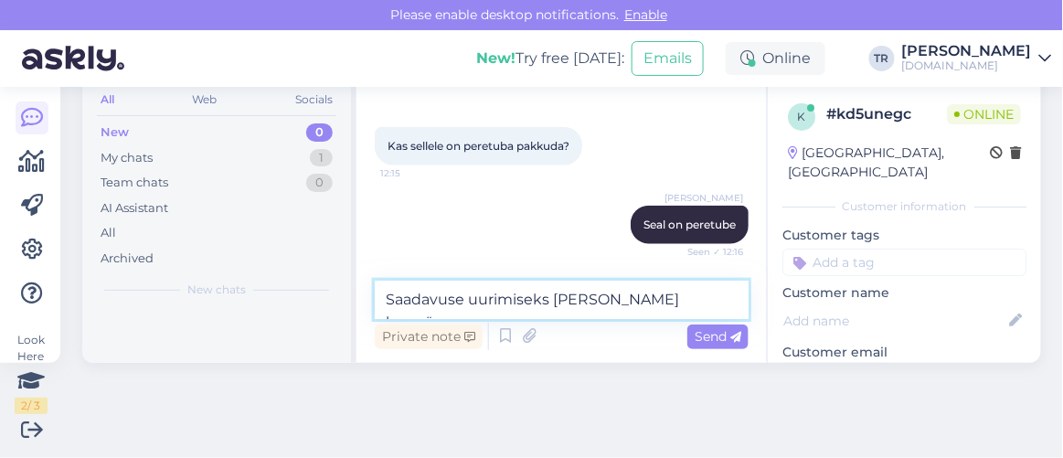
type textarea "Saadavuse uurimiseks oleks vaja kuupäevi"
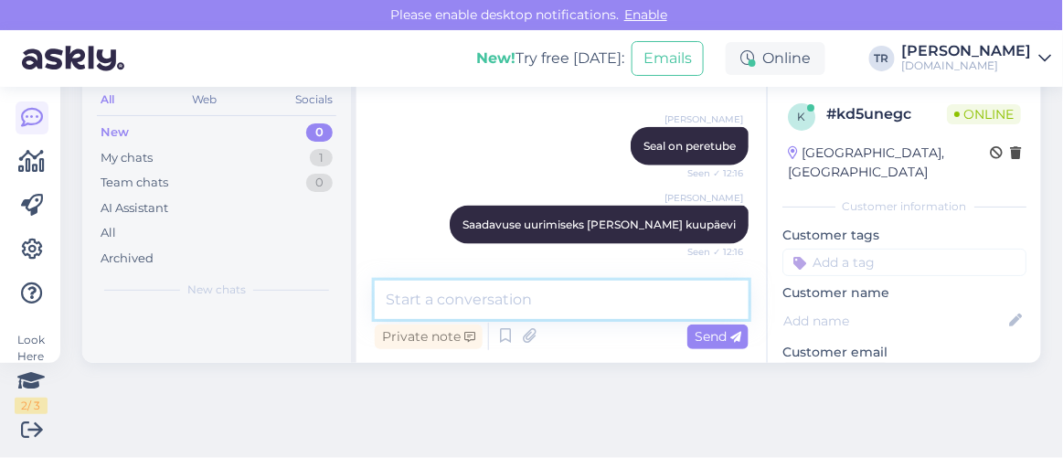
scroll to position [2427, 0]
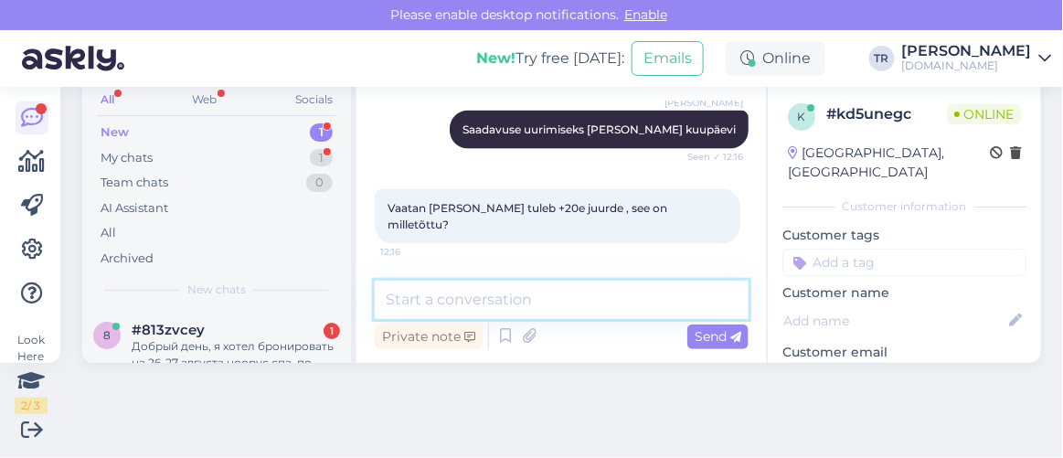
click at [603, 304] on textarea at bounding box center [562, 300] width 374 height 38
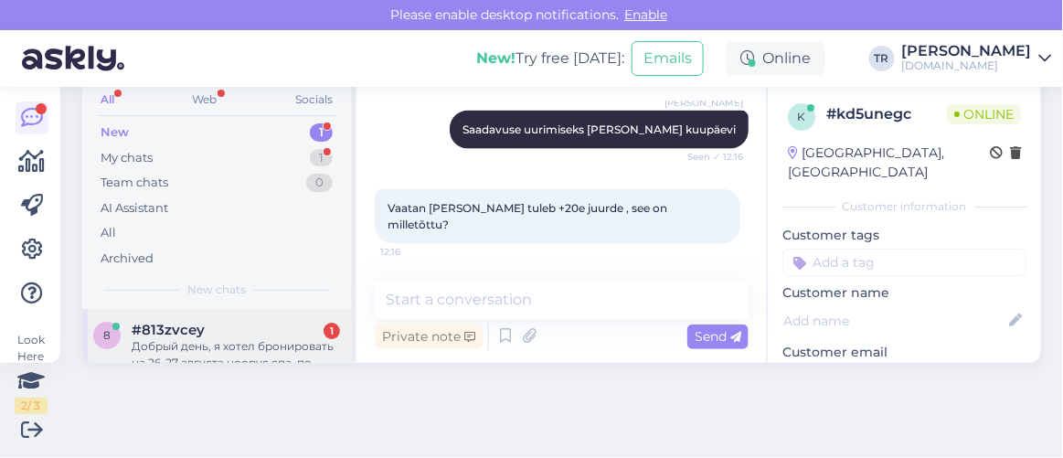
click at [281, 338] on div "Добрый день, я хотел бронировать на 26-27 августа ноорус спа, по итогу забронир…" at bounding box center [236, 354] width 208 height 33
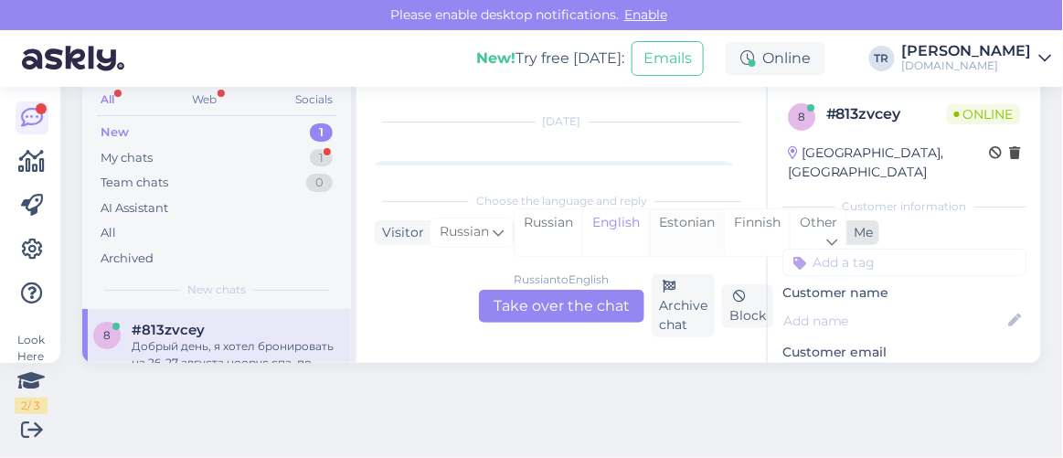
drag, startPoint x: 679, startPoint y: 221, endPoint x: 666, endPoint y: 231, distance: 16.3
click at [679, 221] on div "Estonian" at bounding box center [686, 232] width 75 height 47
click at [583, 290] on div "Russian to Estonian Take over the chat" at bounding box center [561, 306] width 165 height 33
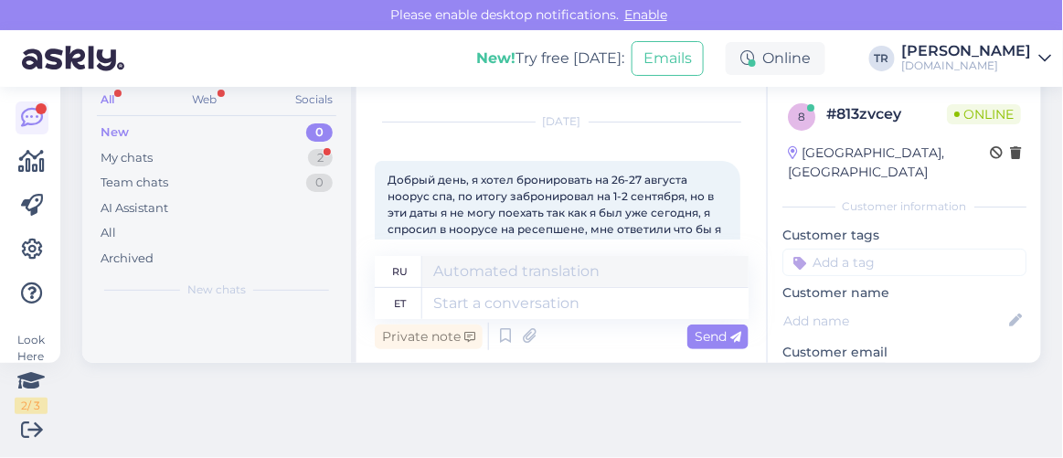
click at [566, 297] on textarea at bounding box center [585, 303] width 326 height 31
drag, startPoint x: 388, startPoint y: 177, endPoint x: 463, endPoint y: 180, distance: 75.9
click at [463, 180] on span "Добрый день, я хотел бронировать на 26-27 августа ноорус спа, по итогу забронир…" at bounding box center [556, 221] width 336 height 96
copy span "Добрый день"
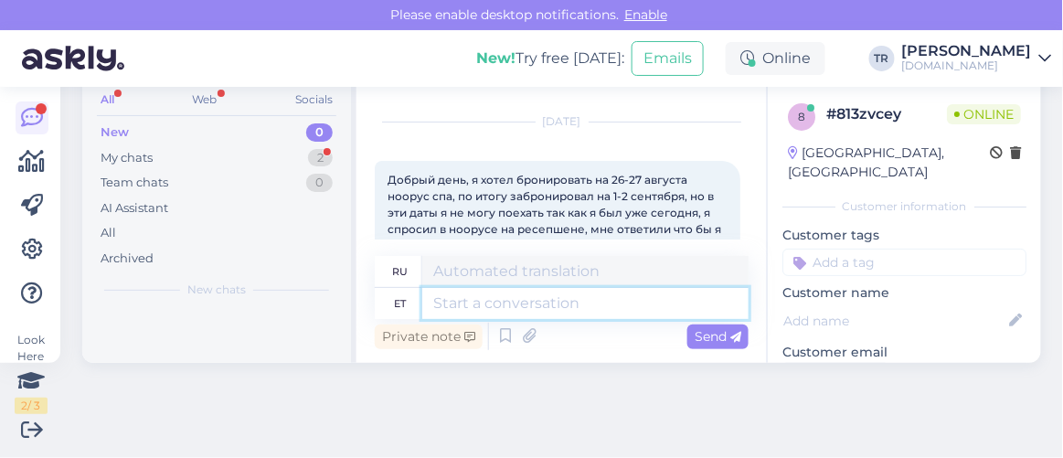
click at [516, 303] on textarea at bounding box center [585, 303] width 326 height 31
paste textarea "Добрый день"
type textarea "Добрый день"
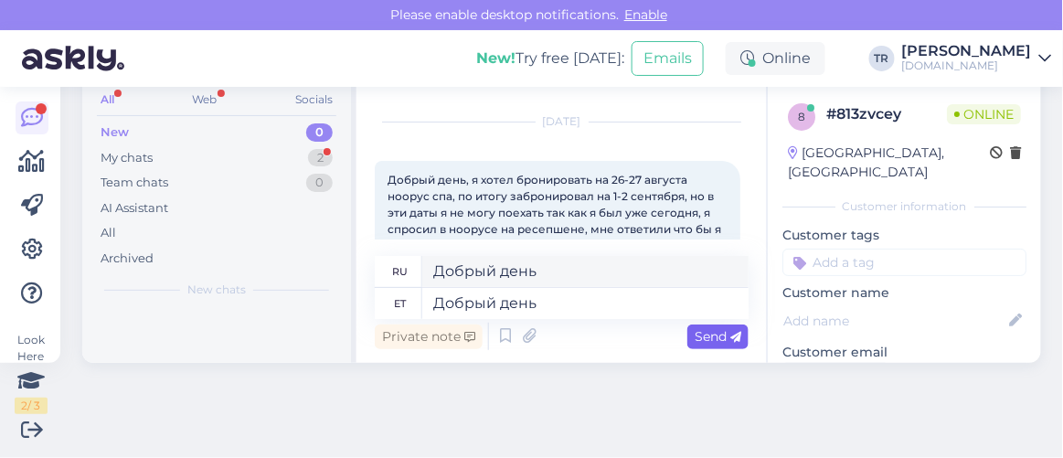
click at [695, 338] on span "Send" at bounding box center [718, 336] width 47 height 16
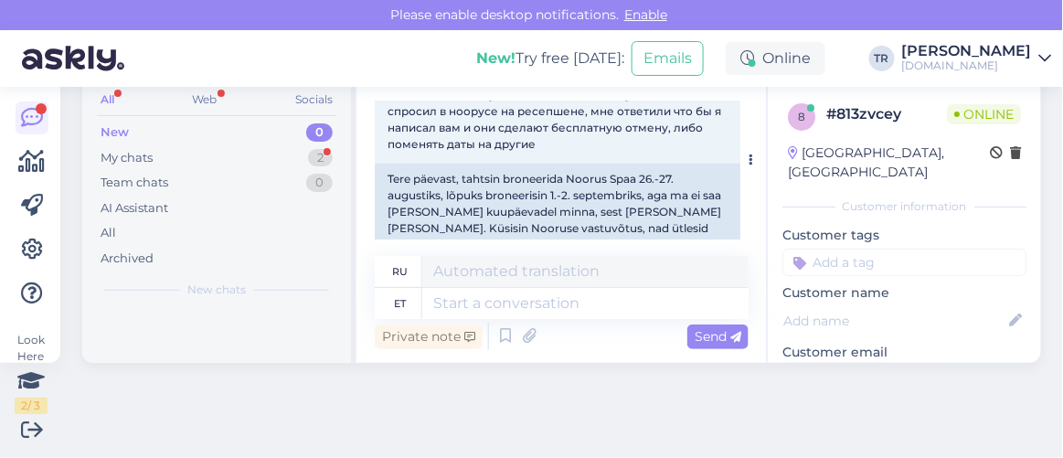
scroll to position [239, 0]
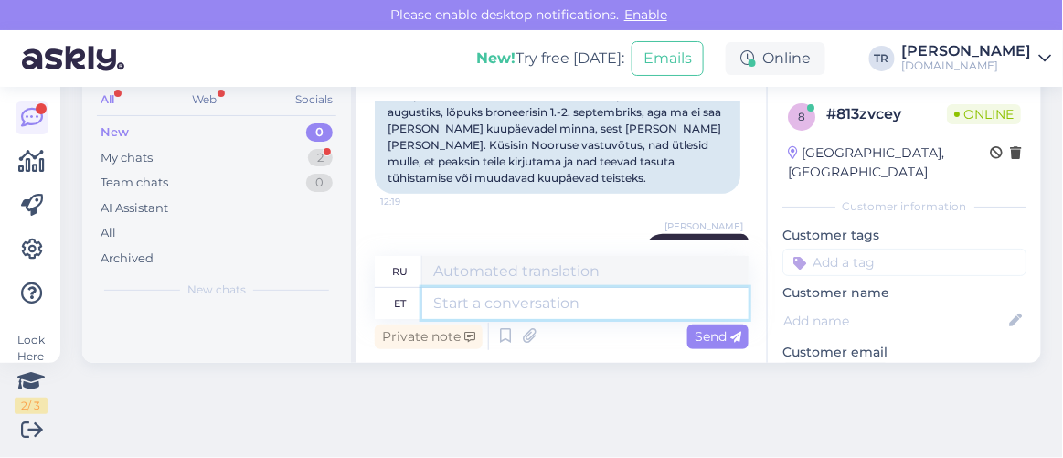
click at [565, 314] on textarea at bounding box center [585, 303] width 326 height 31
type textarea "Kas"
type textarea "Является"
type textarea "Kas saaksite palun"
type textarea "Не могли бы вы"
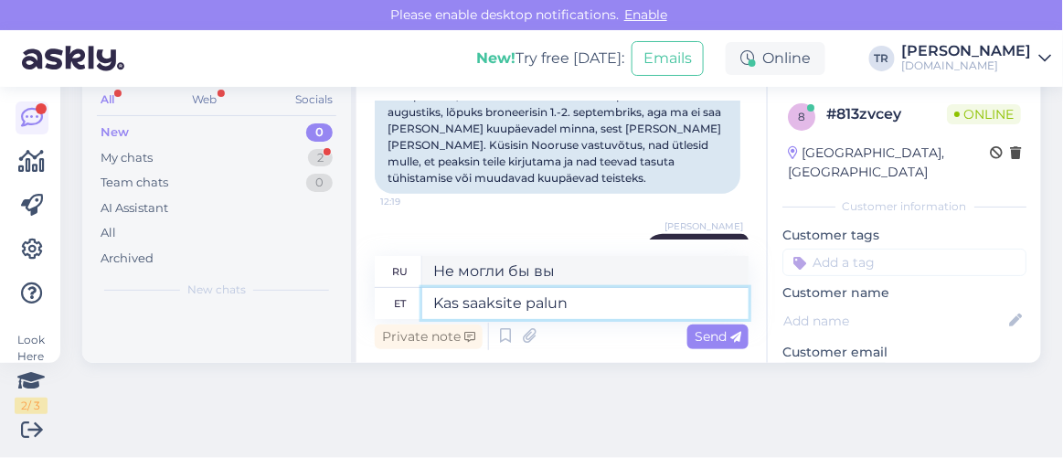
type textarea "Kas saaksite palun t"
type textarea "Не могли бы Вы"
type textarea "Kas saaksite palun täpsustada"
type textarea "Не могли бы вы пояснить?"
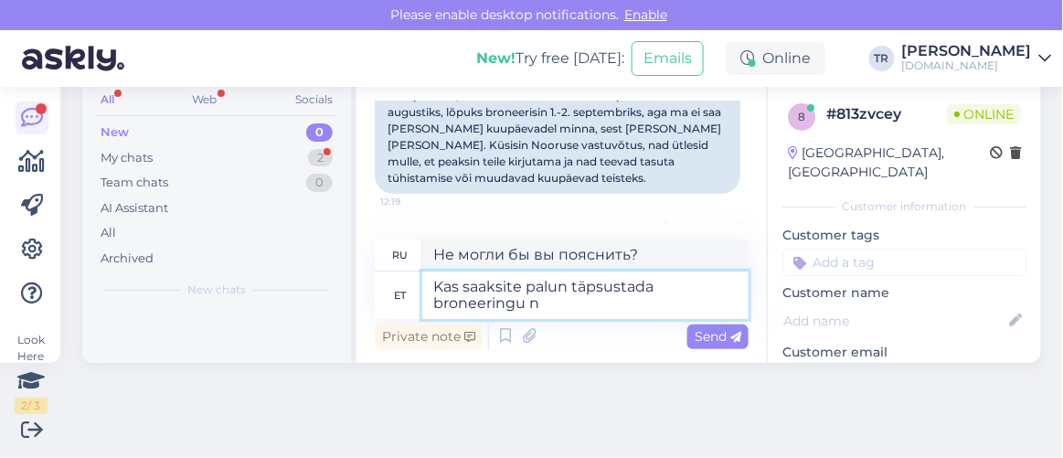
type textarea "Kas saaksite palun täpsustada broneeringu nu"
type textarea "Не могли бы вы уточнить детали бронирования?"
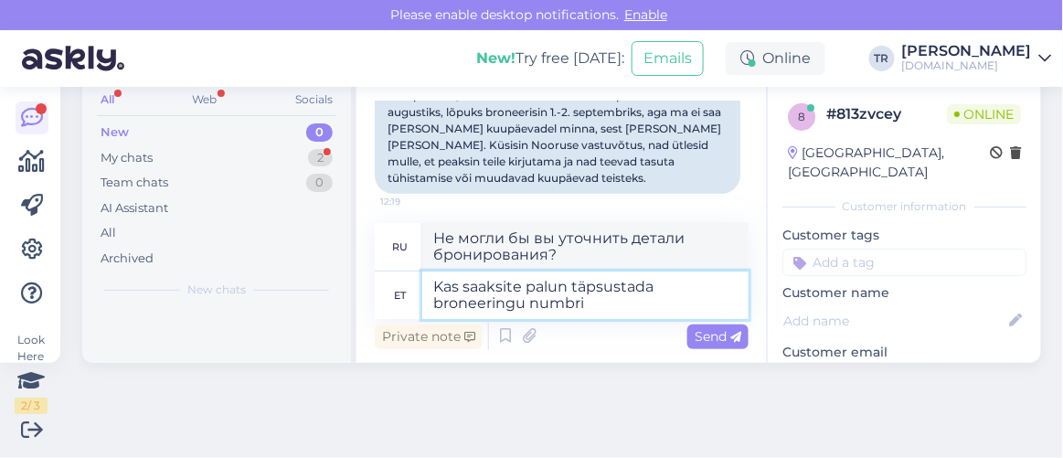
type textarea "Kas saaksite palun täpsustada broneeringu numbri"
type textarea "Не могли бы вы указать номер бронирования?"
type textarea "Kas saaksite palun täpsustada broneeringu numbri ja kelle"
type textarea "Не могли бы вы указать номер бронирования и"
type textarea "Kas saaksite palun täpsustada broneeringu numbri ja kelle n"
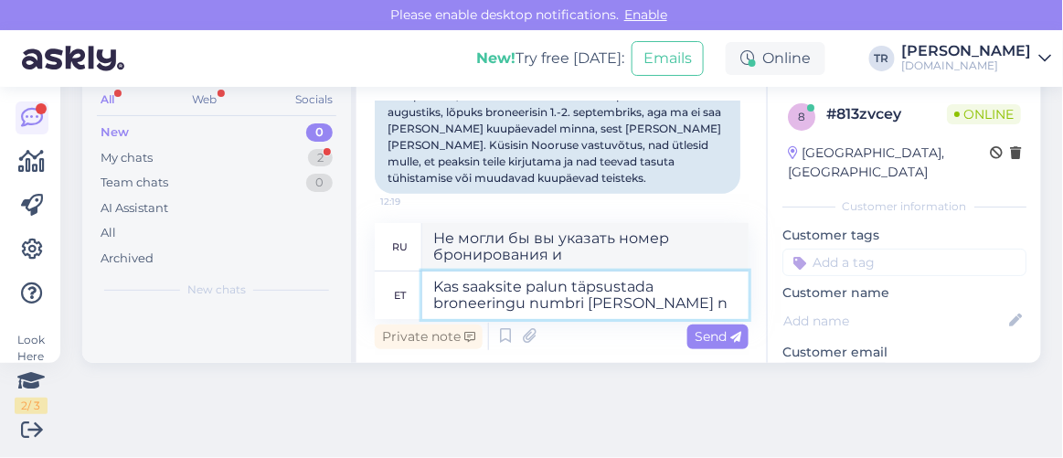
type textarea "Не могли бы вы указать номер бронирования и чье"
type textarea "Kas saaksite palun täpsustada broneeringu numbri ja kelle nimele b"
type textarea "Не могли бы вы уточнить номер бронирования и на чье имя оно оформлено?"
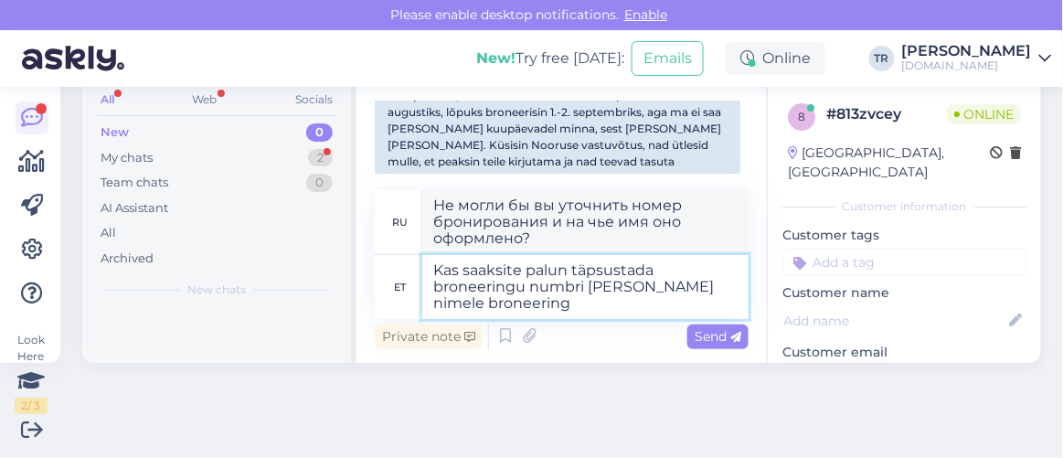
type textarea "Kas saaksite palun täpsustada broneeringu numbri ja kelle nimele broneering"
type textarea "Не могли бы вы указать номер бронирования и на чье имя оно оформлено?"
type textarea "Kas saaksite palun täpsustada broneeringu numbri ja kelle nimele broneering on …"
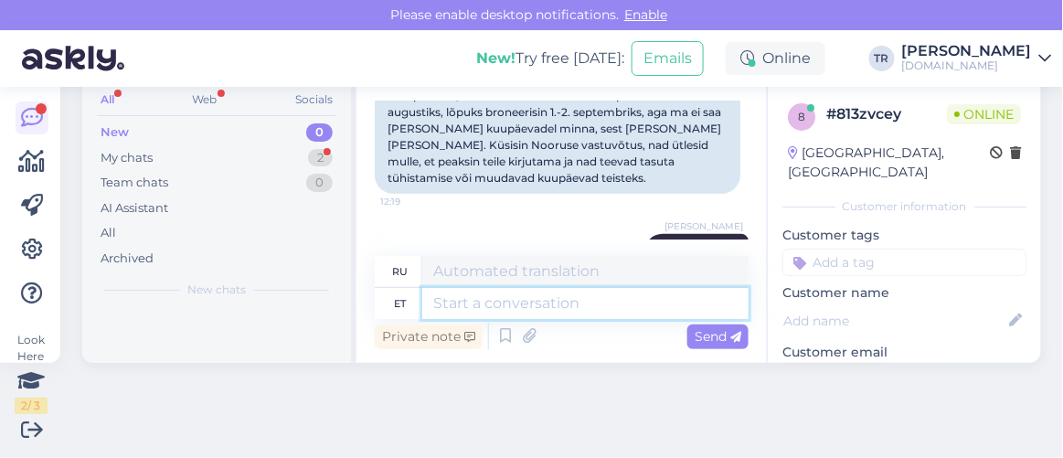
scroll to position [464, 0]
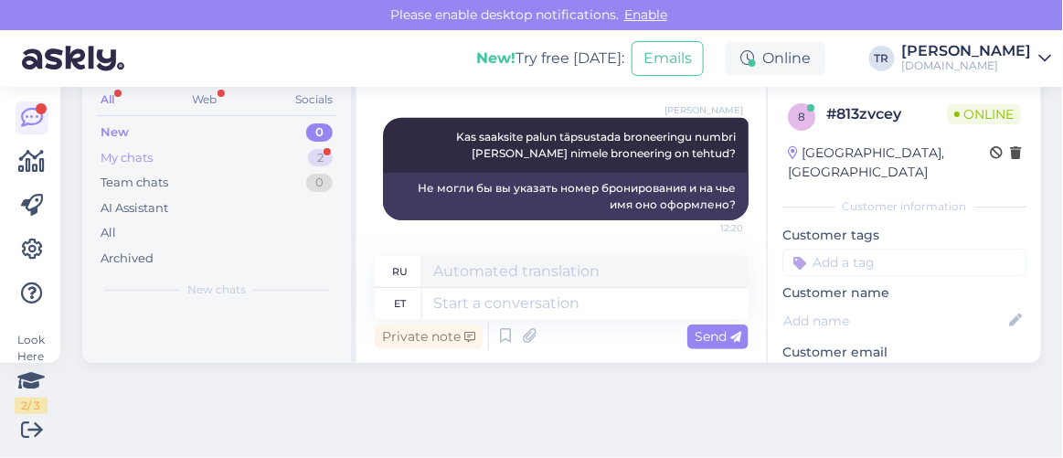
click at [179, 154] on div "My chats 2" at bounding box center [217, 158] width 240 height 26
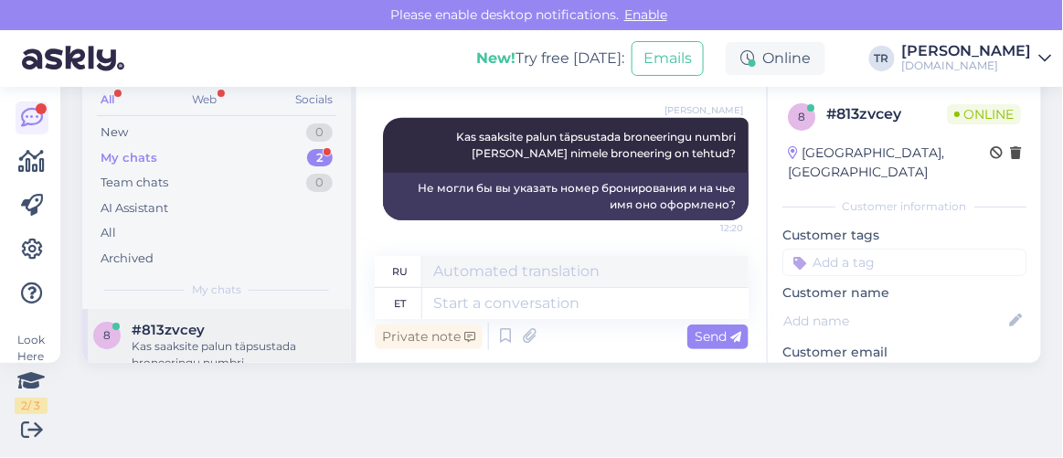
scroll to position [82, 0]
click at [245, 331] on div "#kd5unegc 1" at bounding box center [236, 330] width 208 height 16
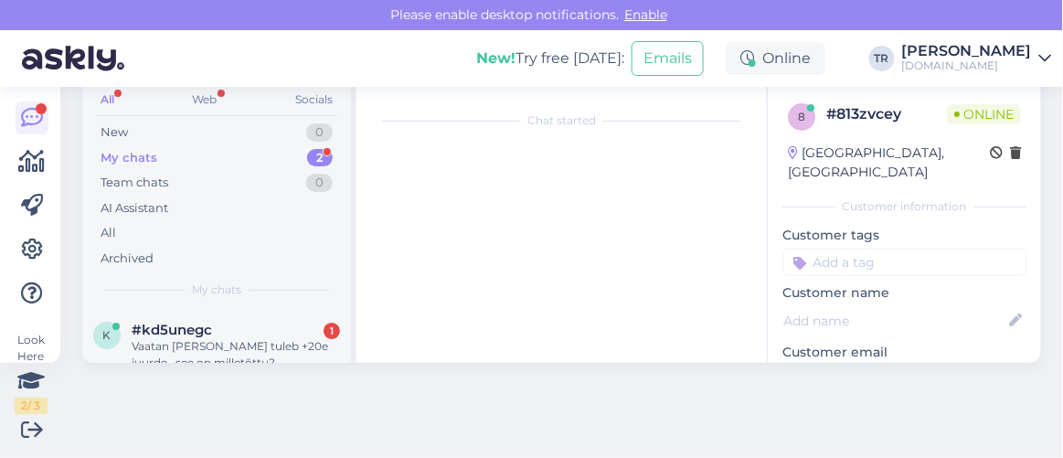
scroll to position [2427, 0]
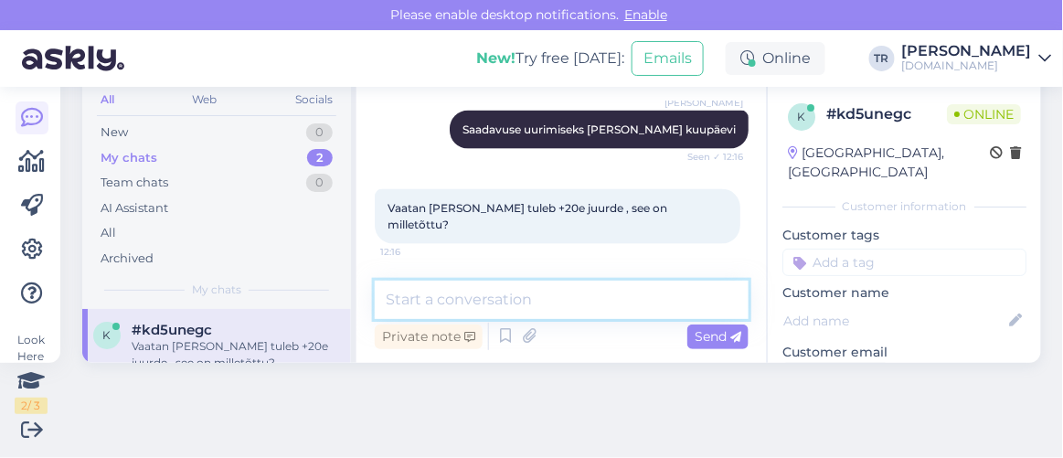
click at [665, 305] on textarea at bounding box center [562, 300] width 374 height 38
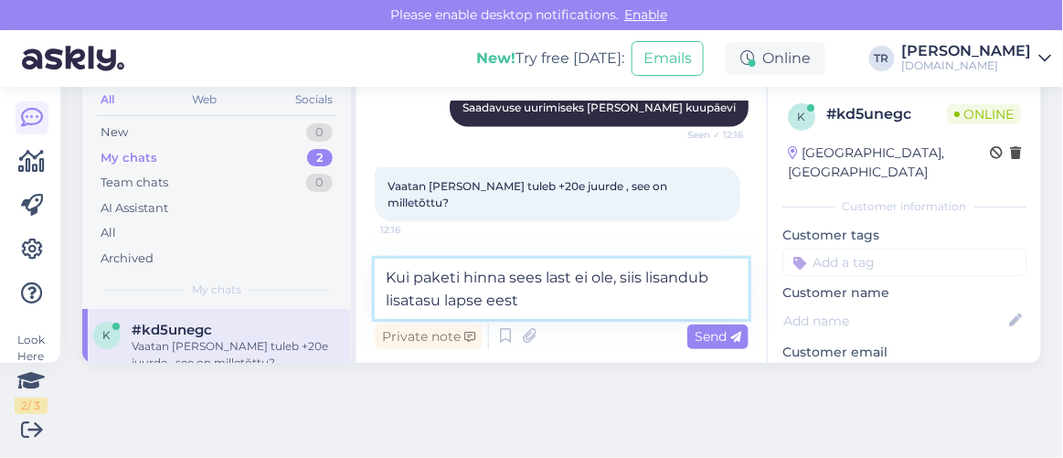
type textarea "Kui paketi hinna sees last ei ole, siis lisandub lisatasu lapse eest."
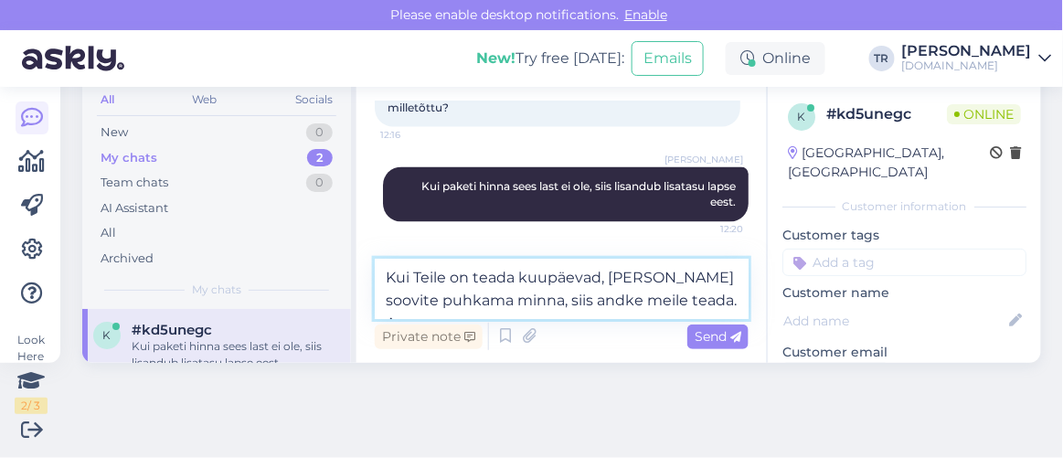
scroll to position [66, 0]
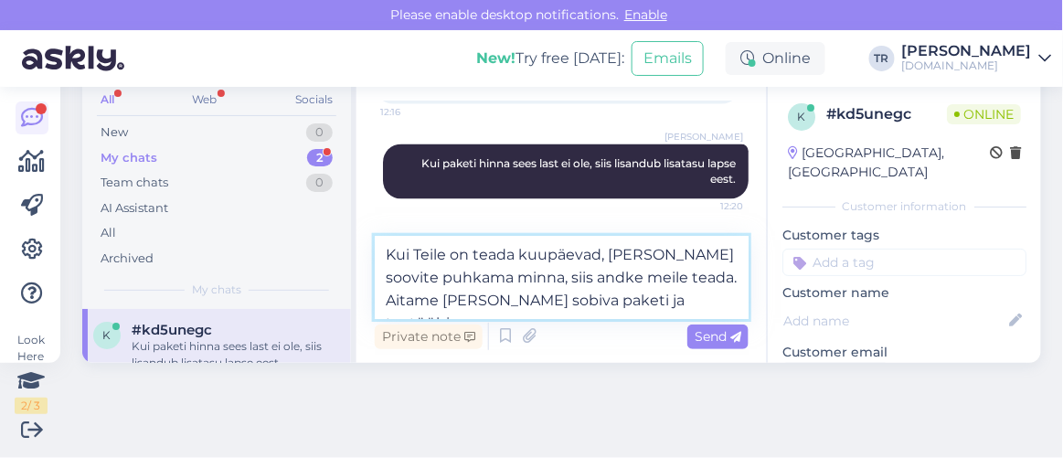
type textarea "Kui Teile on teada kuupäevad, millal soovite puhkama minna, siis andke meile te…"
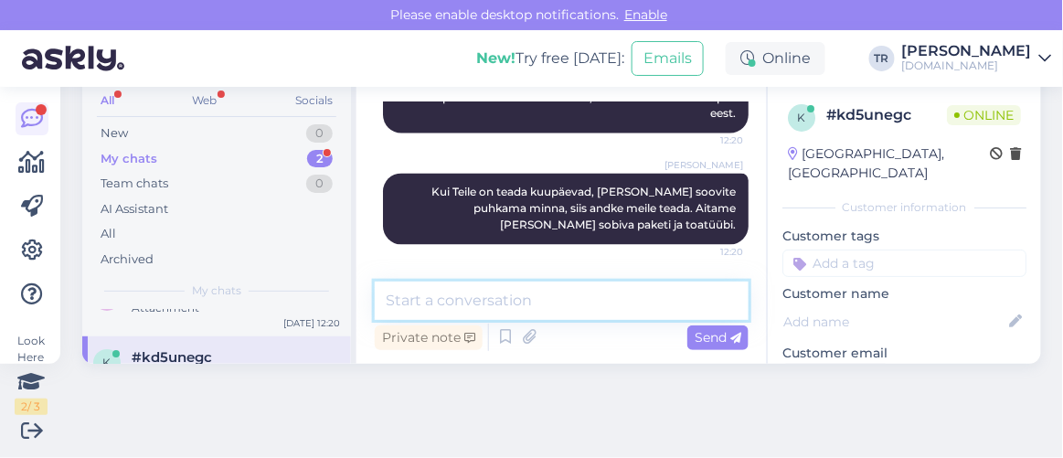
scroll to position [0, 0]
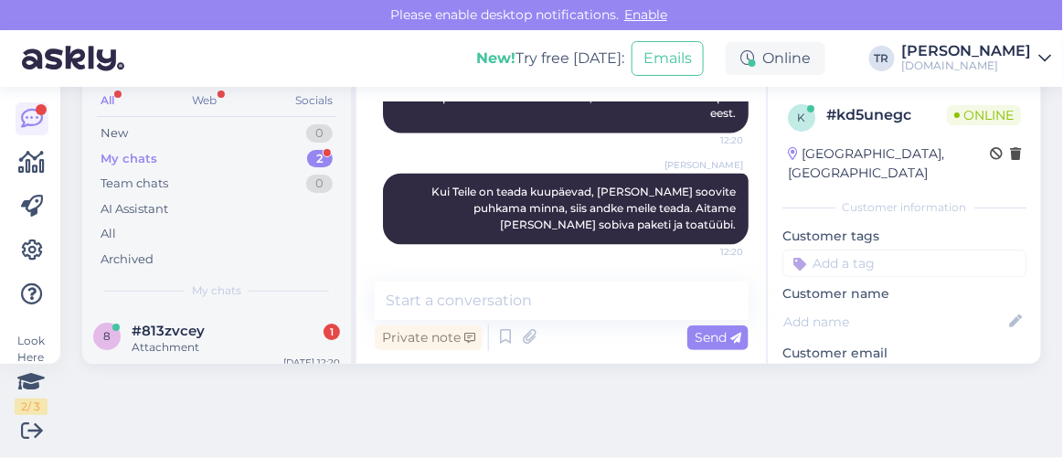
click at [226, 326] on div "#813zvcey 1" at bounding box center [236, 331] width 208 height 16
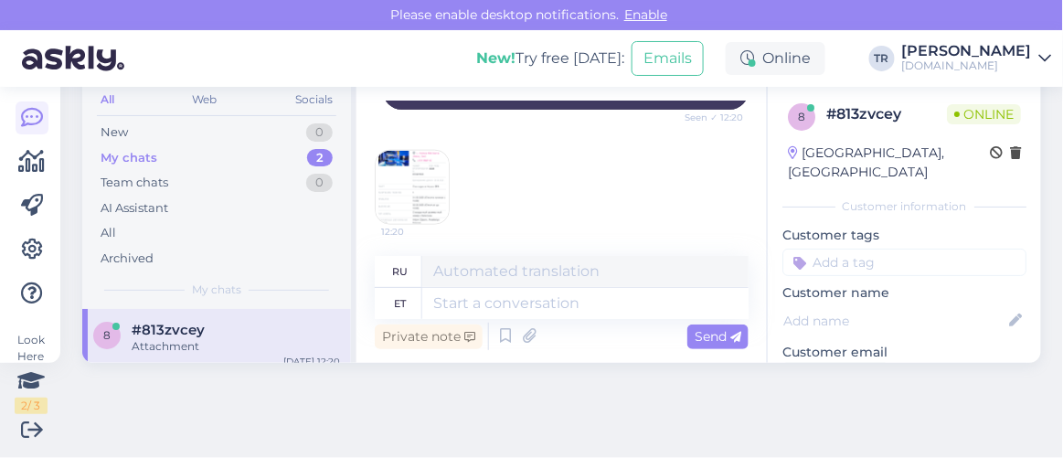
scroll to position [579, 0]
click at [416, 184] on img at bounding box center [412, 183] width 73 height 73
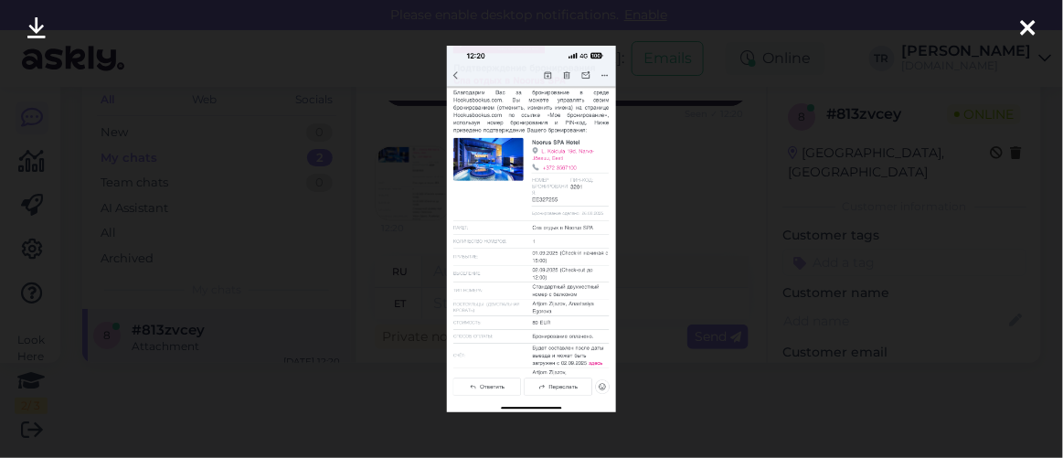
click at [580, 228] on img at bounding box center [531, 229] width 169 height 367
click at [1038, 32] on div at bounding box center [1028, 29] width 37 height 58
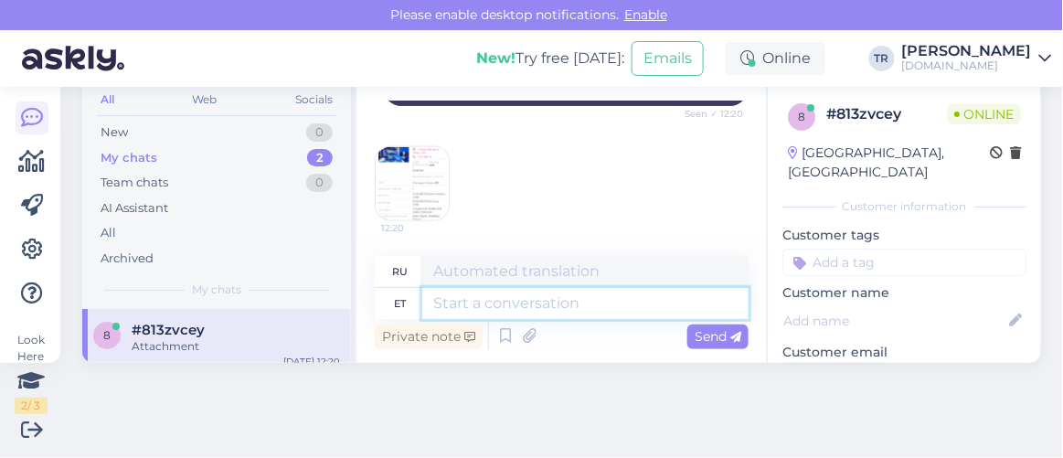
click at [548, 307] on textarea at bounding box center [585, 303] width 326 height 31
type textarea "Üks h"
type textarea "Один"
type textarea "Üks hetk pa"
type textarea "Один момент"
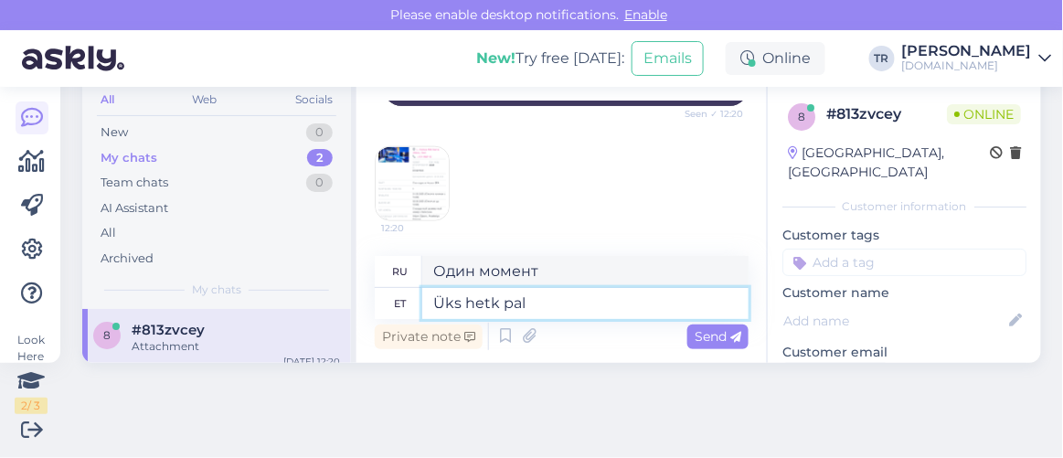
type textarea "Üks hetk palu"
type textarea "Одну минуту, пожалуйста."
type textarea "Üks hetk palun"
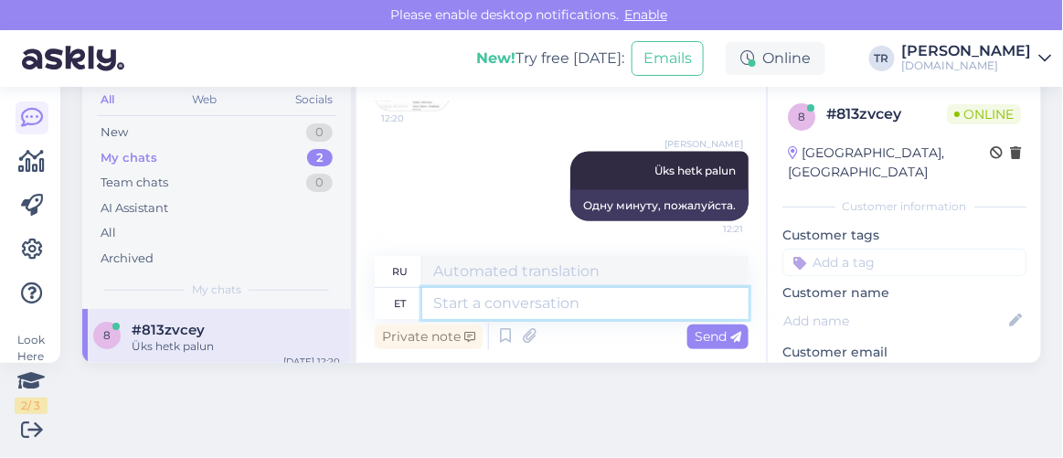
scroll to position [72, 0]
click at [562, 305] on textarea at bounding box center [585, 304] width 326 height 31
click at [553, 295] on textarea at bounding box center [585, 304] width 326 height 31
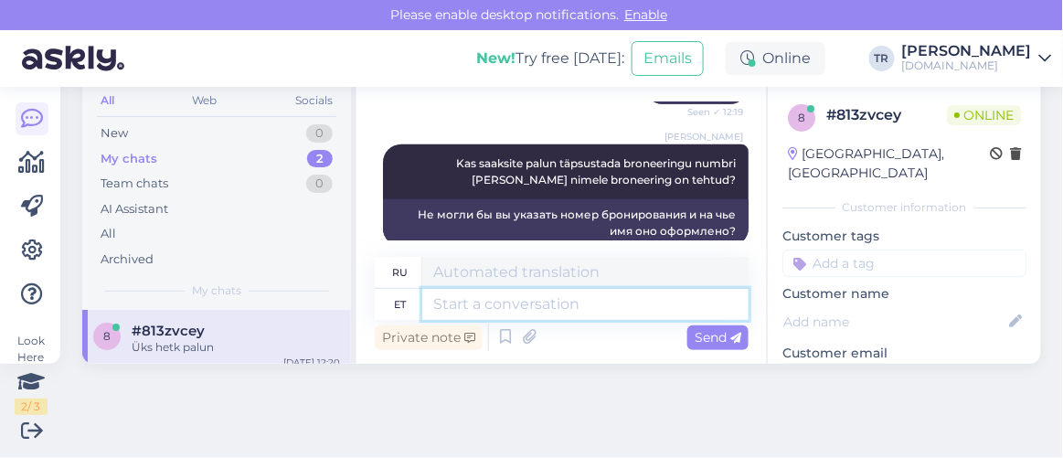
scroll to position [522, 0]
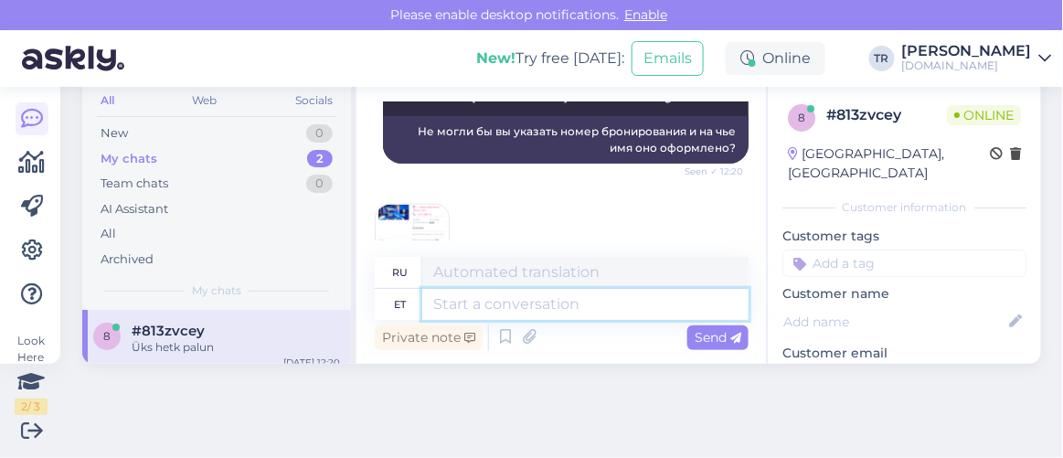
click at [575, 301] on textarea at bounding box center [585, 304] width 326 height 31
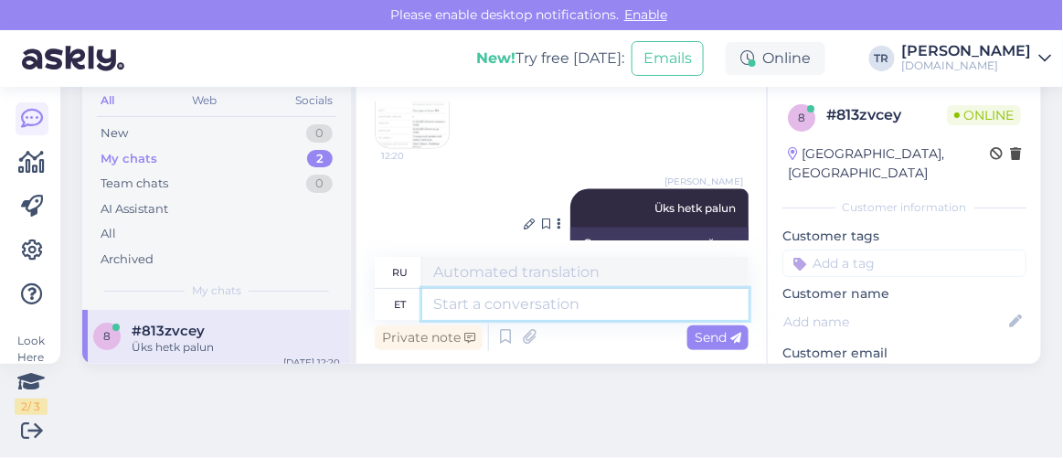
scroll to position [688, 0]
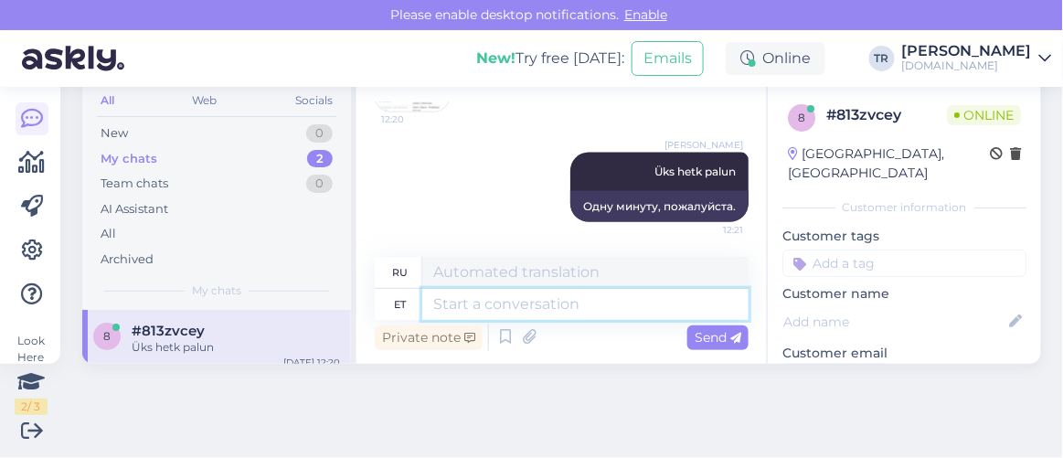
click at [597, 304] on textarea at bounding box center [585, 304] width 326 height 31
type textarea "Nüüd s"
type textarea "Сейчас"
type textarea "Nüüd saate i"
type textarea "Теперь ты можешь"
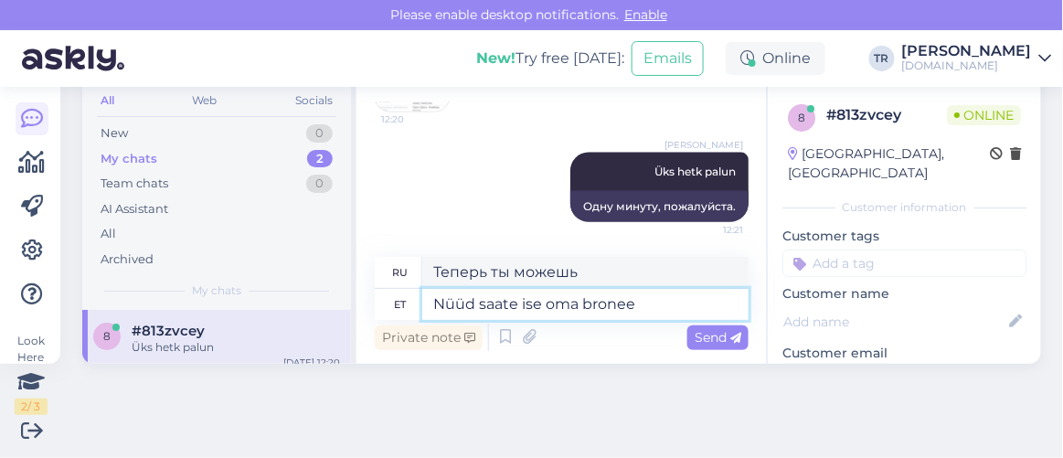
type textarea "Nüüd saate ise oma broneer"
type textarea "Теперь у вас может быть свой собственный"
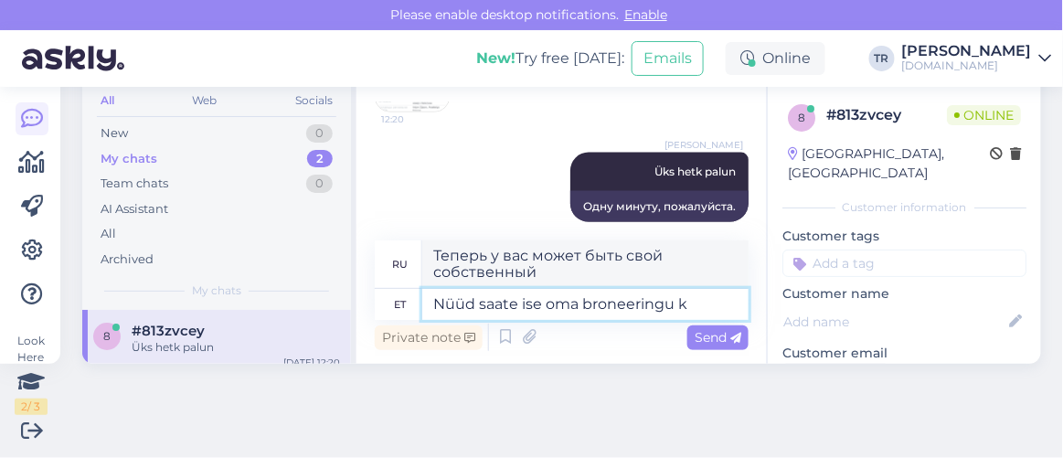
type textarea "Nüüd saate ise oma broneeringu ku"
type textarea "Теперь вы можете сделать собственное бронирование"
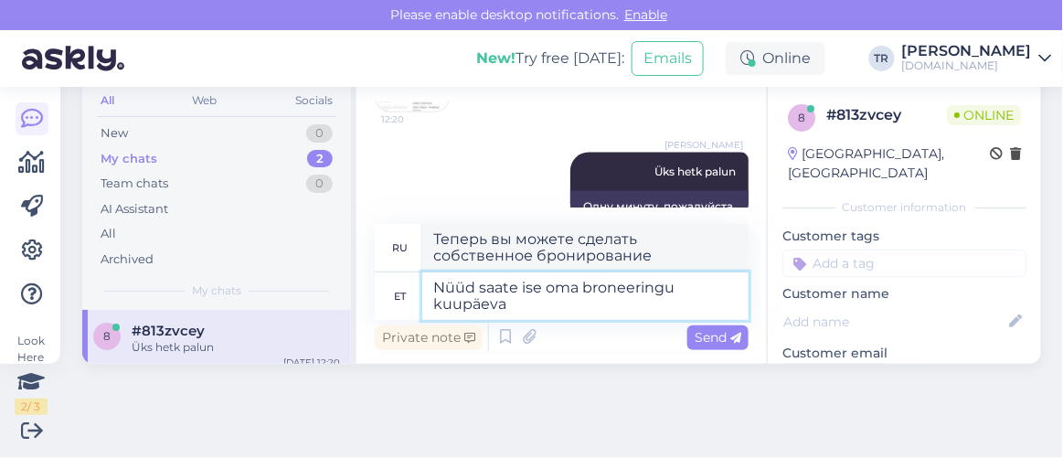
type textarea "Nüüd saate ise oma broneeringu kuupäeva"
type textarea "Теперь вы можете сами выбрать дату бронирования"
type textarea "Nüüd saate ise oma broneeringu kuupäeva ära muuta br"
type textarea "Теперь вы можете самостоятельно изменить дату бронирования."
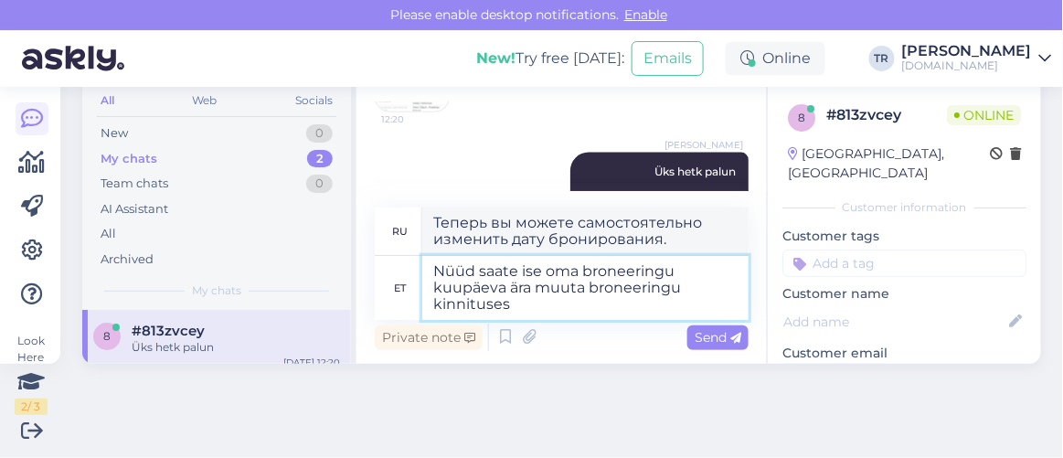
type textarea "Nüüd saate ise oma broneeringu kuupäeva ära muuta broneeringu kinnituses t"
type textarea "Теперь вы можете изменить дату бронирования в подтверждении бронирования."
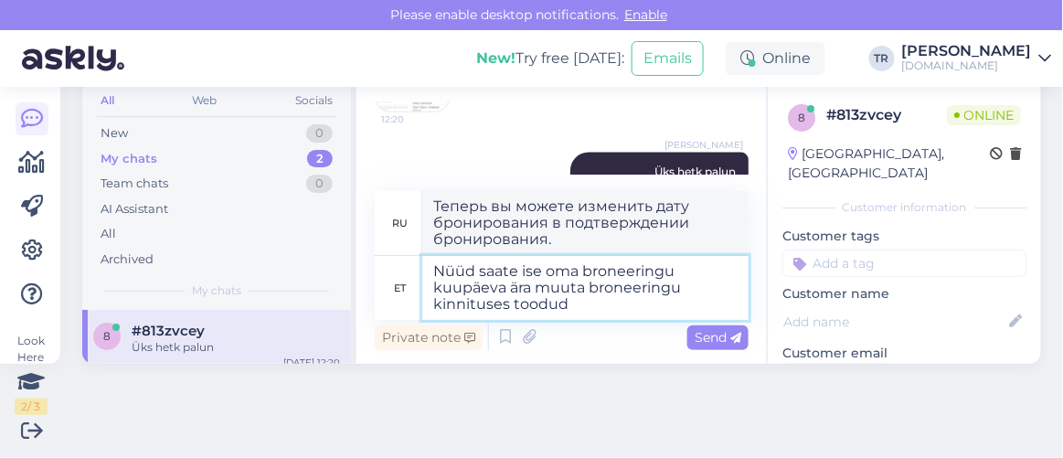
type textarea "Nüüd saate ise oma broneeringu kuupäeva ära muuta broneeringu kinnituses toodud…"
type textarea "Теперь вы можете самостоятельно изменить дату бронирования, используя информаци…"
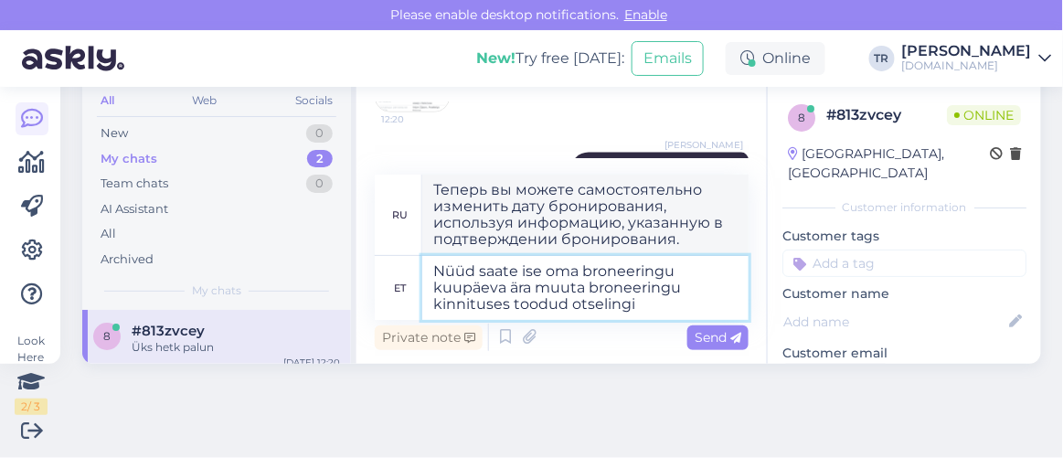
type textarea "Nüüd saate ise oma broneeringu kuupäeva ära muuta broneeringu kinnituses toodud…"
type textarea "Теперь вы можете самостоятельно изменить дату бронирования, воспользовавшись пр…"
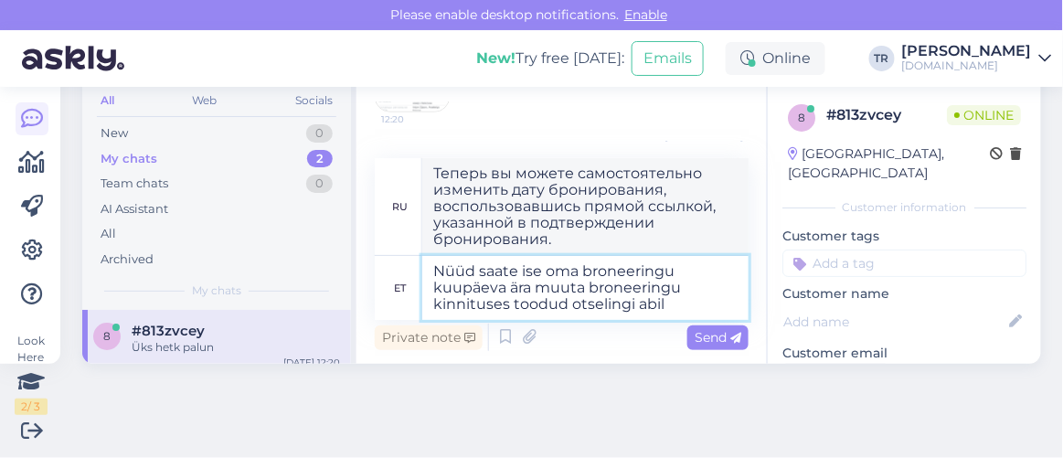
type textarea "Nüüd saate ise oma broneeringu kuupäeva ära muuta broneeringu kinnituses toodud…"
type textarea "Теперь вы можете самостоятельно изменить дату своего бронирования, воспользовав…"
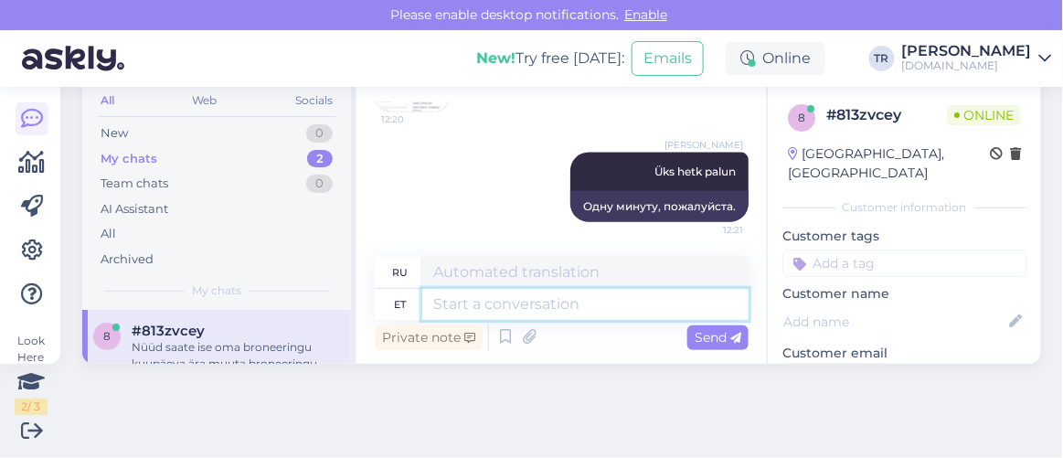
scroll to position [73, 0]
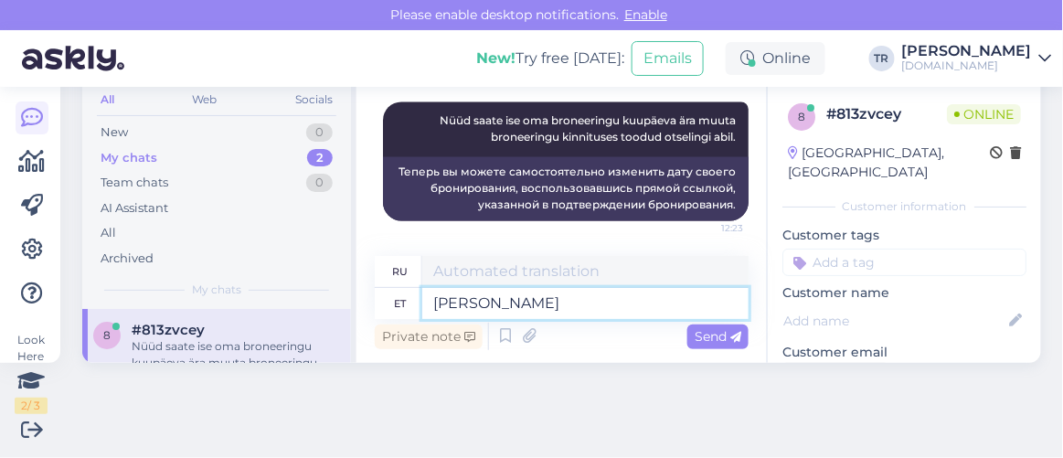
type textarea "Kuna t"
type textarea "Потому что"
type textarea "Kuna tänane"
type textarea "Потому что сегодня"
type textarea "Kuna tänane hind"
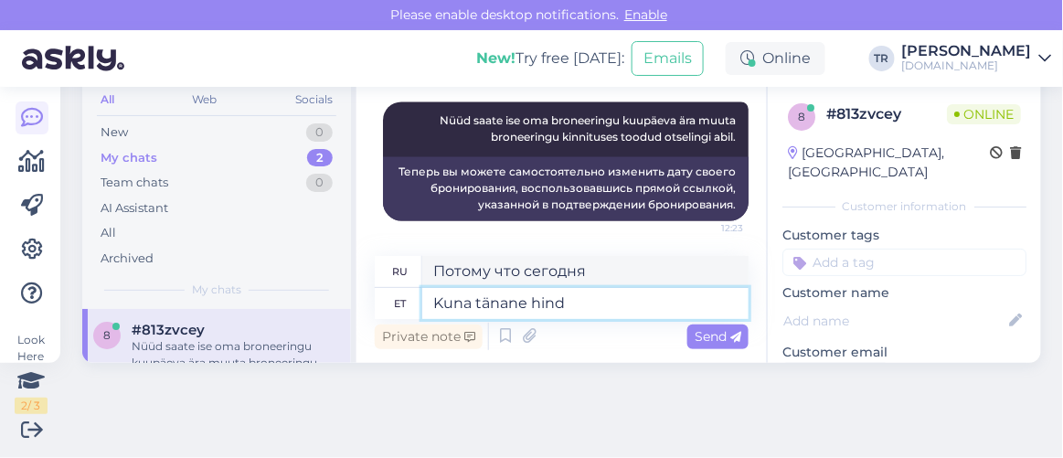
type textarea "Потому что сегодняшняя цена"
type textarea "Kuna tänane hind on k"
type textarea "Поскольку сегодняшняя цена составляет"
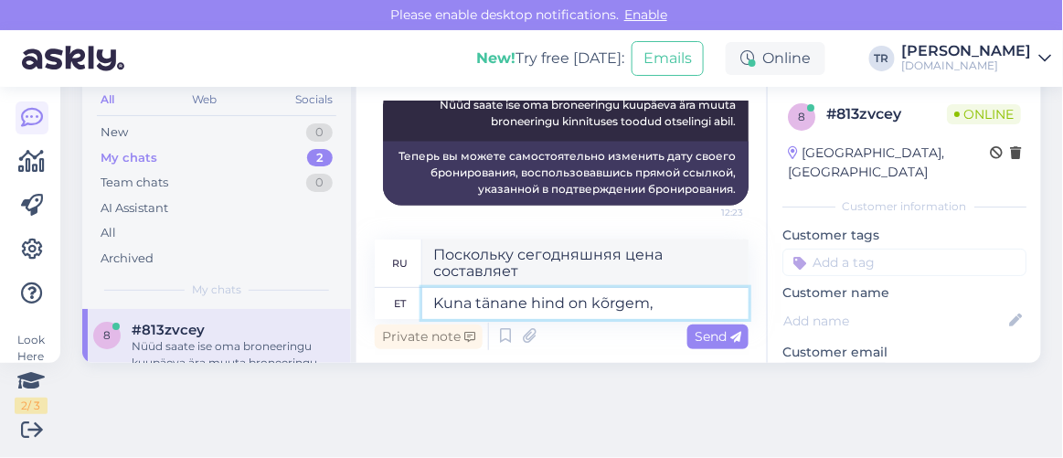
type textarea "Kuna tänane hind on kõrgem, s"
type textarea "Поскольку сегодняшняя цена выше,"
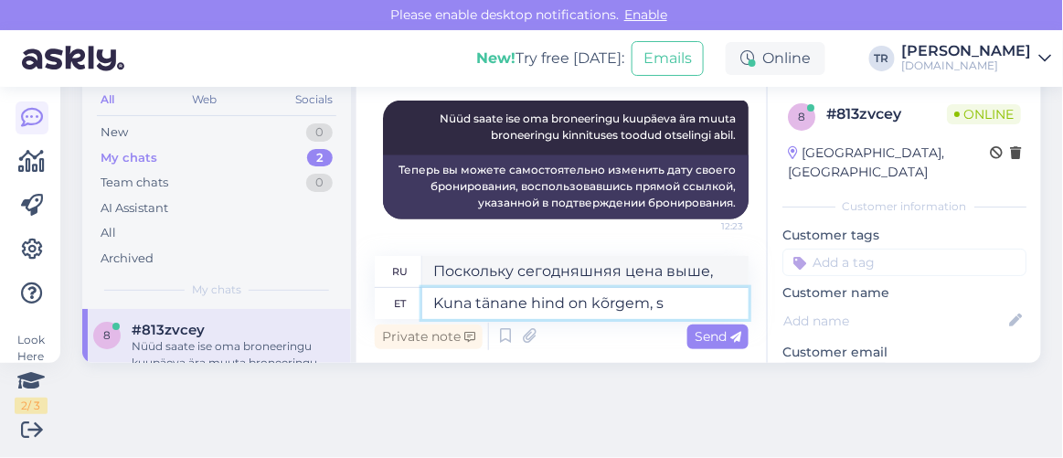
scroll to position [847, 0]
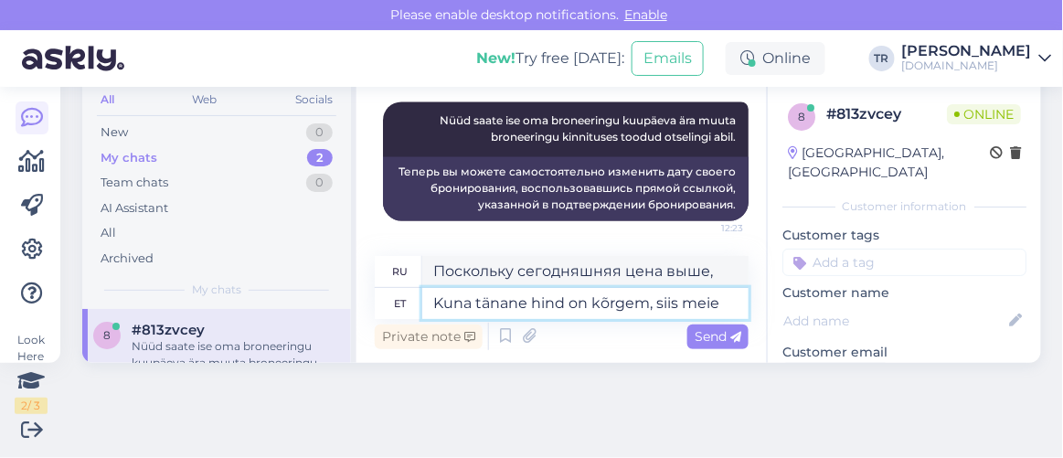
type textarea "Kuna tänane hind on kõrgem, siis meie m"
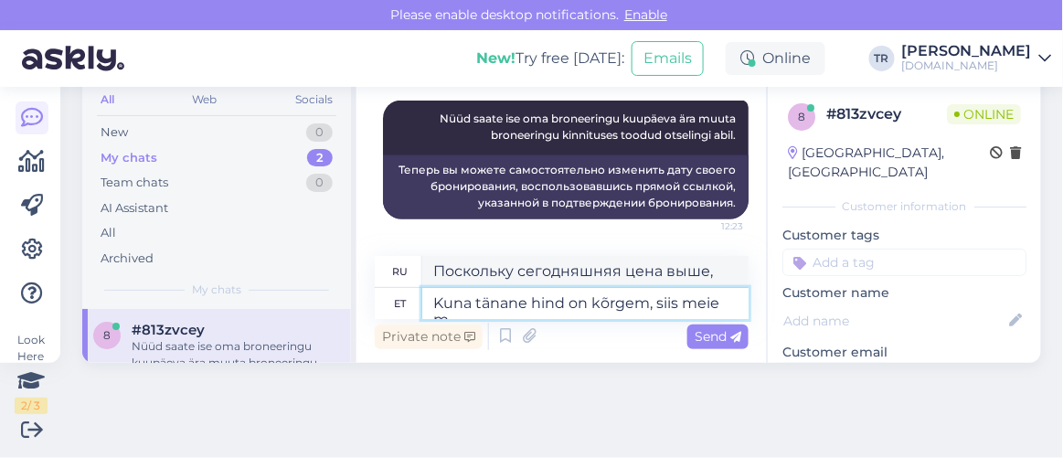
type textarea "Поскольку сегодняшняя цена выше, мы"
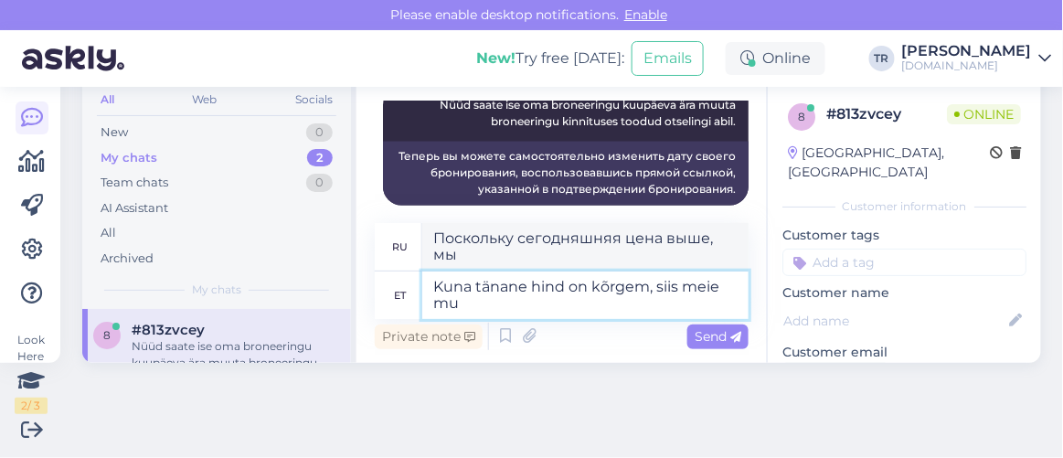
scroll to position [880, 0]
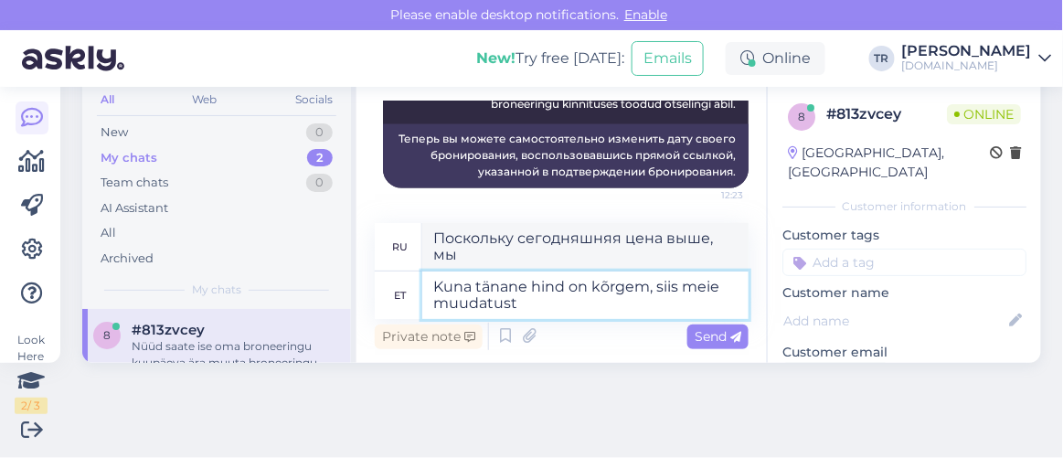
type textarea "Kuna tänane hind on kõrgem, siis meie muudatust"
type textarea "Поскольку сегодняшняя цена выше, наше изменение"
type textarea "Kuna tänane hind on kõrgem, siis meie muudatust teha e"
type textarea "Поскольку сегодняшняя цена выше, мы внесем изменения."
type textarea "Kuna tänane hind on kõrgem, siis meie muudatust teha ei s"
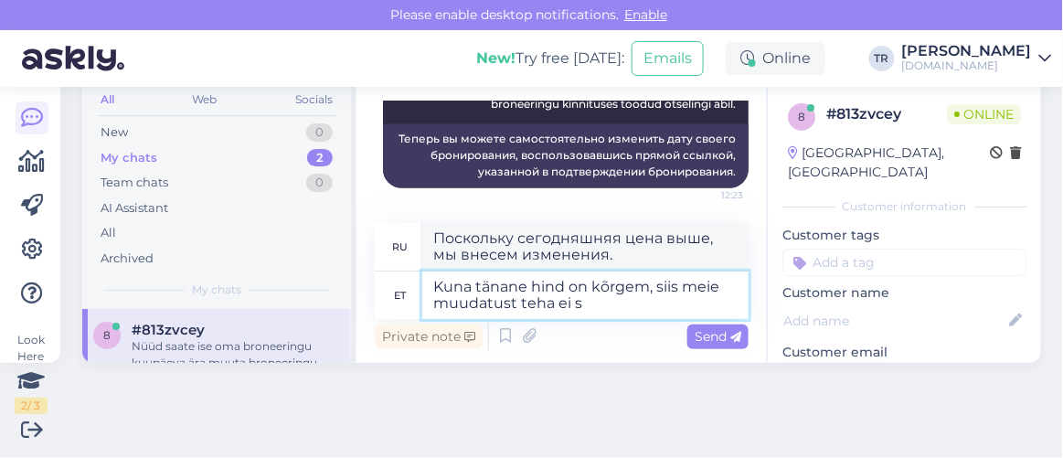
type textarea "Поскольку сегодняшняя цена выше, мы не можем внести изменения."
type textarea "Kuna tänane hind on kõrgem, siis meie muudatust teha ei saa."
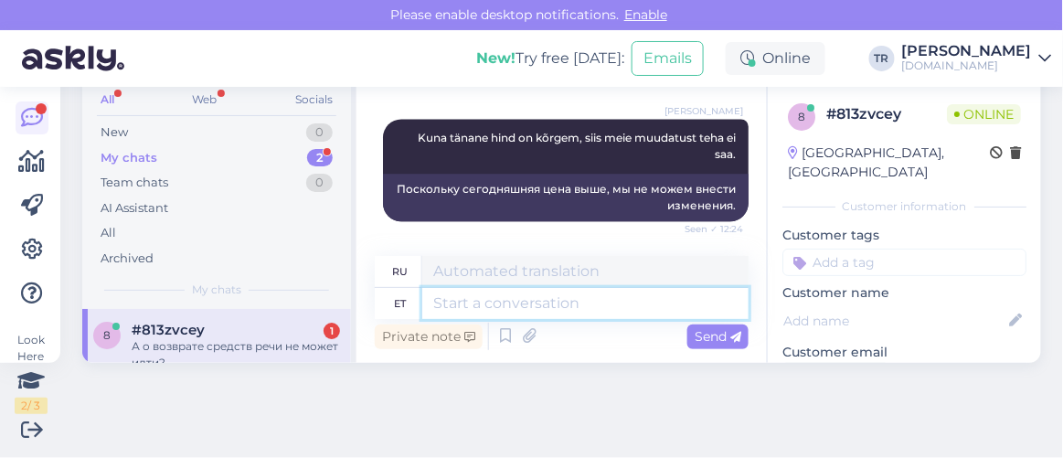
scroll to position [1100, 0]
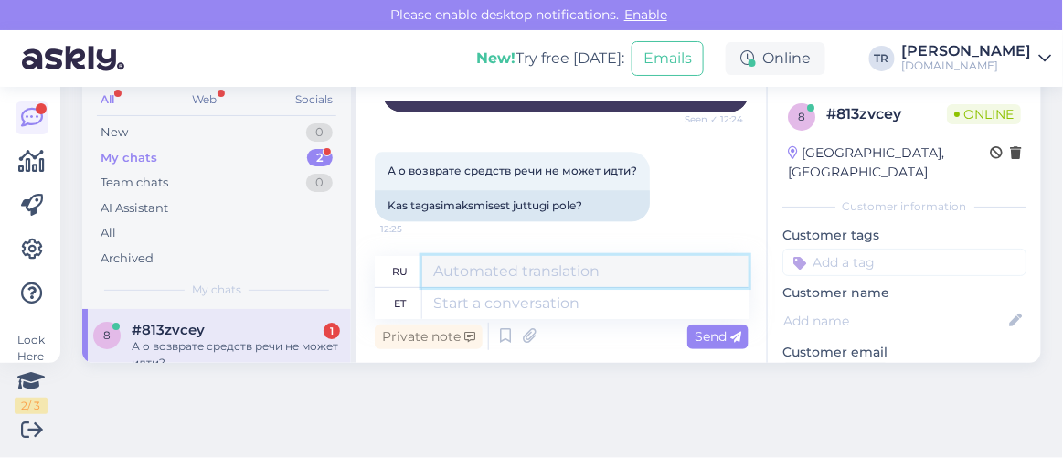
click at [563, 286] on textarea at bounding box center [585, 271] width 326 height 31
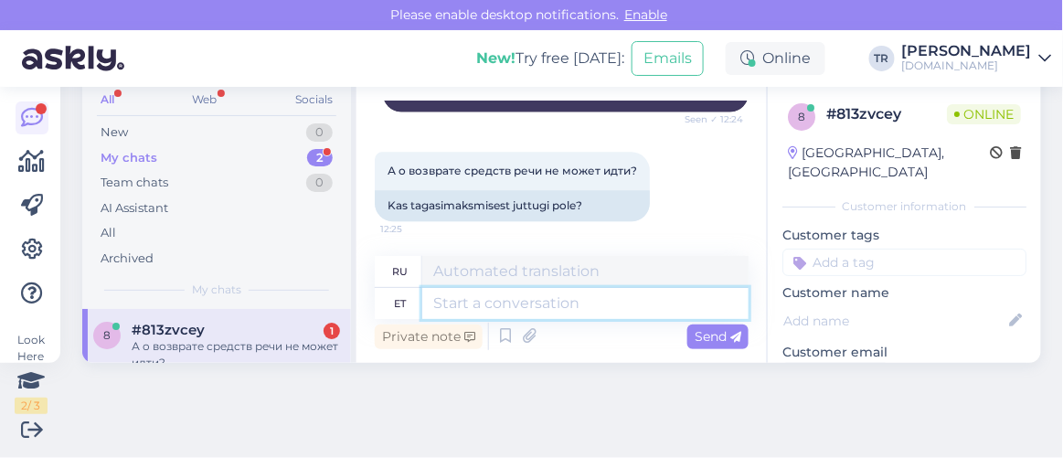
click at [492, 299] on textarea at bounding box center [585, 303] width 326 height 31
type textarea "Kui s"
type textarea "Если"
type textarea "Kui soovite b"
type textarea "Если ты хочешь"
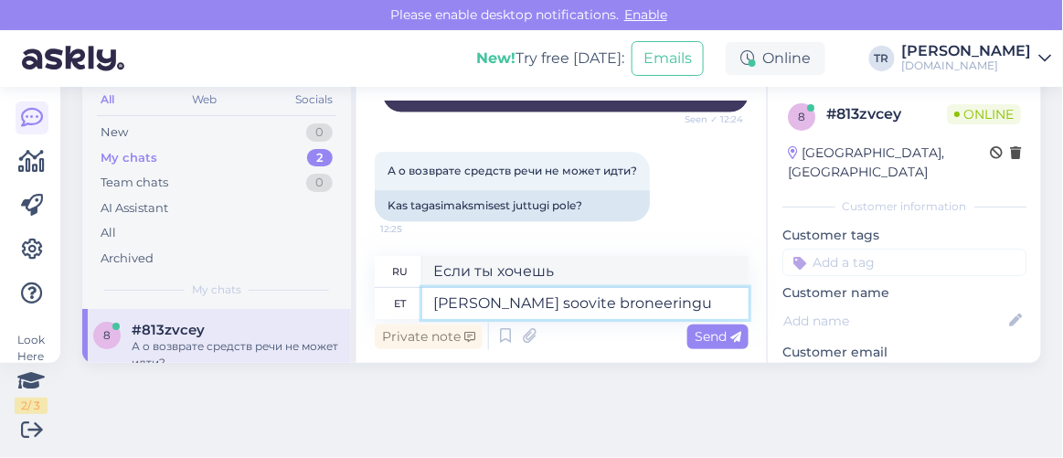
type textarea "Kui soovite broneeringu t"
type textarea "Если вы хотите сделать заказ"
type textarea "Kui soovite broneeringu tühistada, s"
type textarea "Если вы хотите отменить бронирование,"
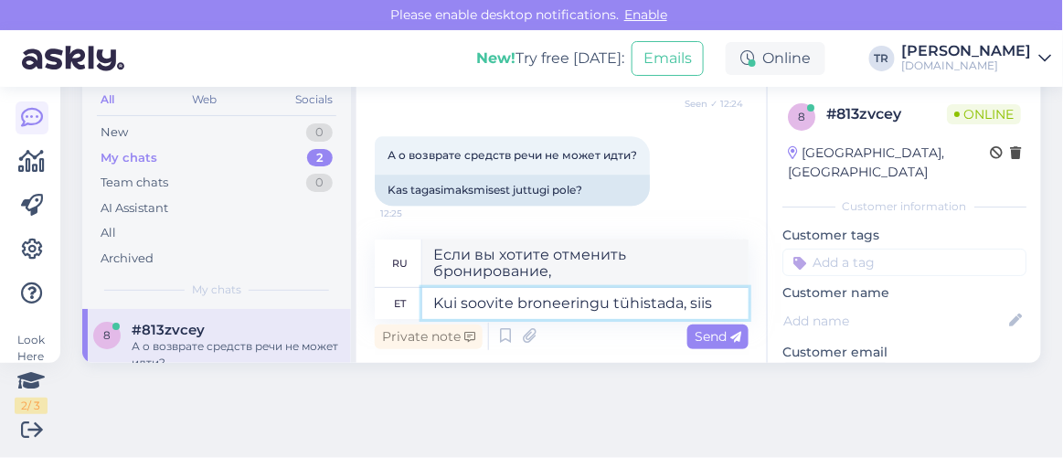
type textarea "Kui soovite broneeringu tühistada, siis"
type textarea "Если вы хотите отменить бронирование, то"
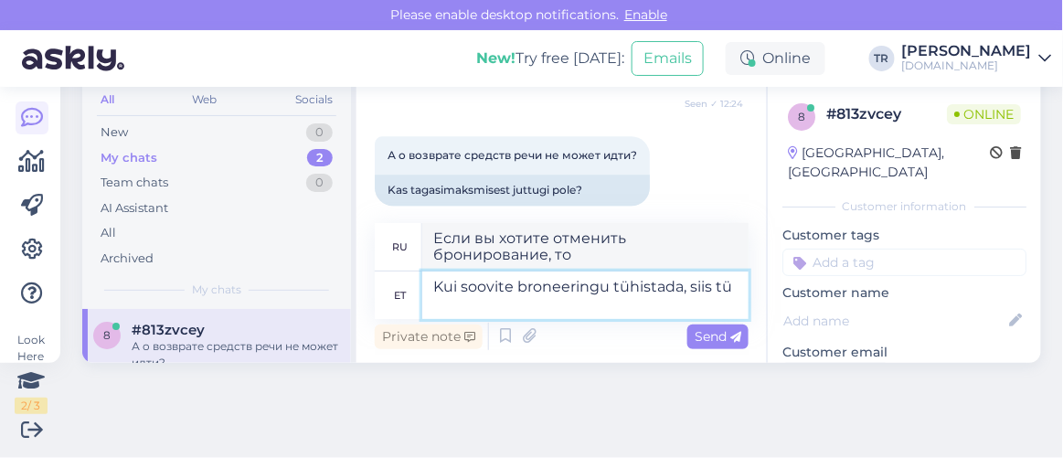
scroll to position [1118, 0]
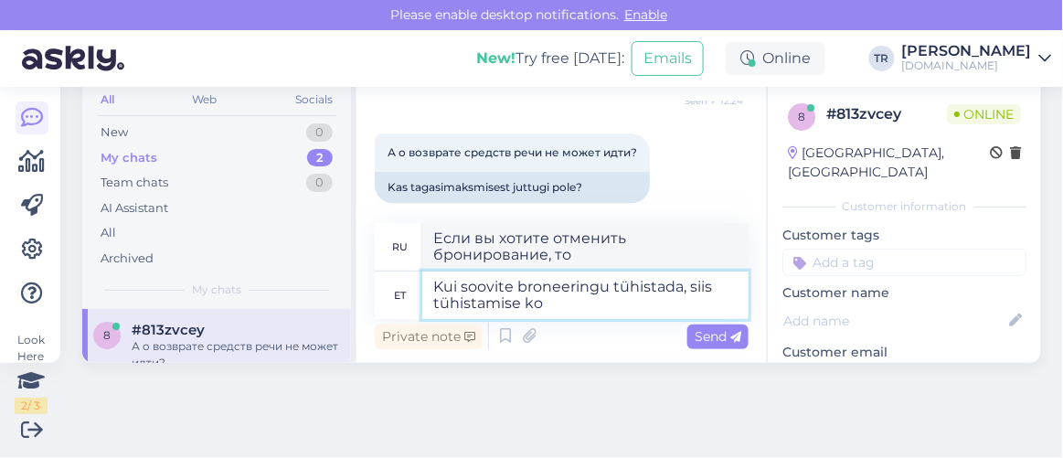
type textarea "Kui soovite broneeringu tühistada, siis tühistamise kor"
type textarea "Если вы хотите отменить бронирование, нажмите на кнопку отмены."
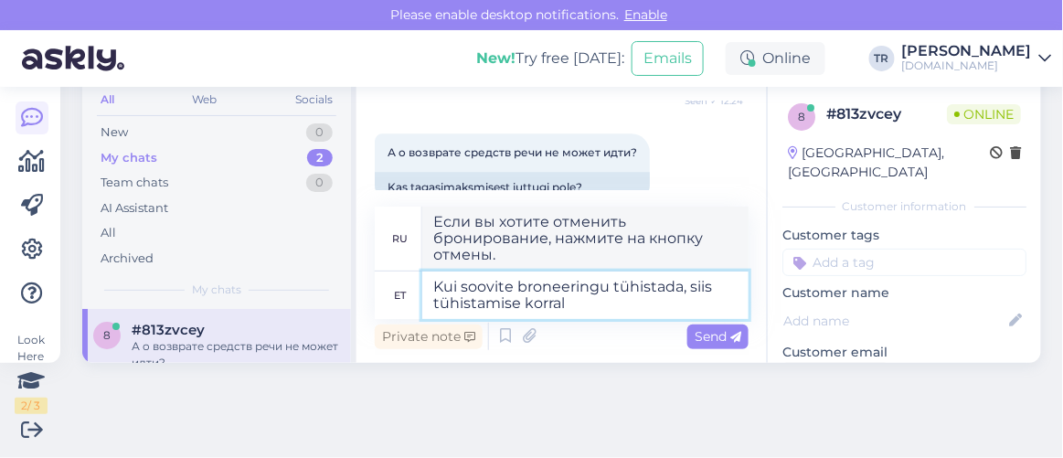
type textarea "Kui soovite broneeringu tühistada, siis tühistamise korral"
type textarea "Если вы хотите отменить бронирование, в случае отмены"
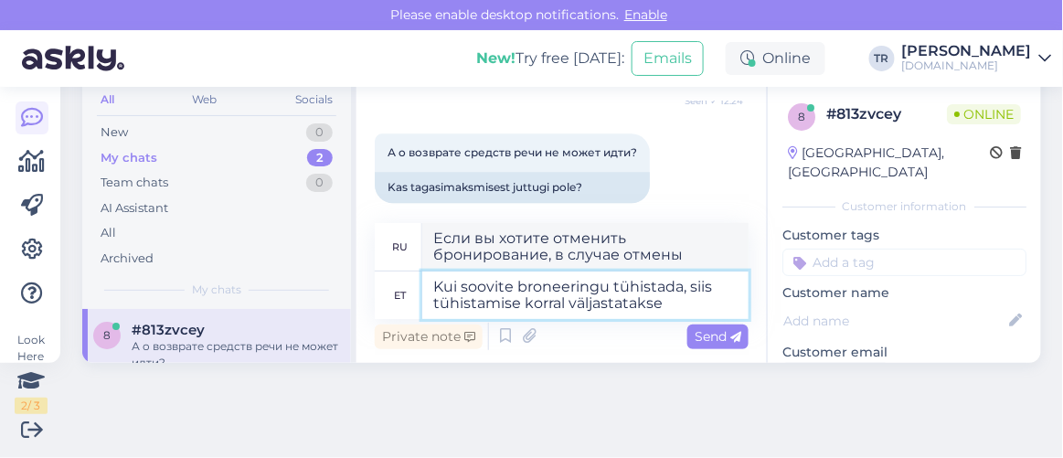
type textarea "Kui soovite broneeringu tühistada, siis tühistamise korral väljastatakse"
type textarea "Если вы захотите отменить бронирование, будет взиматься плата за отмену."
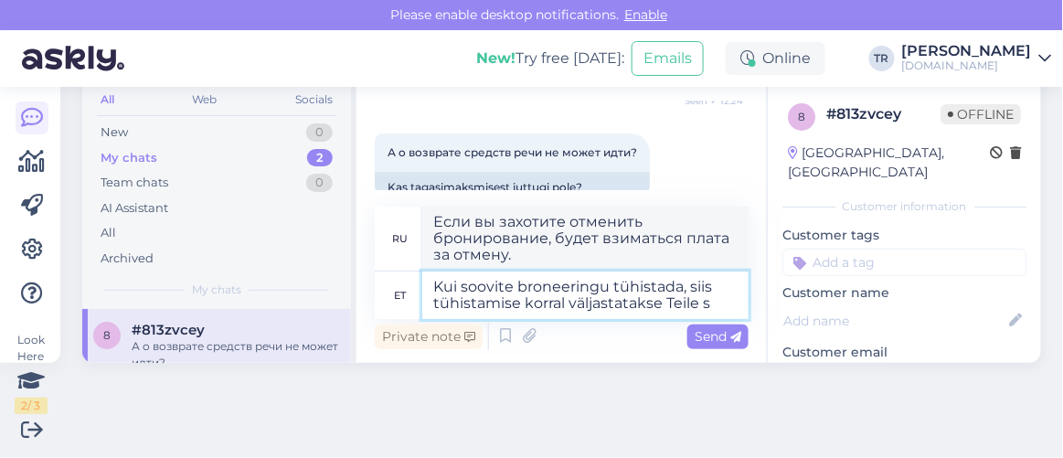
type textarea "Kui soovite broneeringu tühistada, siis tühistamise korral väljastatakse Teile …"
type textarea "Если вы хотите отменить бронирование, вам будет выдано уведомление об отмене."
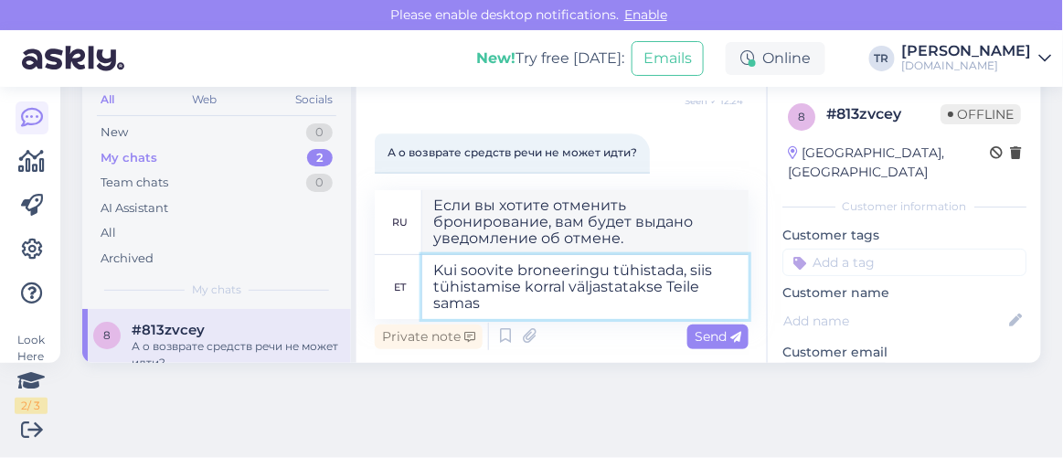
type textarea "Kui soovite broneeringu tühistada, siis tühistamise korral väljastatakse Teile …"
type textarea "Если вы хотите отменить бронирование, вам одновременно будет отправлено подтвер…"
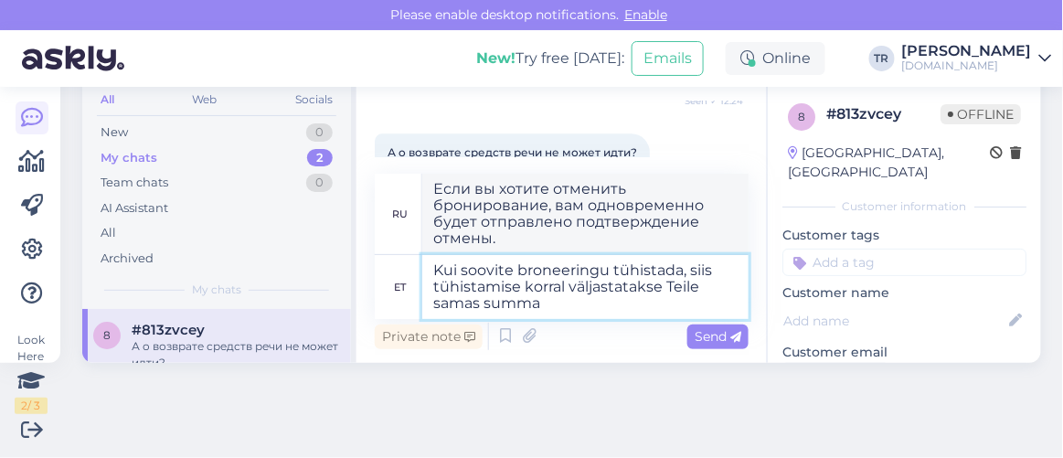
type textarea "Kui soovite broneeringu tühistada, siis tühistamise korral väljastatakse Teile …"
type textarea "Если вы захотите отменить бронирование, вам будет немедленно возвращена уплачен…"
type textarea "Kui soovite broneeringu tühistada, siis tühistamise korral väljastatakse Teile …"
type textarea "Если вы хотите отменить бронирование, сумма будет возвращена вам на Hookusbook."
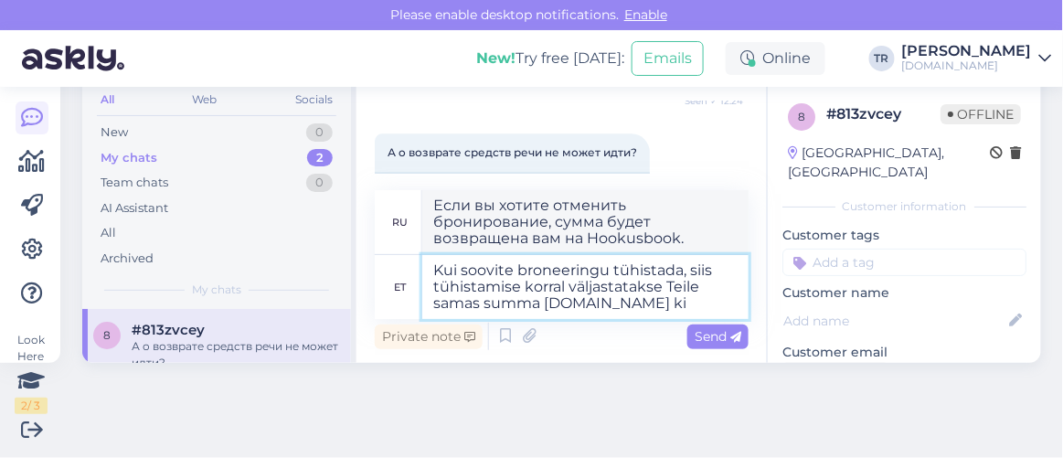
type textarea "Kui soovite broneeringu tühistada, siis tühistamise korral väljastatakse Teile …"
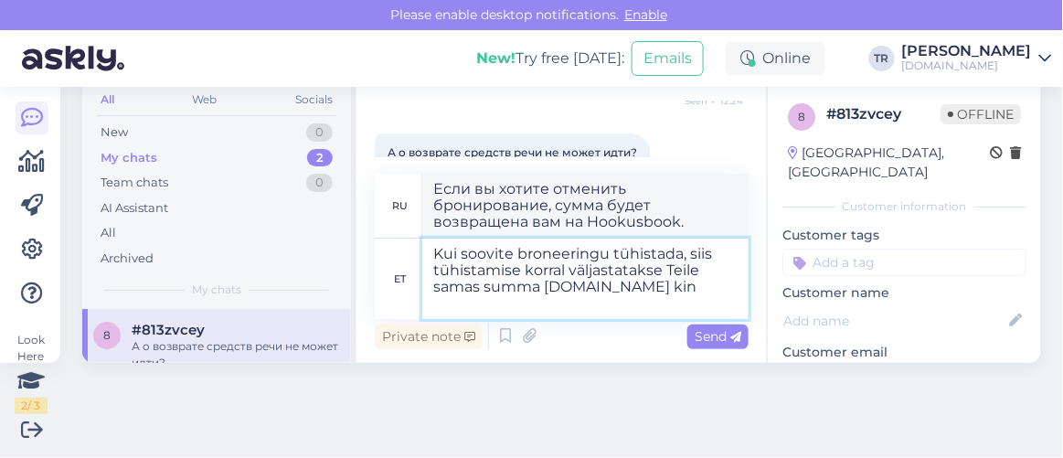
type textarea "Если вы хотите отменить бронирование, вам будет возвращена сумма одновременно с…"
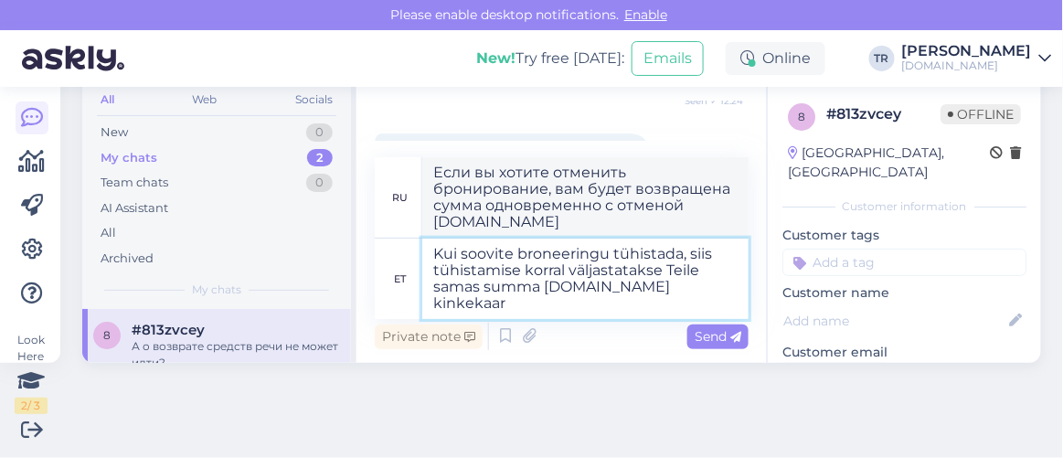
type textarea "Kui soovite broneeringu tühistada, siis tühistamise korral väljastatakse Teile …"
type textarea "Если вы захотите отменить бронирование, вам будет выдана подарочная карта Hooku…"
type textarea "Kui soovite broneeringu tühistada, siis tühistamise korral väljastatakse Teile …"
type textarea "Если вы захотите отменить бронирование, вам будет выдана подарочная карта Hooku…"
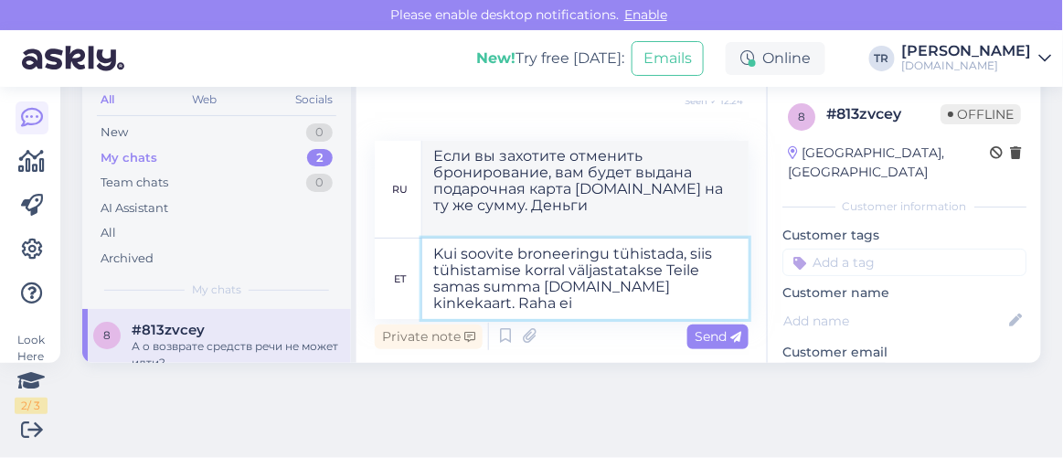
type textarea "Kui soovite broneeringu tühistada, siis tühistamise korral väljastatakse Teile …"
type textarea "Если вы захотите отменить бронирование, вам будет выдана подарочная карта Hooku…"
type textarea "Kui soovite broneeringu tühistada, siis tühistamise korral väljastatakse Teile …"
type textarea "Если вы захотите отменить бронирование, вам будет выдана подарочная карта Hooku…"
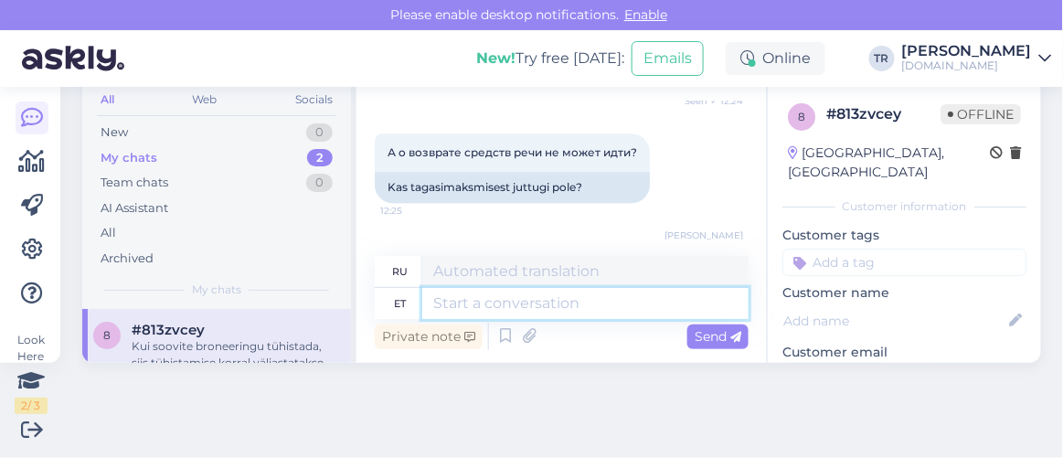
scroll to position [1275, 0]
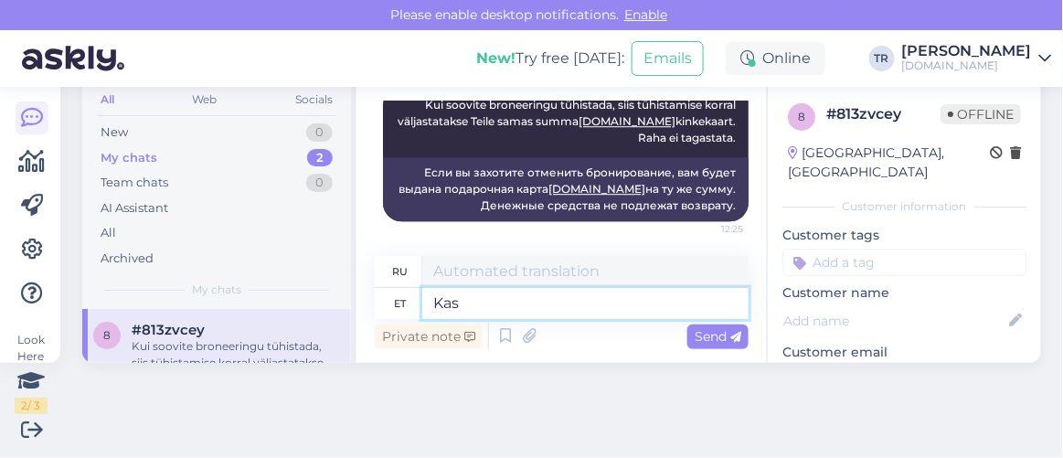
type textarea "Kas s"
type textarea "Является"
type textarea "Kas soovite"
type textarea "Вы хотите"
type textarea "Kas soovite broneeringu"
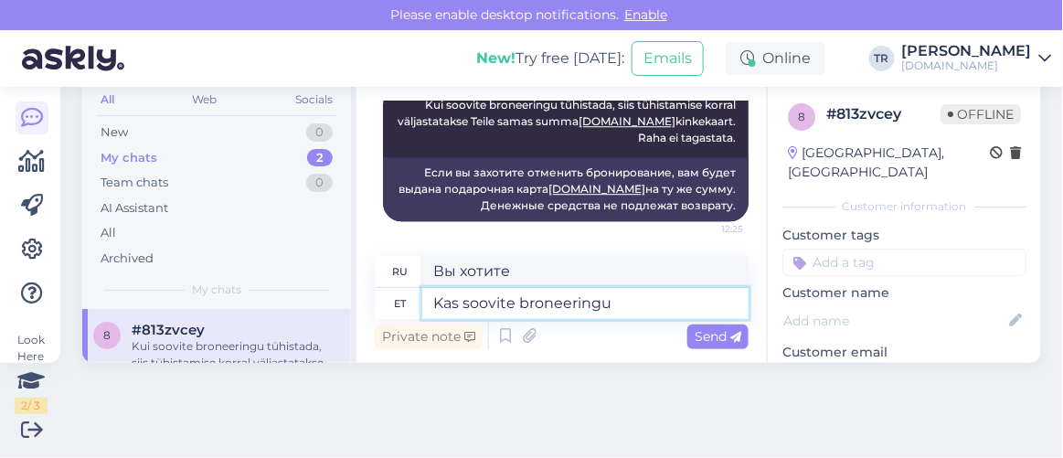
type textarea "Хотите забронировать?"
paste textarea "EE327255"
type textarea "Kas soovite broneeringu EE327255"
type textarea "Хотите ли вы сделать заказ EE327255?"
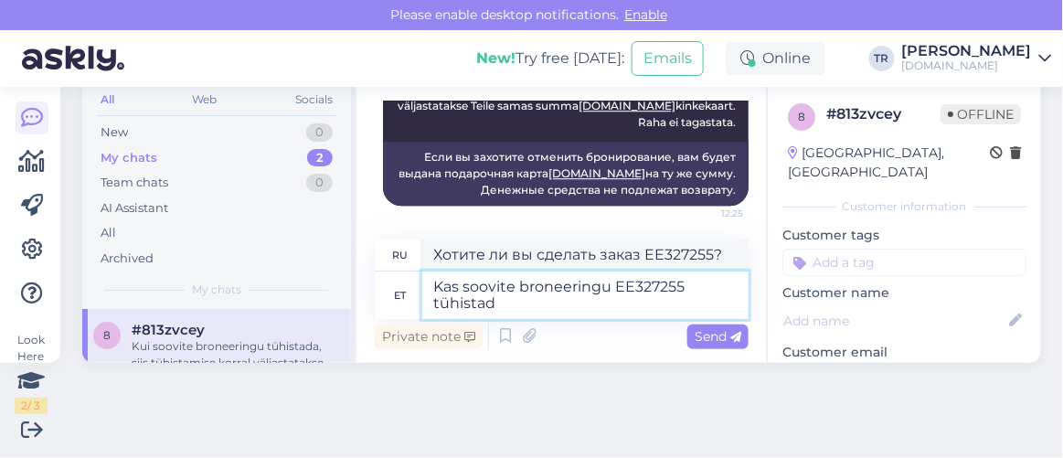
type textarea "Kas soovite broneeringu EE327255 tühistada"
type textarea "Вы хотите отменить бронирование EE327255?"
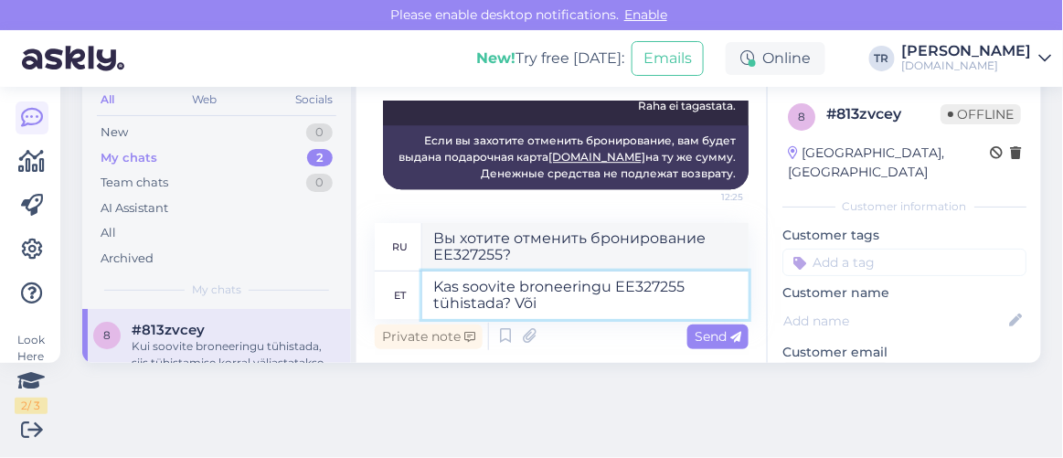
type textarea "Kas soovite broneeringu EE327255 tühistada? Või m"
type textarea "Хотите отменить бронирование EE327255? Или"
type textarea "Kas soovite broneeringu EE327255 tühistada? Või muudate s"
type textarea "Хотите отменить бронирование EE327255? Или изменить"
type textarea "Kas soovite broneeringu EE327255 tühistada? Või muudate selle b"
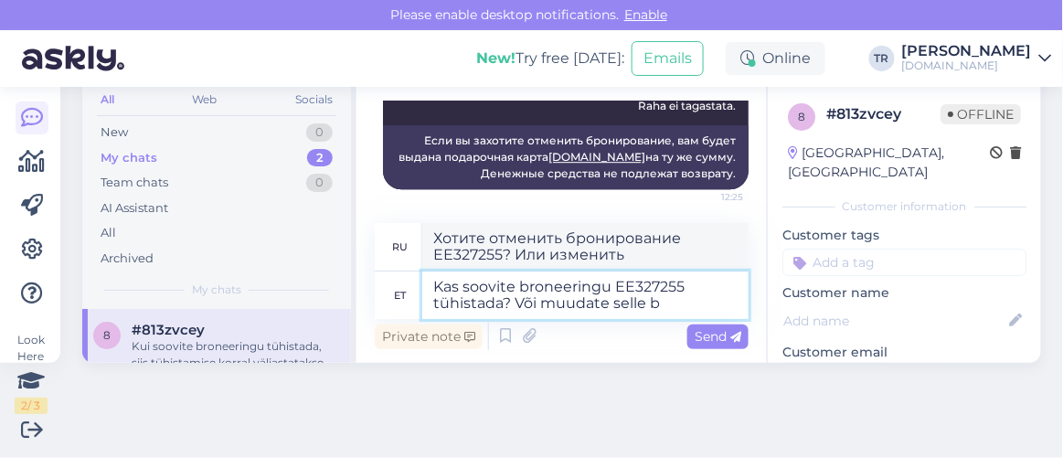
type textarea "Хотите отменить бронирование EE327255? Или изменить его?"
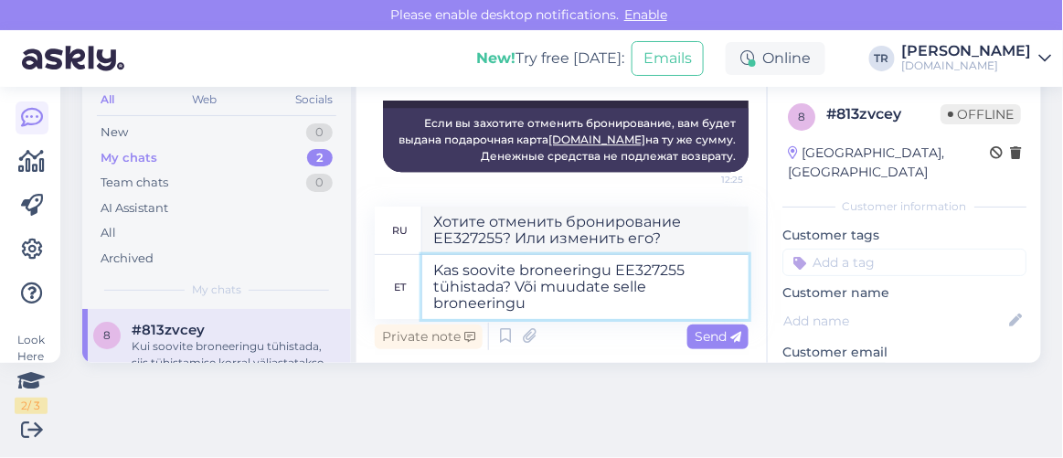
type textarea "Kas soovite broneeringu EE327255 tühistada? Või muudate selle broneeringu k"
type textarea "Хотите отменить бронирование EE327255? Или изменить это бронирование."
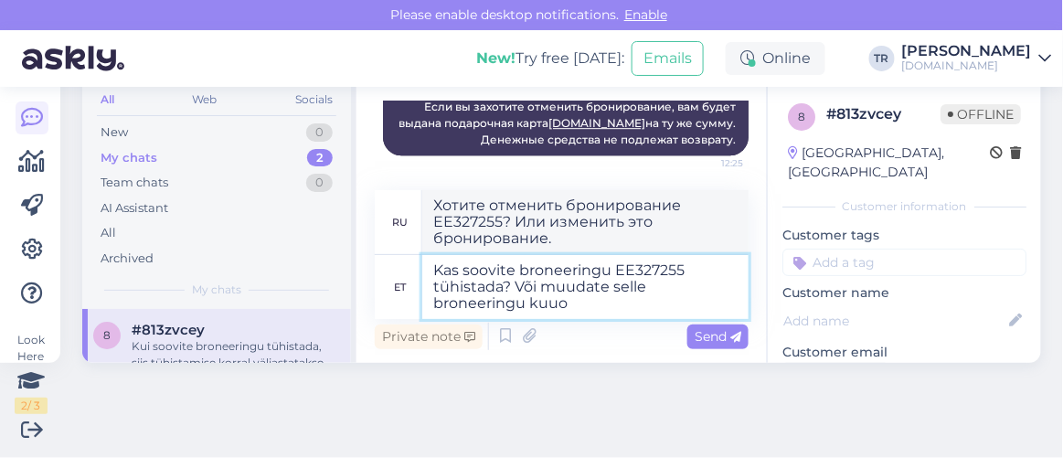
type textarea "Kas soovite broneeringu EE327255 tühistada? Või muudate selle broneeringu kuu"
type textarea "Хотите отменить бронирование EE327255? Или перенести бронирование на месяц?"
type textarea "Kas soovite broneeringu EE327255 tühistada? Või muudate selle broneeringu kuupä…"
type textarea "Хотите отменить бронирование EE327255? Или изменить дату этого бронирования?"
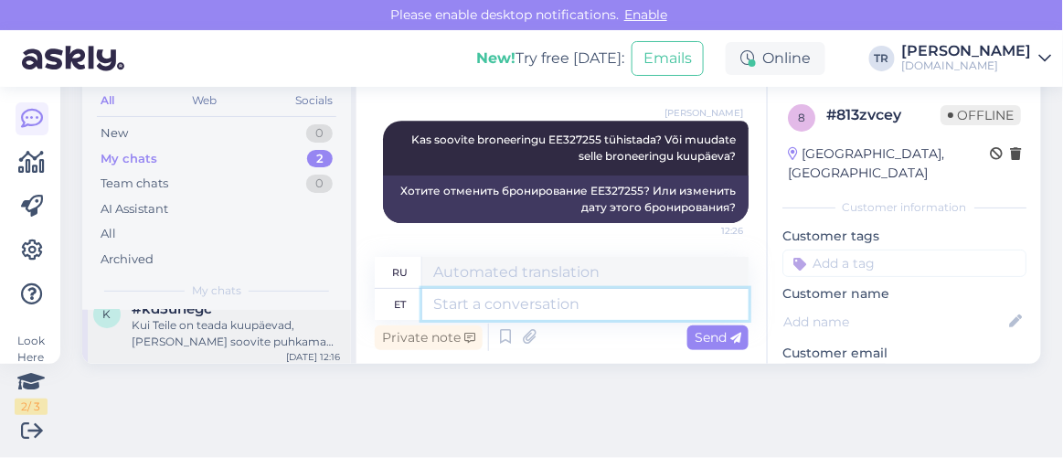
scroll to position [109, 0]
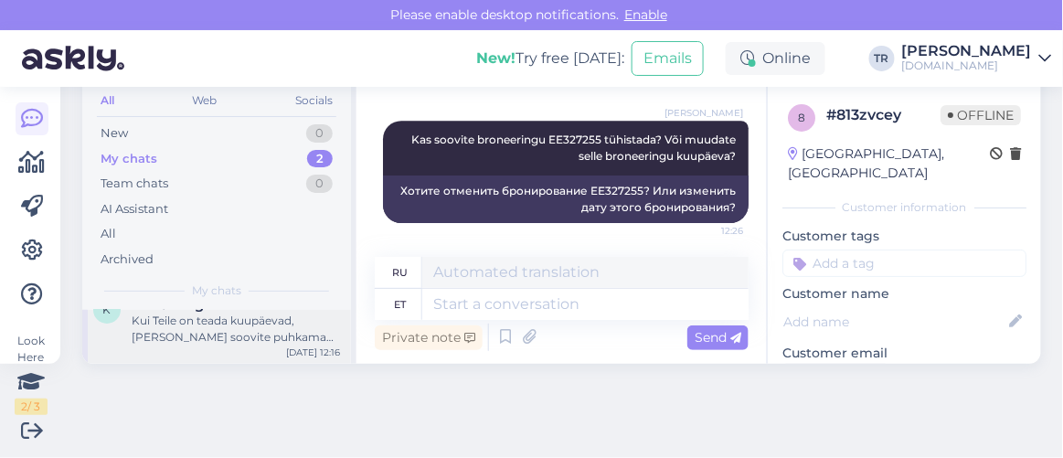
click at [250, 332] on div "Kui Teile on teada kuupäevad, millal soovite puhkama minna, siis andke meile te…" at bounding box center [236, 329] width 208 height 33
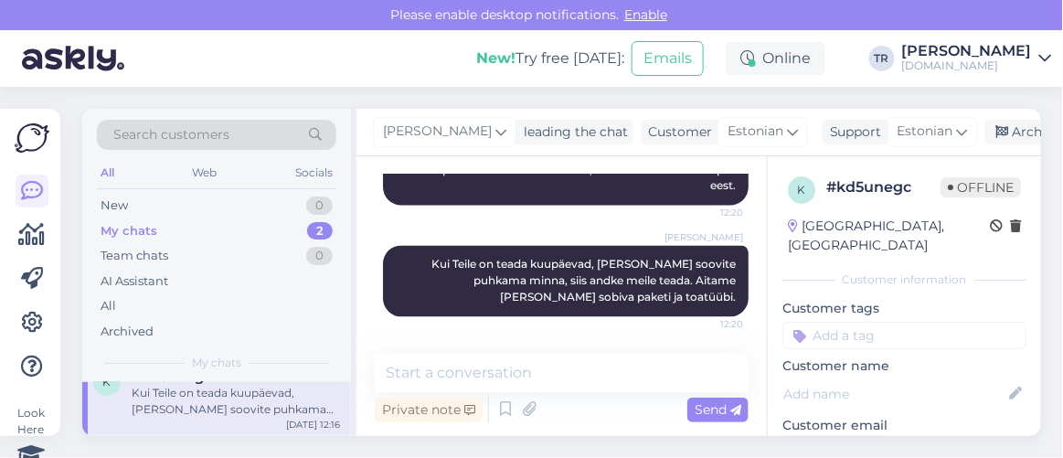
scroll to position [0, 0]
click at [1029, 127] on div "Search customers All Web Socials New 0 My chats 2 Team chats 0 AI Assistant All…" at bounding box center [567, 272] width 992 height 371
click at [1020, 130] on div "Archive chat" at bounding box center [1042, 132] width 115 height 25
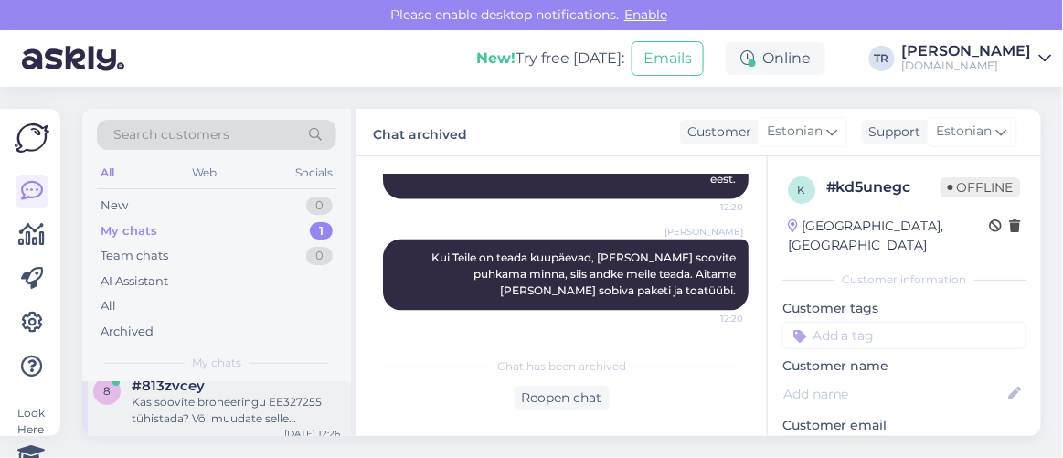
scroll to position [27, 0]
click at [198, 399] on div "Kas soovite broneeringu EE327255 tühistada? Või muudate selle broneeringu kuupä…" at bounding box center [236, 401] width 208 height 33
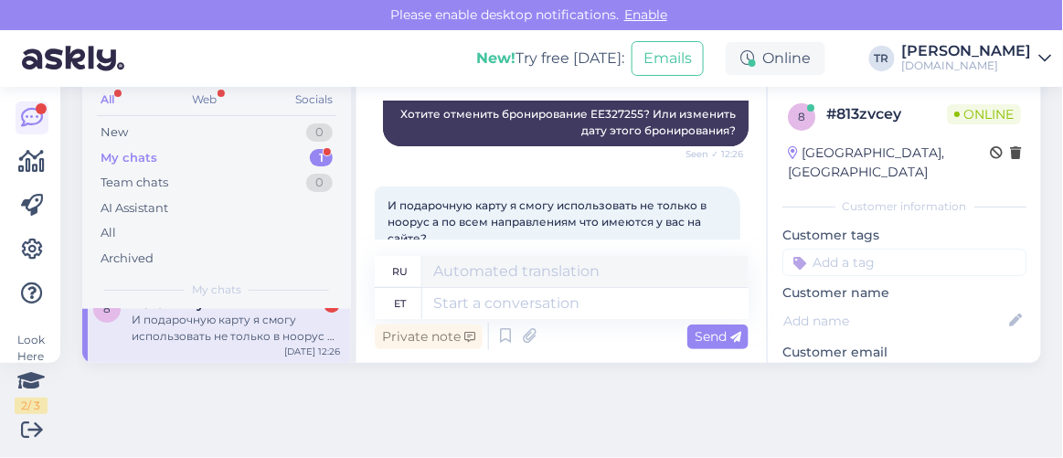
scroll to position [1576, 0]
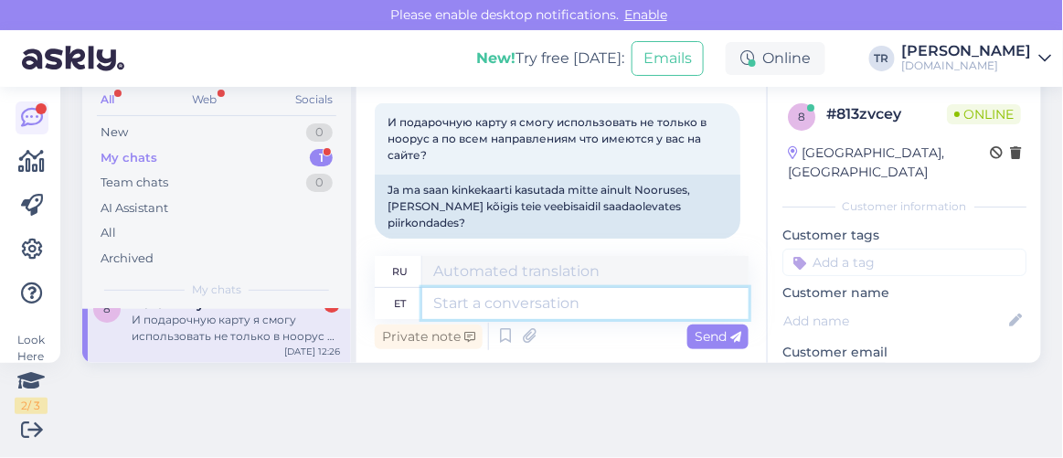
click at [572, 306] on textarea at bounding box center [585, 303] width 326 height 31
click at [570, 305] on textarea at bounding box center [585, 303] width 326 height 31
click at [609, 305] on textarea at bounding box center [585, 303] width 326 height 31
type textarea "Just"
type textarea "Только"
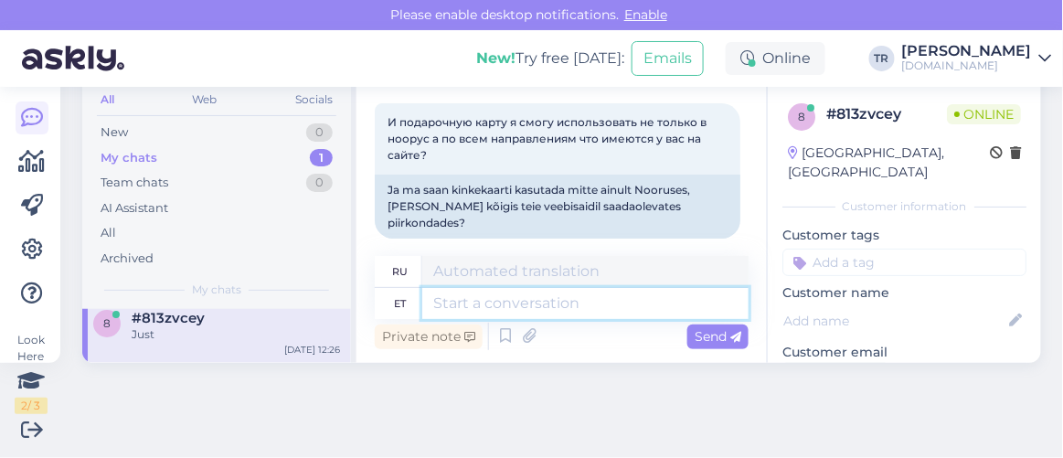
scroll to position [10, 0]
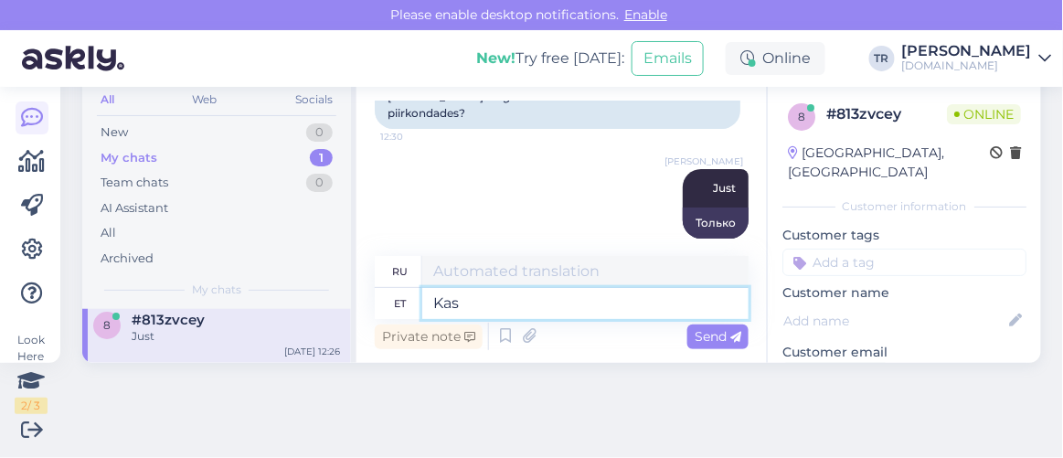
type textarea "Kas"
type textarea "Является"
type textarea "Kas olete"
type textarea "Ты"
type textarea "Kas olete praegu h"
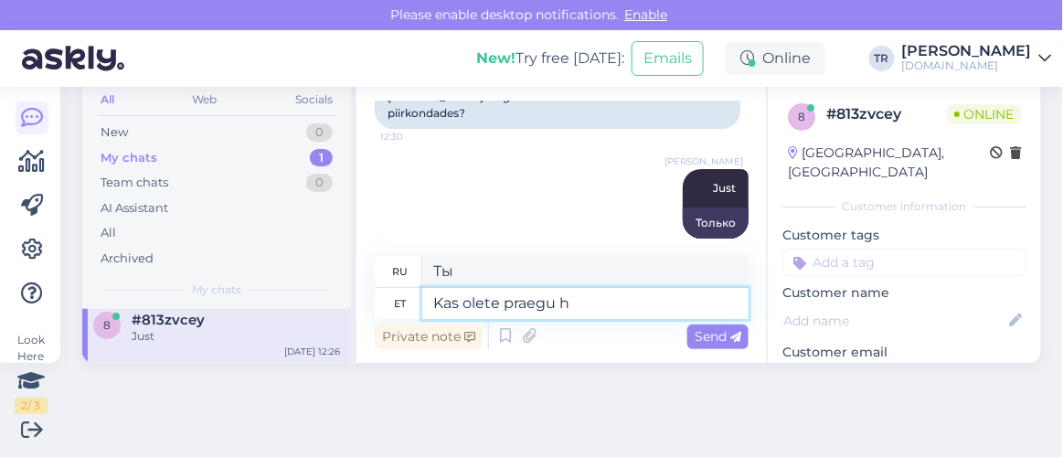
type textarea "А вы сейчас?"
type textarea "Kas olete praegu hotellis?"
type textarea "Вы сейчас в отеле?"
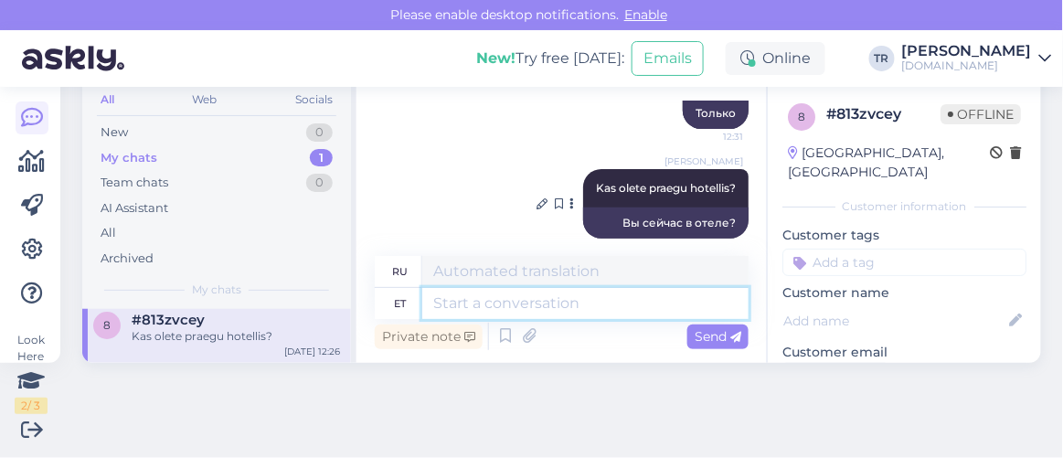
scroll to position [72, 0]
click at [633, 310] on textarea at bounding box center [585, 304] width 326 height 31
drag, startPoint x: 634, startPoint y: 311, endPoint x: 644, endPoint y: 311, distance: 10.1
click at [641, 311] on textarea at bounding box center [585, 304] width 326 height 31
type textarea "Palun a"
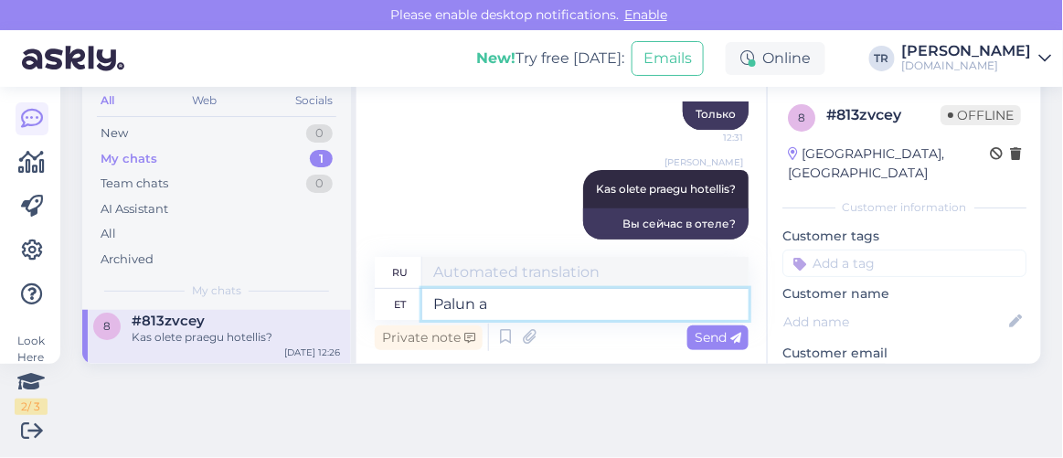
type textarea "Пожалуйста"
type textarea "Palun andke m"
type textarea "Пожалуйста, дайте"
type textarea "Palun andke meile t"
type textarea "Пожалуйста, дайте нам"
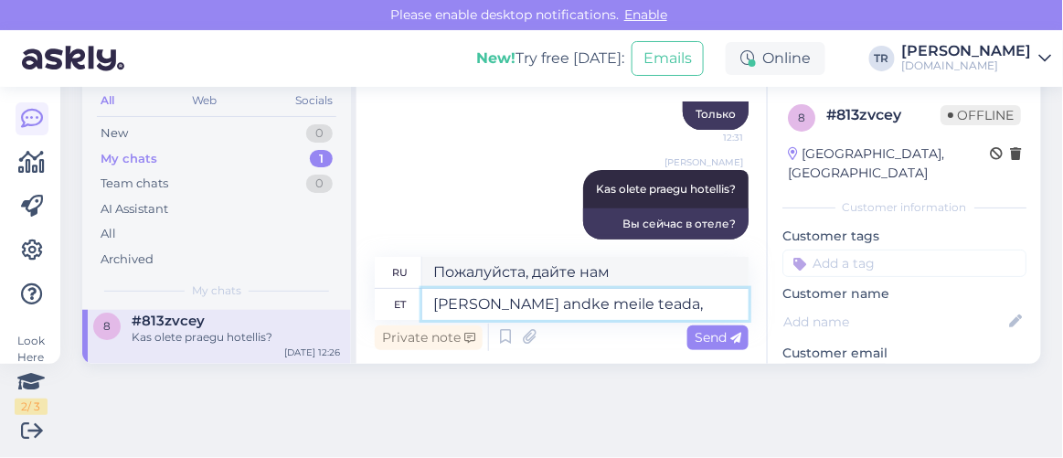
type textarea "Palun andke meile teada,"
type textarea "Пожалуйста, дайте нам знать,"
type textarea "Palun andke meile teada, kui soovi"
type textarea "Пожалуйста, дайте нам знать, если"
type textarea "Palun andke meile teada, kui soovite b"
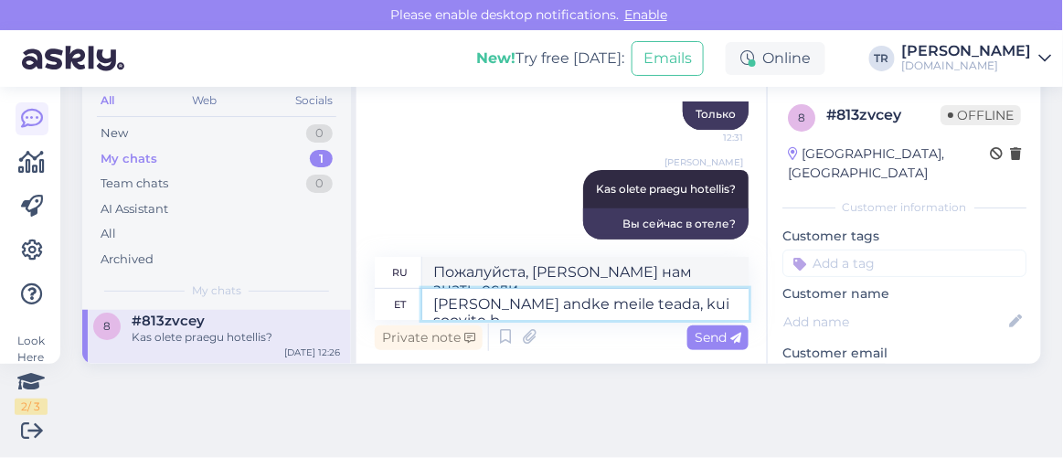
type textarea "Пожалуйста, дайте нам знать, если вы хотите"
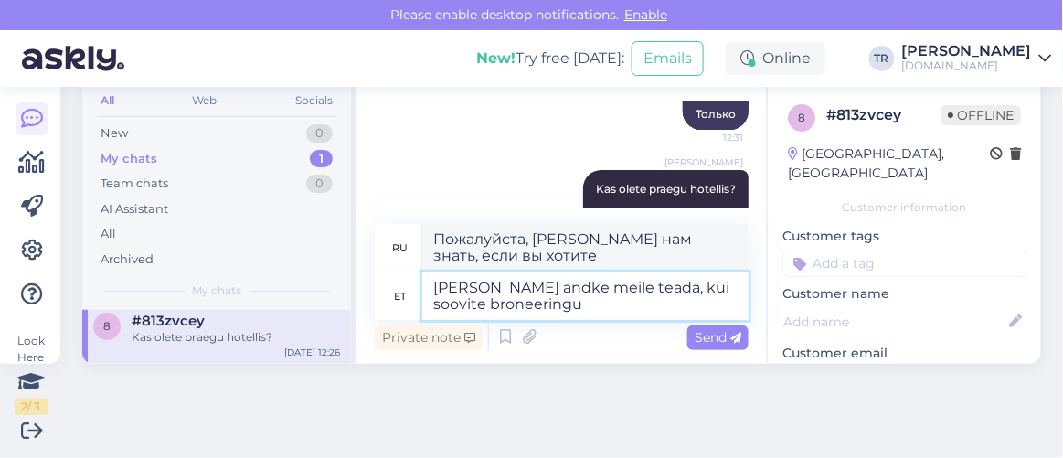
type textarea "Palun andke meile teada, kui soovite broneeringu"
type textarea "Если вы хотите сделать заказ, пожалуйста, дайте нам знать."
type textarea "Palun andke meile teada, kui soovite broneeringu tühistada"
type textarea "Если вы хотите отменить бронирование, сообщите нам об этом."
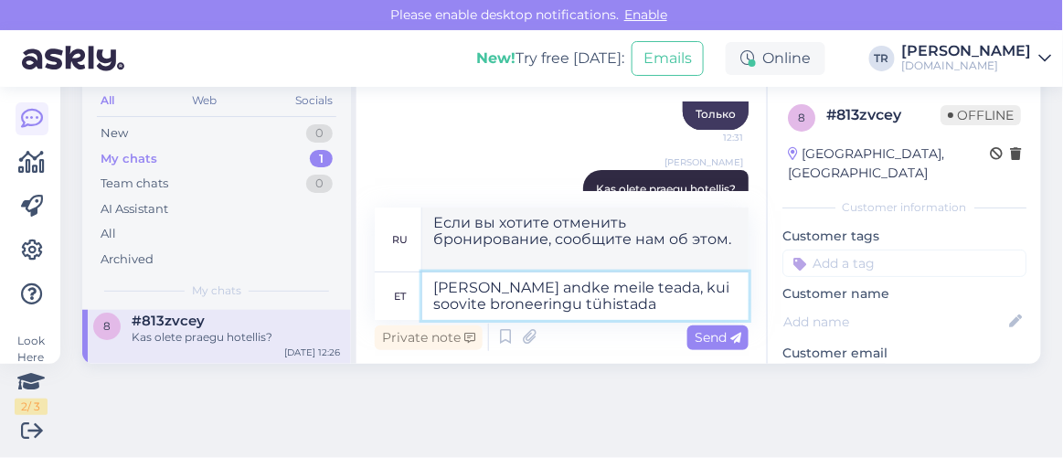
type textarea "Palun andke meile teada, kui soovite broneeringu tühistada."
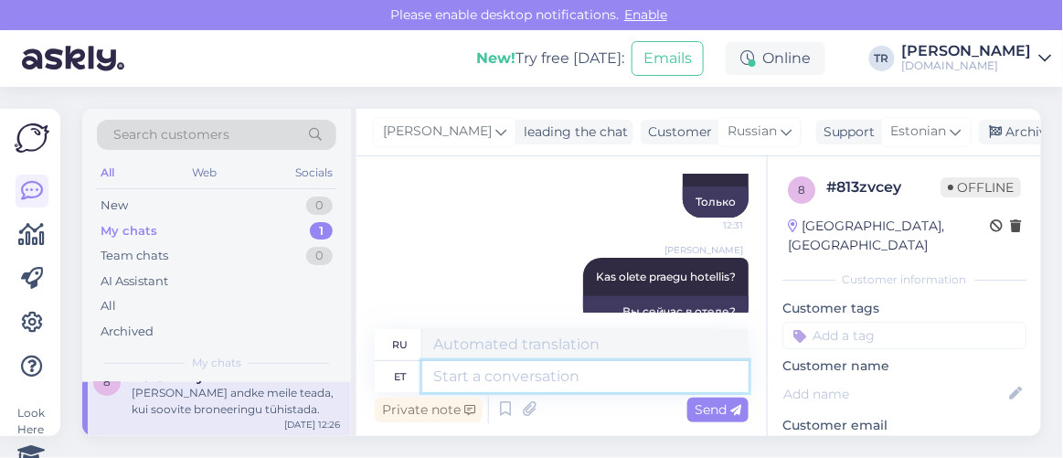
scroll to position [1773, 0]
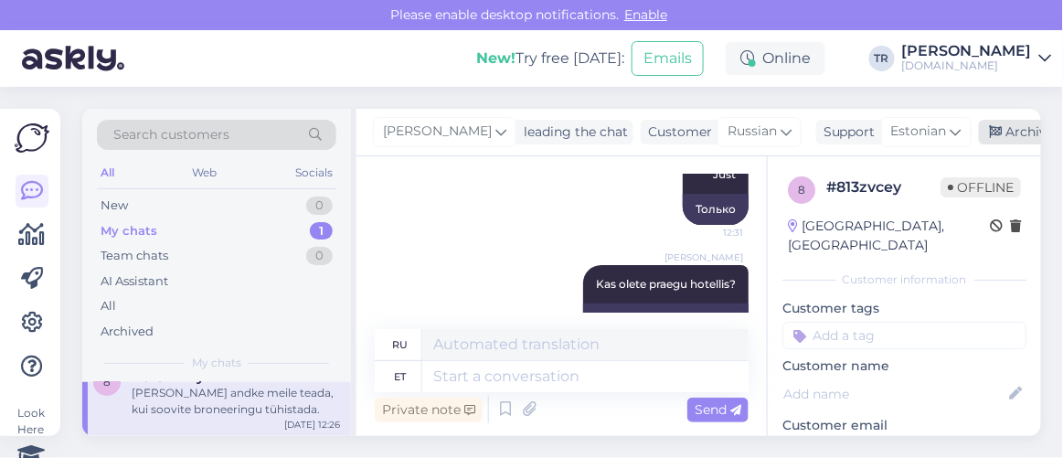
click at [1001, 138] on div "Archive chat" at bounding box center [1036, 132] width 115 height 25
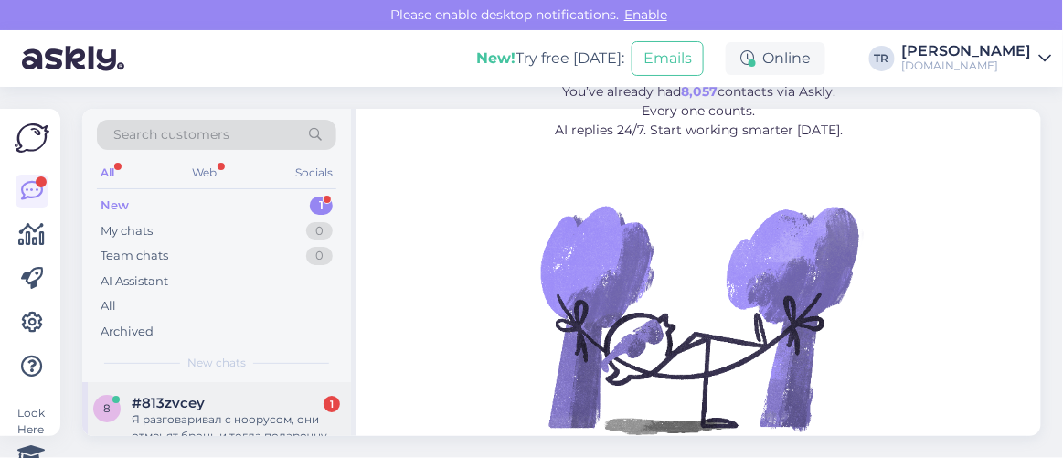
click at [161, 417] on div "Я разговаривал с ноорусом, они отменят бронь и тогда подарочную карту на эту су…" at bounding box center [236, 427] width 208 height 33
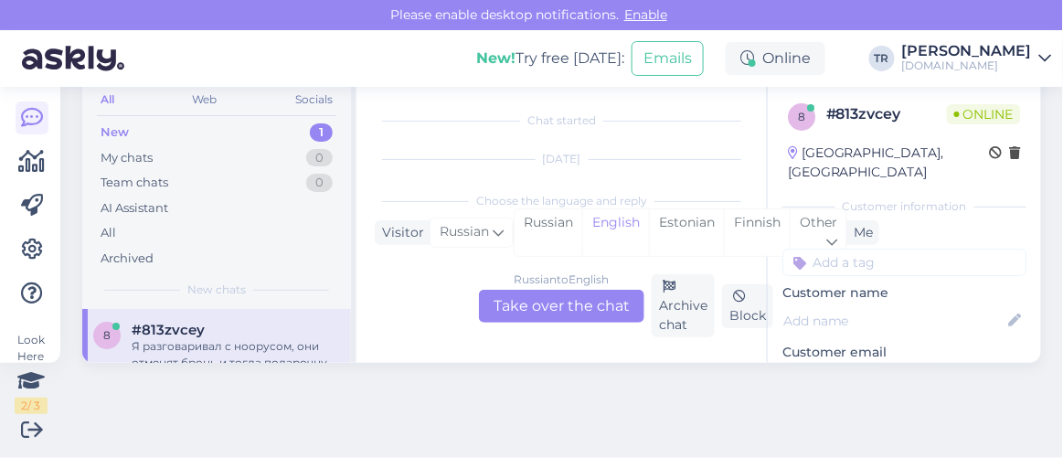
scroll to position [2077, 0]
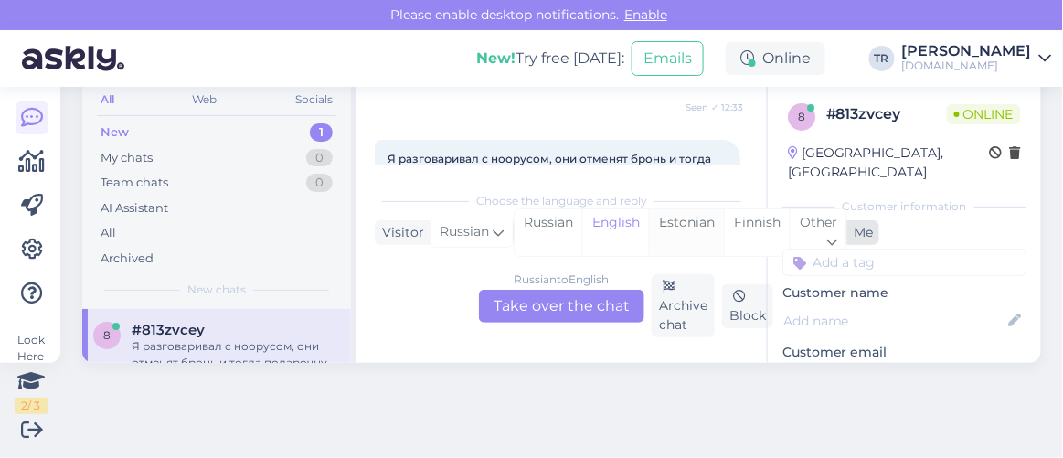
click at [696, 218] on div "Estonian" at bounding box center [686, 232] width 75 height 47
click at [586, 304] on div "Russian to Estonian Take over the chat" at bounding box center [561, 306] width 165 height 33
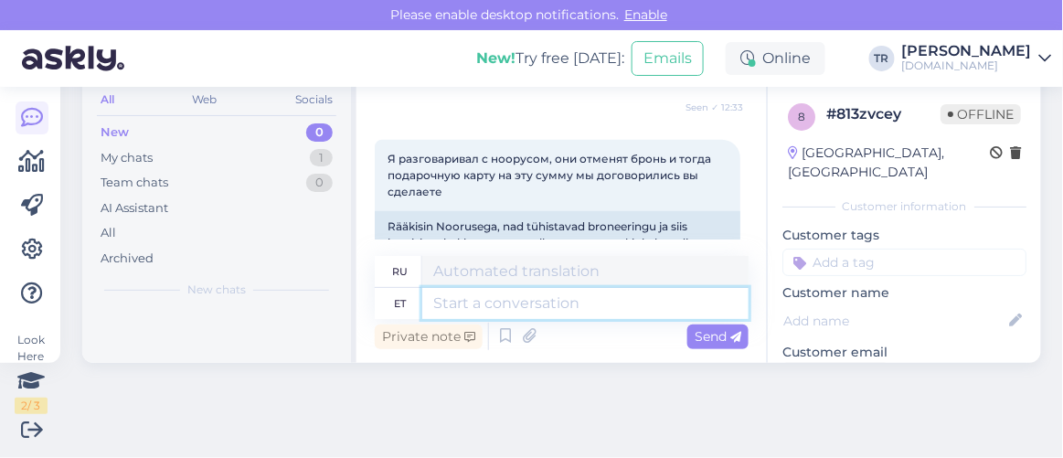
click at [615, 308] on textarea at bounding box center [585, 303] width 326 height 31
type textarea "Jah,"
type textarea "Да,"
type textarea "Jah, kohe t"
type textarea "Да, прямо сейчас."
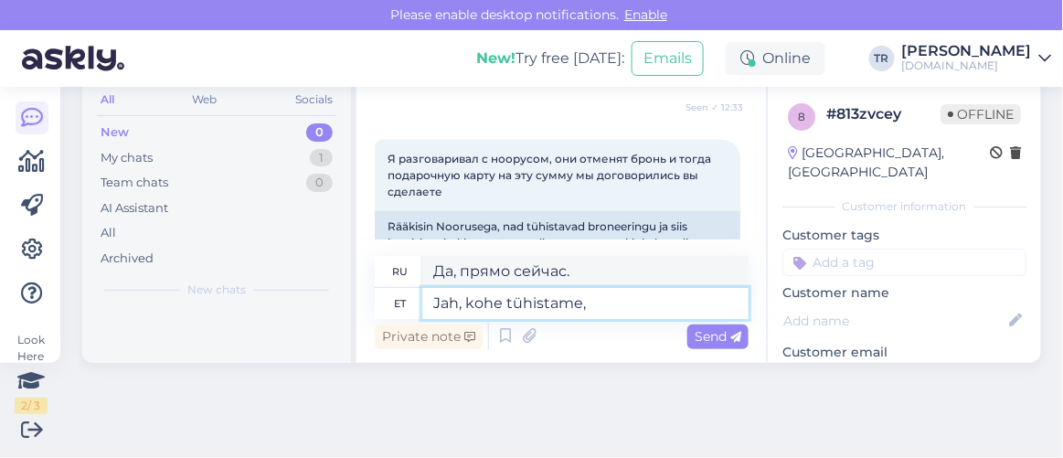
type textarea "Jah, kohe tühistame,"
type textarea "Да, мы отменим заказ немедленно."
type textarea "Jah, kohe tühistame, k"
type textarea "Да, мы немедленно отменим."
type textarea "Jah, kohe tühistame, kinkekaart t"
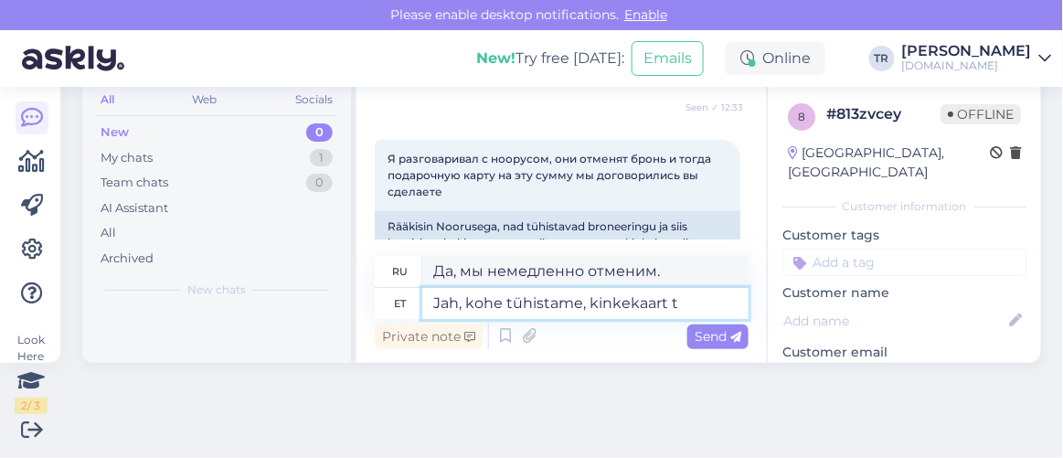
type textarea "Да, мы немедленно аннулируем подарочную карту."
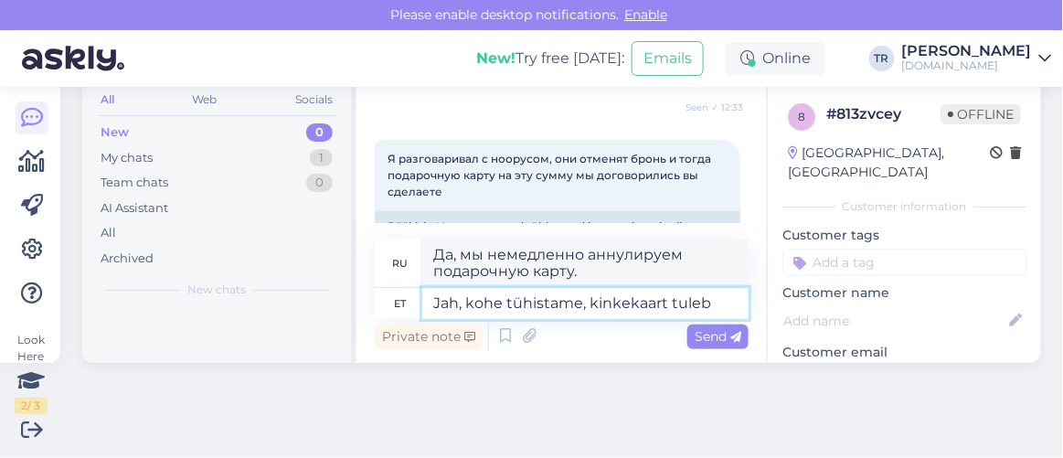
type textarea "Jah, kohe tühistame, kinkekaart tuleb"
type textarea "Да, мы немедленно отменим заказ, подарочная карта будет отправлена."
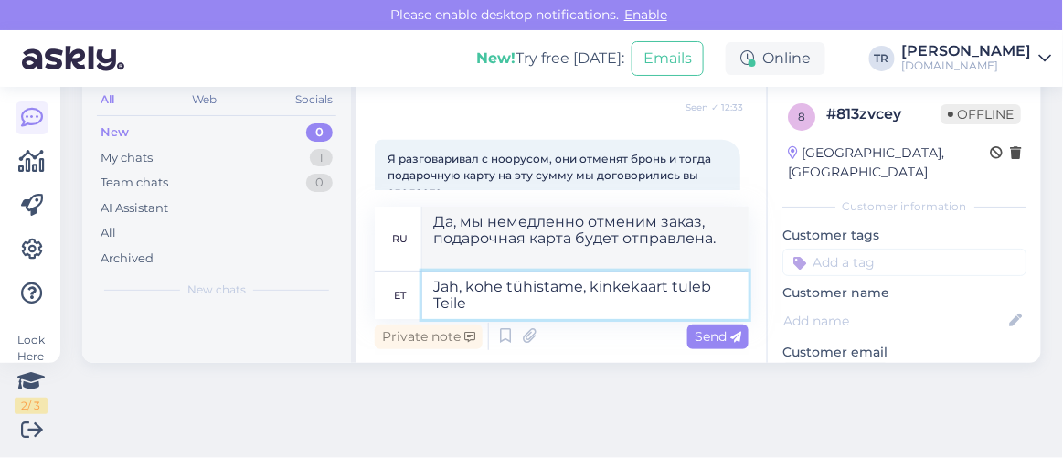
type textarea "Jah, kohe tühistame, kinkekaart tuleb Teile e"
type textarea "Да, мы немедленно отменим заказ, подарочная карта будет вам отправлена."
type textarea "Jah, kohe tühistame, kinkekaart tuleb Teile e-mailile :"
type textarea "Да, мы немедленно отменим подписку, подарочная карта будет отправлена ​​вам на …"
type textarea "Jah, kohe tühistame, kinkekaart tuleb Teile e-mailile :)"
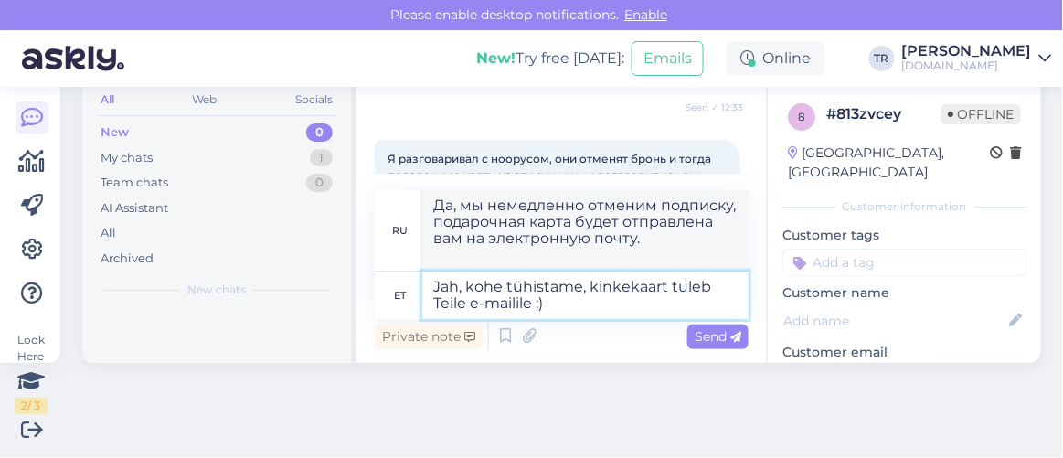
type textarea "Да, мы немедленно отменим подписку, подарочная карта будет отправлена ​​вам на …"
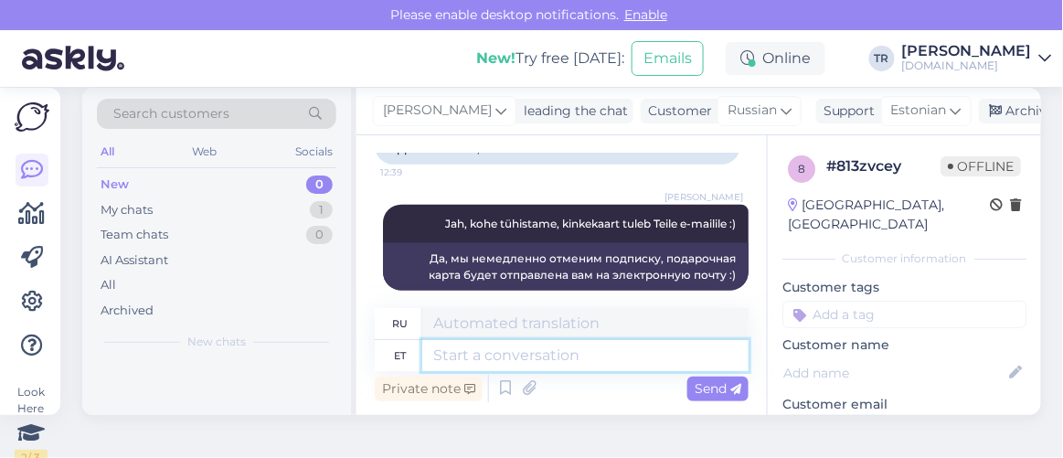
scroll to position [0, 0]
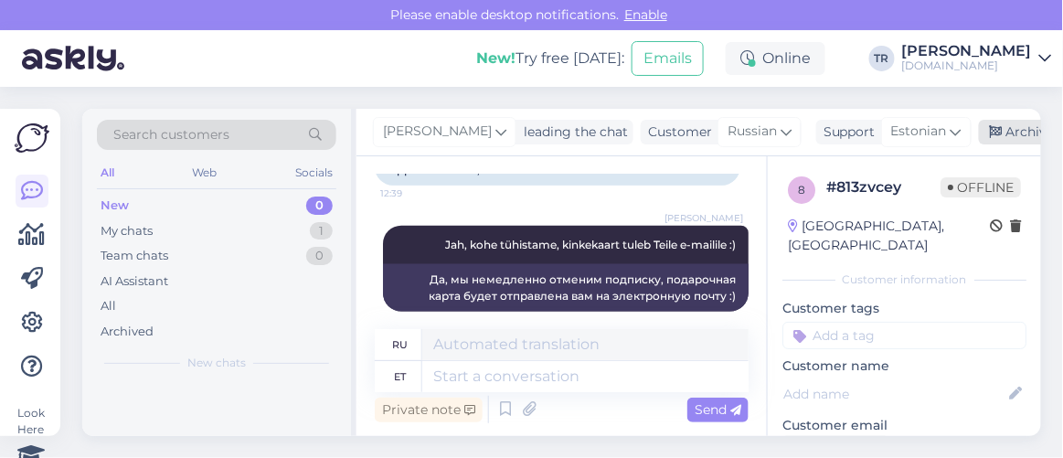
click at [993, 133] on icon at bounding box center [996, 132] width 13 height 13
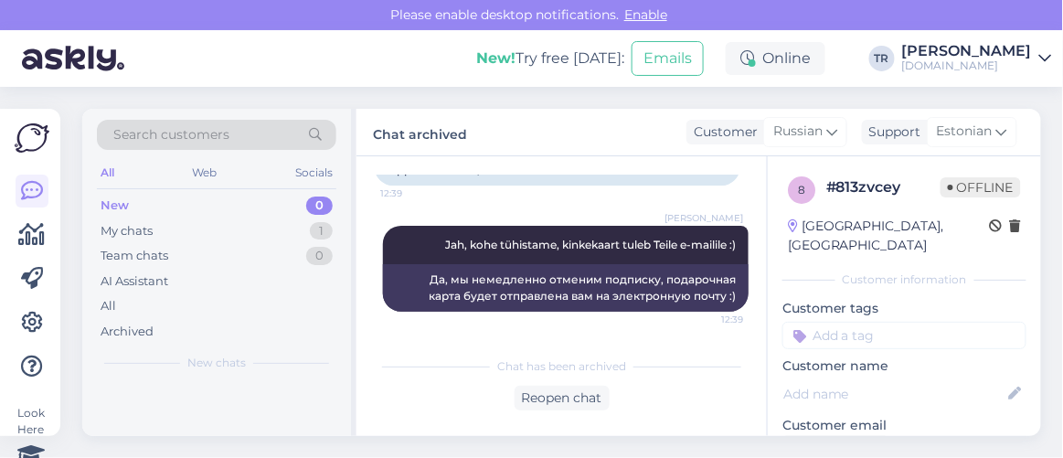
scroll to position [2205, 0]
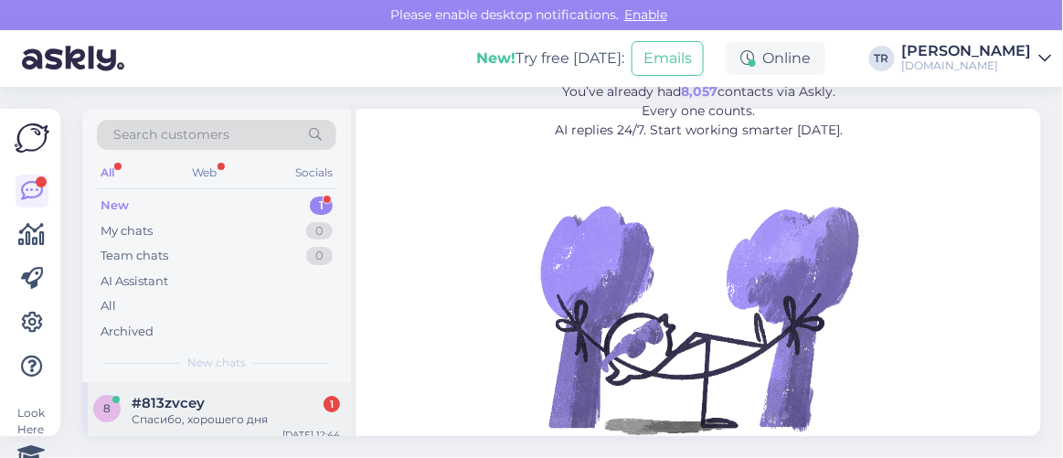
click at [213, 423] on div "Спасибо, хорошего дня" at bounding box center [236, 419] width 208 height 16
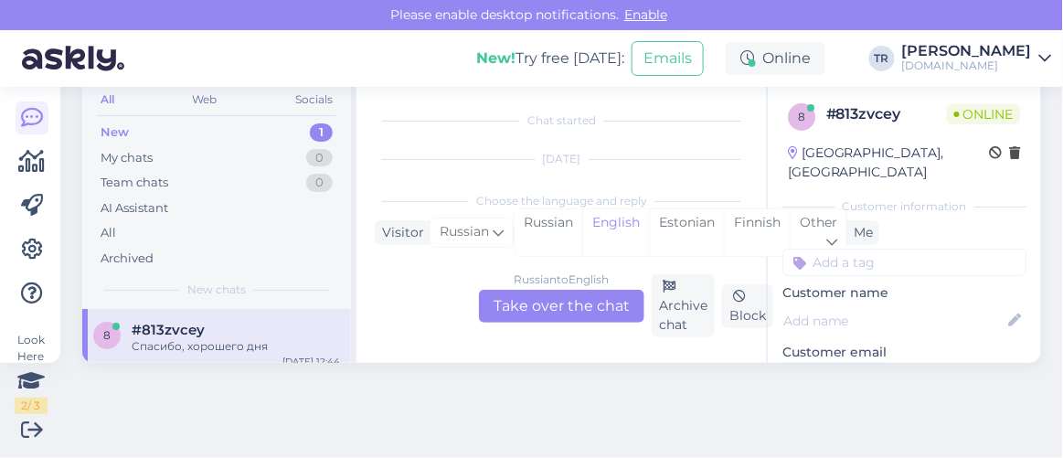
scroll to position [2362, 0]
click at [680, 224] on div "Estonian" at bounding box center [686, 232] width 75 height 47
click at [593, 305] on div "Russian to Estonian Take over the chat" at bounding box center [561, 306] width 165 height 33
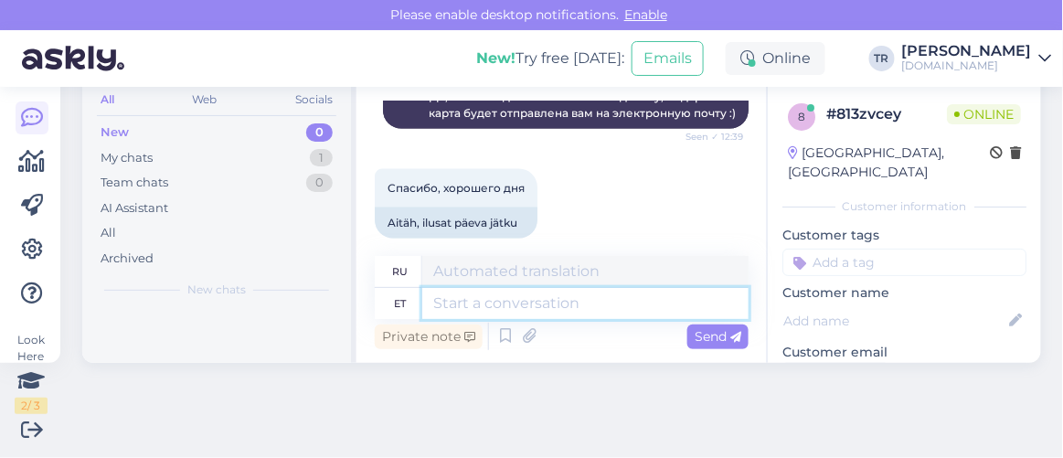
click at [557, 304] on textarea at bounding box center [585, 303] width 326 height 31
type textarea "Palun."
type textarea "Пожалуйста."
type textarea "Palun. TEile k"
type textarea "Пожалуйста. Для тебя."
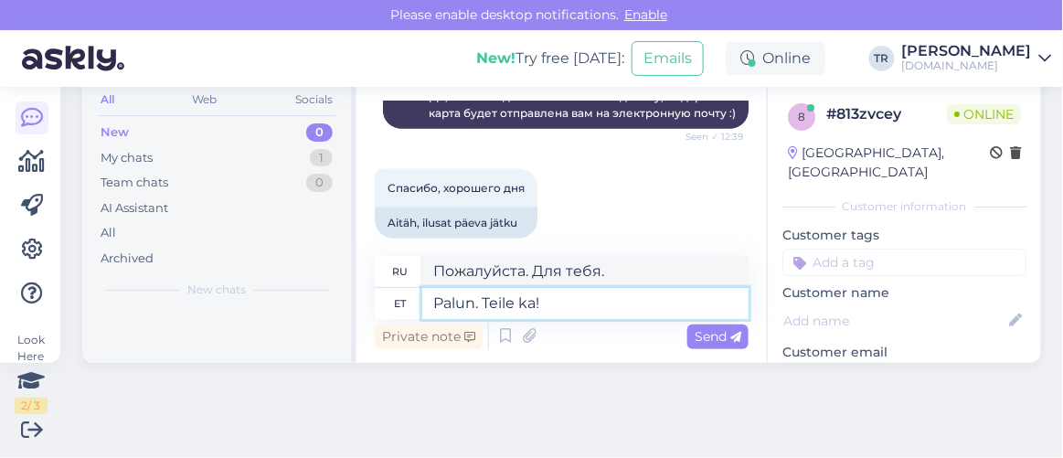
type textarea "Palun. Teile ka! :"
type textarea "Пожалуйста. И ты тоже!"
type textarea "Palun. Teile ka! :("
type textarea "Пожалуйста. И ты тоже! :("
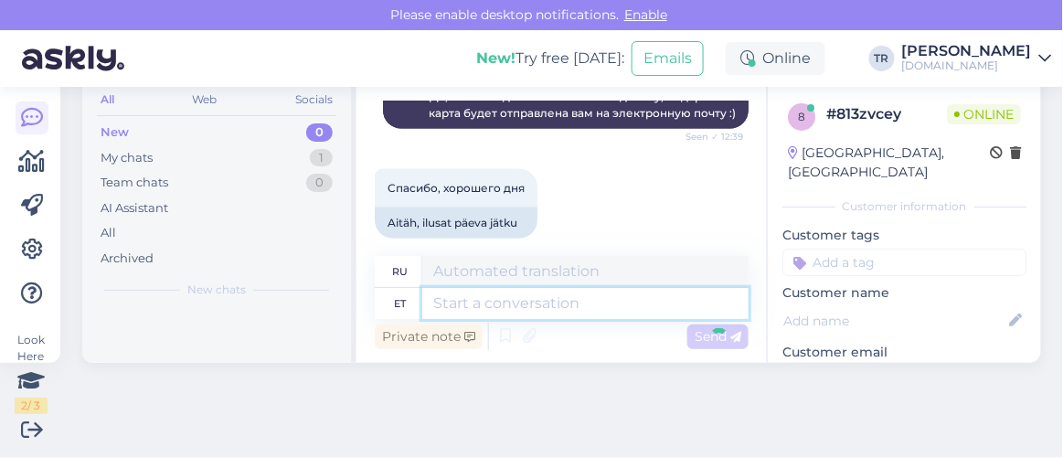
scroll to position [2443, 0]
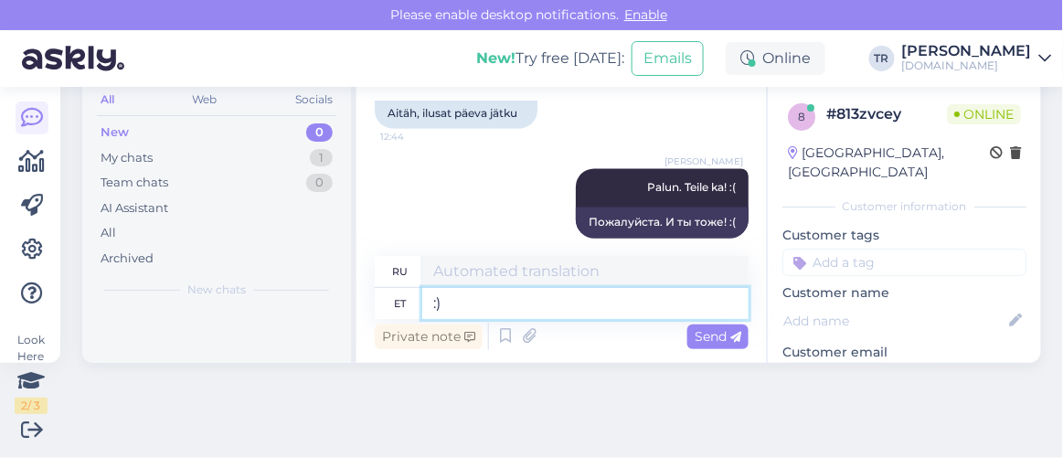
type textarea ":)"
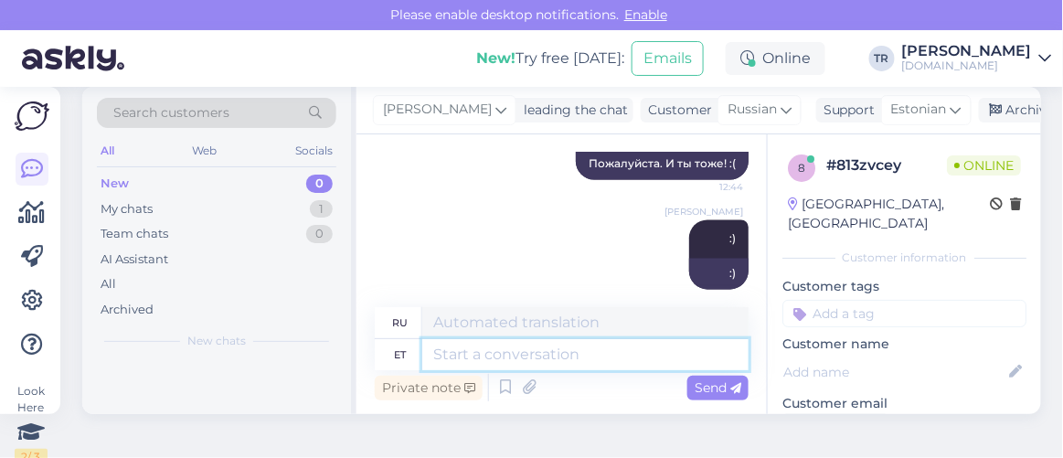
scroll to position [0, 0]
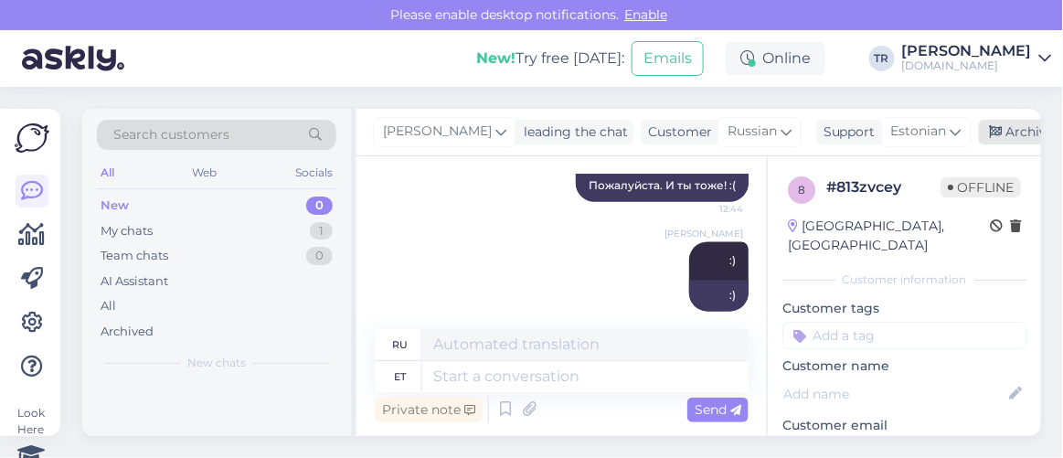
click at [999, 133] on div "Archive chat" at bounding box center [1036, 132] width 115 height 25
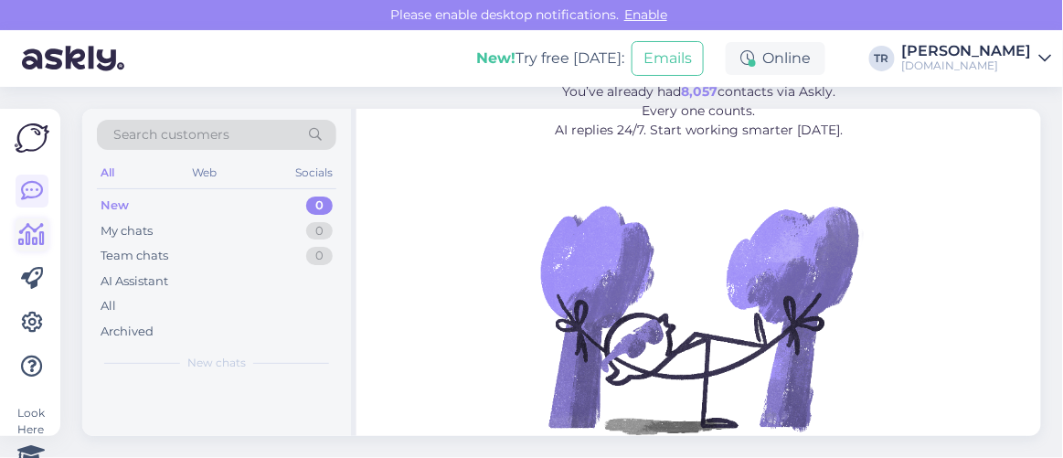
click at [36, 234] on icon at bounding box center [32, 235] width 27 height 22
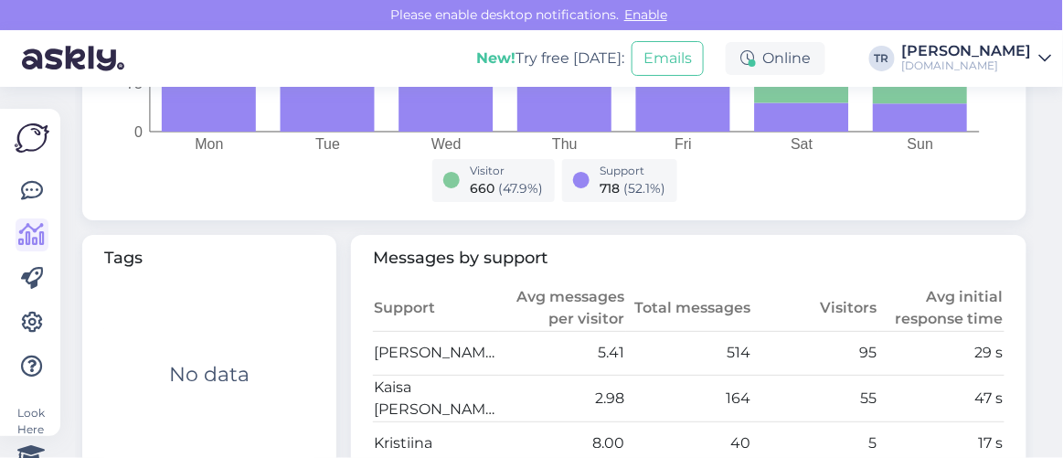
scroll to position [913, 0]
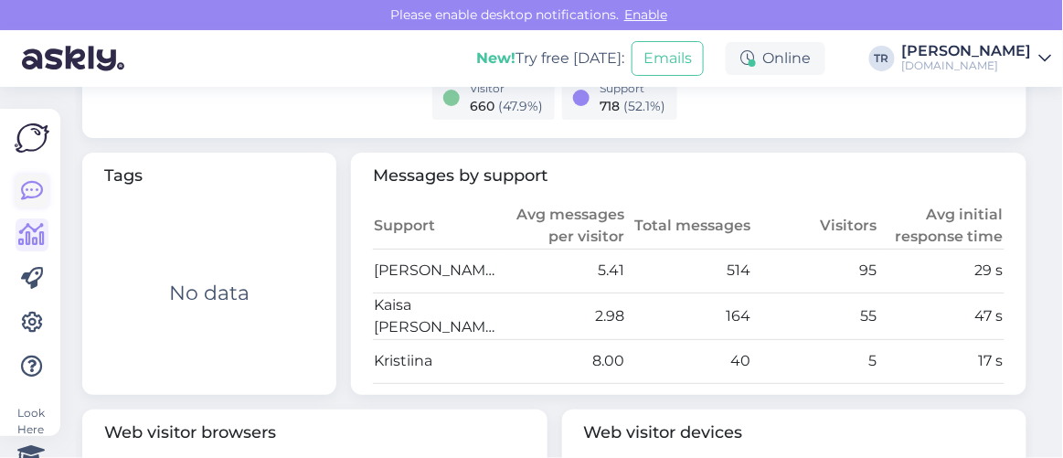
click at [42, 197] on icon at bounding box center [32, 191] width 22 height 22
